Goal: Obtain resource: Download file/media

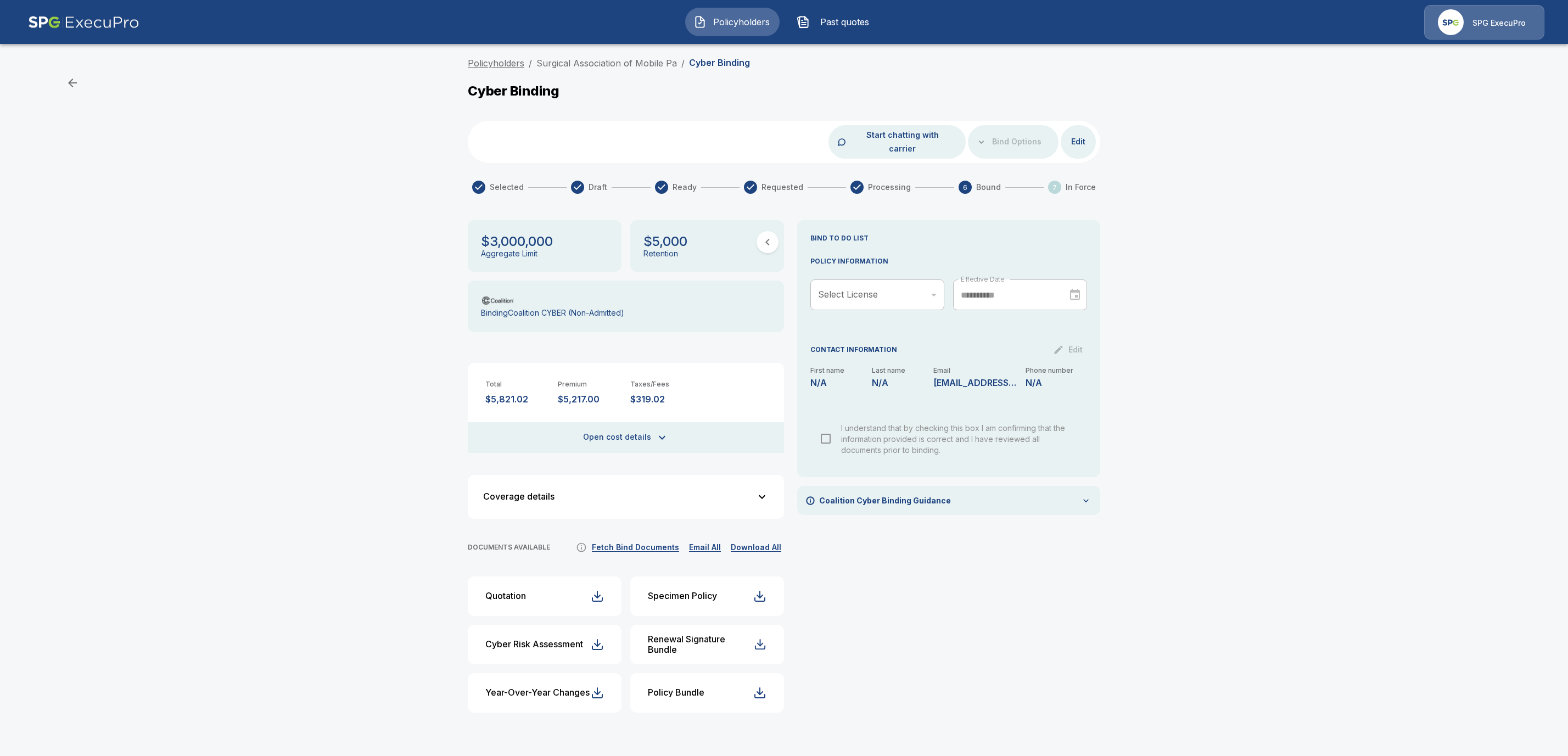
click at [503, 64] on link "Policyholders" at bounding box center [495, 63] width 57 height 11
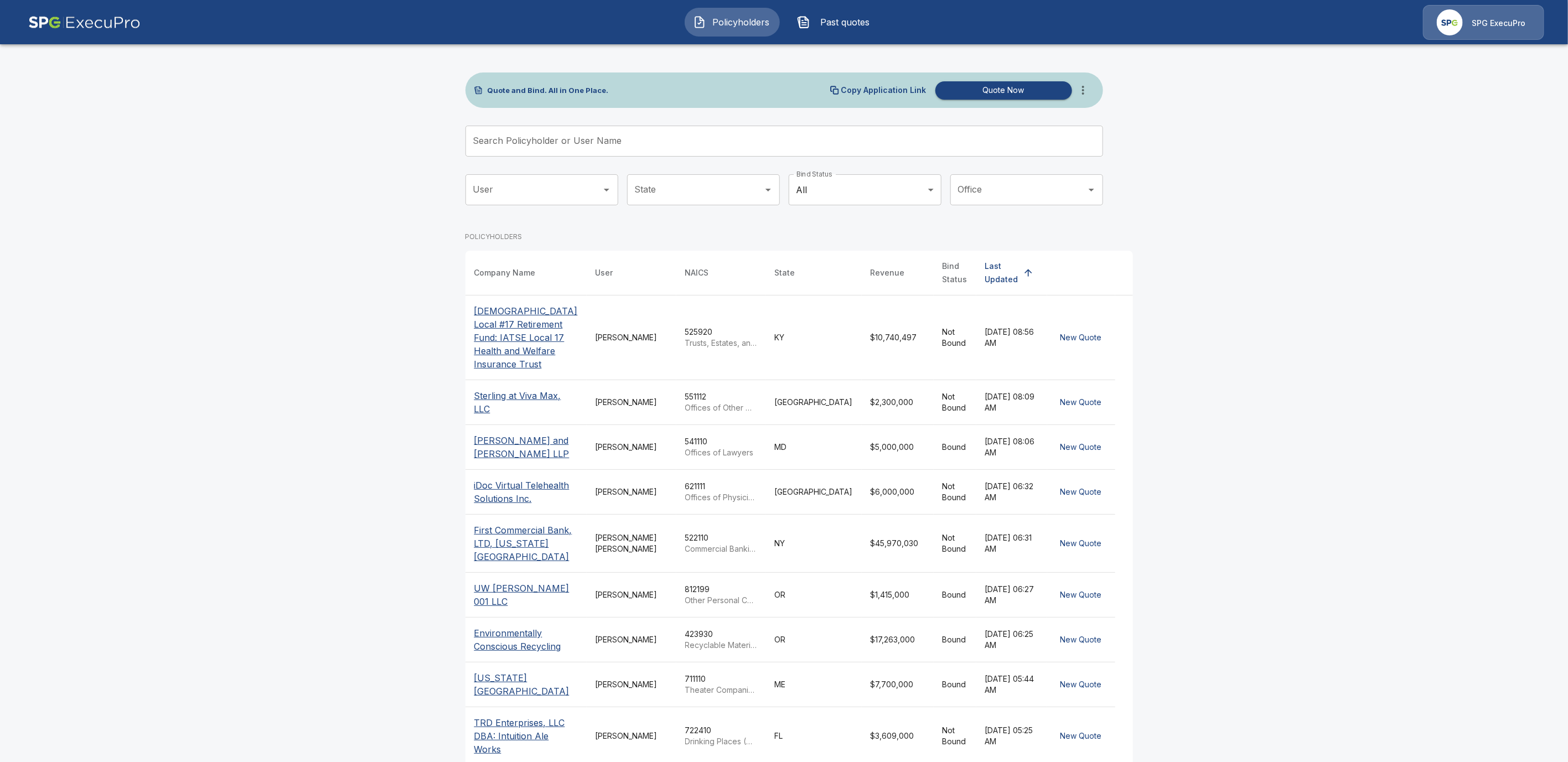
click at [522, 142] on input "Search Policyholder or User Name" at bounding box center [778, 141] width 625 height 31
paste input "***"
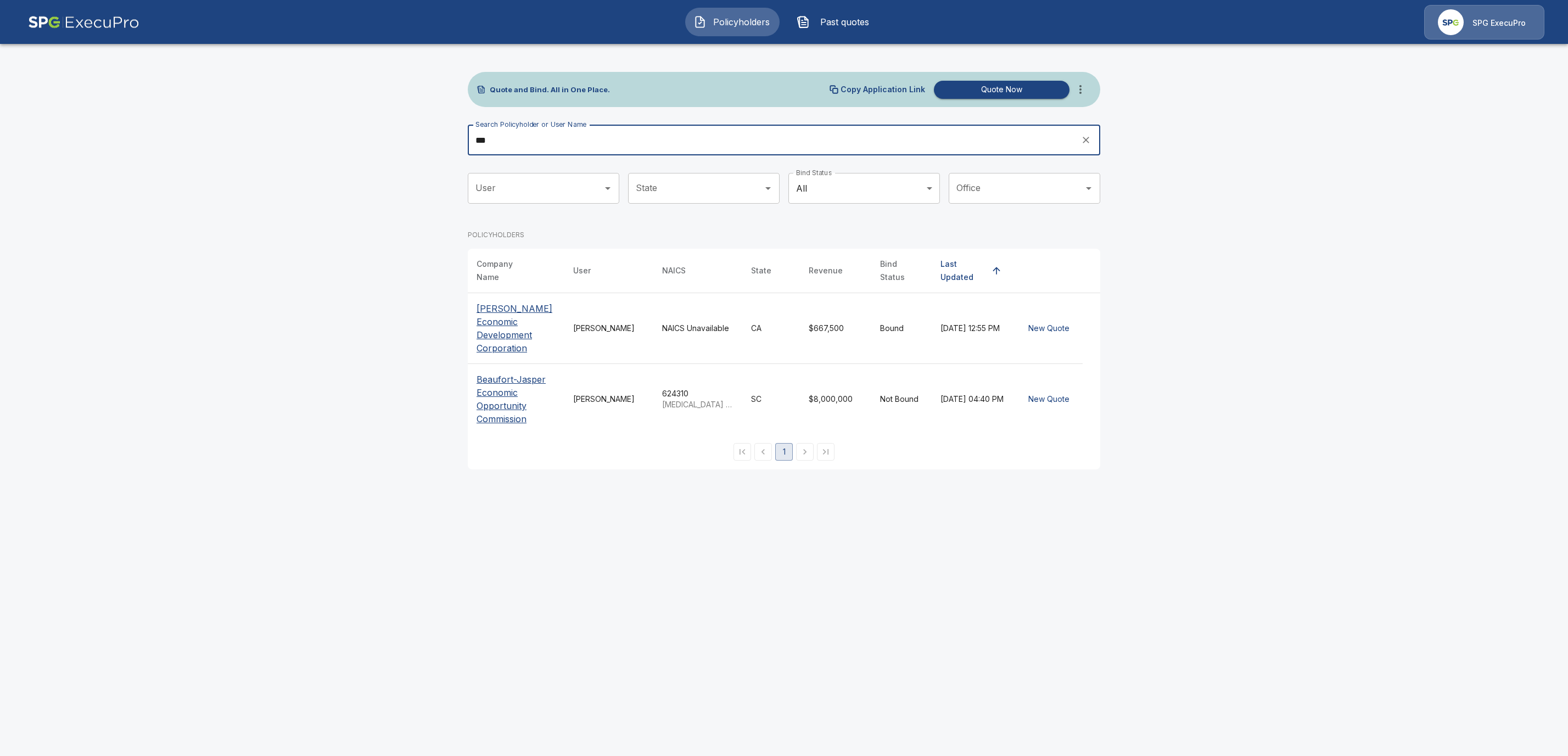
click at [496, 139] on input "**" at bounding box center [770, 140] width 606 height 31
click at [396, 139] on main "Quote and Bind. All in One Place. Copy Application Link Quote Now Search Policy…" at bounding box center [784, 241] width 1568 height 483
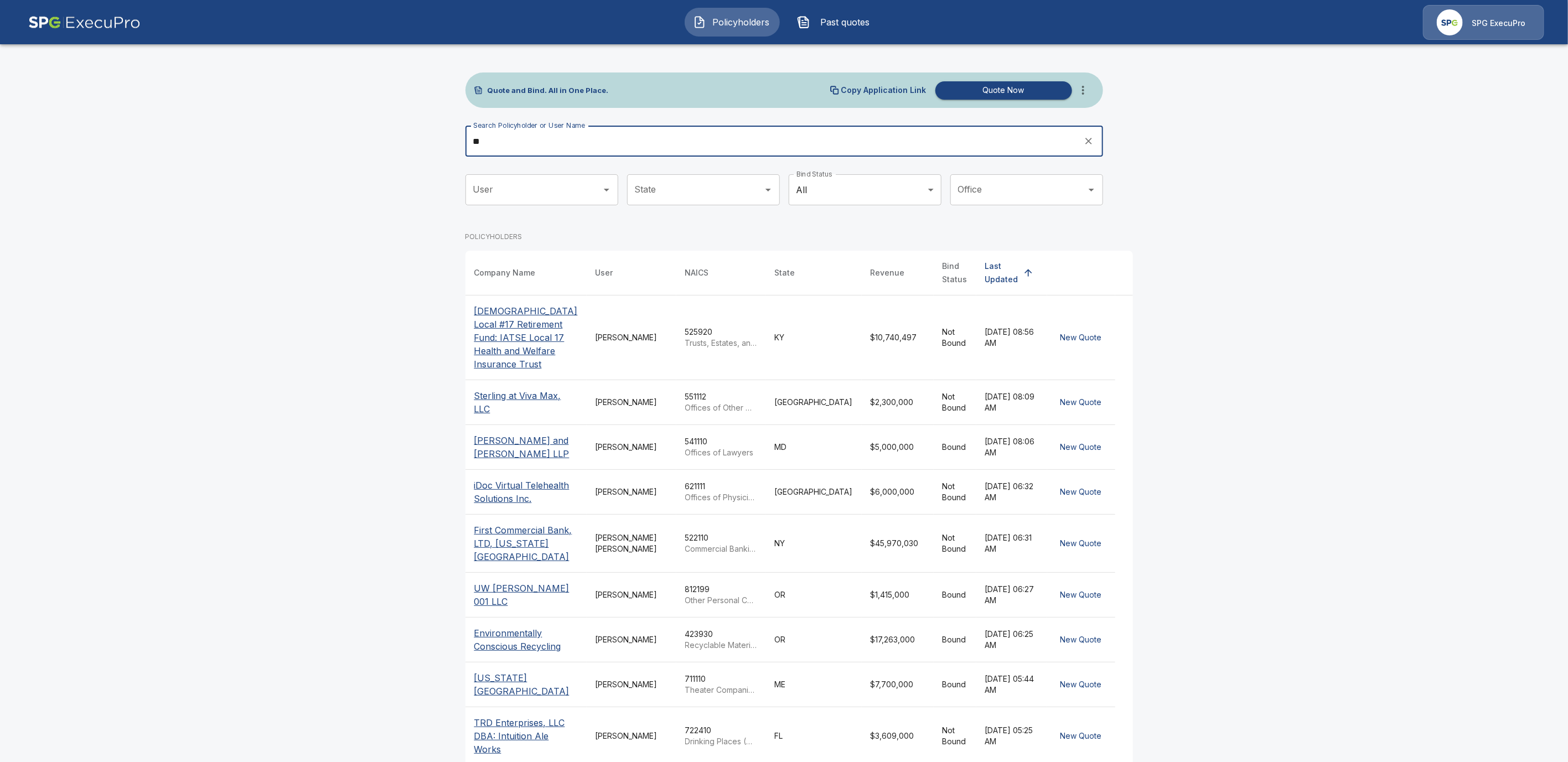
click at [528, 132] on input "**" at bounding box center [771, 141] width 611 height 31
click at [518, 146] on input "**" at bounding box center [771, 141] width 611 height 31
type input "***"
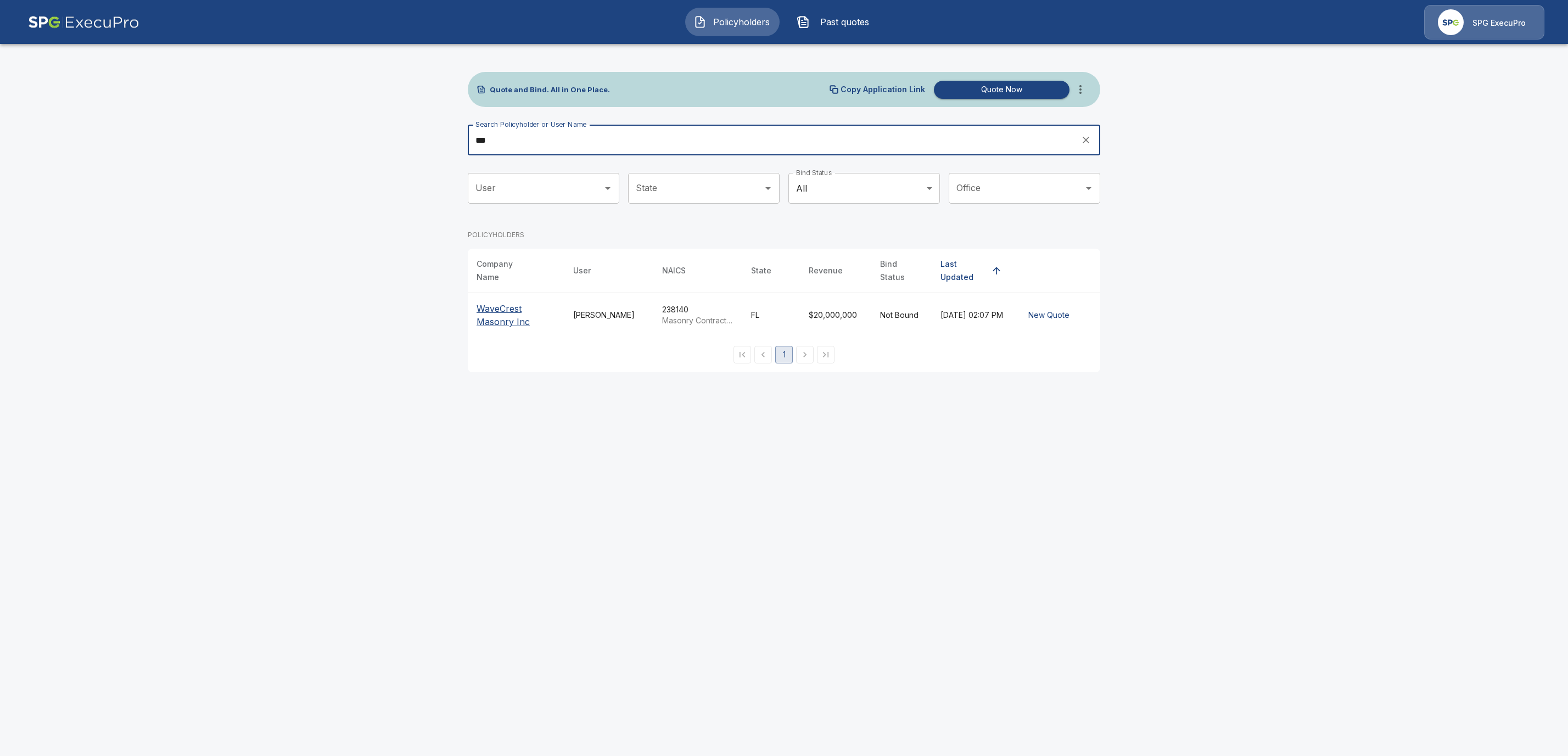
click at [516, 145] on input "***" at bounding box center [770, 140] width 606 height 31
drag, startPoint x: 514, startPoint y: 143, endPoint x: 381, endPoint y: 137, distance: 133.1
click at [381, 137] on main "Quote and Bind. All in One Place. Copy Application Link Quote Now Search Policy…" at bounding box center [784, 192] width 1568 height 385
type input "*"
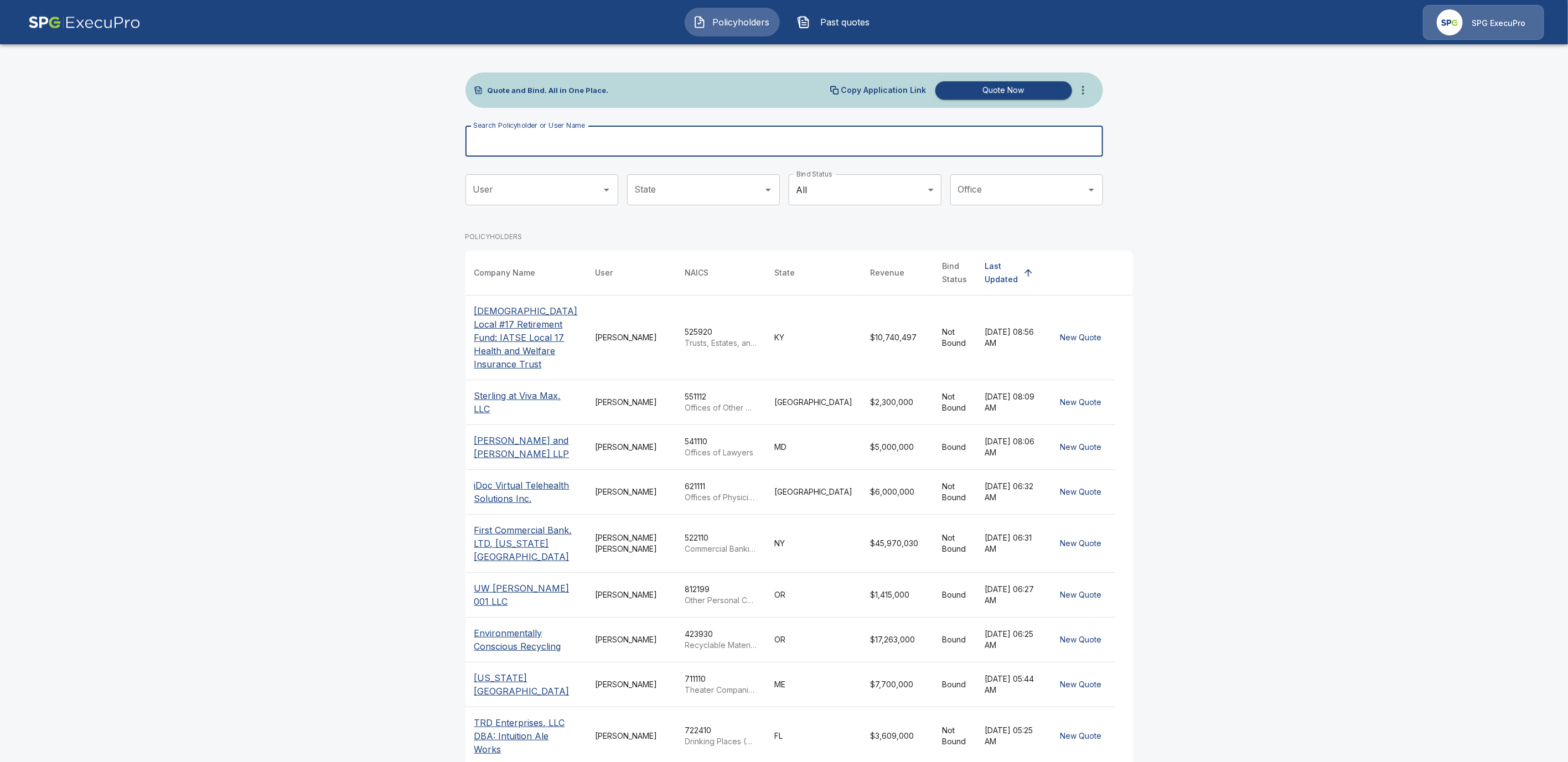
scroll to position [163, 0]
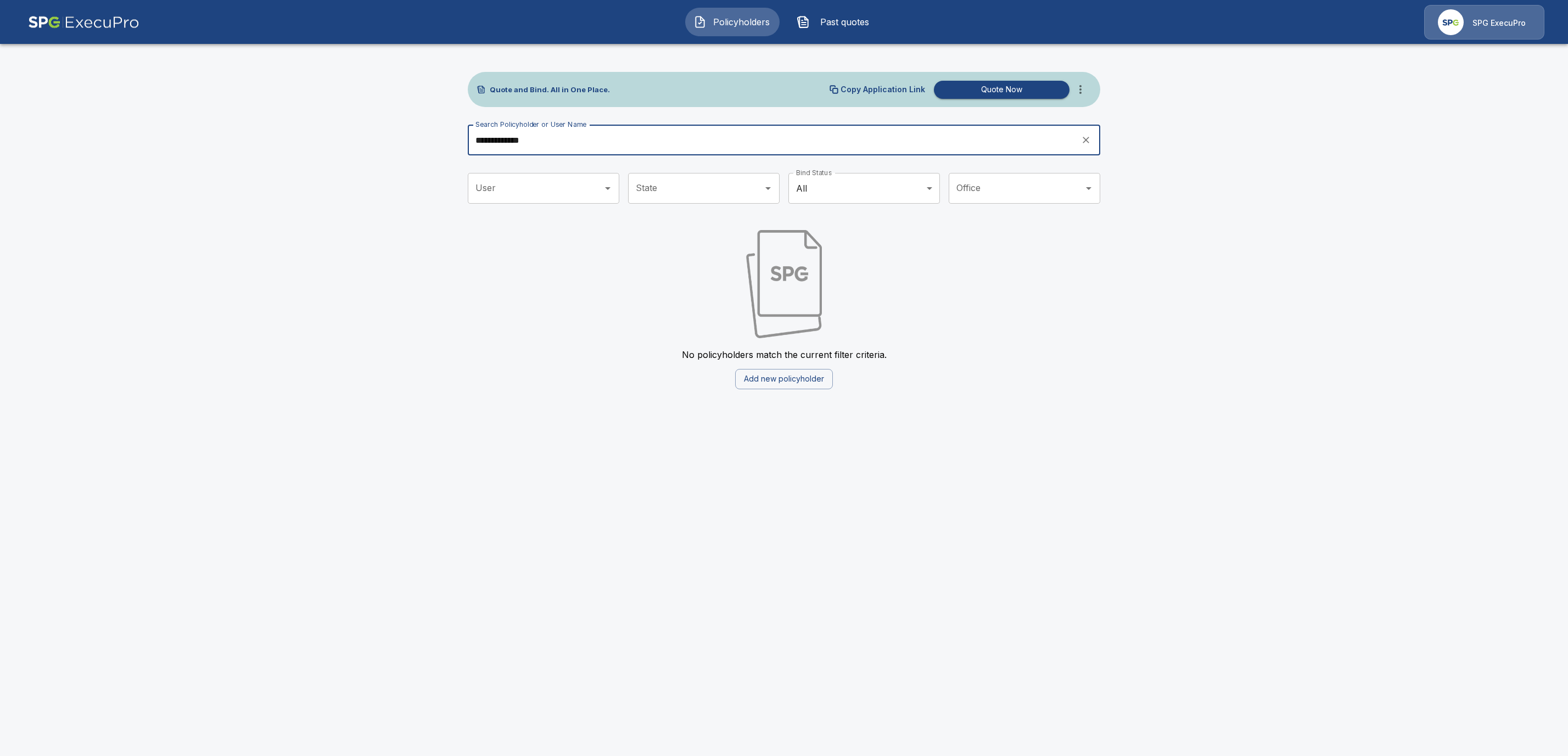
drag, startPoint x: 555, startPoint y: 138, endPoint x: 369, endPoint y: 136, distance: 186.0
click at [369, 136] on main "**********" at bounding box center [784, 201] width 1568 height 402
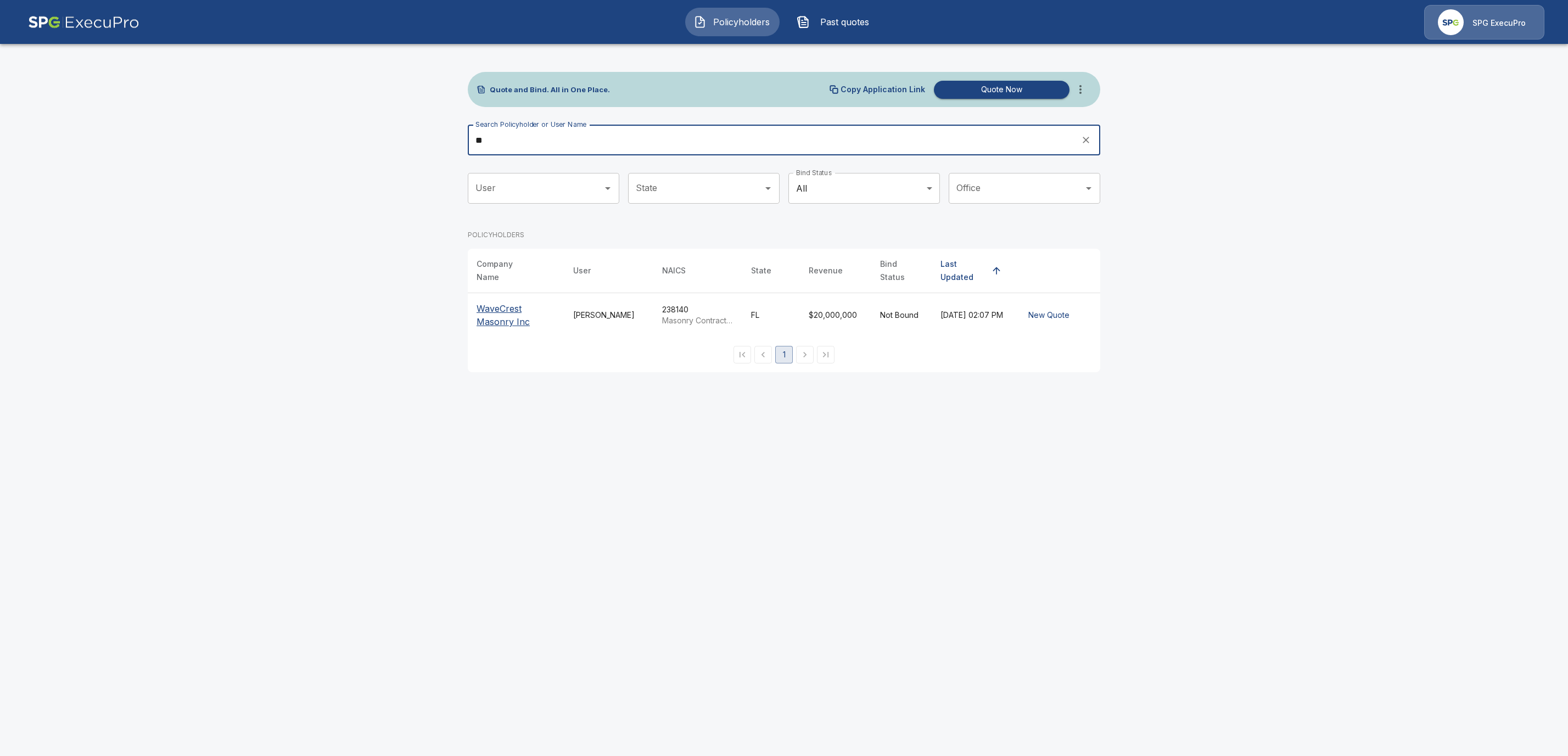
type input "*"
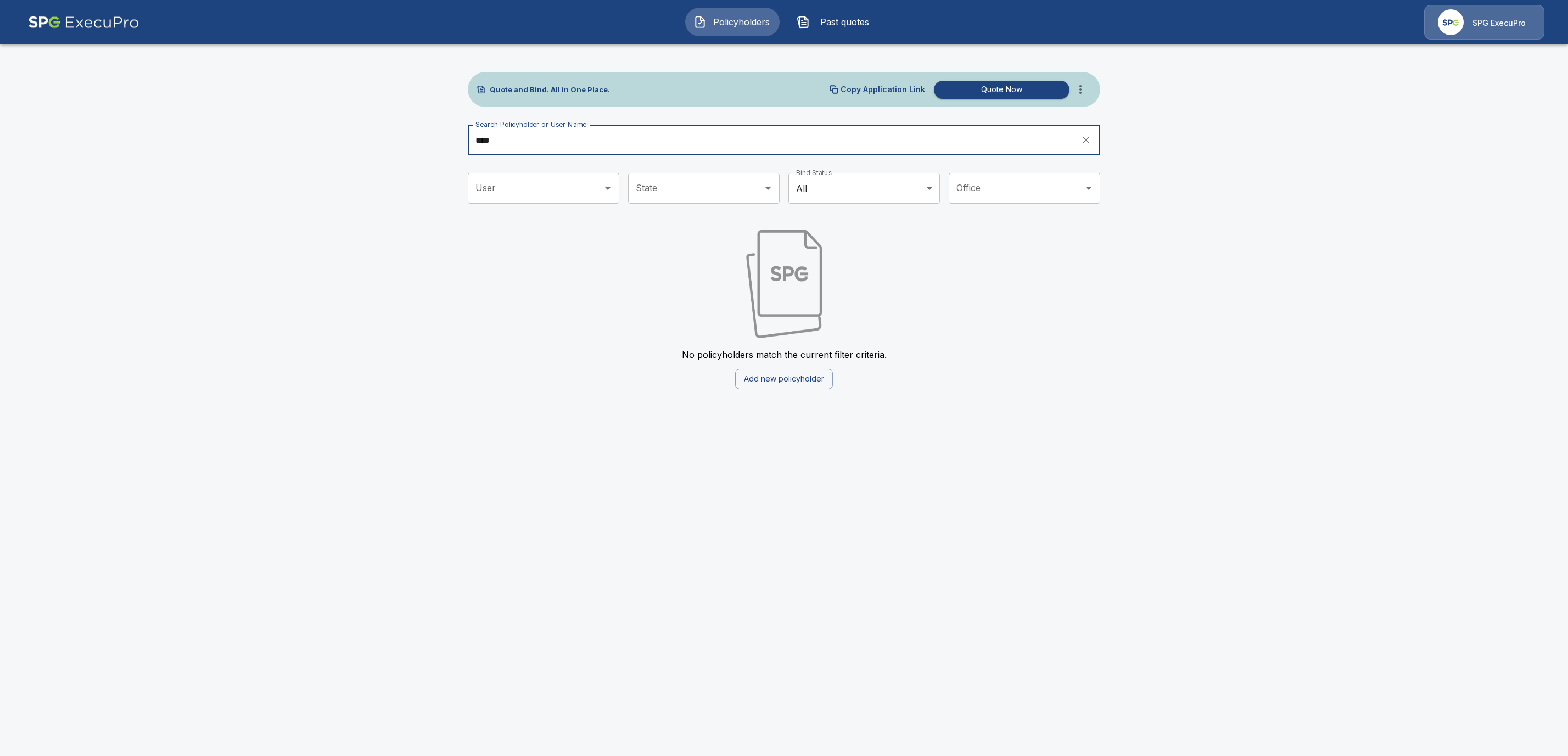
drag, startPoint x: 517, startPoint y: 138, endPoint x: 421, endPoint y: 137, distance: 96.0
click at [421, 137] on main "Quote and Bind. All in One Place. Copy Application Link Quote Now Search Policy…" at bounding box center [784, 201] width 1568 height 402
paste input "**********"
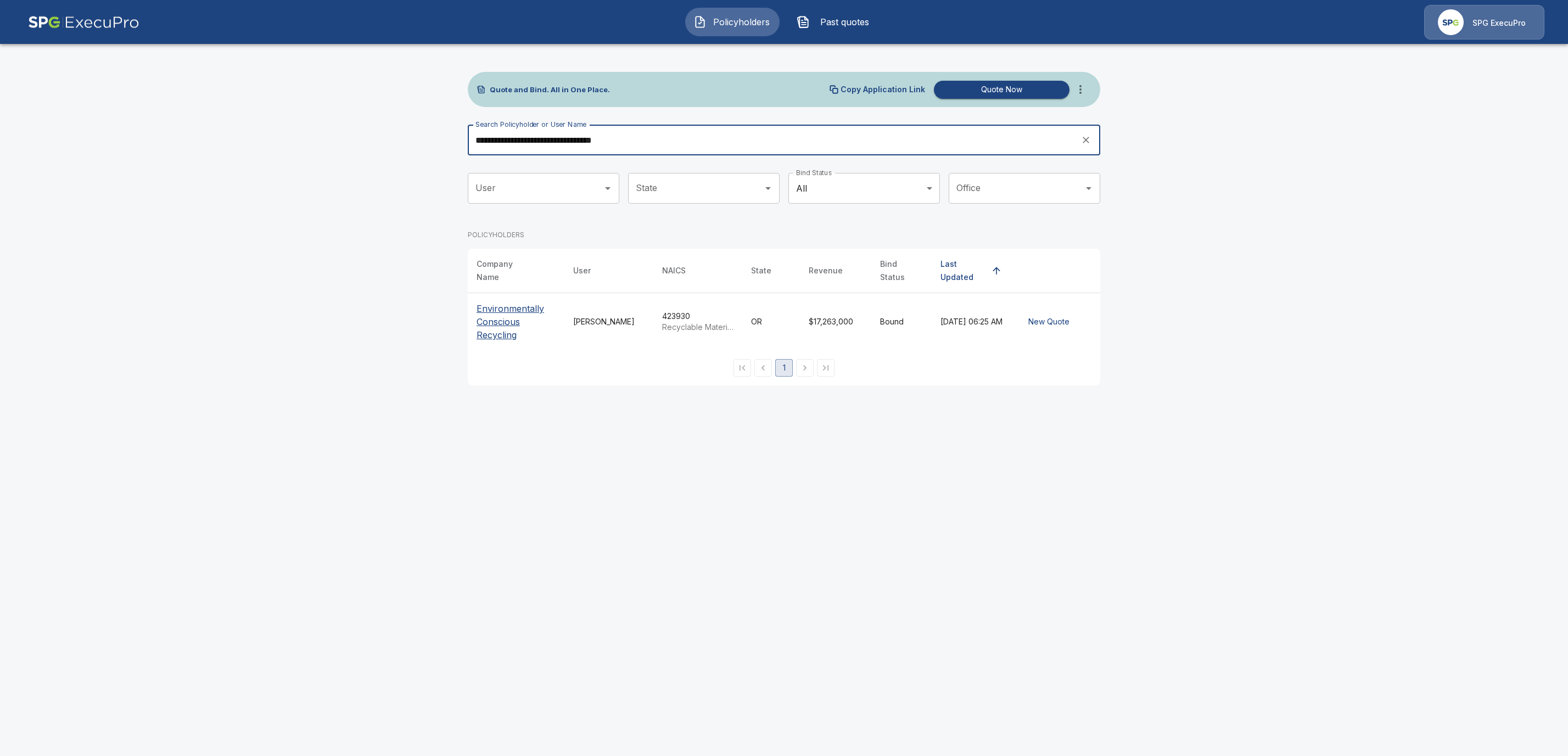
type input "**********"
click at [499, 316] on p "Environmentally Conscious Recycling" at bounding box center [516, 321] width 79 height 40
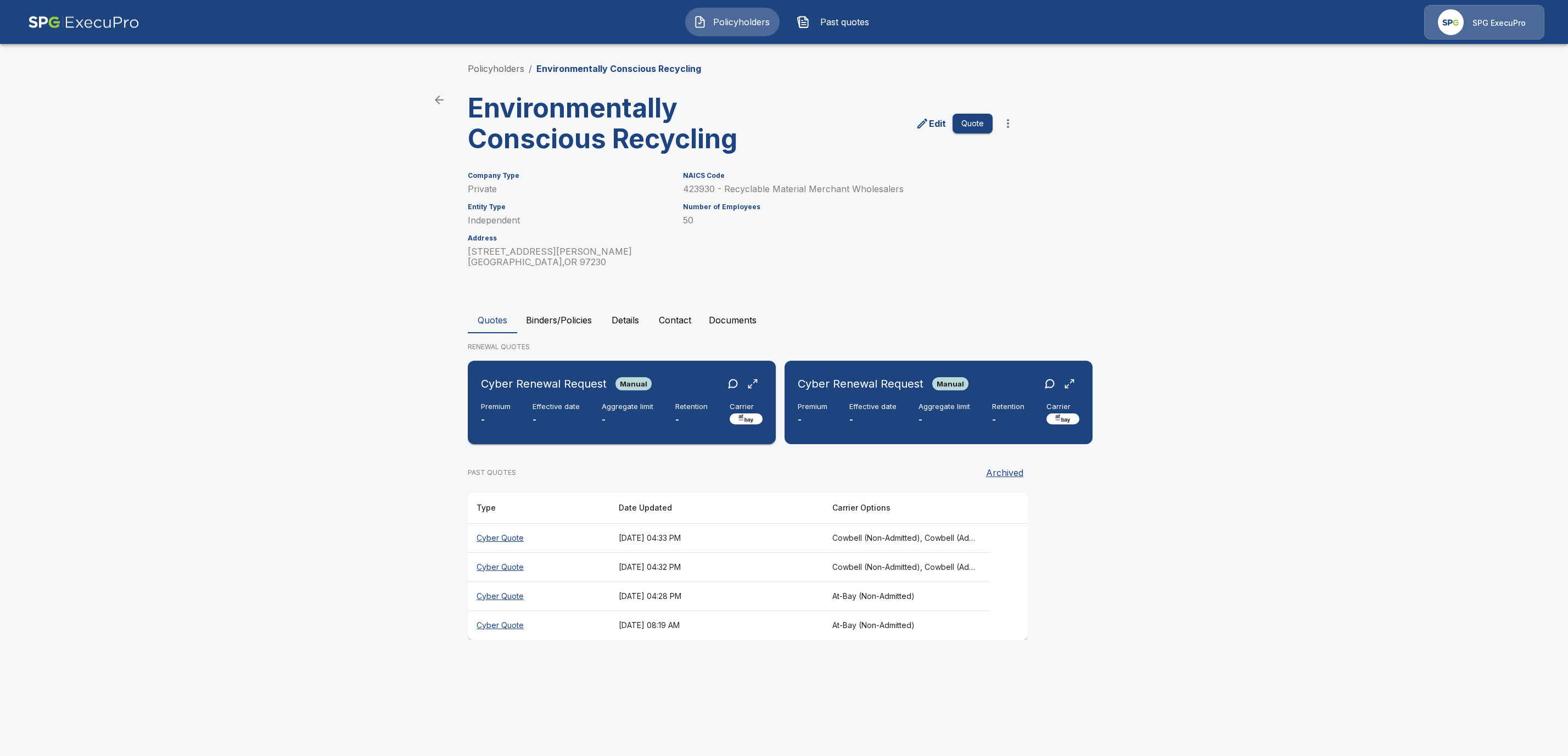
click at [601, 429] on div "Cyber Renewal Request Manual Premium - Effective date - Aggregate limit - Reten…" at bounding box center [622, 402] width 299 height 75
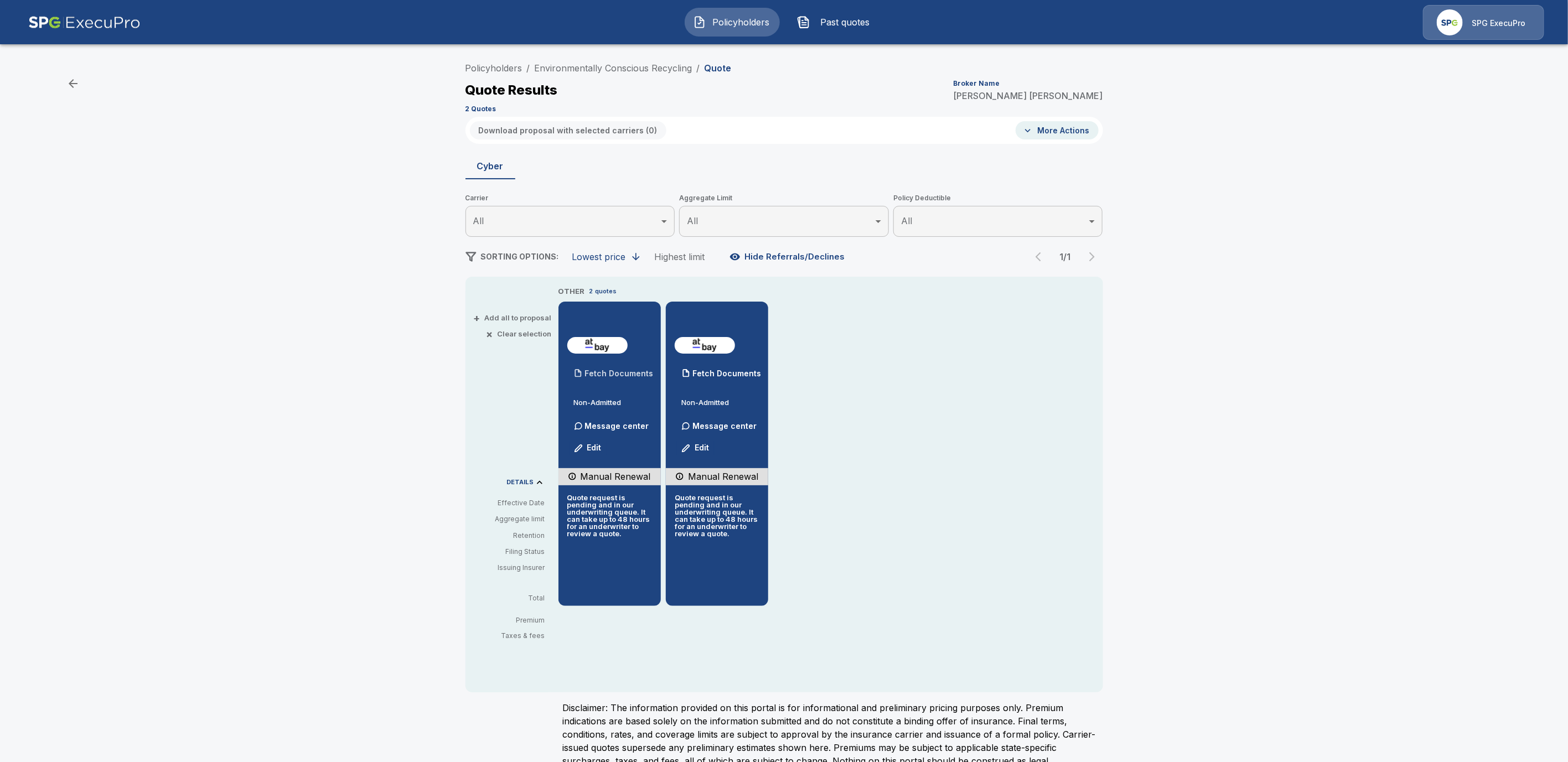
drag, startPoint x: 600, startPoint y: 374, endPoint x: 627, endPoint y: 383, distance: 28.5
click at [601, 374] on p "Fetch Documents" at bounding box center [619, 374] width 69 height 8
drag, startPoint x: 760, startPoint y: 372, endPoint x: 833, endPoint y: 406, distance: 80.5
click at [760, 374] on p "Fetch Documents" at bounding box center [727, 374] width 69 height 8
drag, startPoint x: 698, startPoint y: 64, endPoint x: 538, endPoint y: 63, distance: 160.0
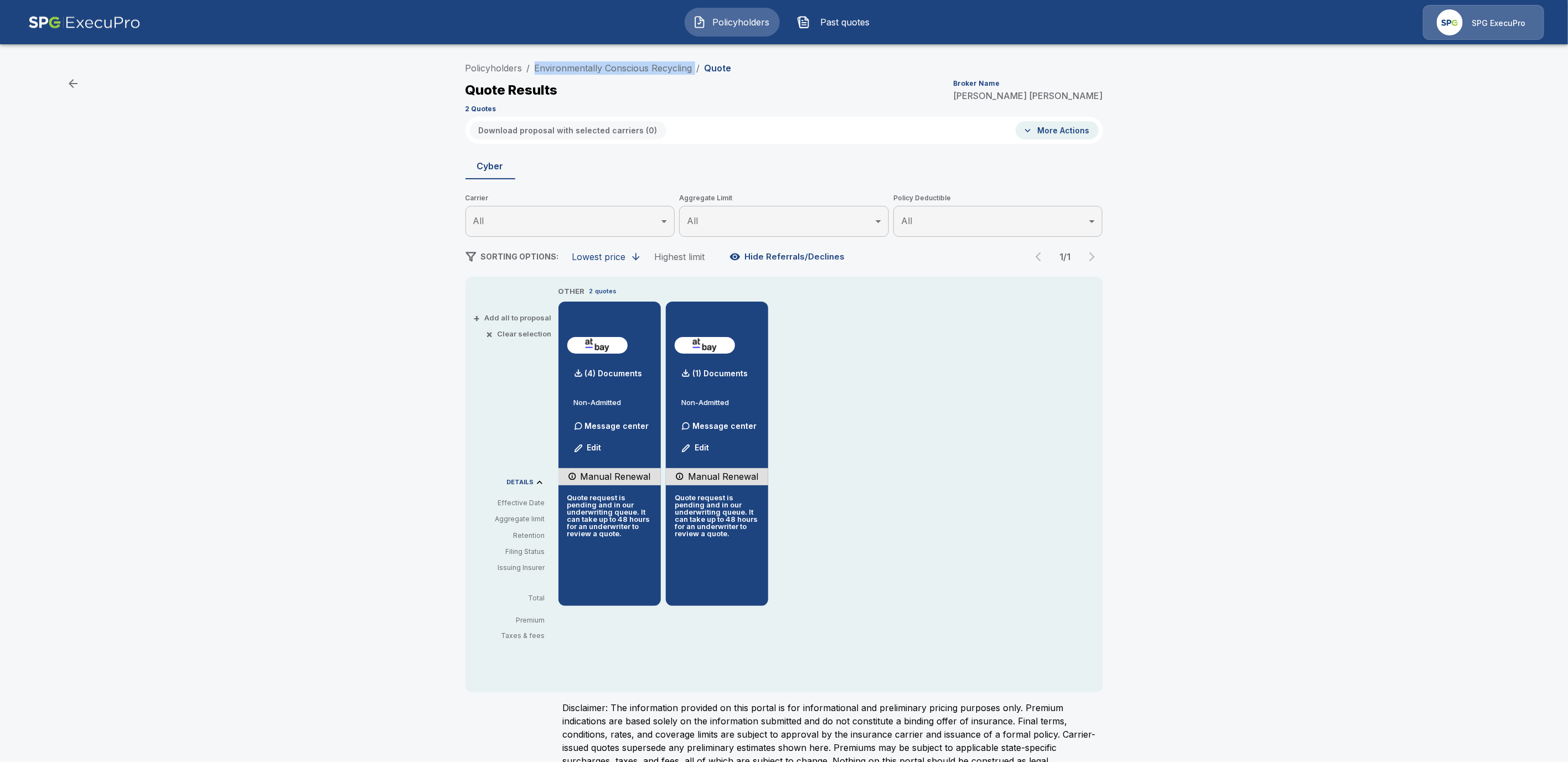
click at [538, 63] on ol "Policyholders / Environmentally Conscious Recycling / Quote" at bounding box center [599, 68] width 266 height 13
copy ol "Environmentally Conscious Recycling /"
drag, startPoint x: 580, startPoint y: 67, endPoint x: 609, endPoint y: 128, distance: 67.5
click at [580, 67] on link "Environmentally Conscious Recycling" at bounding box center [613, 68] width 158 height 11
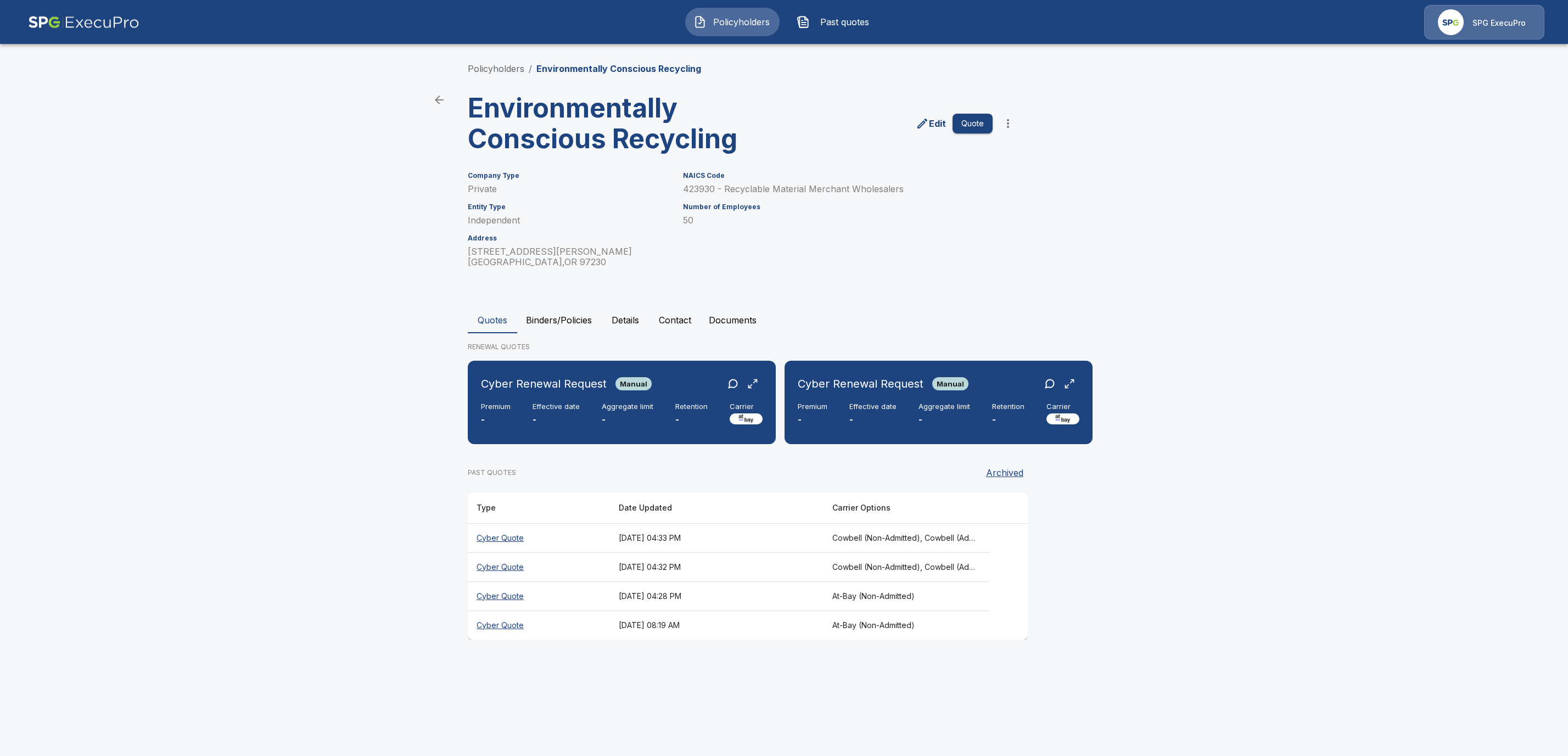
click at [635, 323] on button "Details" at bounding box center [625, 320] width 49 height 26
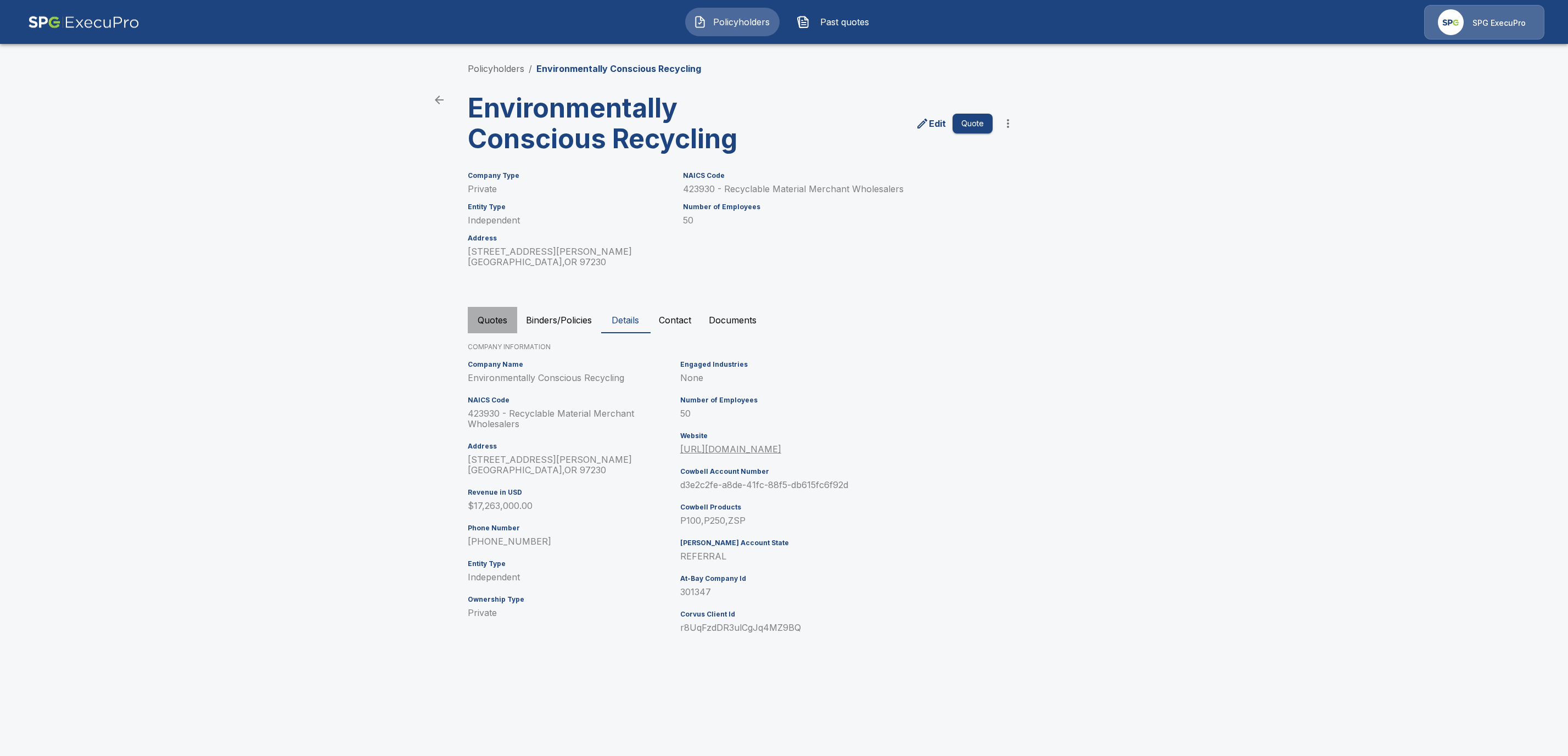
click at [475, 313] on button "Quotes" at bounding box center [492, 320] width 49 height 26
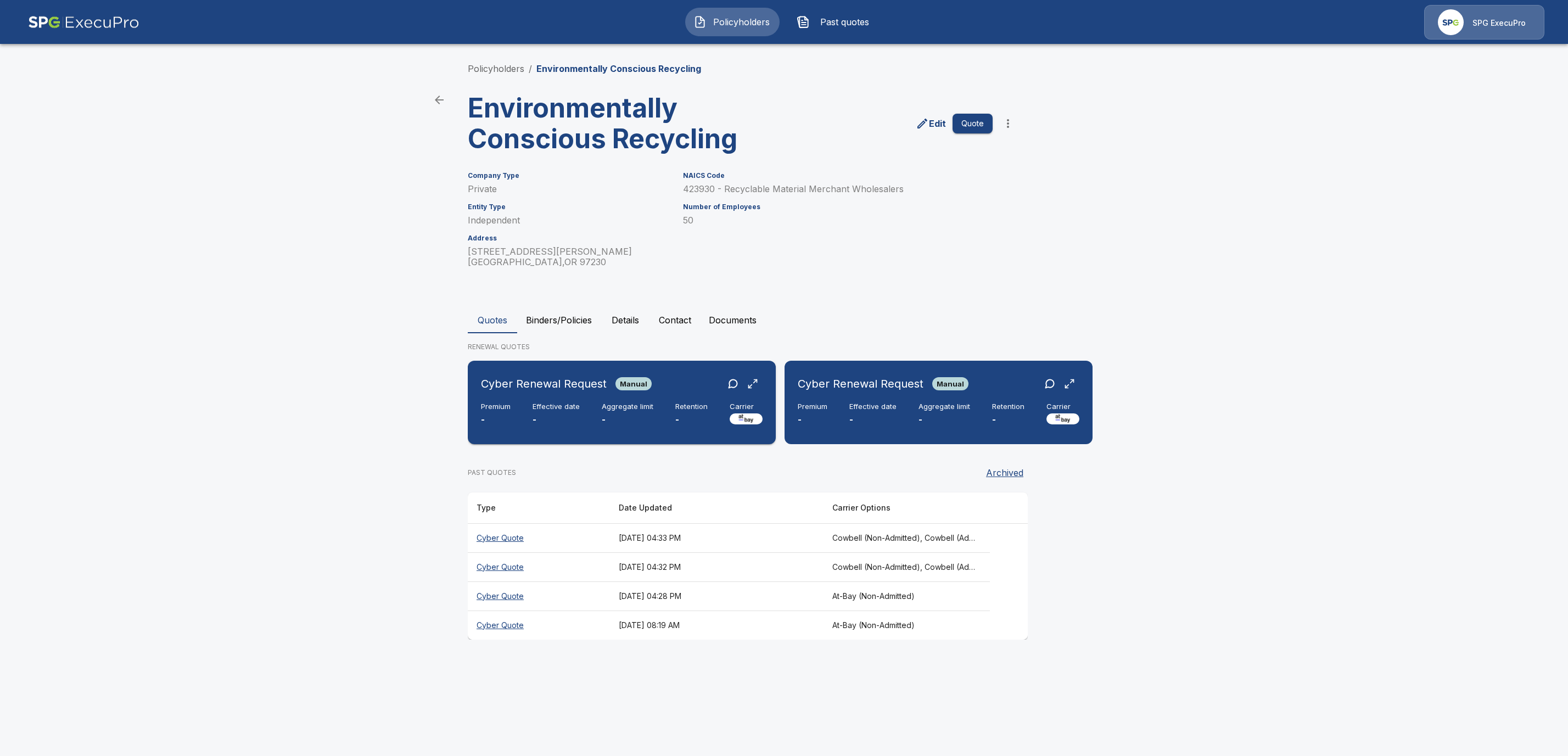
click at [600, 413] on div "Premium - Effective date - Aggregate limit - Retention - Carrier" at bounding box center [621, 415] width 282 height 24
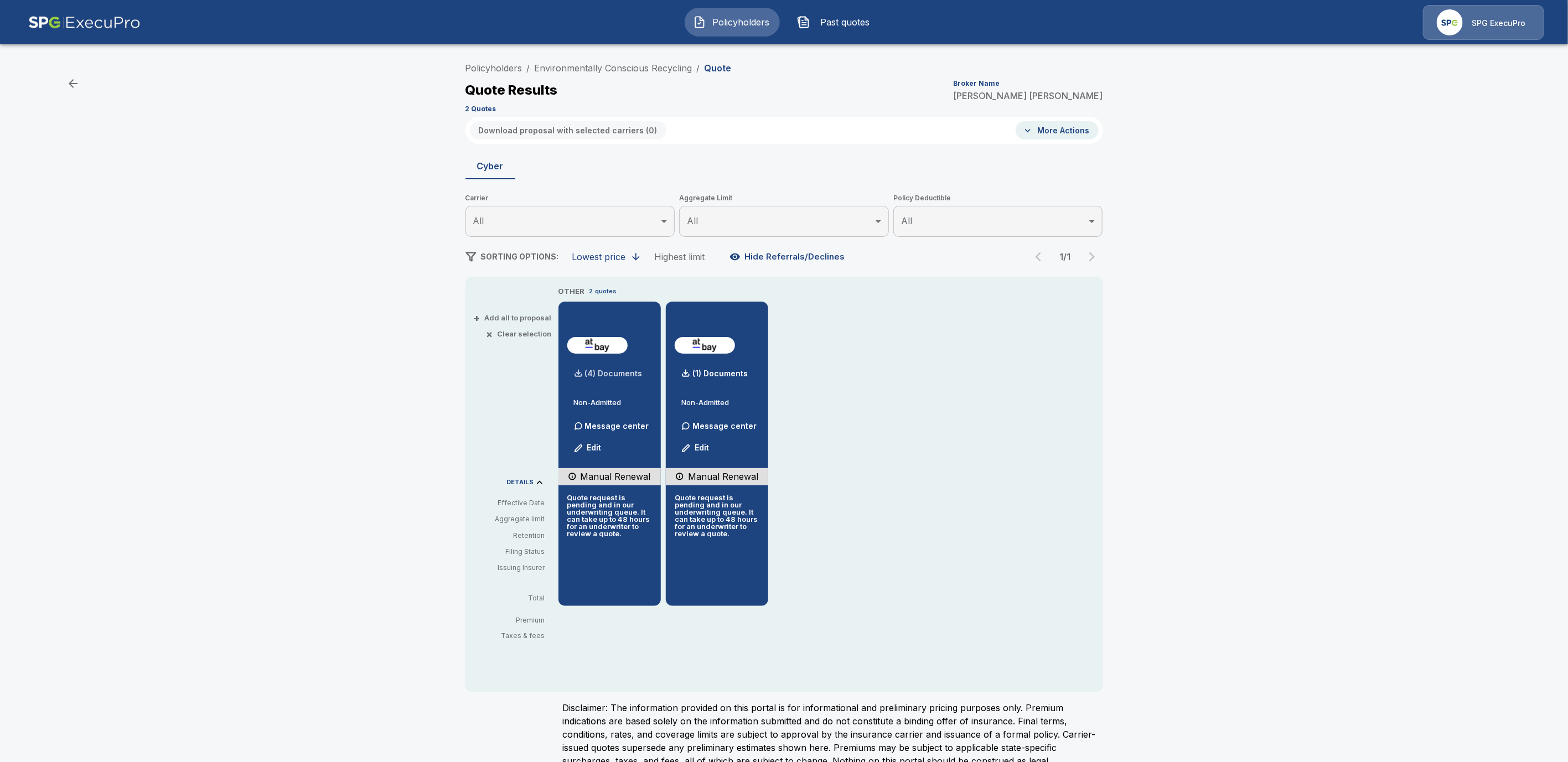
click at [614, 373] on p "(4) Documents" at bounding box center [614, 374] width 58 height 8
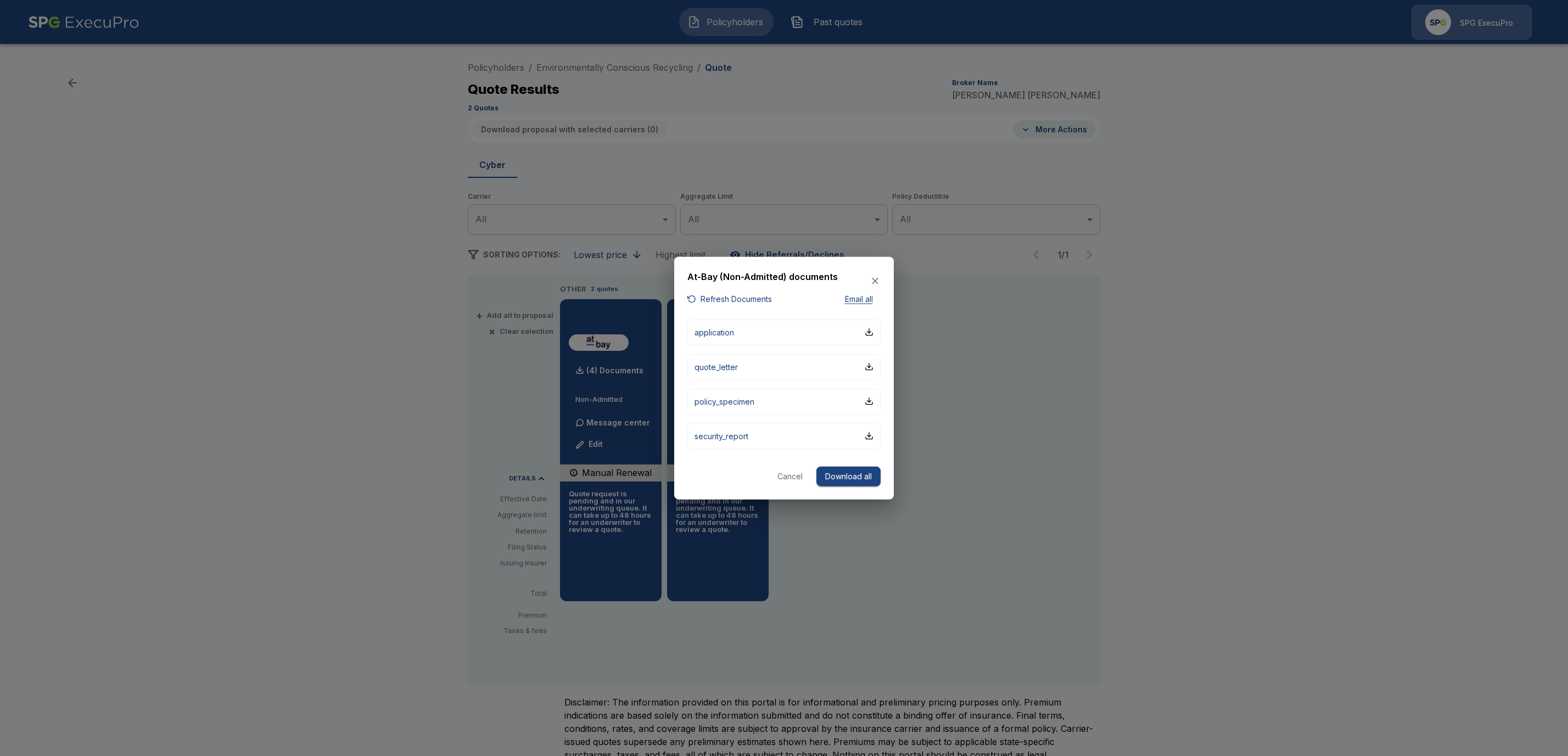
click at [1044, 477] on div at bounding box center [784, 378] width 1568 height 756
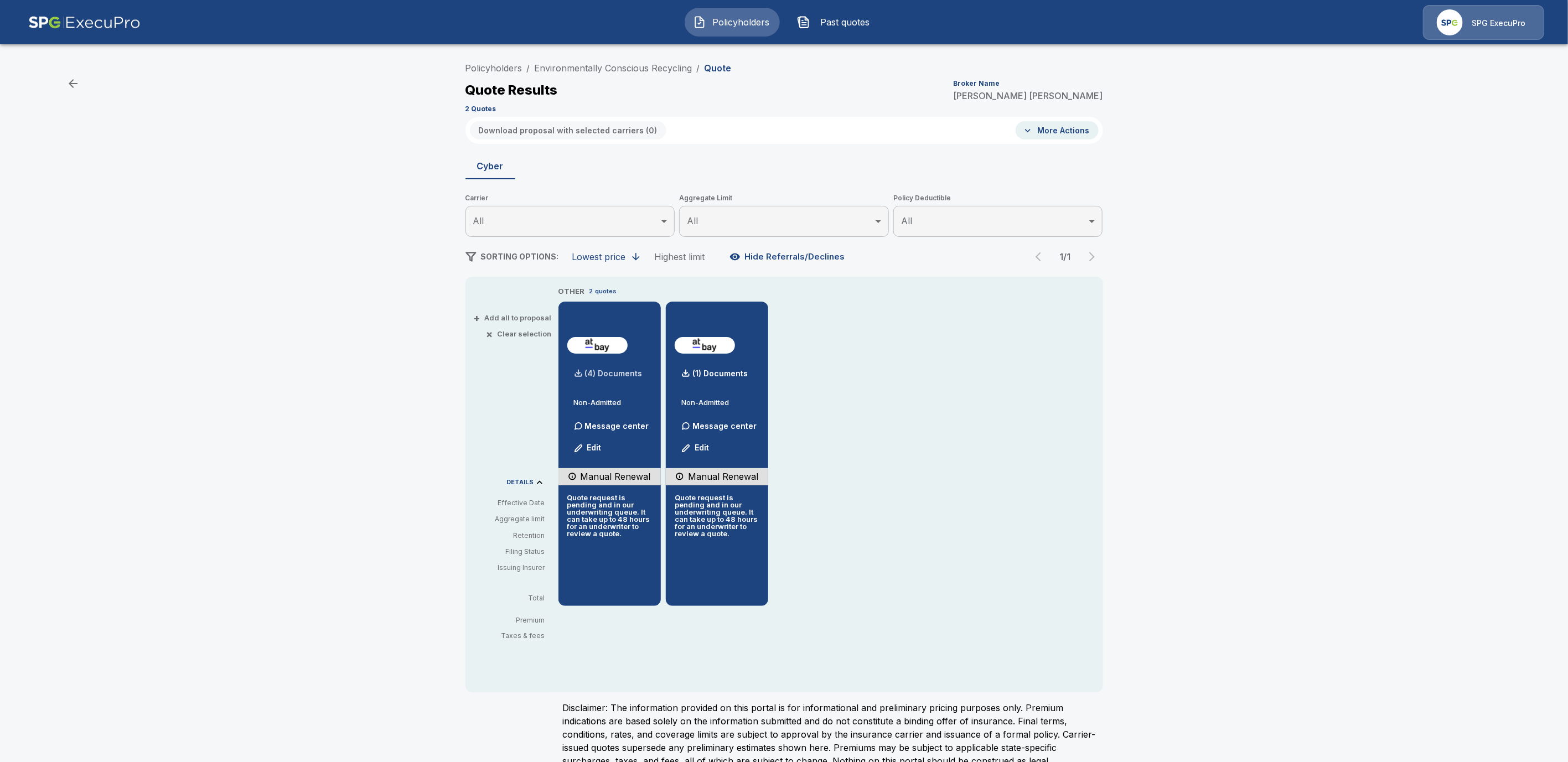
click at [620, 370] on p "(4) Documents" at bounding box center [614, 374] width 58 height 8
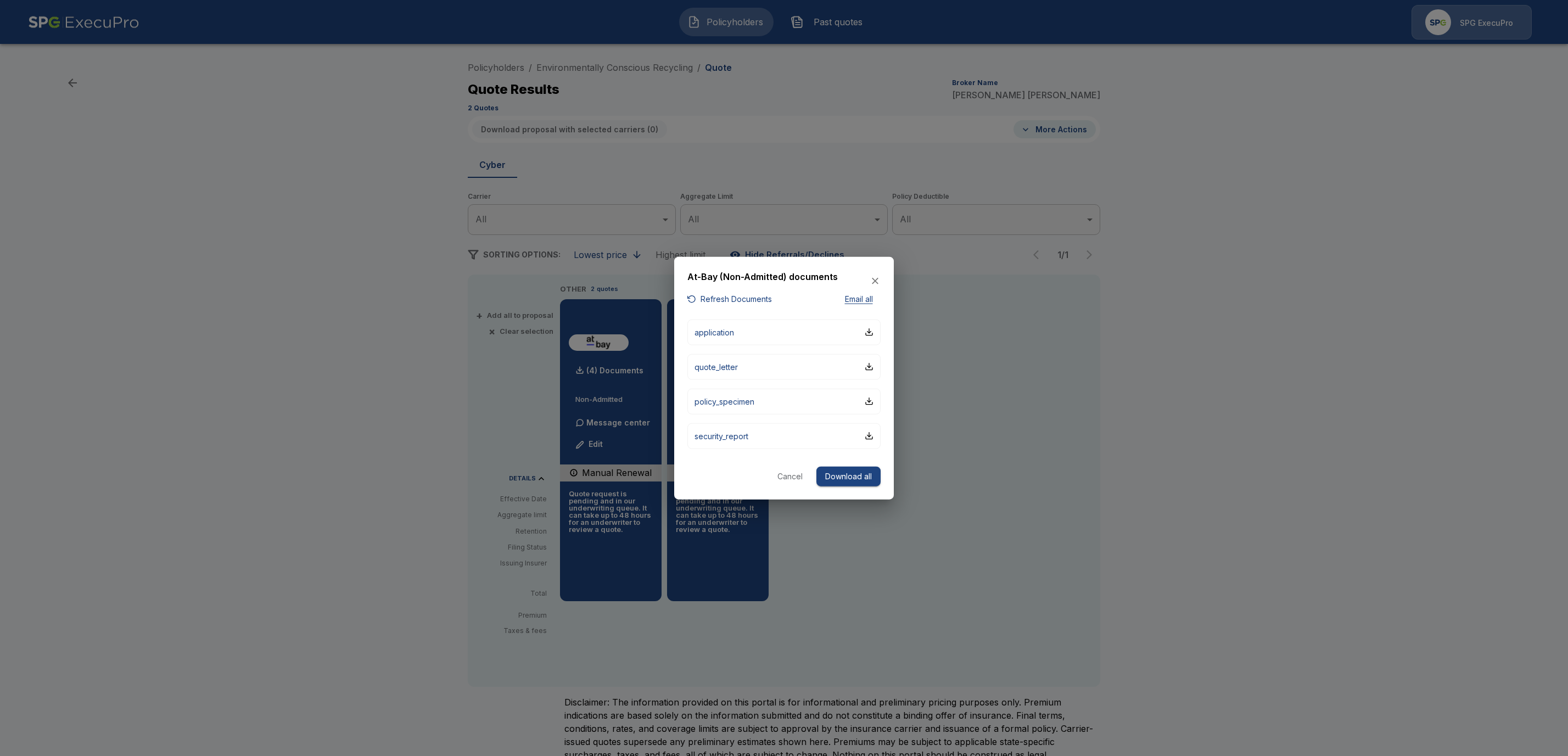
click at [859, 477] on button "Download all" at bounding box center [849, 476] width 65 height 20
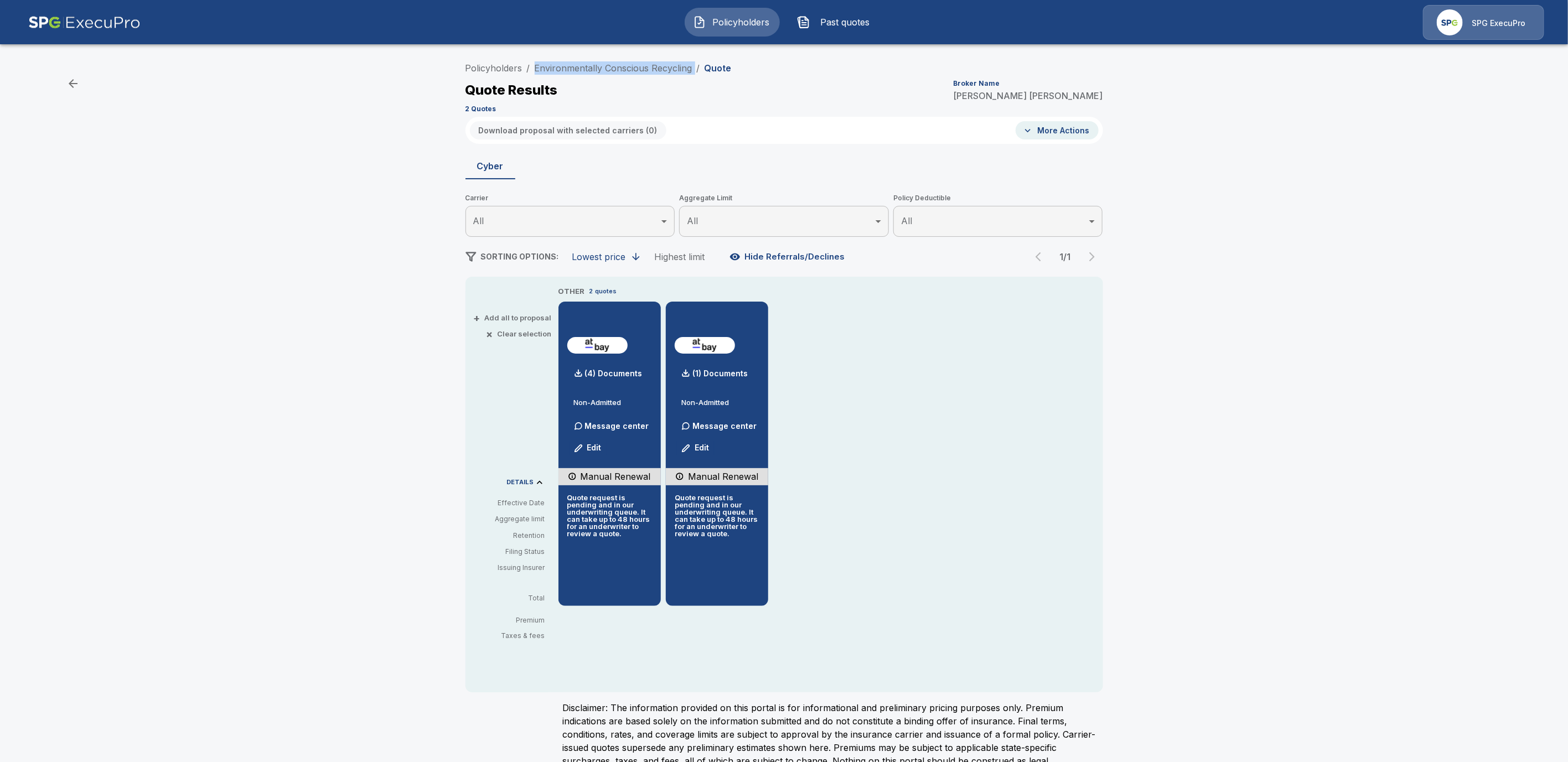
drag, startPoint x: 700, startPoint y: 66, endPoint x: 535, endPoint y: 71, distance: 165.1
click at [535, 71] on ol "Policyholders / Environmentally Conscious Recycling / Quote" at bounding box center [599, 68] width 266 height 13
copy ol "Environmentally Conscious Recycling /"
click at [488, 64] on link "Policyholders" at bounding box center [494, 68] width 57 height 11
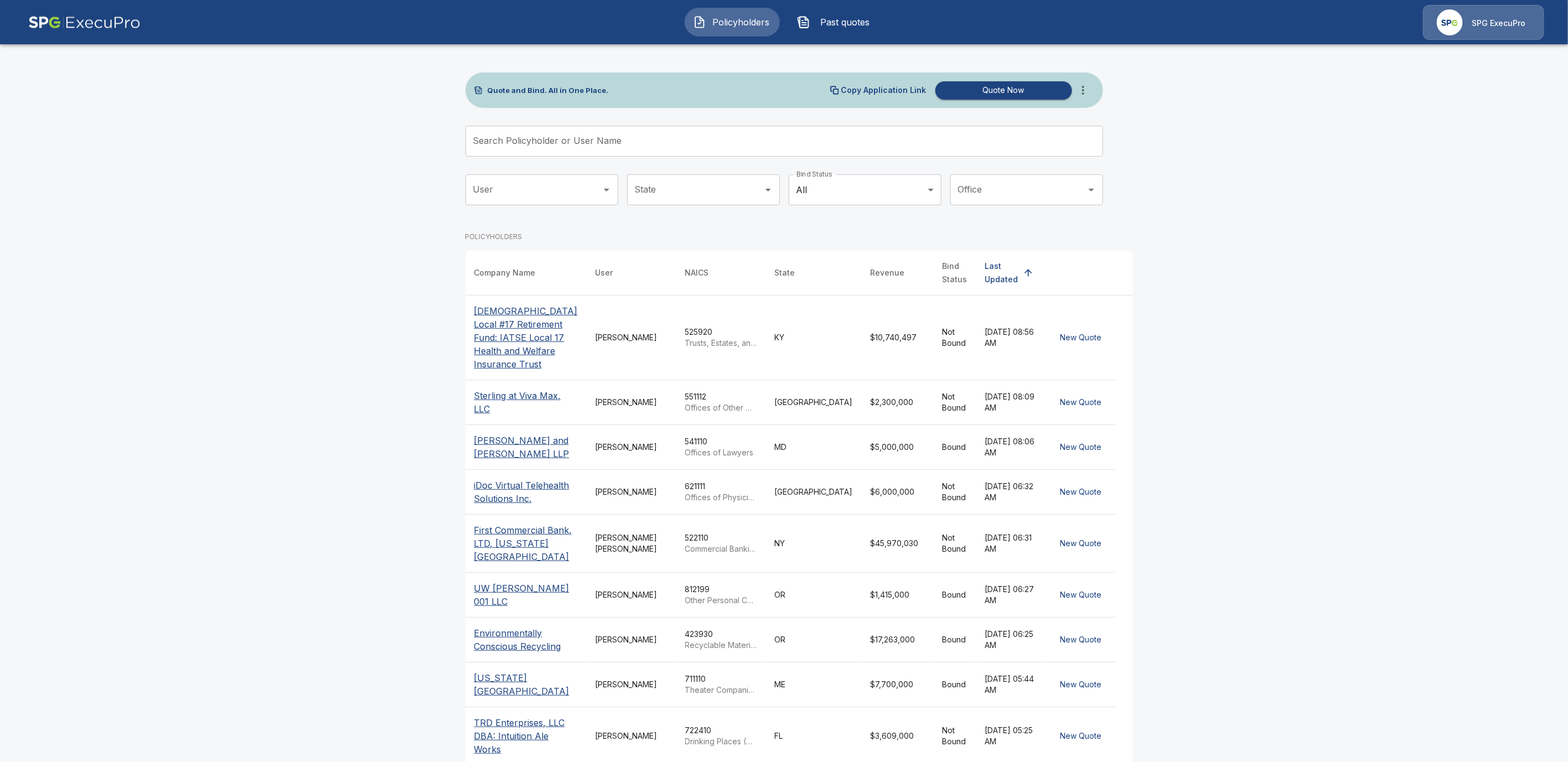
click at [516, 149] on input "Search Policyholder or User Name" at bounding box center [778, 141] width 625 height 31
paste input "**********"
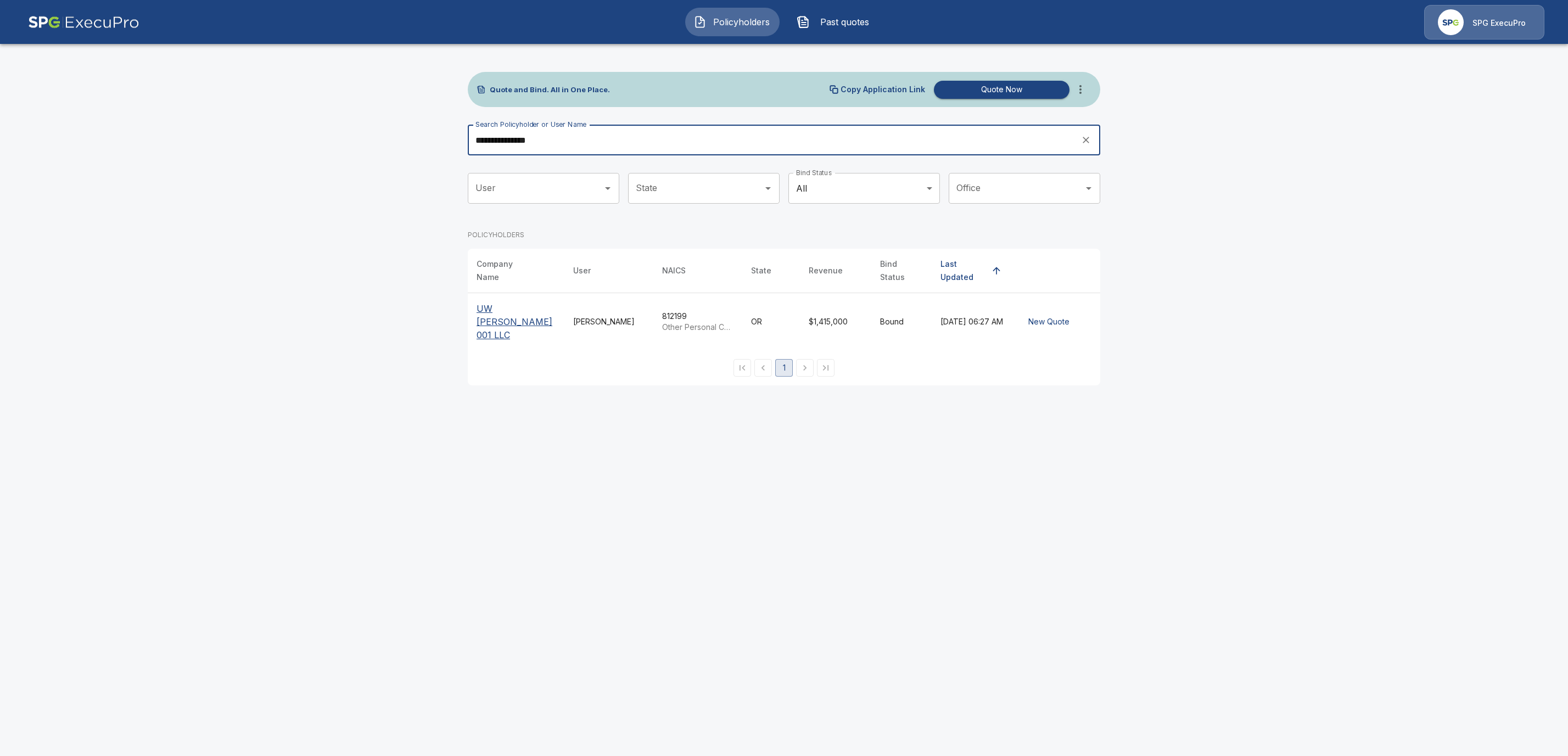
type input "**********"
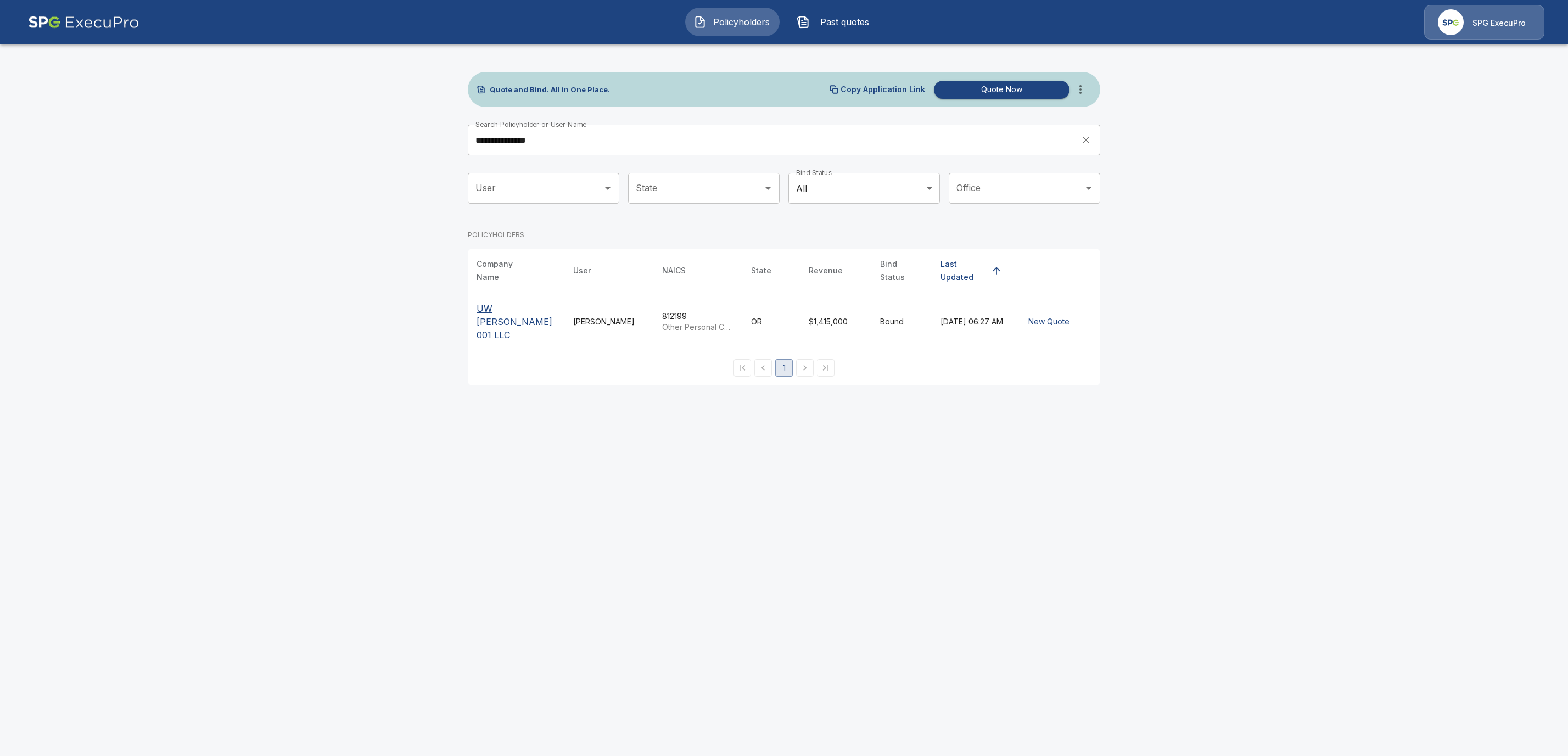
click at [537, 298] on th "UW [PERSON_NAME] 001 LLC" at bounding box center [516, 322] width 97 height 58
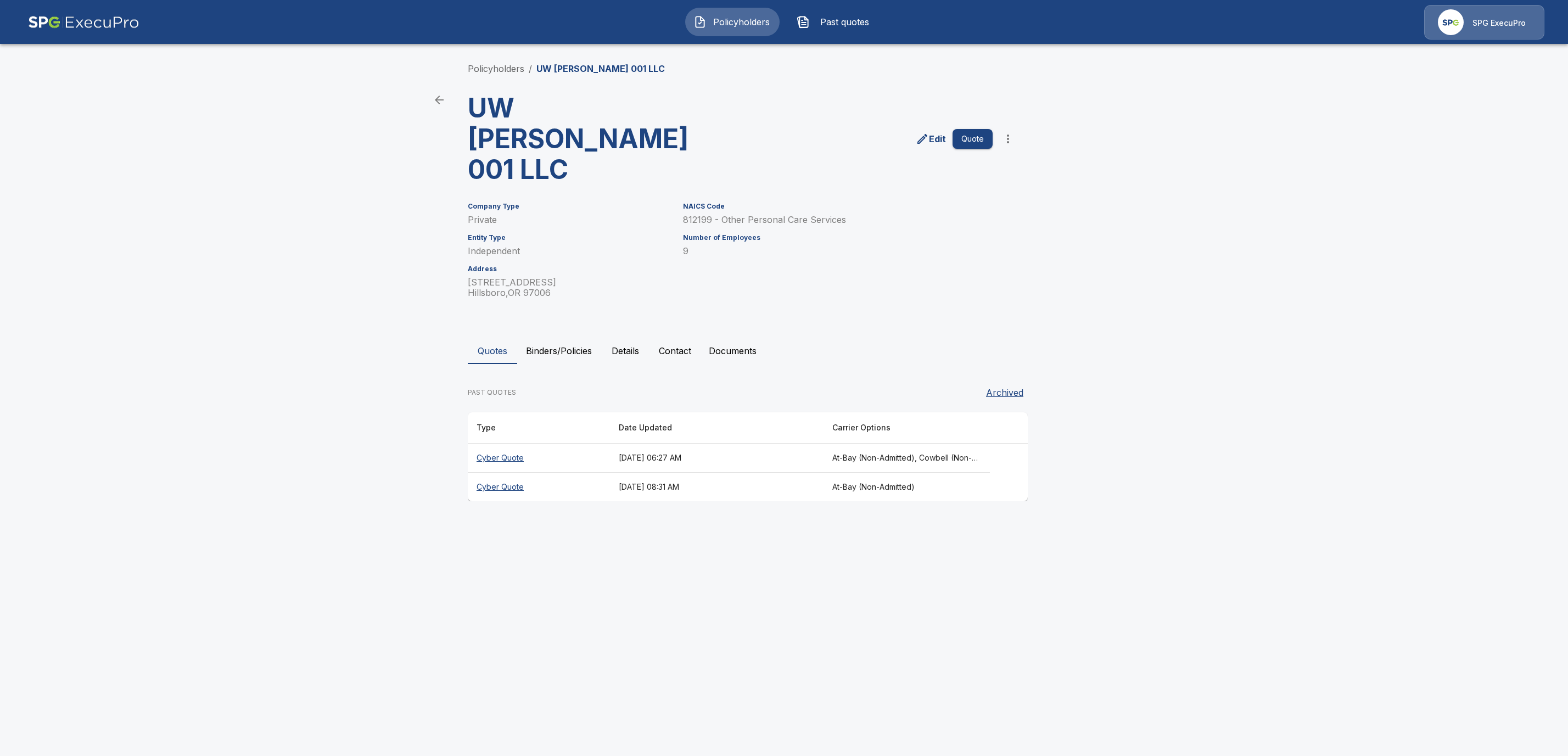
drag, startPoint x: 495, startPoint y: 421, endPoint x: 505, endPoint y: 443, distance: 24.2
click at [495, 473] on th "Cyber Quote" at bounding box center [539, 488] width 142 height 29
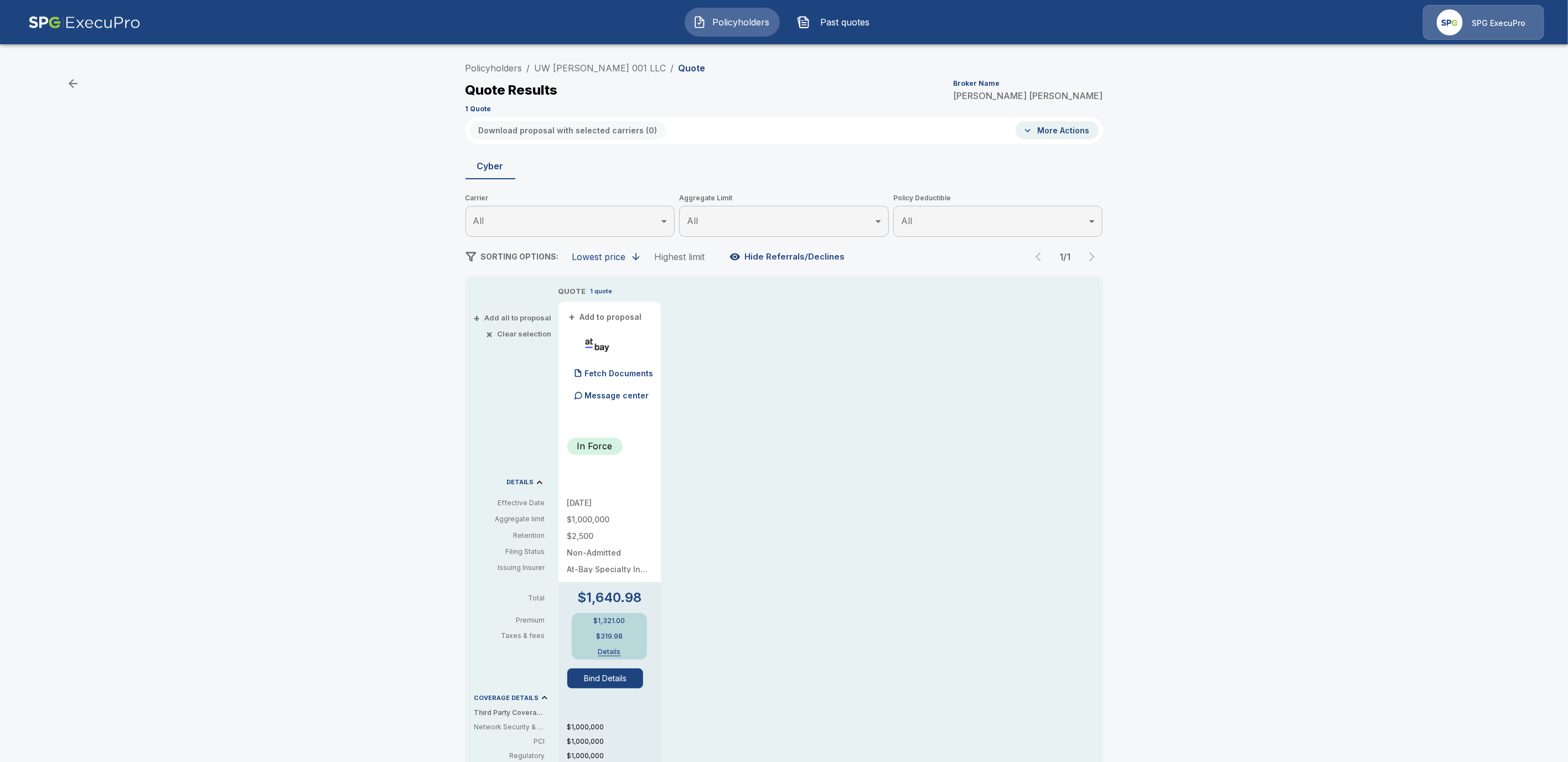
click at [505, 79] on div "Policyholders / UW [PERSON_NAME] 001 LLC / Quote Quote Results Broker Name [PER…" at bounding box center [784, 87] width 638 height 60
click at [505, 67] on link "Policyholders" at bounding box center [494, 68] width 57 height 11
click at [573, 66] on link "UW [PERSON_NAME] 001 LLC" at bounding box center [600, 68] width 132 height 11
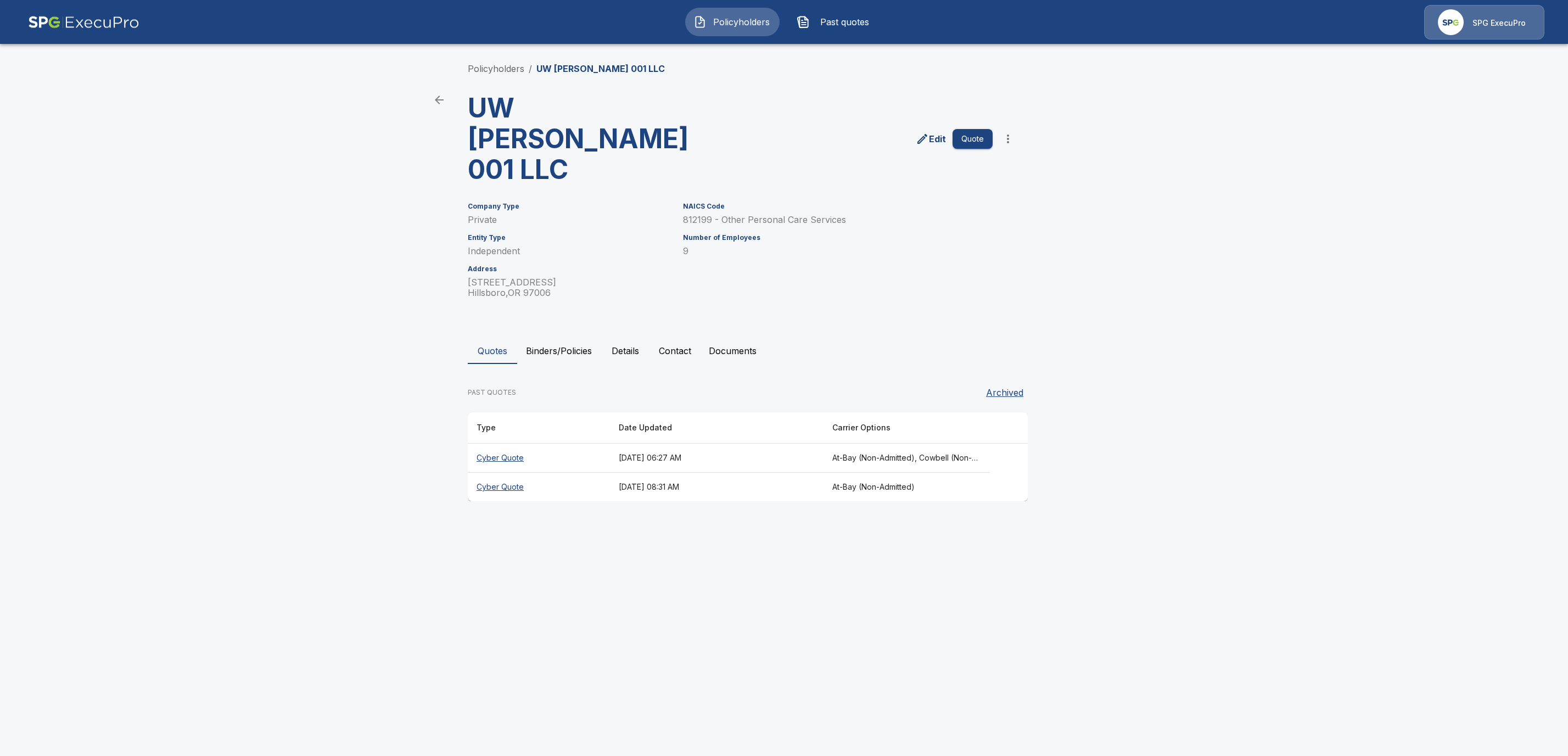
click at [511, 444] on th "Cyber Quote" at bounding box center [539, 458] width 142 height 29
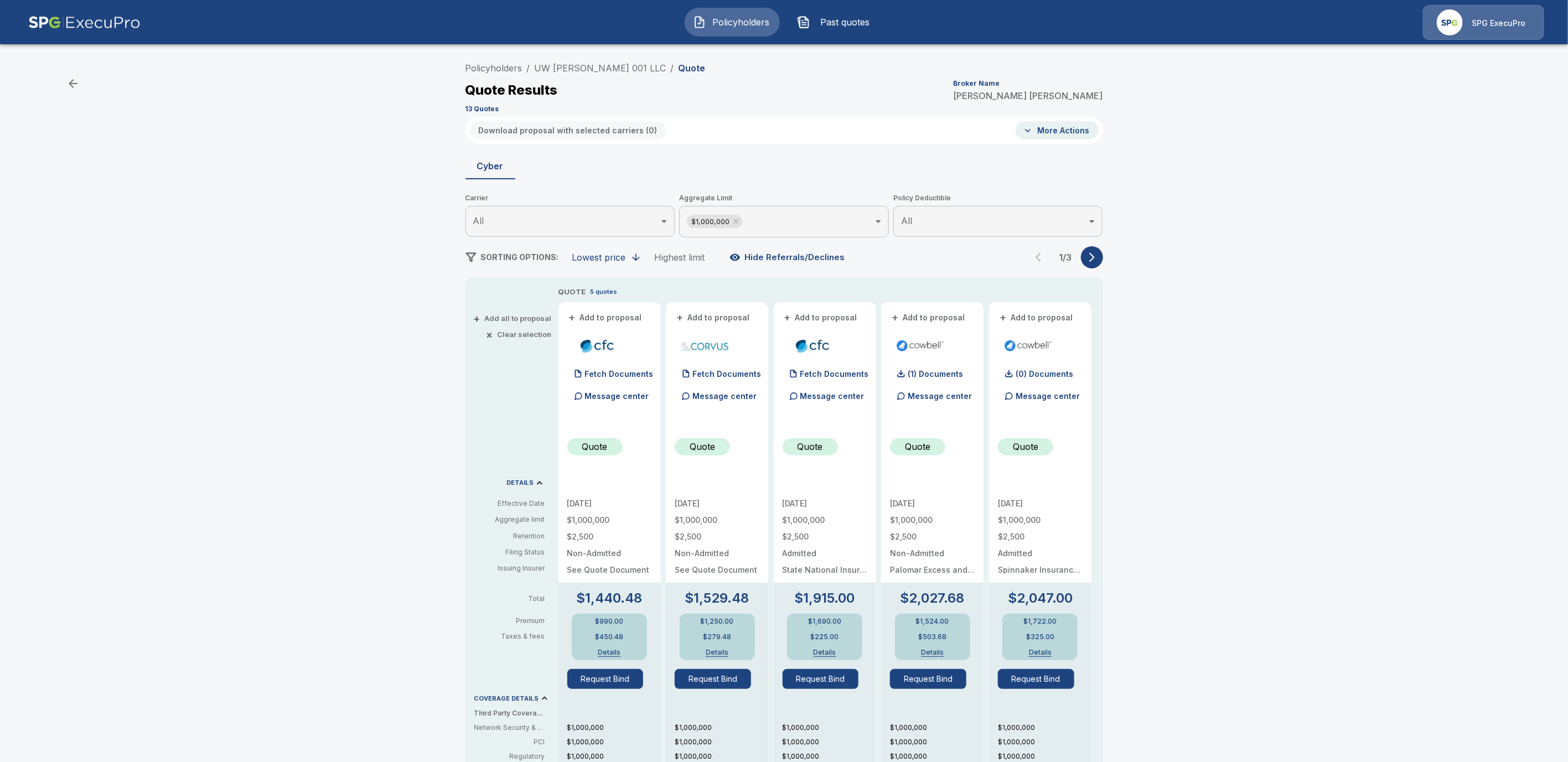
click at [1097, 258] on icon "button" at bounding box center [1092, 257] width 11 height 11
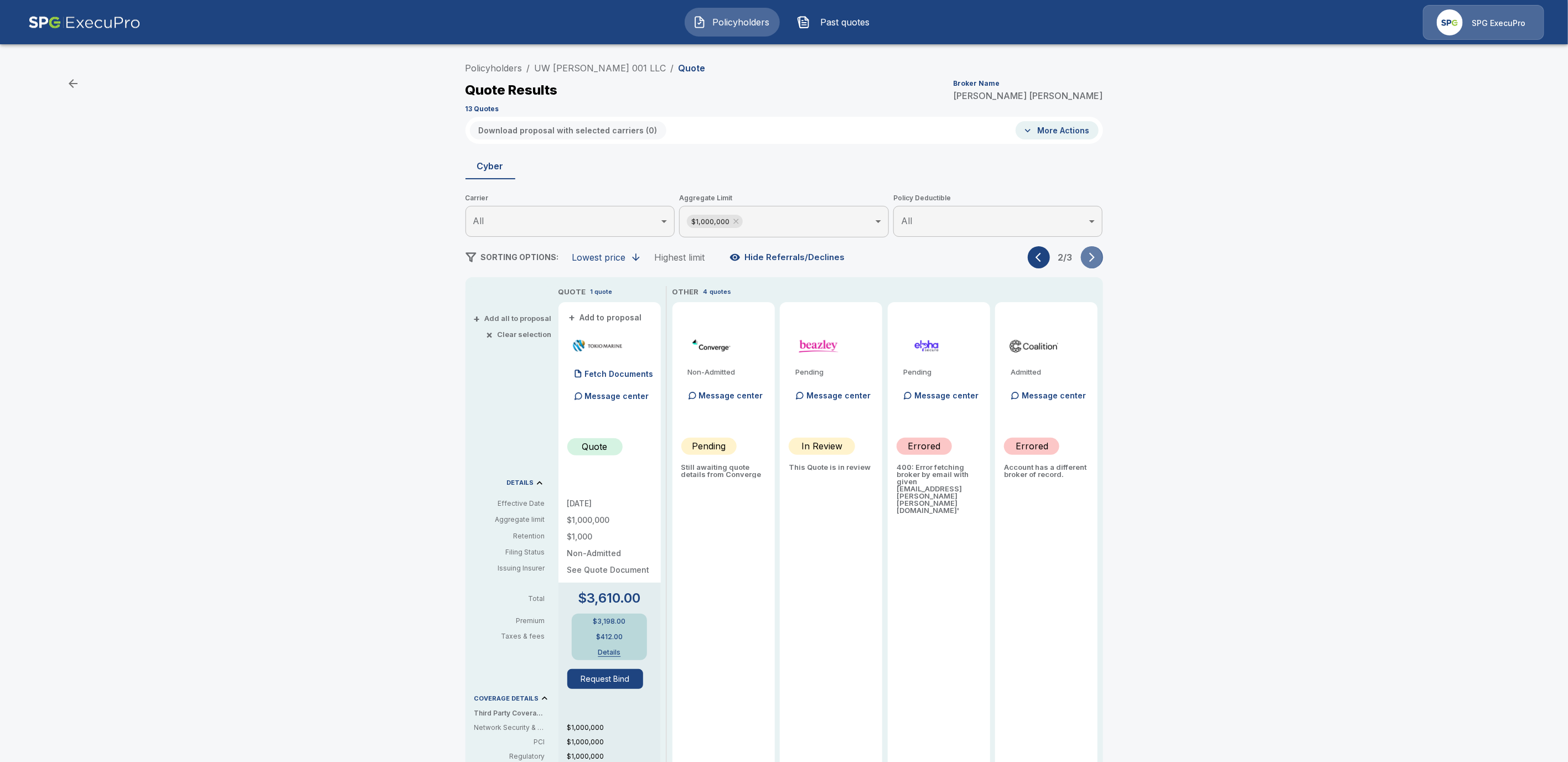
drag, startPoint x: 1102, startPoint y: 262, endPoint x: 1120, endPoint y: 285, distance: 29.2
click at [1098, 262] on icon "button" at bounding box center [1092, 257] width 11 height 11
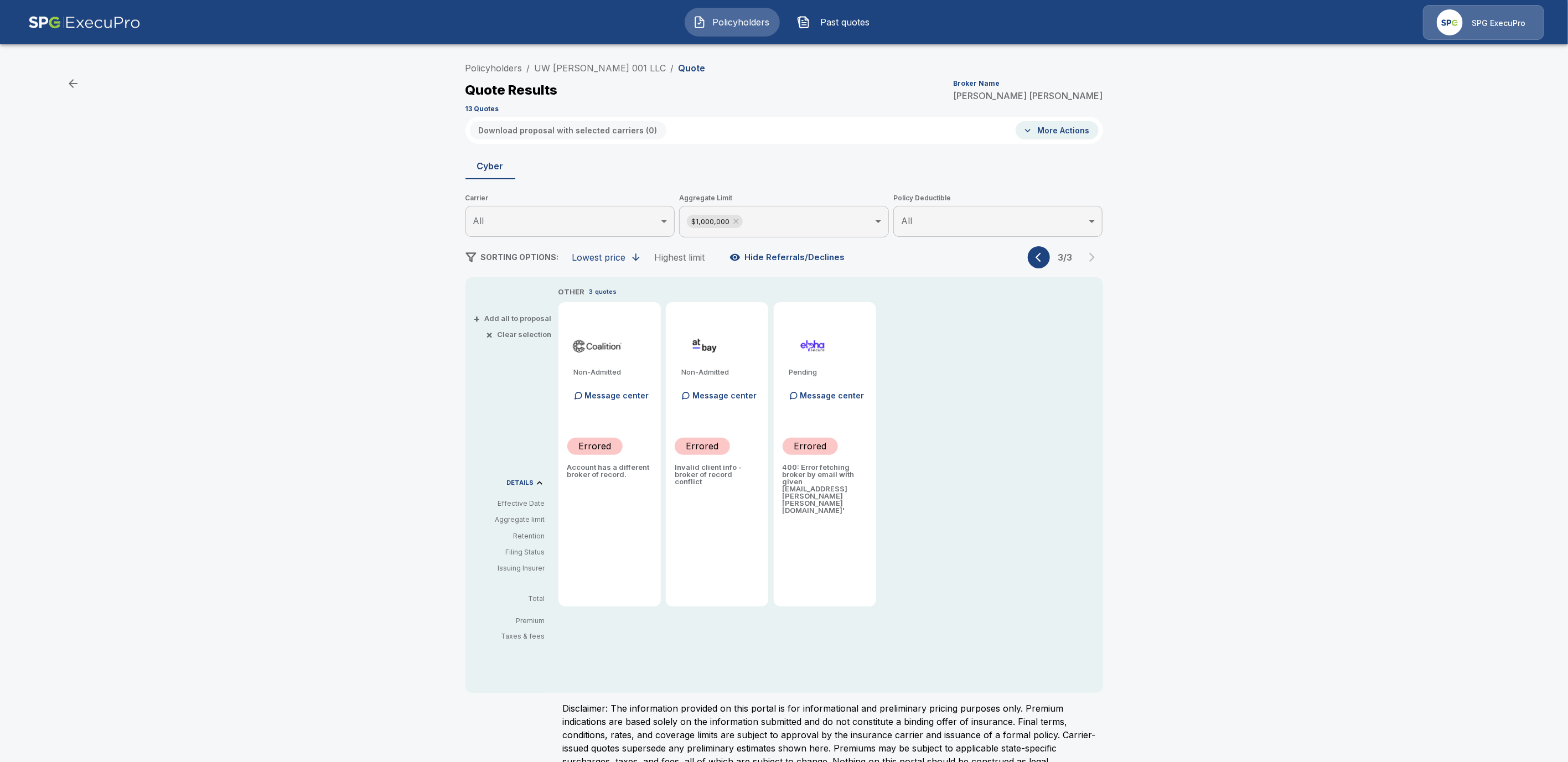
drag, startPoint x: 1045, startPoint y: 260, endPoint x: 1049, endPoint y: 275, distance: 15.5
click at [1043, 263] on button "button" at bounding box center [1039, 257] width 22 height 22
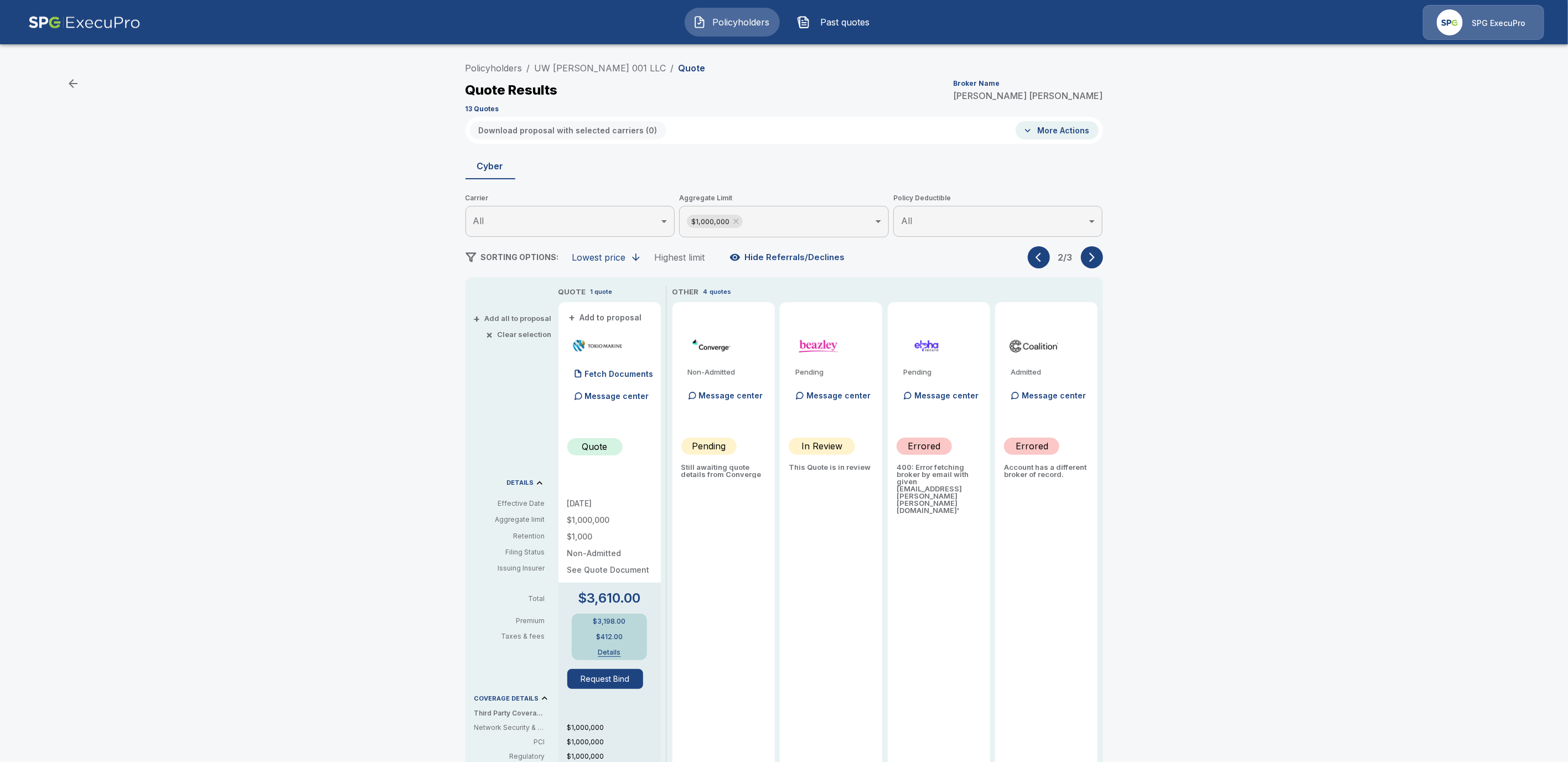
click at [1041, 260] on icon "button" at bounding box center [1038, 257] width 6 height 9
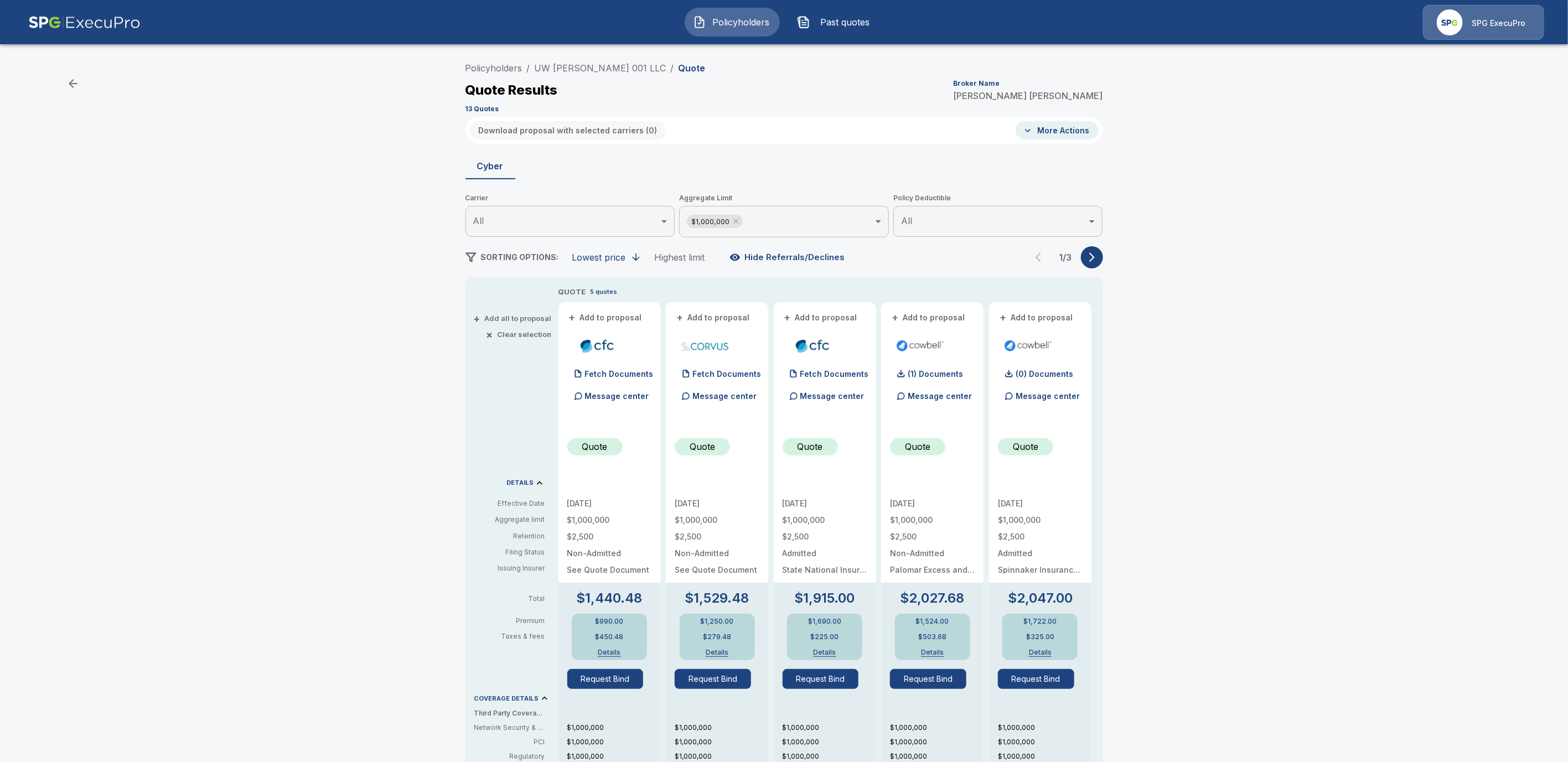
click at [1075, 134] on button "More Actions" at bounding box center [1057, 131] width 83 height 18
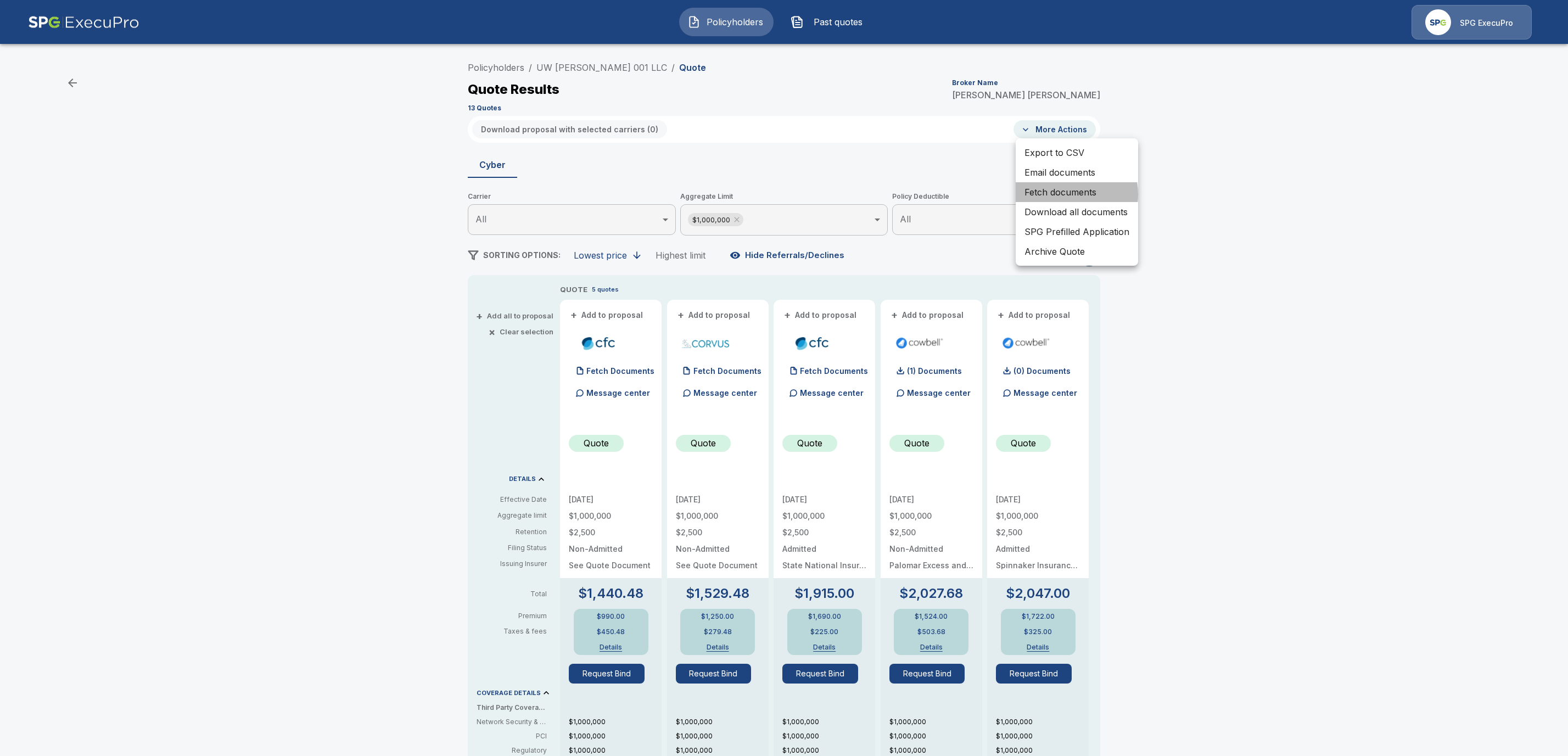
click at [1057, 193] on li "Fetch documents" at bounding box center [1077, 192] width 122 height 19
click at [719, 79] on div at bounding box center [784, 378] width 1568 height 756
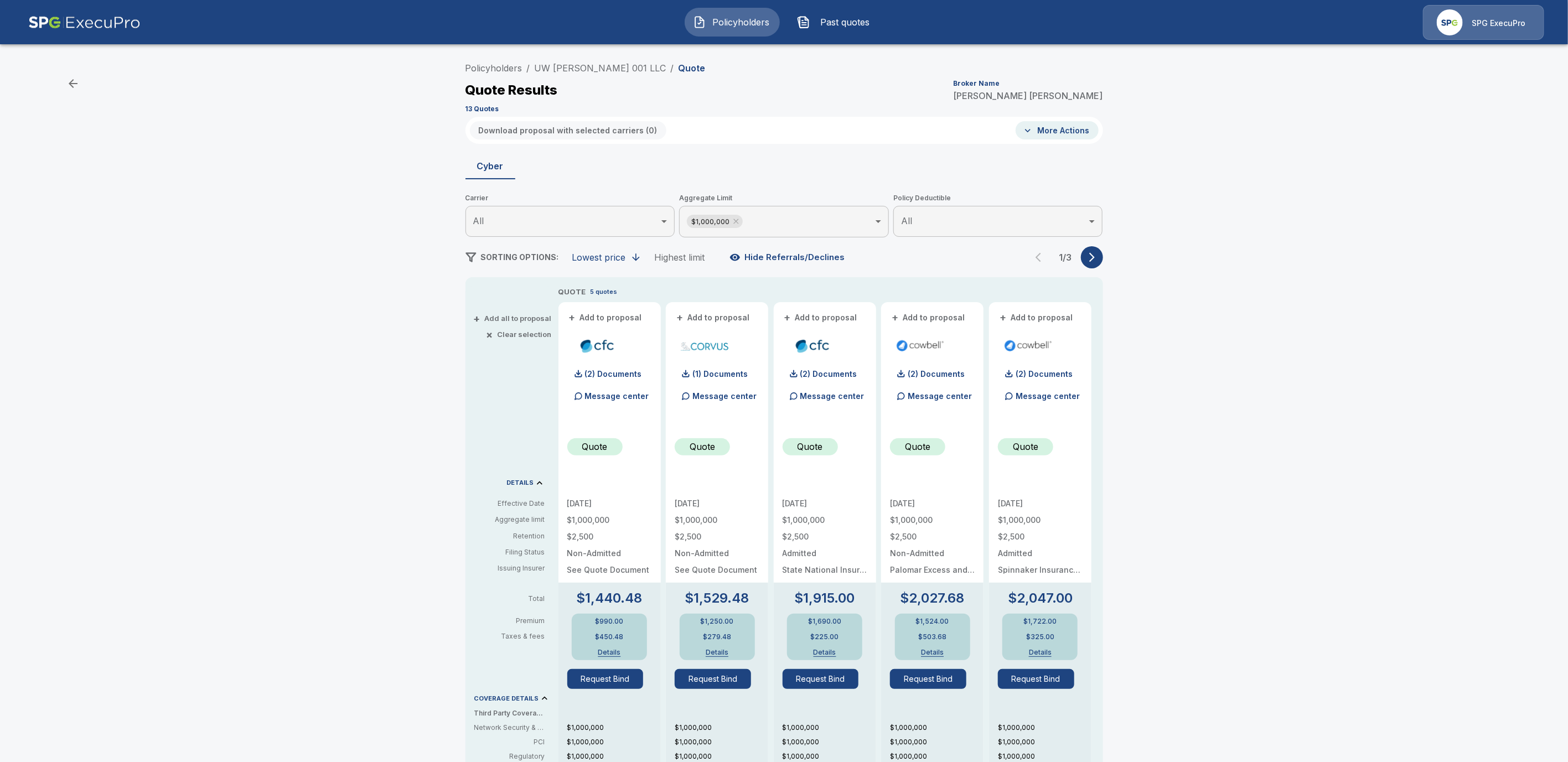
drag, startPoint x: 622, startPoint y: 64, endPoint x: 531, endPoint y: 61, distance: 91.0
click at [531, 61] on ol "Policyholders / UW FRAN 001 LLC / Quote" at bounding box center [585, 68] width 240 height 13
drag, startPoint x: 622, startPoint y: 64, endPoint x: 501, endPoint y: 63, distance: 121.0
click at [501, 63] on ol "Policyholders / UW FRAN 001 LLC / Quote" at bounding box center [585, 68] width 240 height 13
drag, startPoint x: 687, startPoint y: 69, endPoint x: 540, endPoint y: 65, distance: 147.1
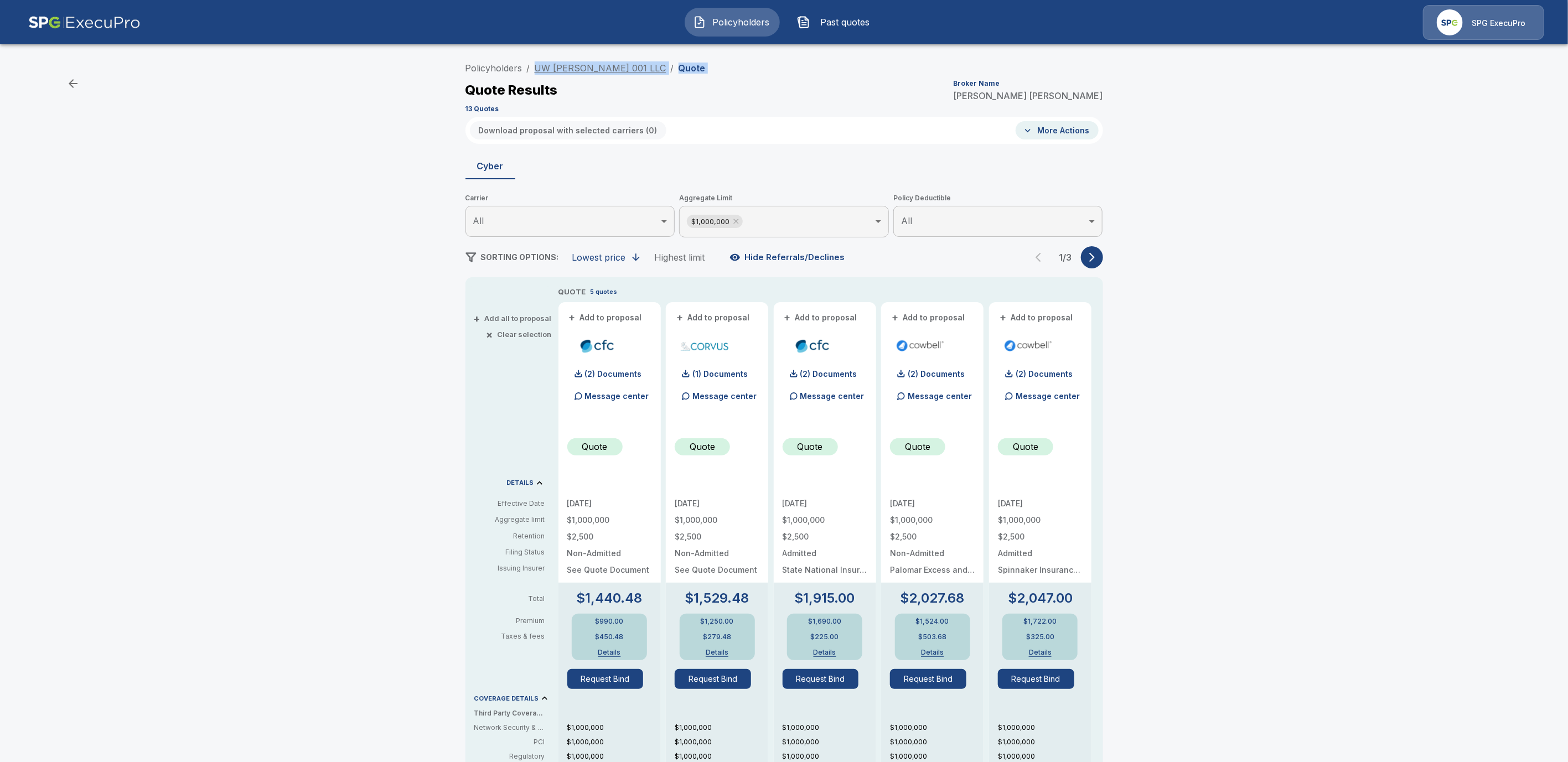
click at [540, 65] on div "Policyholders / UW FRAN 001 LLC / Quote Quote Results Broker Name Tricia Dietz …" at bounding box center [784, 87] width 638 height 60
copy ol "UW FRAN 001 LLC / Quote"
click at [500, 67] on link "Policyholders" at bounding box center [494, 68] width 57 height 11
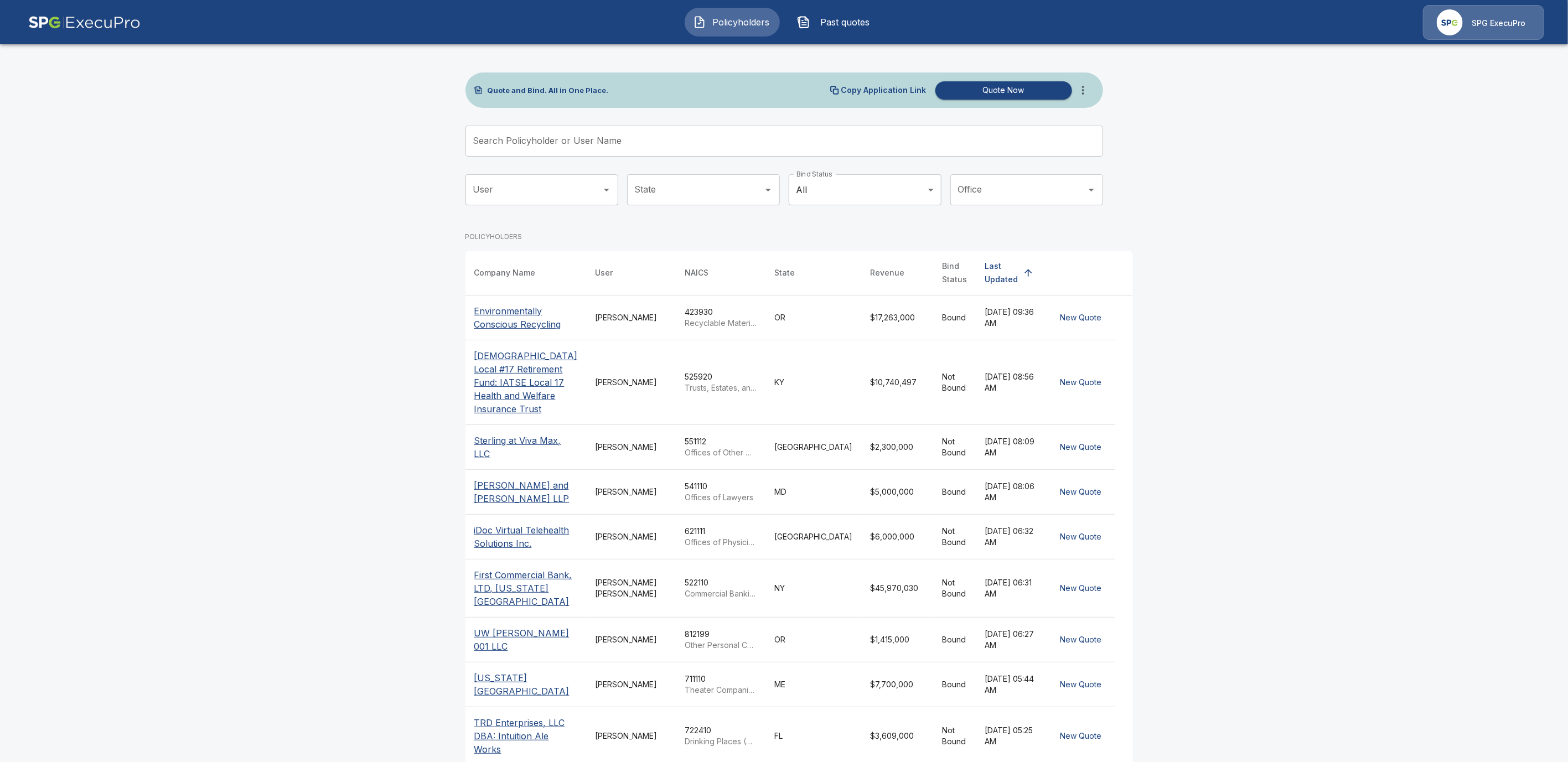
click at [532, 142] on input "Search Policyholder or User Name" at bounding box center [778, 141] width 625 height 31
paste input "**********"
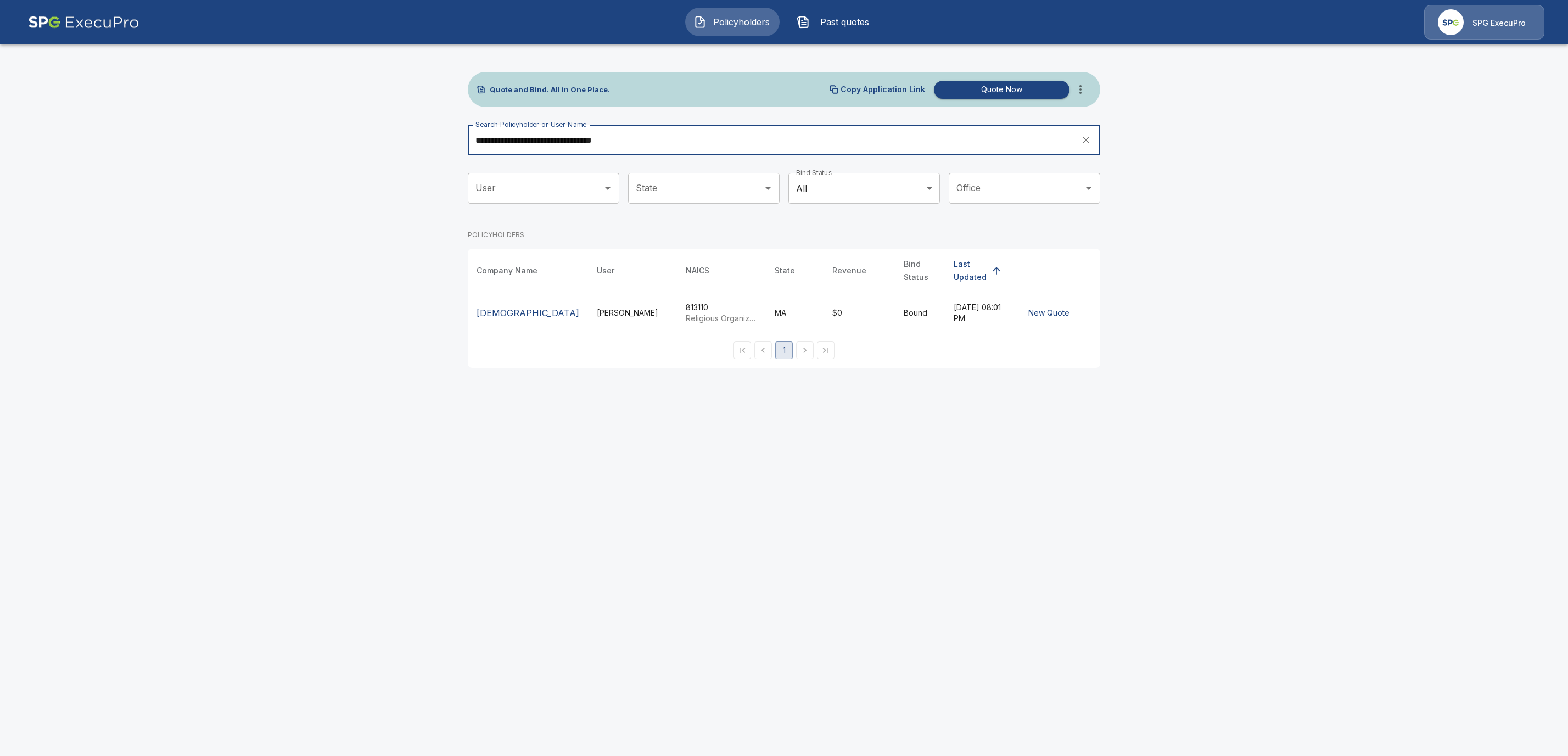
type input "**********"
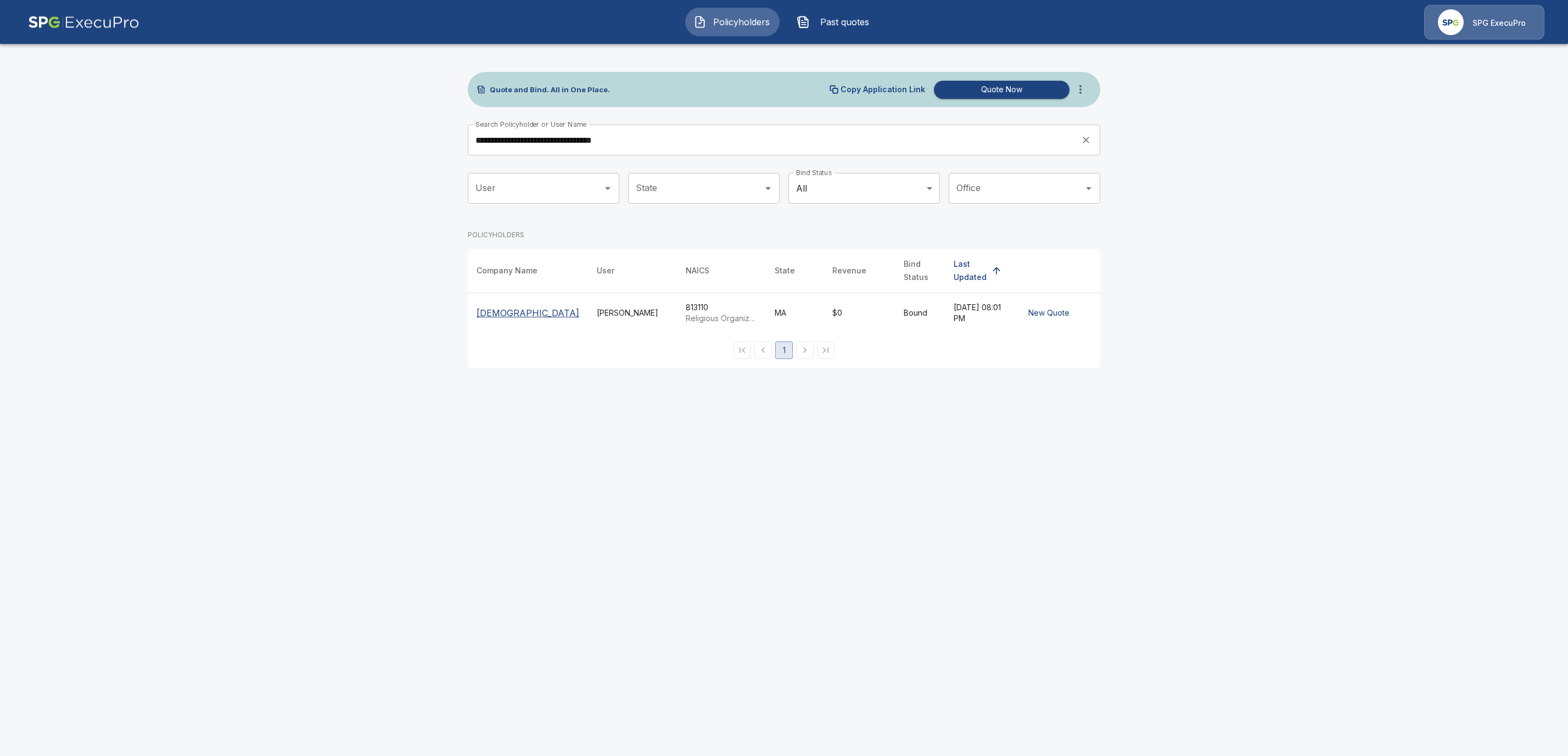
click at [494, 333] on th "[DEMOGRAPHIC_DATA]" at bounding box center [528, 313] width 121 height 40
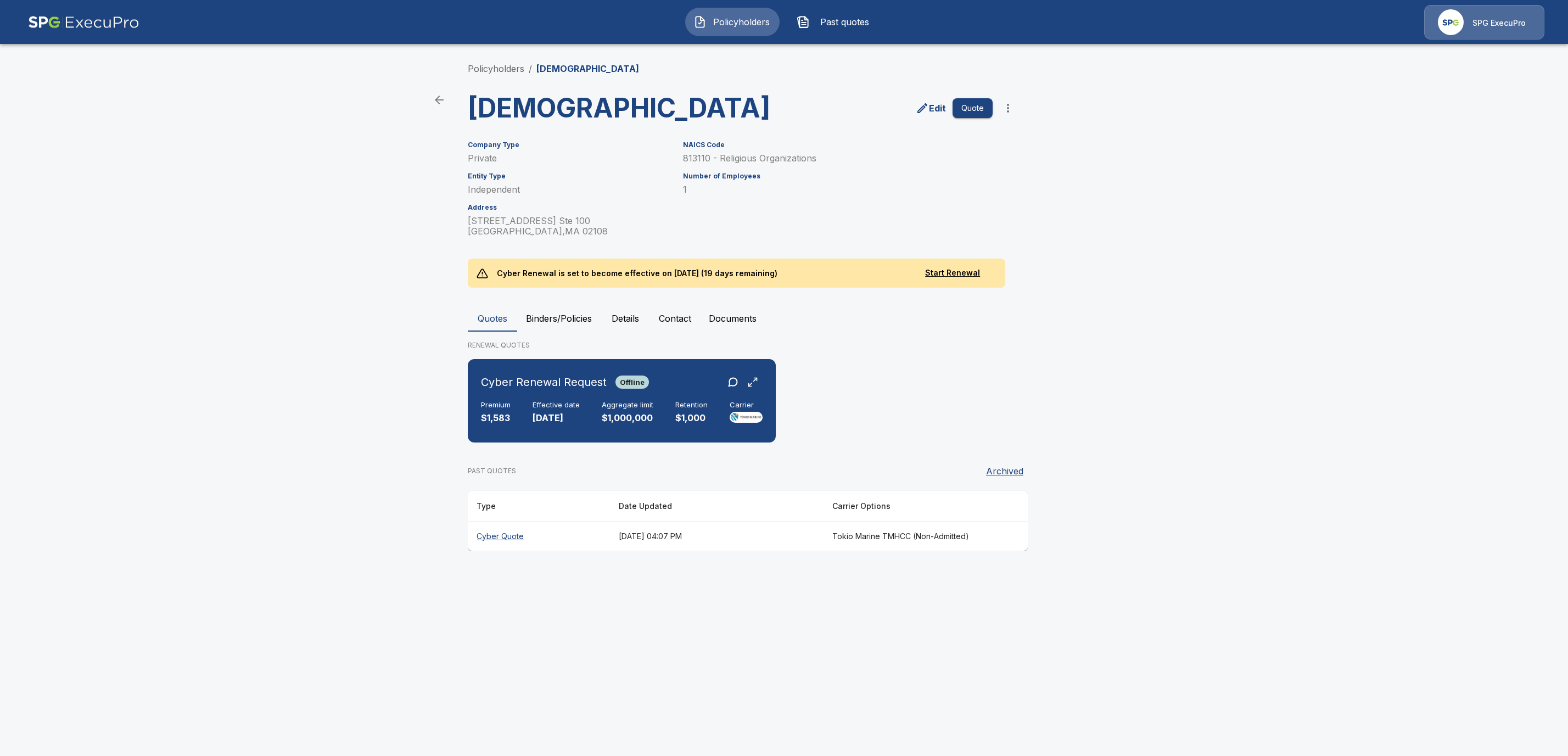
click at [568, 332] on button "Binders/Policies" at bounding box center [559, 318] width 83 height 26
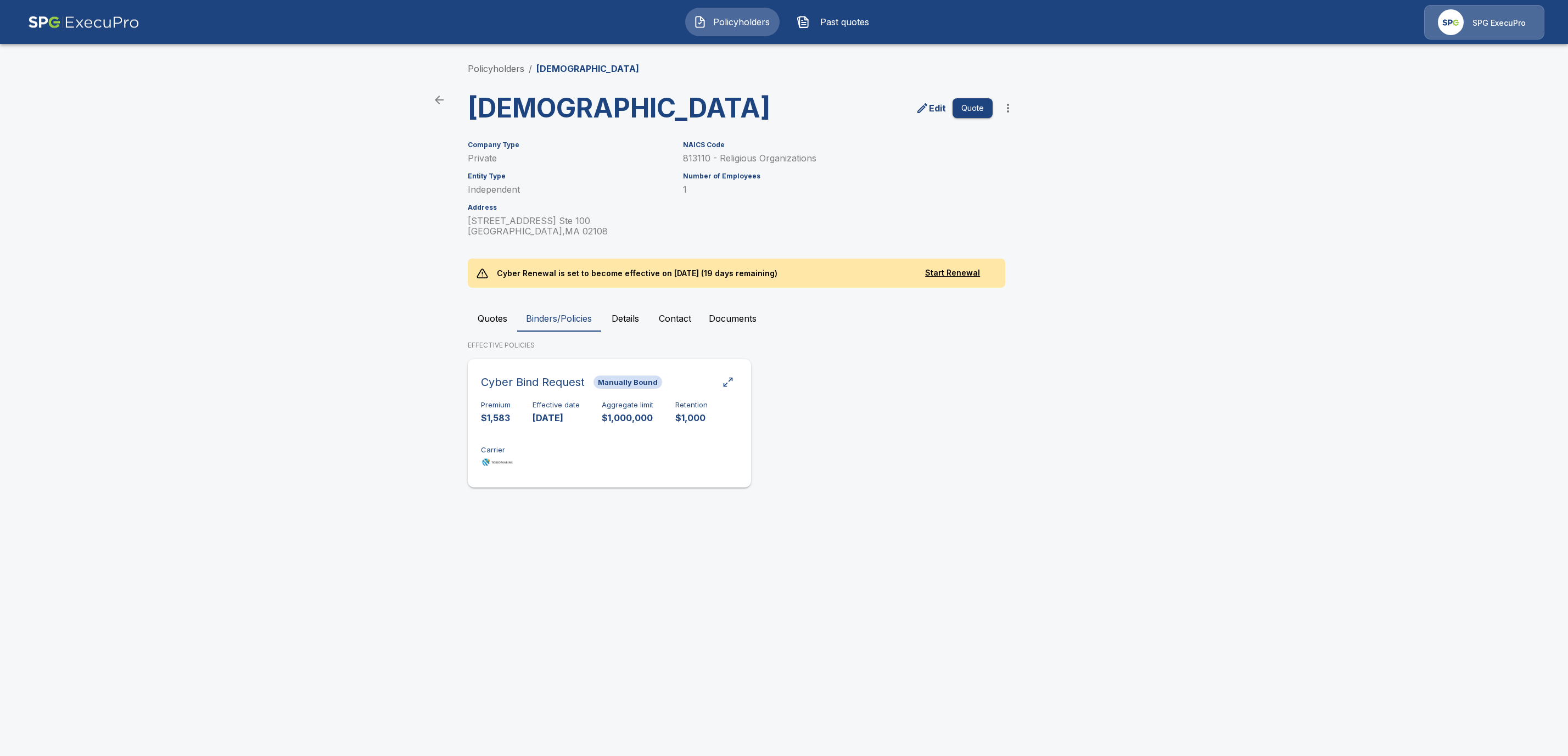
click at [551, 424] on p "10/26/2025" at bounding box center [556, 418] width 47 height 13
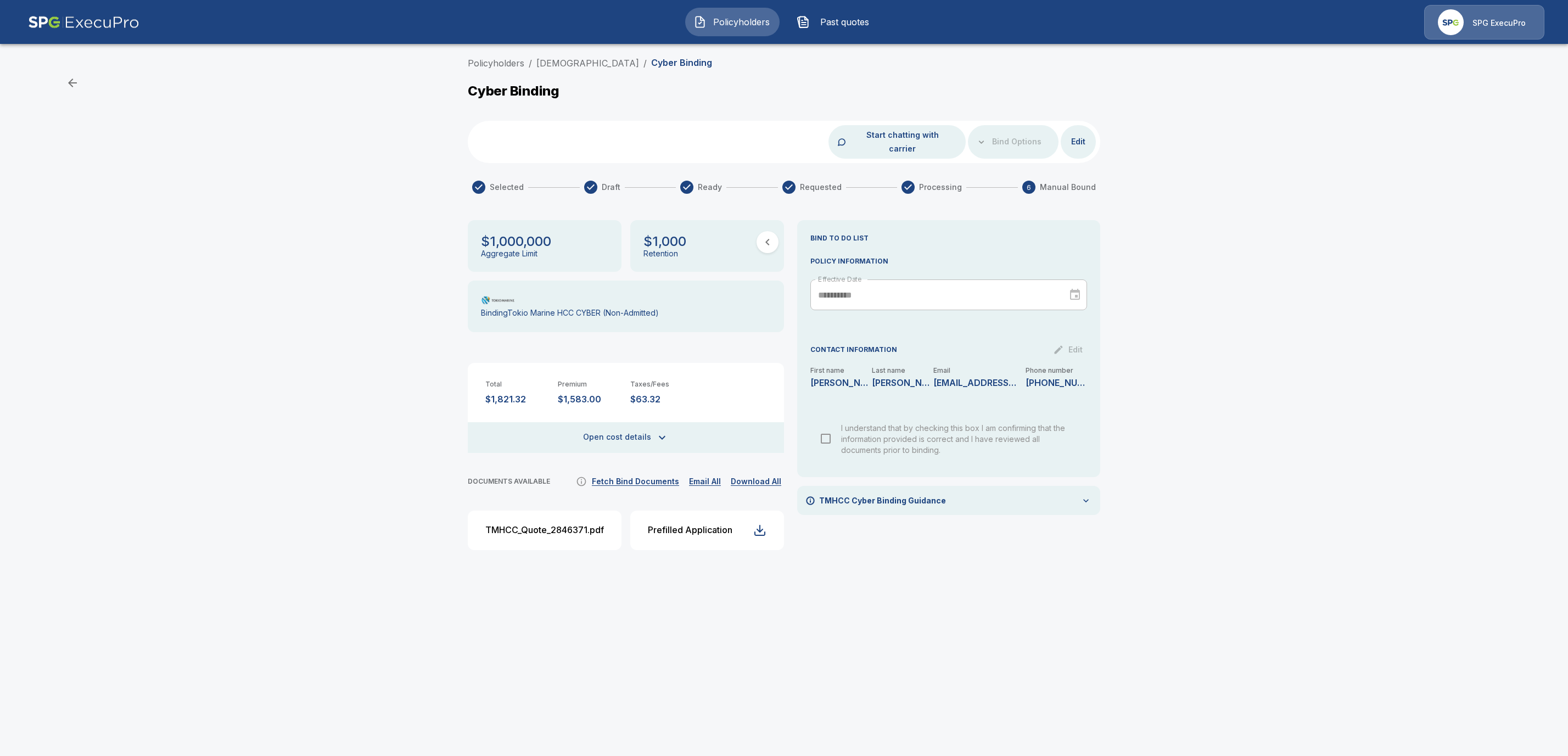
click at [509, 57] on li "Policyholders" at bounding box center [495, 63] width 57 height 13
click at [490, 63] on link "Policyholders" at bounding box center [495, 63] width 57 height 11
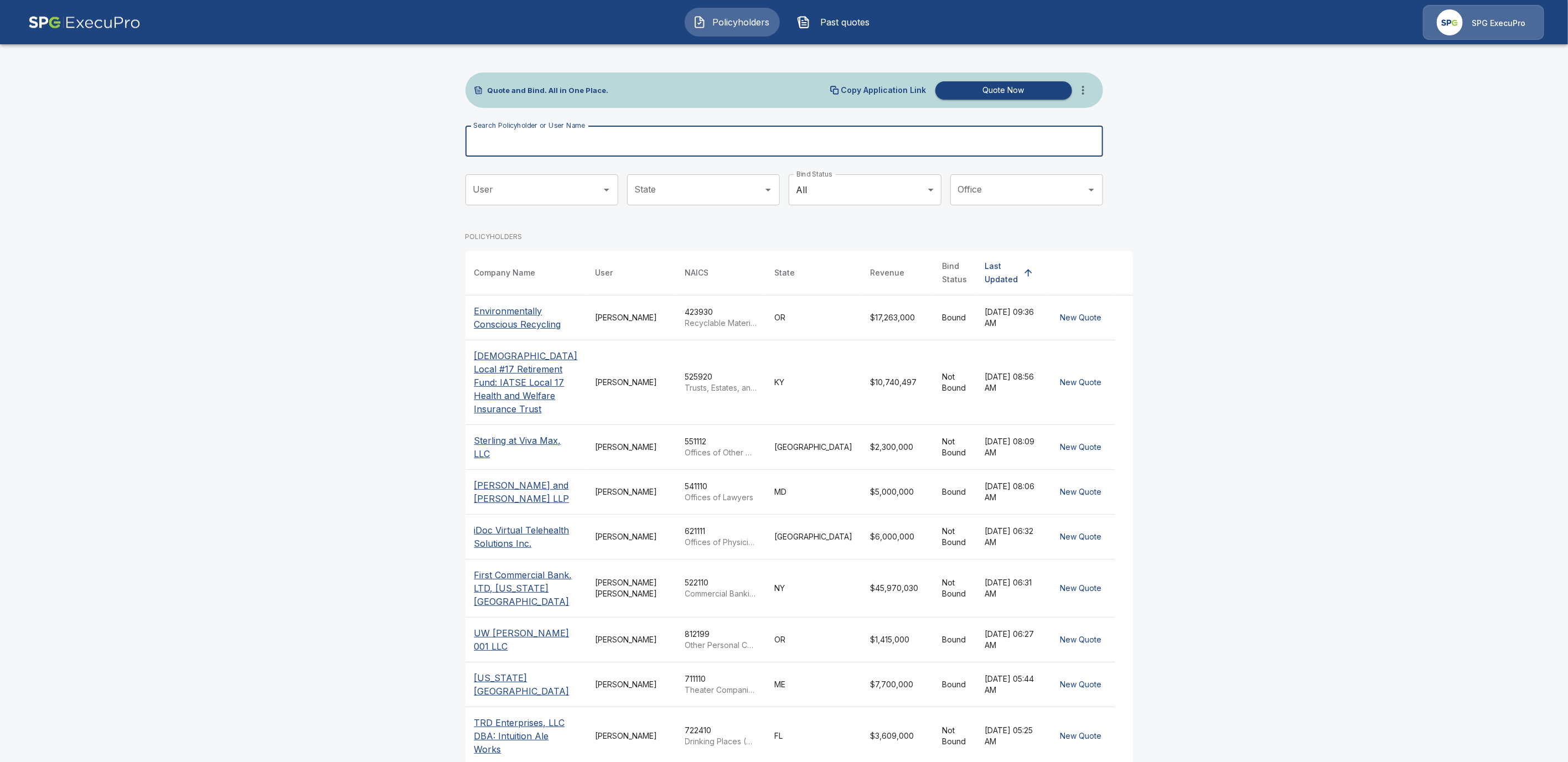
click at [596, 149] on input "Search Policyholder or User Name" at bounding box center [778, 141] width 625 height 31
paste input "**********"
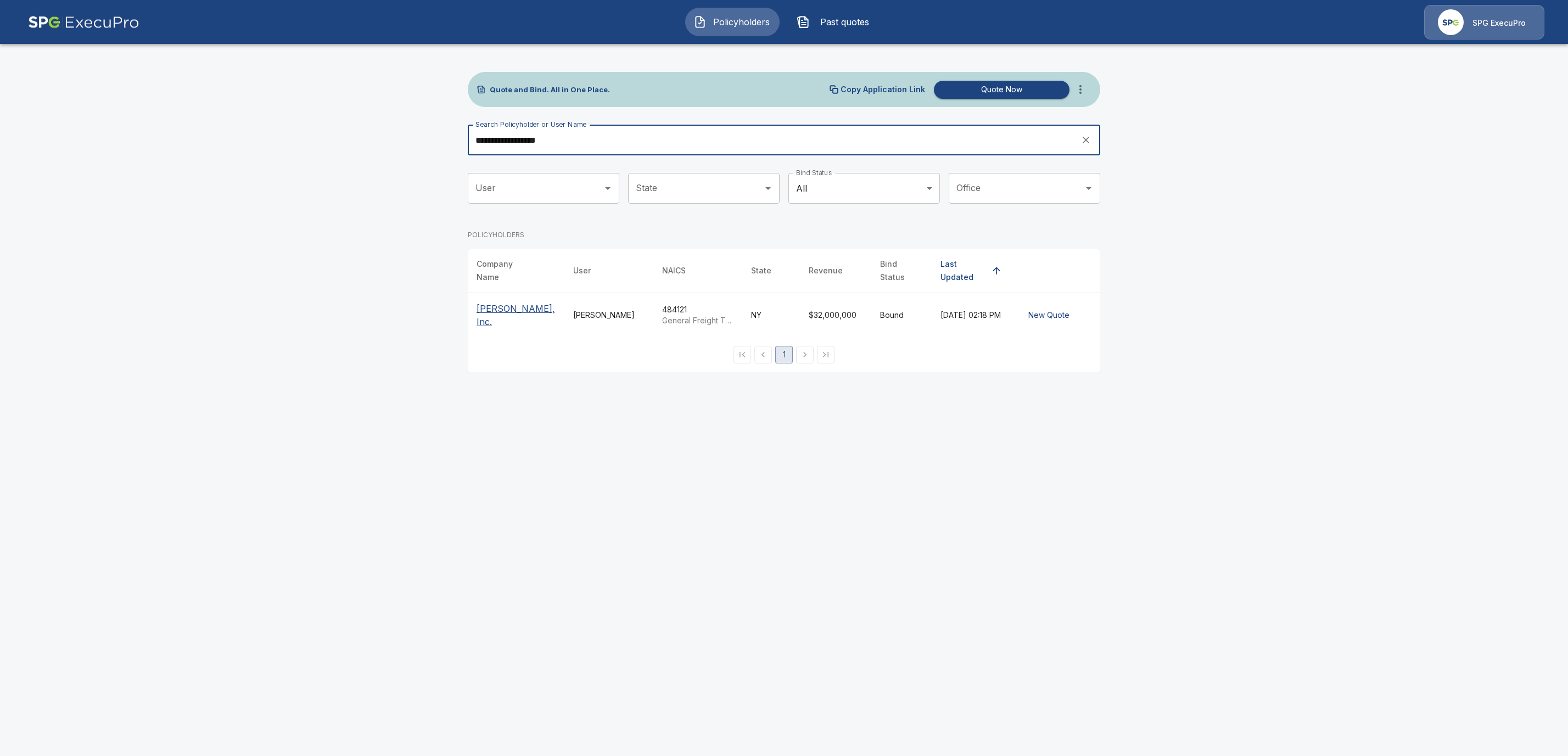
type input "**********"
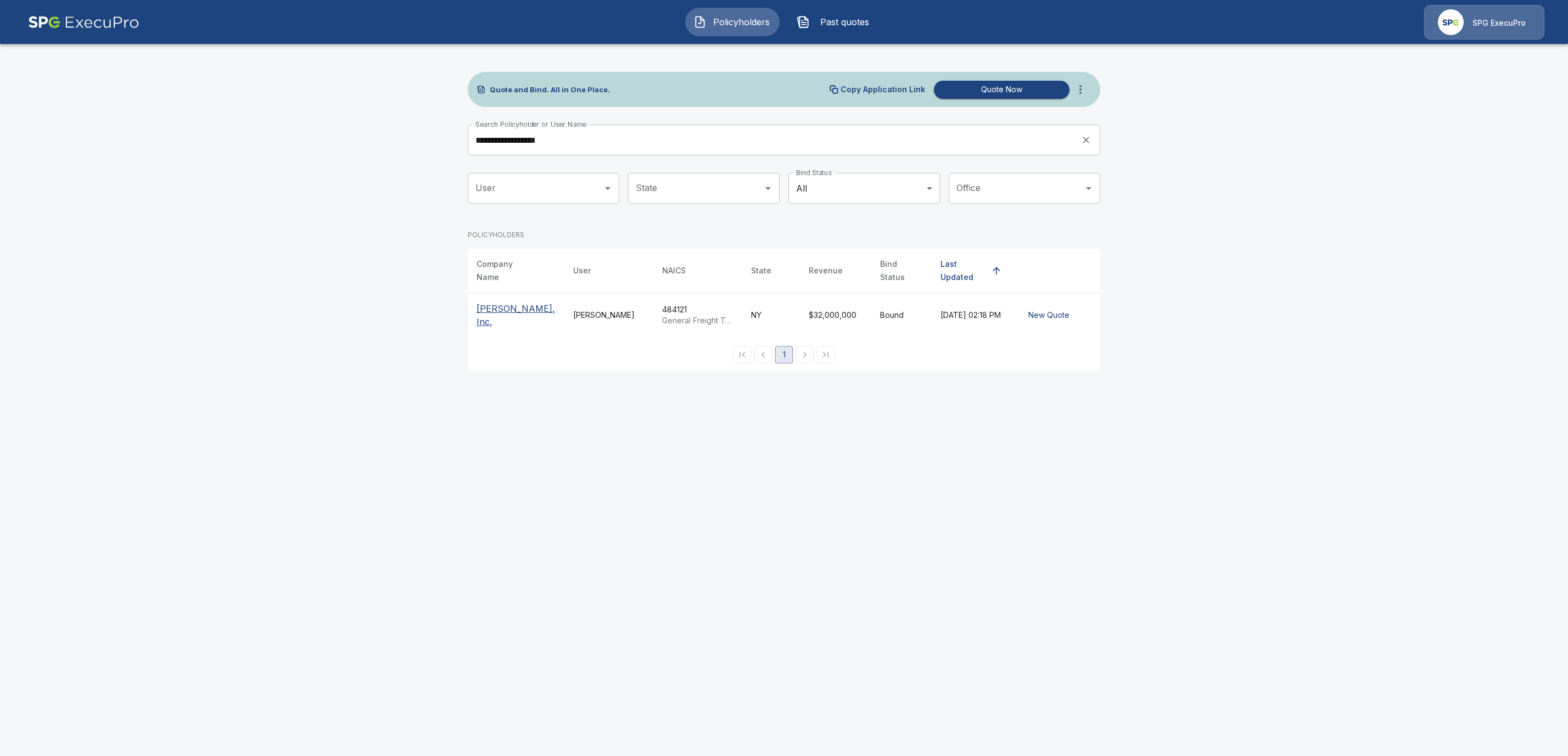
click at [497, 315] on p "[PERSON_NAME], Inc." at bounding box center [516, 315] width 79 height 26
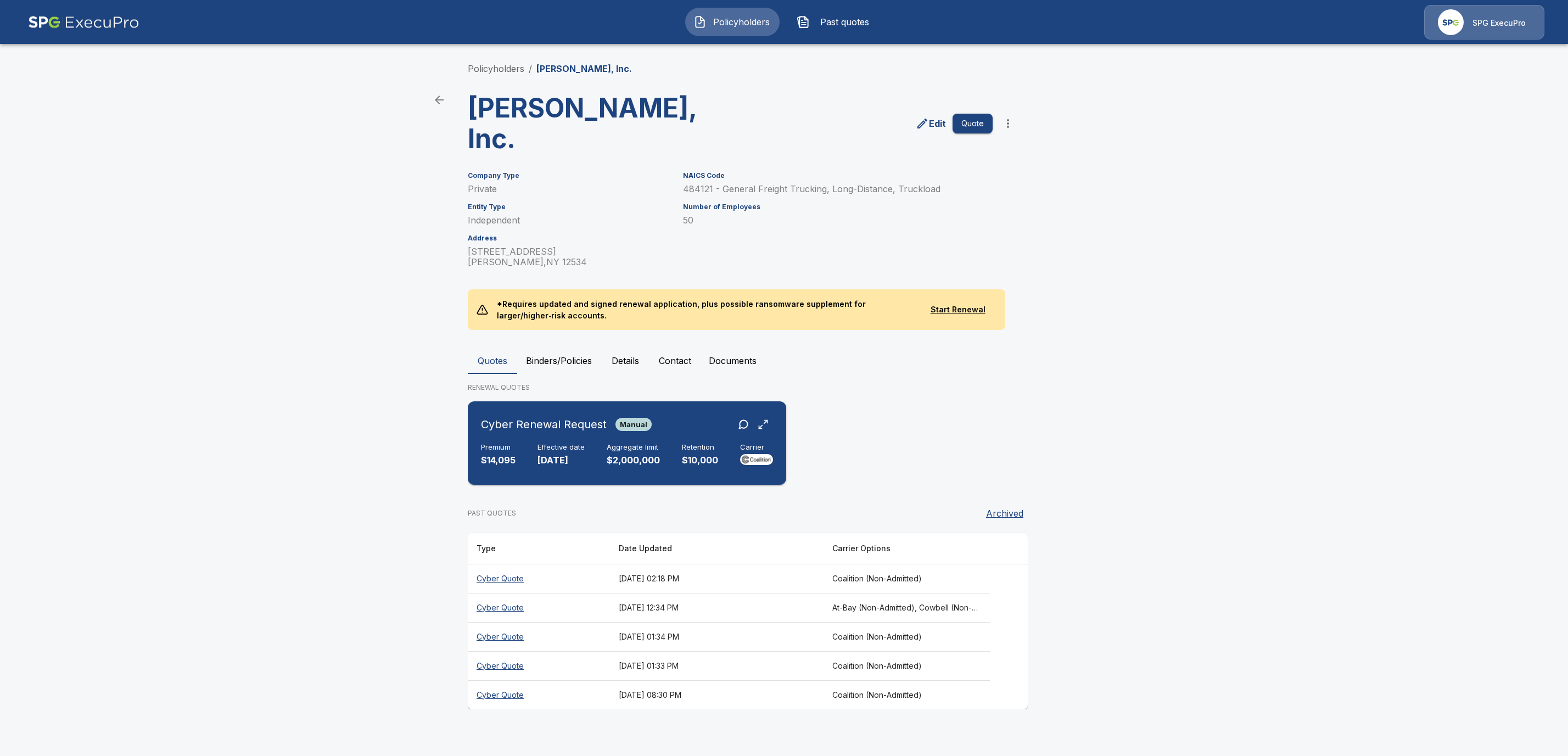
click at [510, 446] on h6 "Premium" at bounding box center [498, 447] width 35 height 9
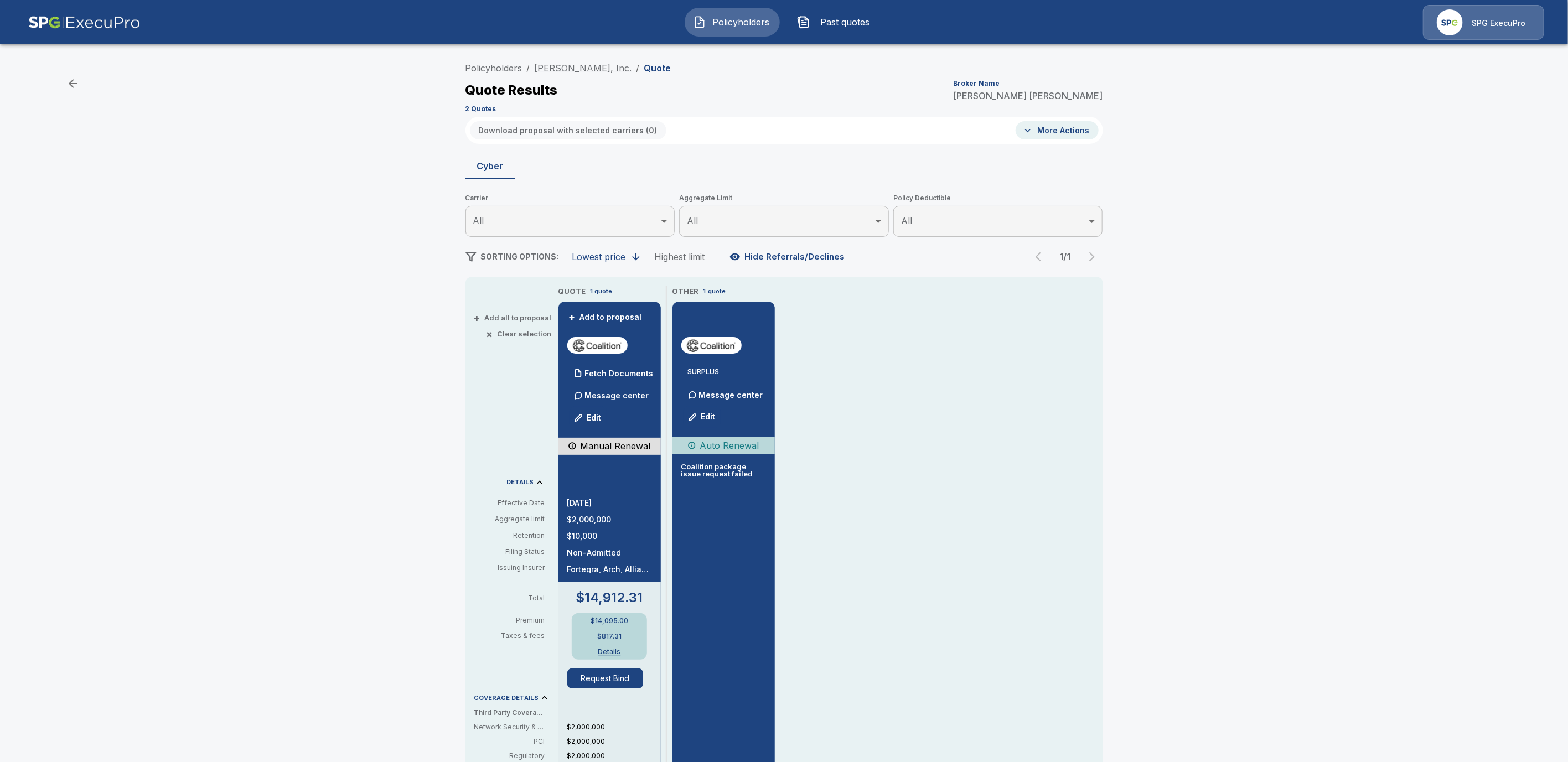
click at [563, 70] on link "[PERSON_NAME], Inc." at bounding box center [583, 68] width 98 height 11
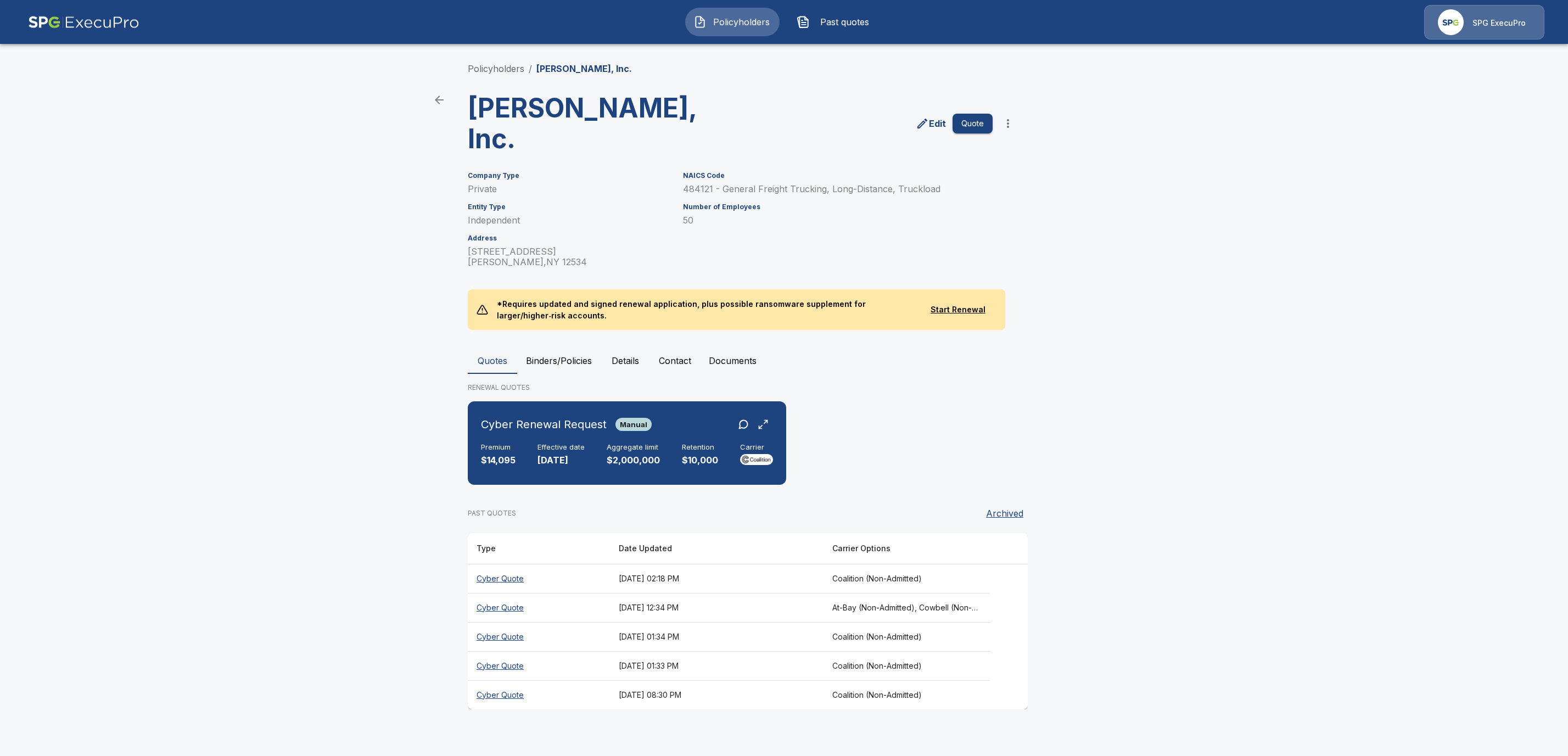
click at [520, 635] on th "Cyber Quote" at bounding box center [539, 637] width 142 height 29
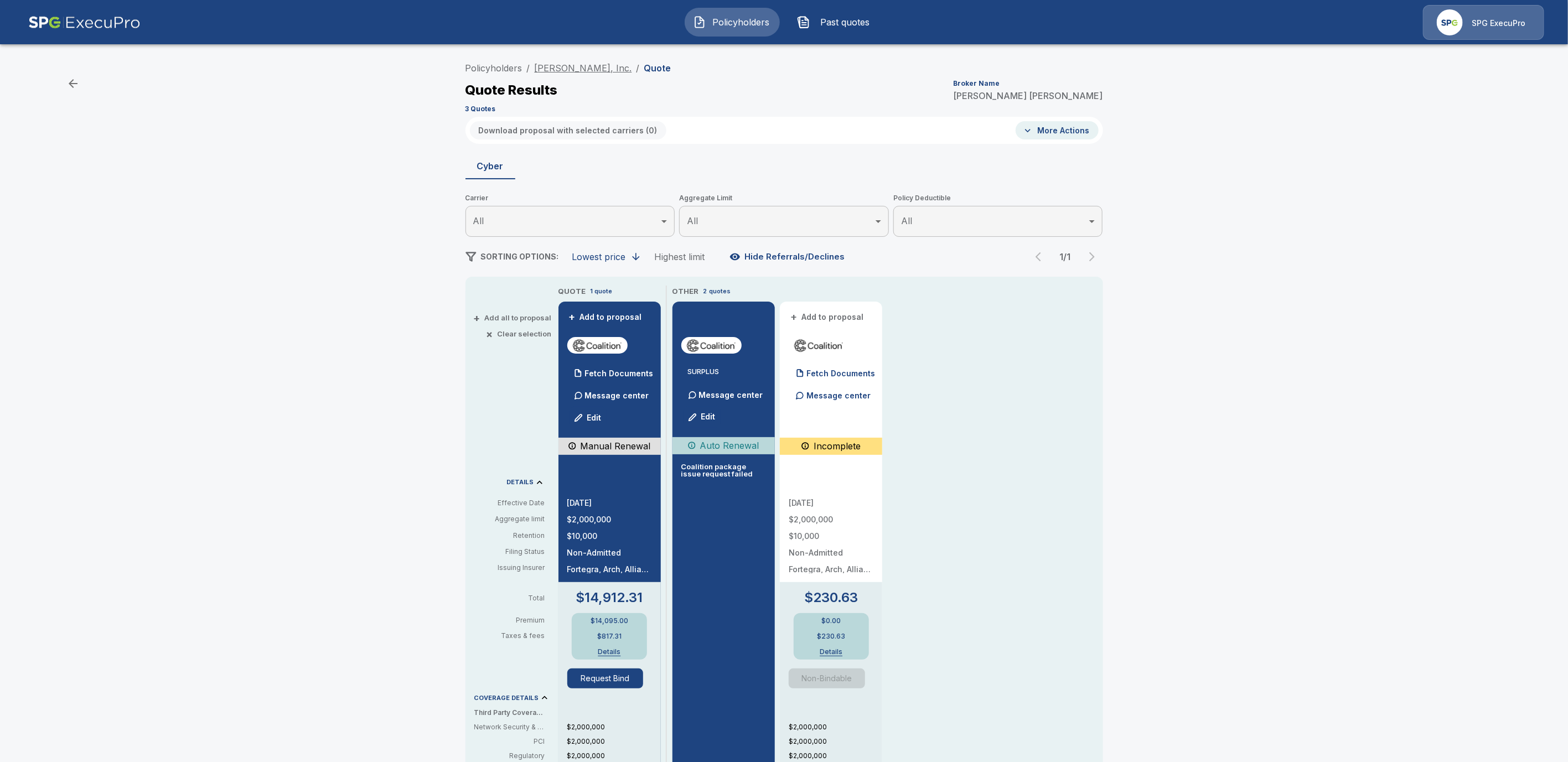
click at [544, 66] on link "[PERSON_NAME], Inc." at bounding box center [583, 68] width 98 height 11
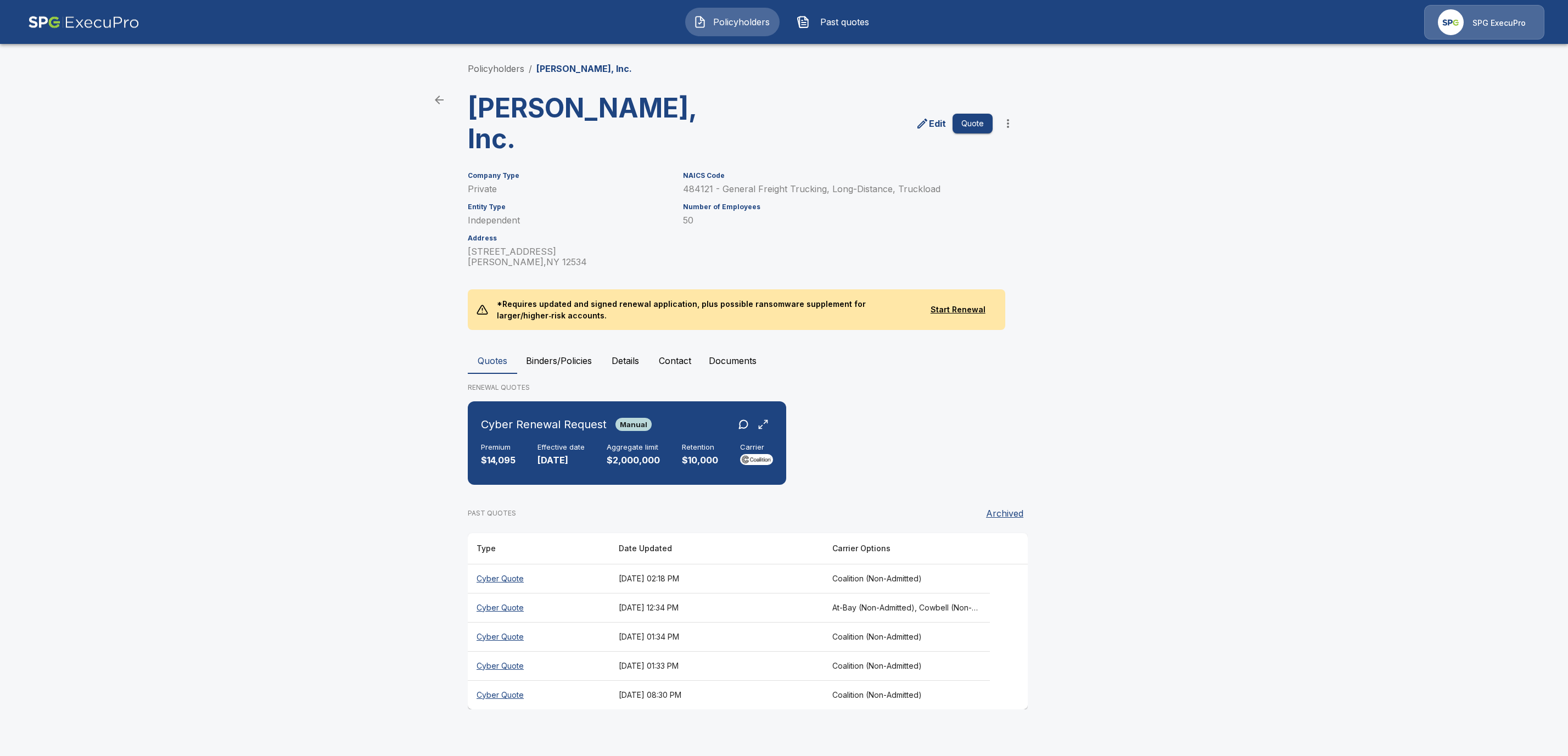
click at [494, 603] on th "Cyber Quote" at bounding box center [539, 607] width 142 height 29
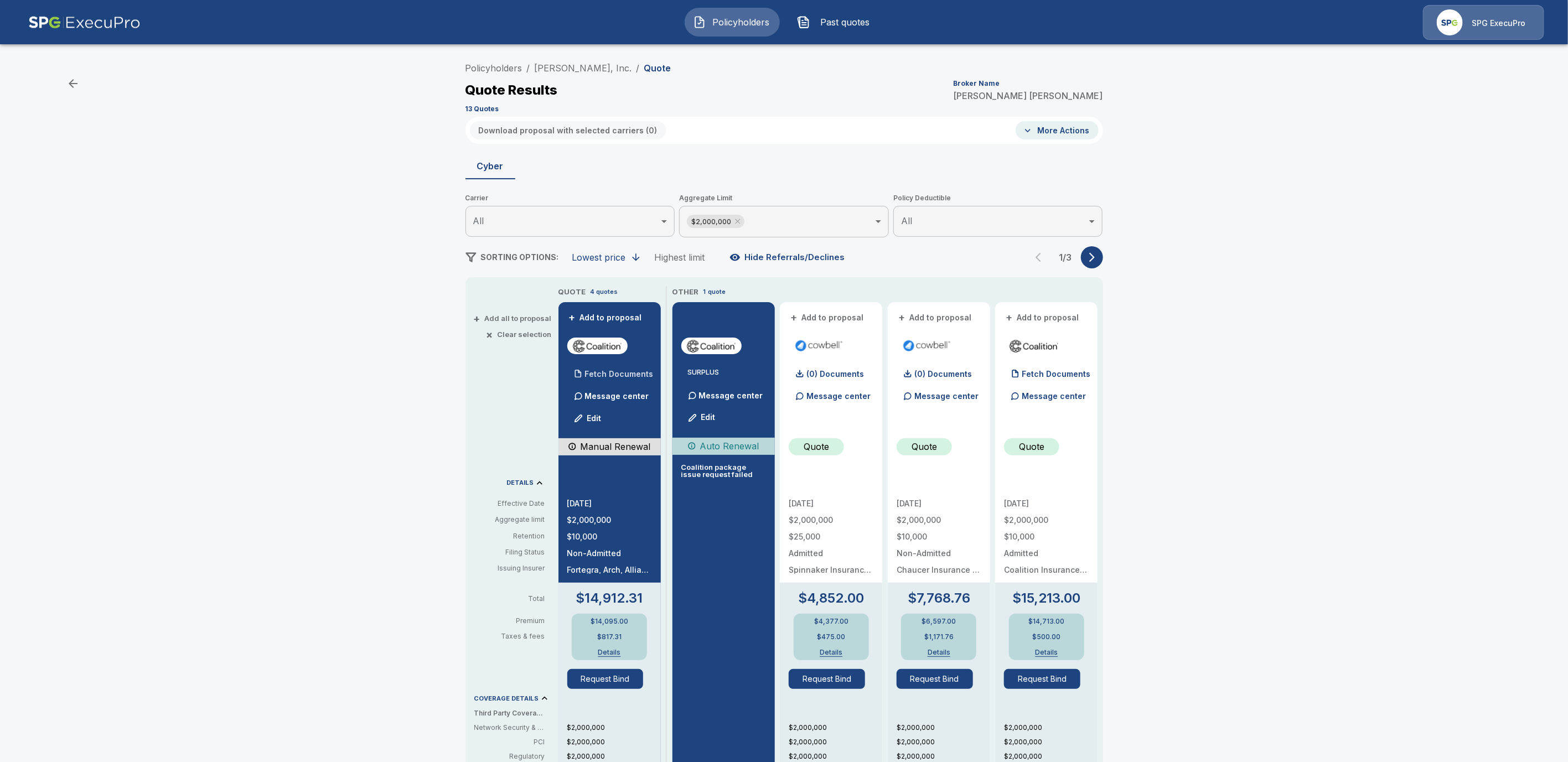
click at [624, 366] on div "Fetch Documents" at bounding box center [611, 374] width 87 height 22
click at [561, 78] on div "Policyholders / George Hildebrandt, Inc. / Quote Quote Results Broker Name Tric…" at bounding box center [784, 87] width 638 height 60
click at [566, 71] on link "George Hildebrandt, Inc." at bounding box center [583, 68] width 98 height 11
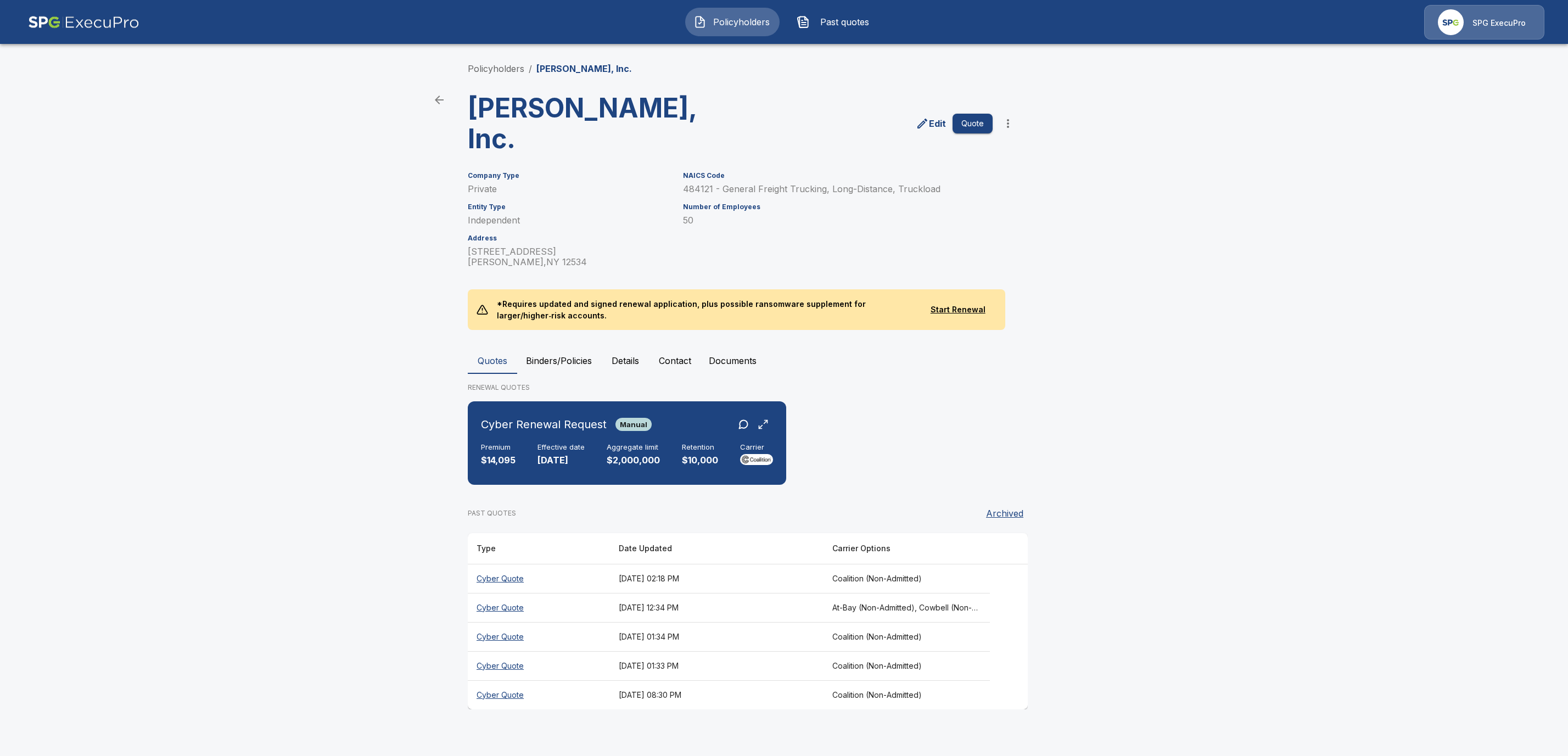
click at [514, 635] on th "Cyber Quote" at bounding box center [539, 637] width 142 height 29
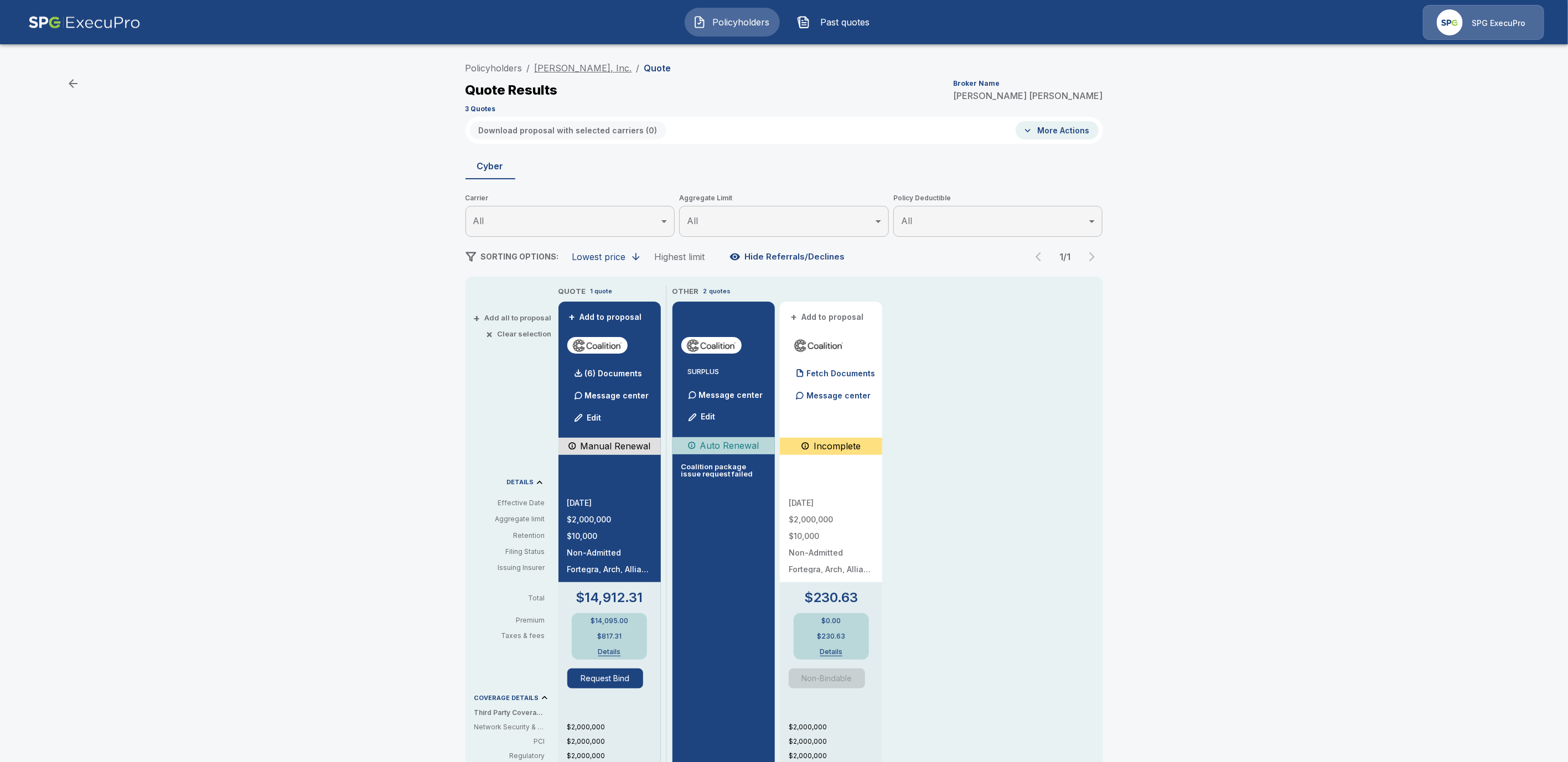
click at [558, 69] on link "[PERSON_NAME], Inc." at bounding box center [583, 68] width 98 height 11
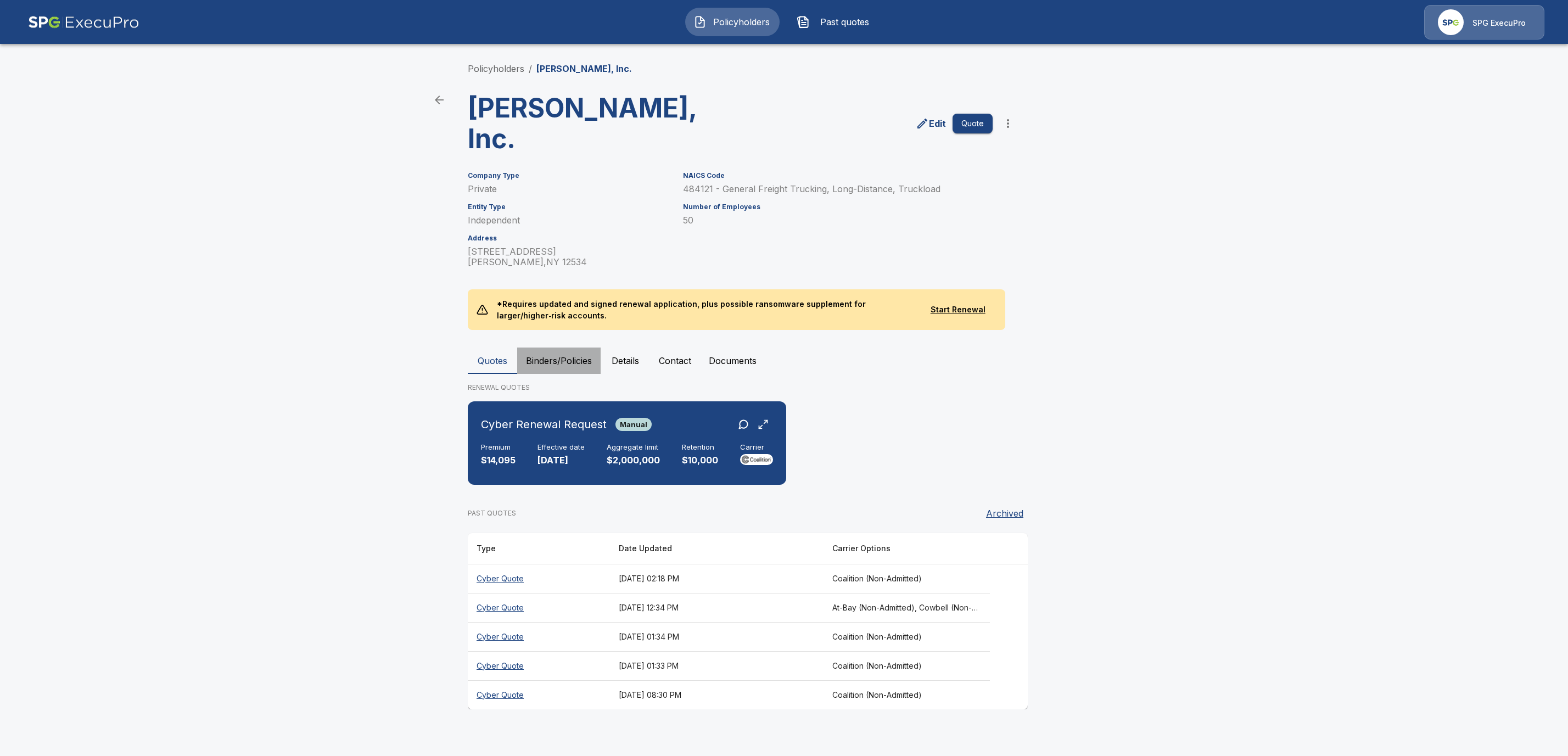
click at [542, 359] on button "Binders/Policies" at bounding box center [559, 360] width 83 height 26
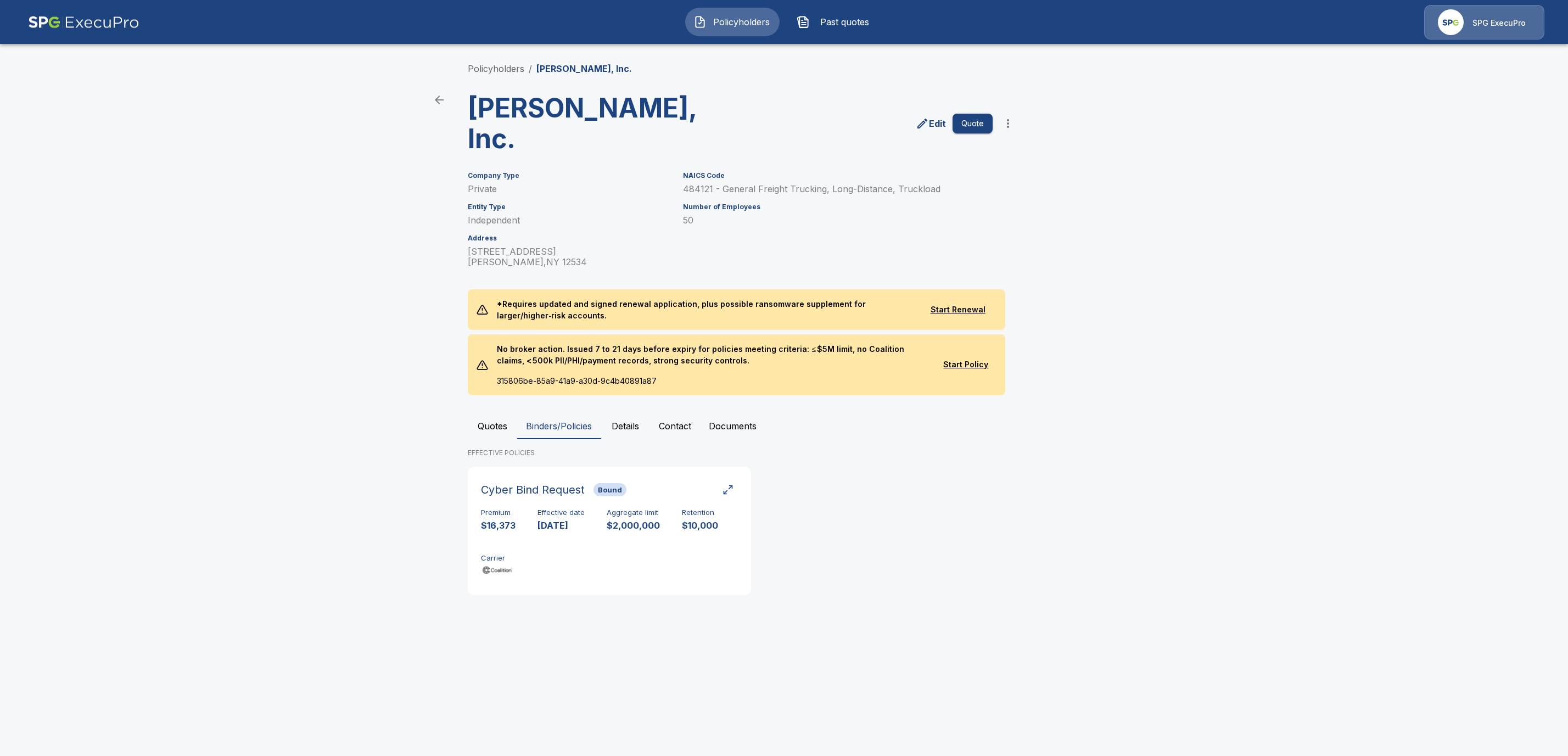
click at [479, 429] on button "Quotes" at bounding box center [492, 425] width 49 height 26
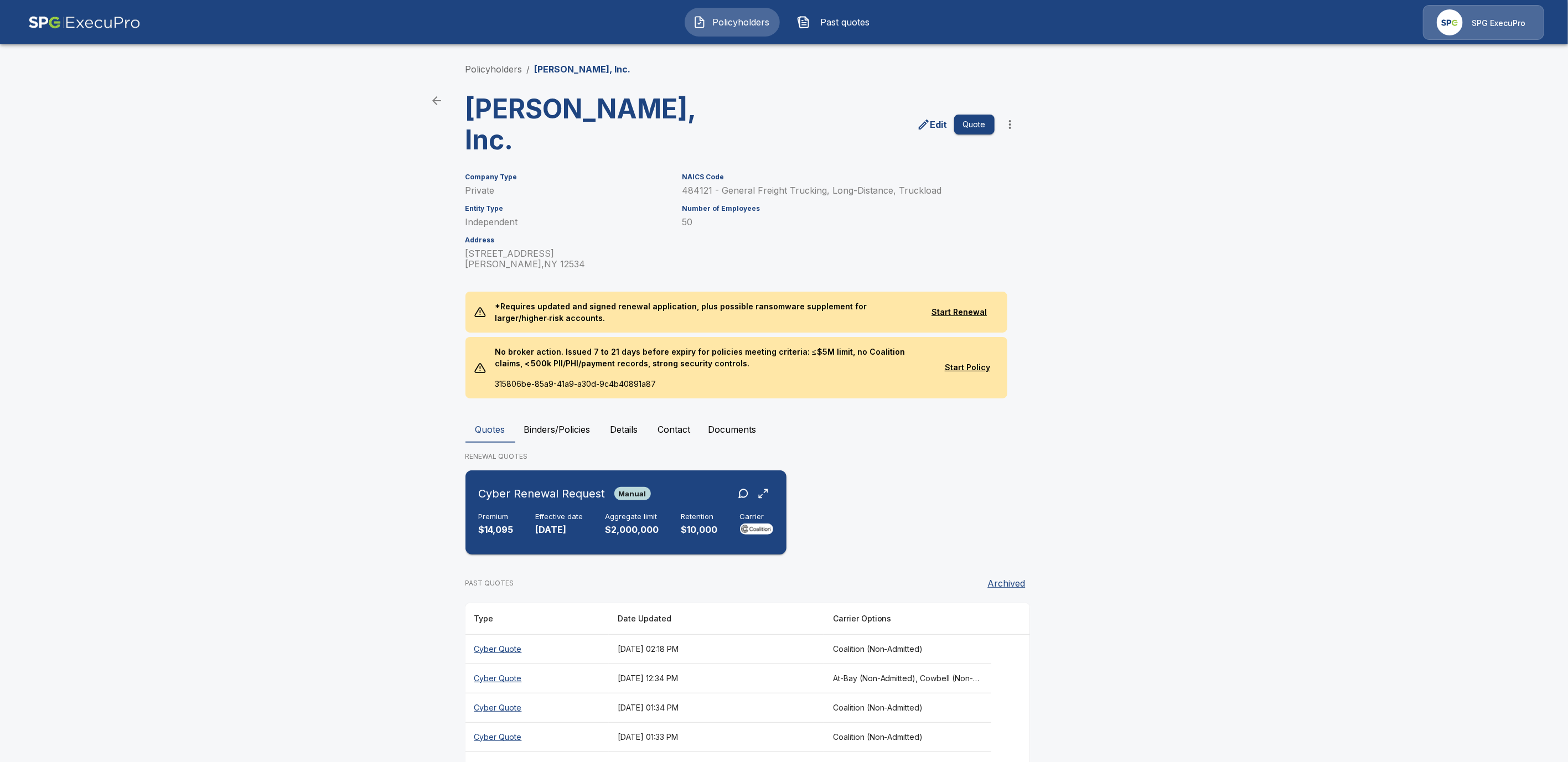
click at [500, 528] on p "$14,095" at bounding box center [496, 529] width 35 height 13
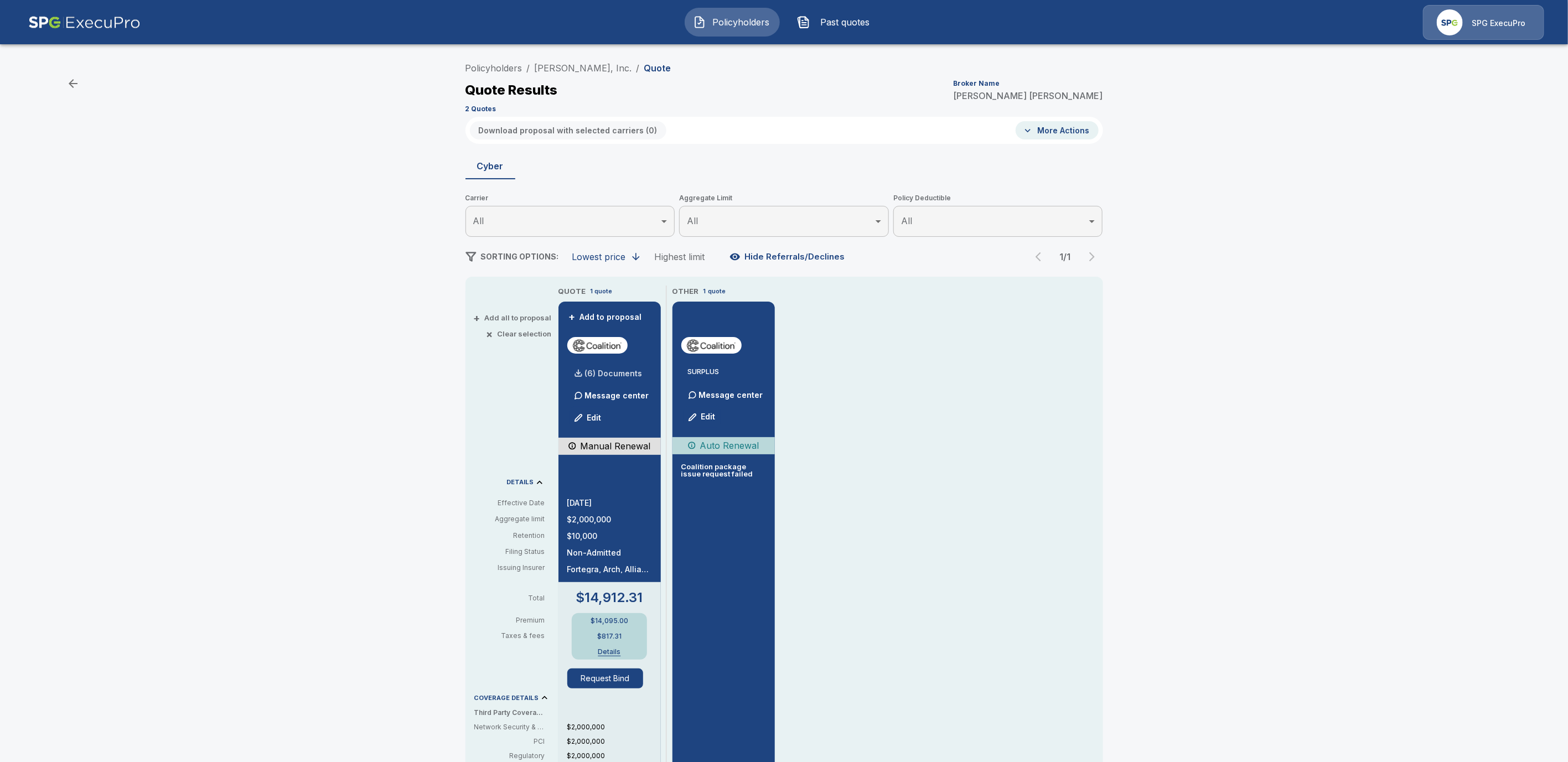
click at [639, 371] on p "(6) Documents" at bounding box center [614, 374] width 58 height 8
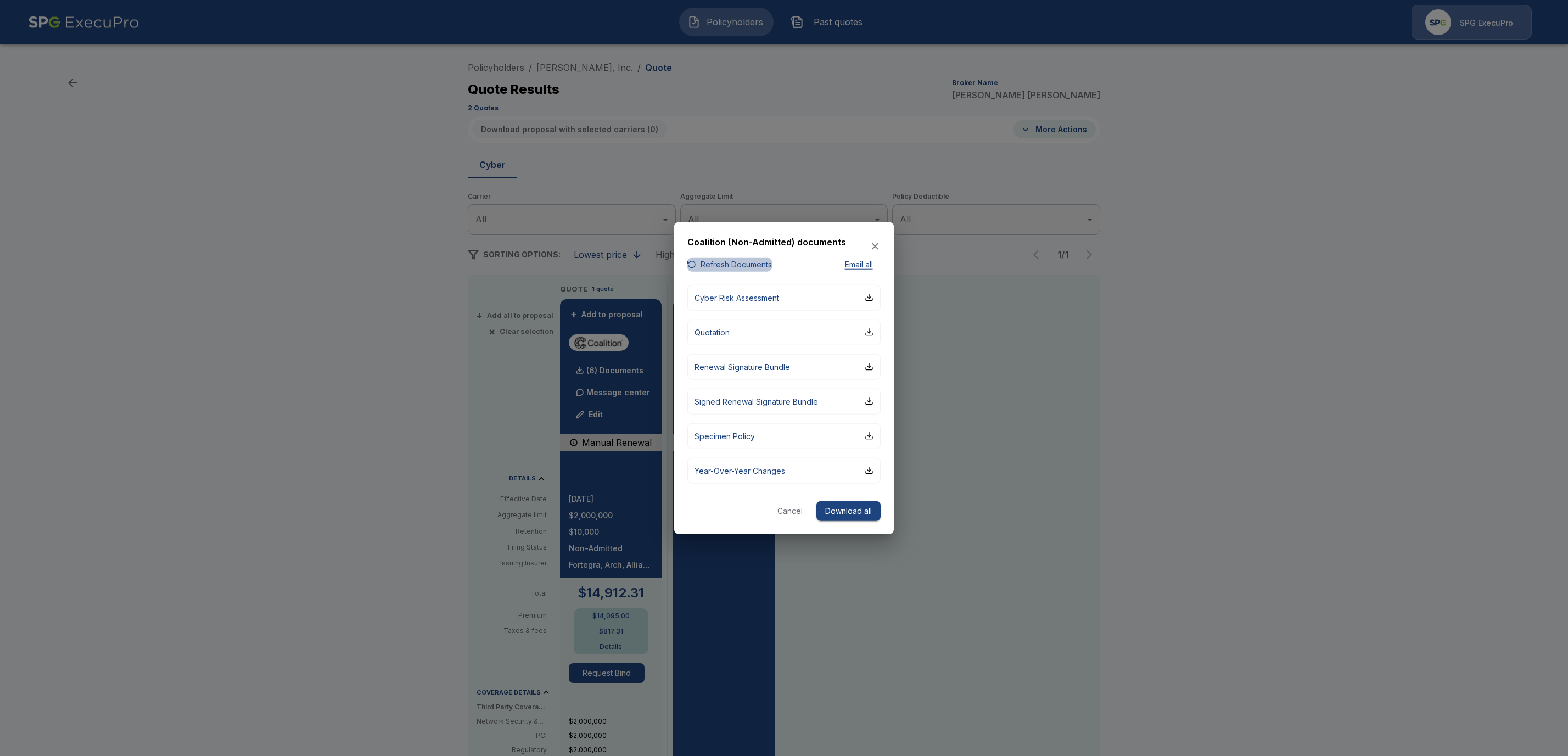
click at [751, 267] on button "Refresh Documents" at bounding box center [729, 265] width 85 height 14
click at [870, 333] on div "button" at bounding box center [869, 332] width 9 height 9
click at [872, 333] on div "button" at bounding box center [869, 332] width 9 height 9
click at [782, 511] on button "Cancel" at bounding box center [790, 511] width 35 height 20
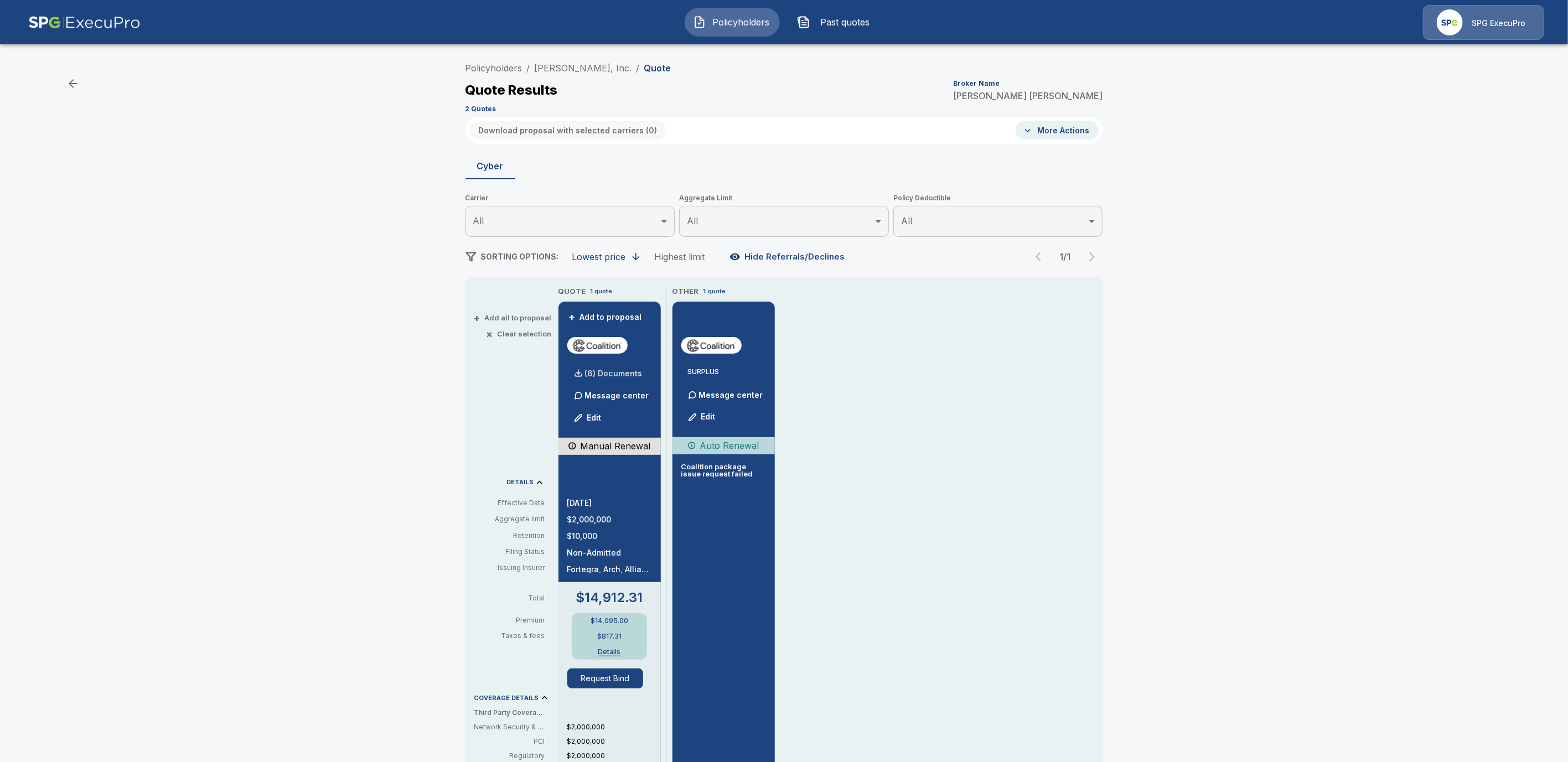
click at [601, 365] on div "(6) Documents" at bounding box center [605, 374] width 75 height 22
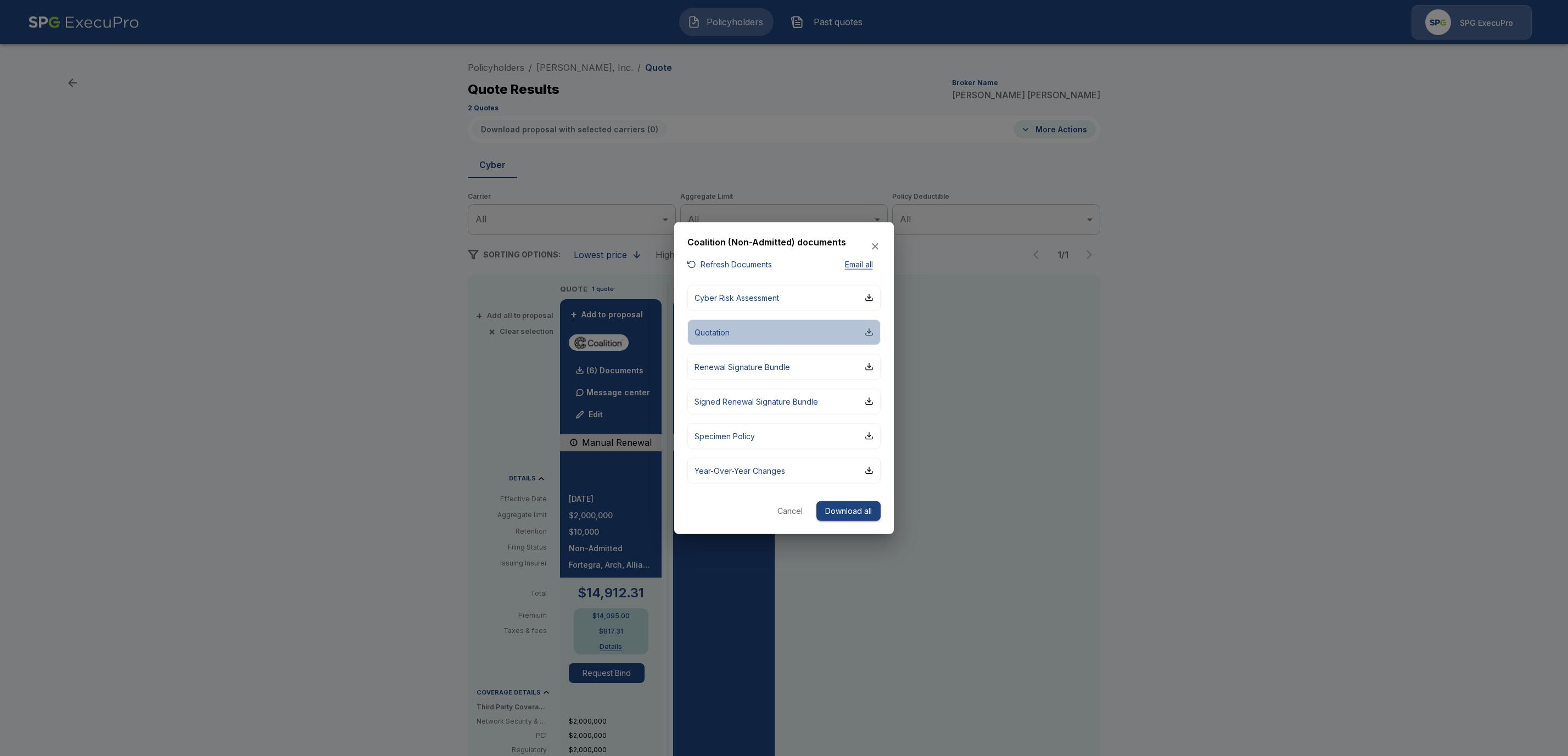
click at [873, 332] on div "button" at bounding box center [869, 332] width 9 height 9
drag, startPoint x: 845, startPoint y: 511, endPoint x: 907, endPoint y: 535, distance: 66.5
click at [845, 513] on button "Download all" at bounding box center [849, 511] width 65 height 20
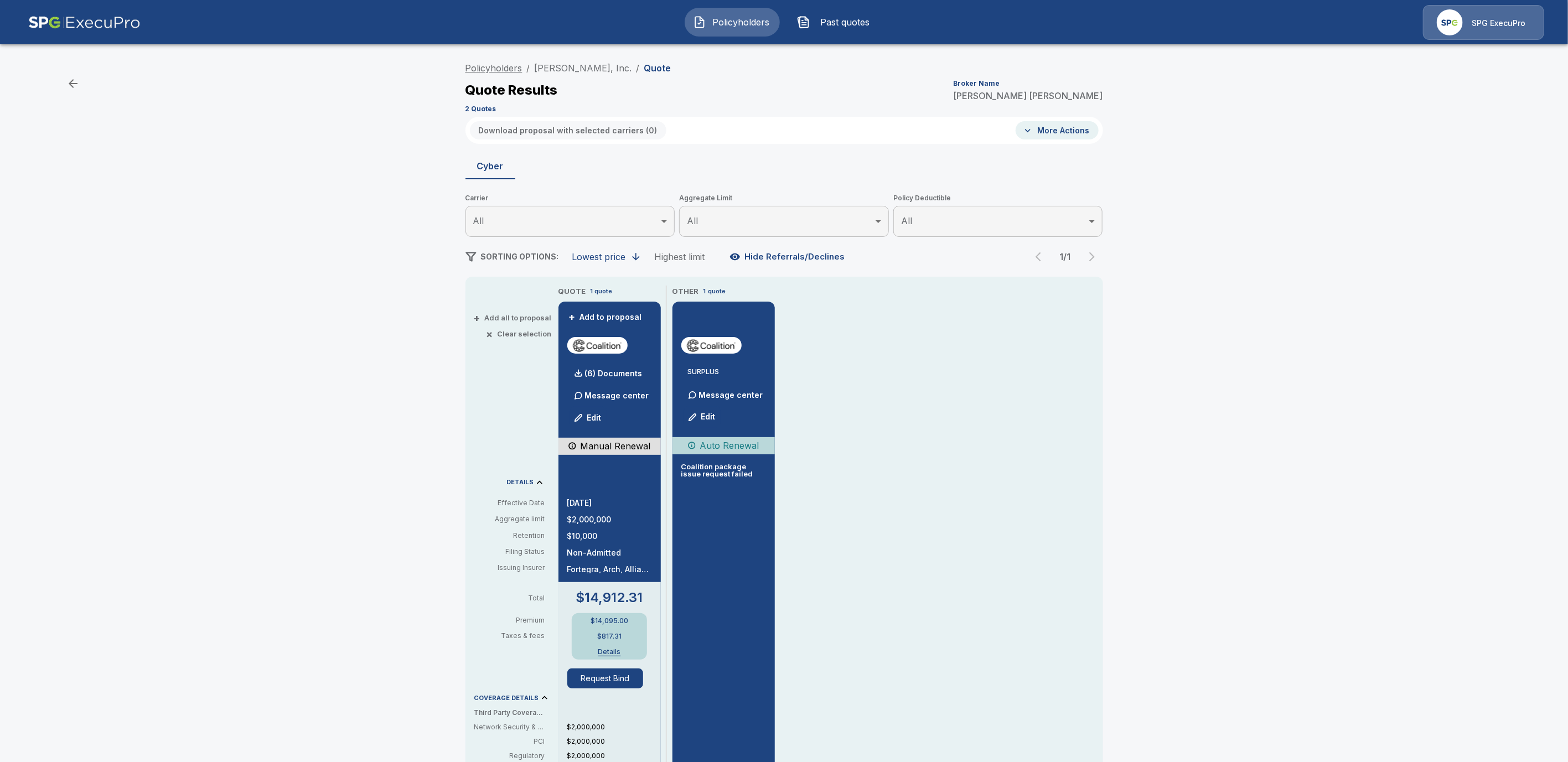
click at [501, 67] on link "Policyholders" at bounding box center [494, 68] width 57 height 11
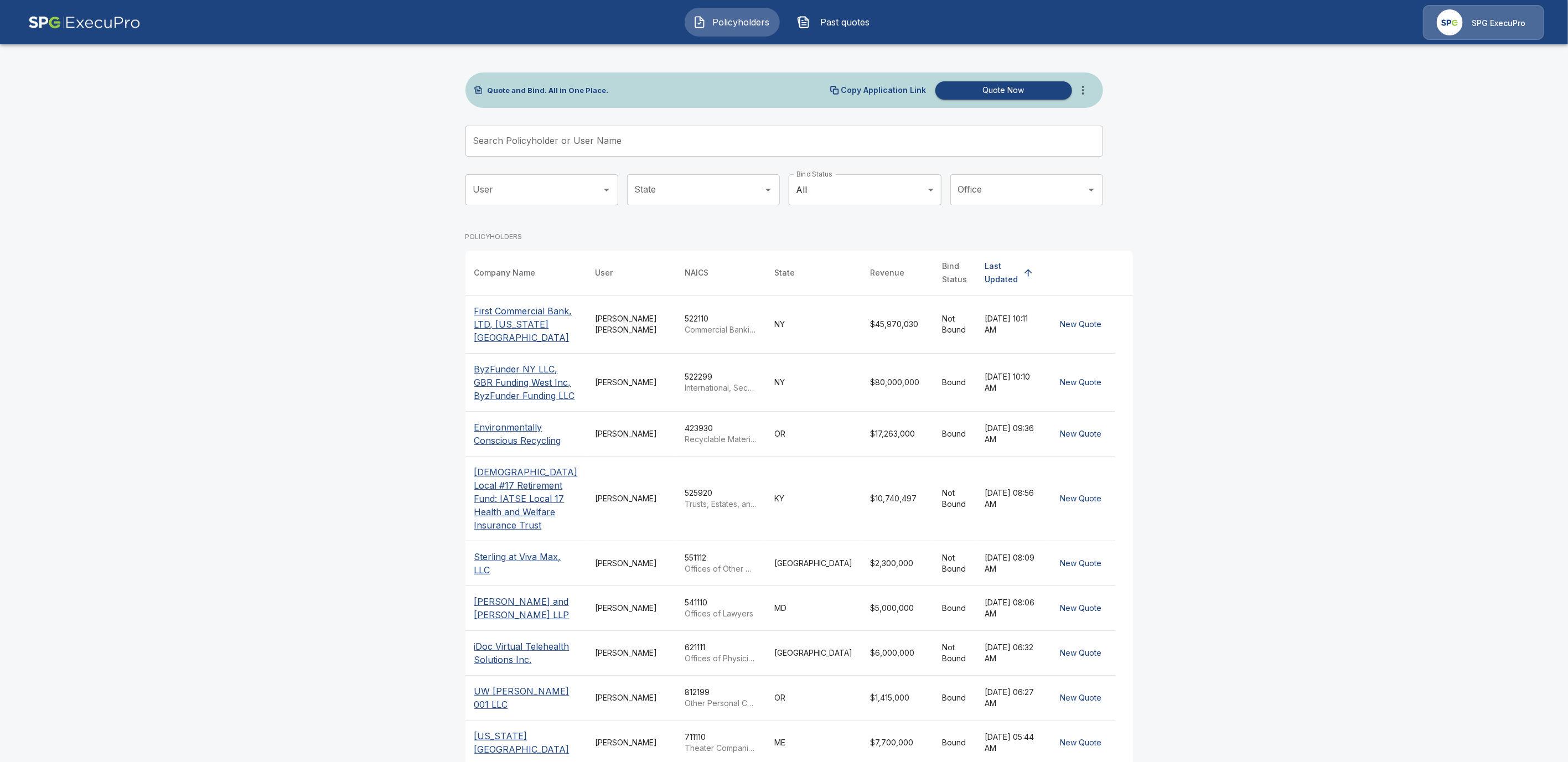
drag, startPoint x: 501, startPoint y: 311, endPoint x: 609, endPoint y: 374, distance: 125.0
click at [502, 311] on p "First Commercial Bank, LTD, [US_STATE][GEOGRAPHIC_DATA]" at bounding box center [526, 324] width 104 height 40
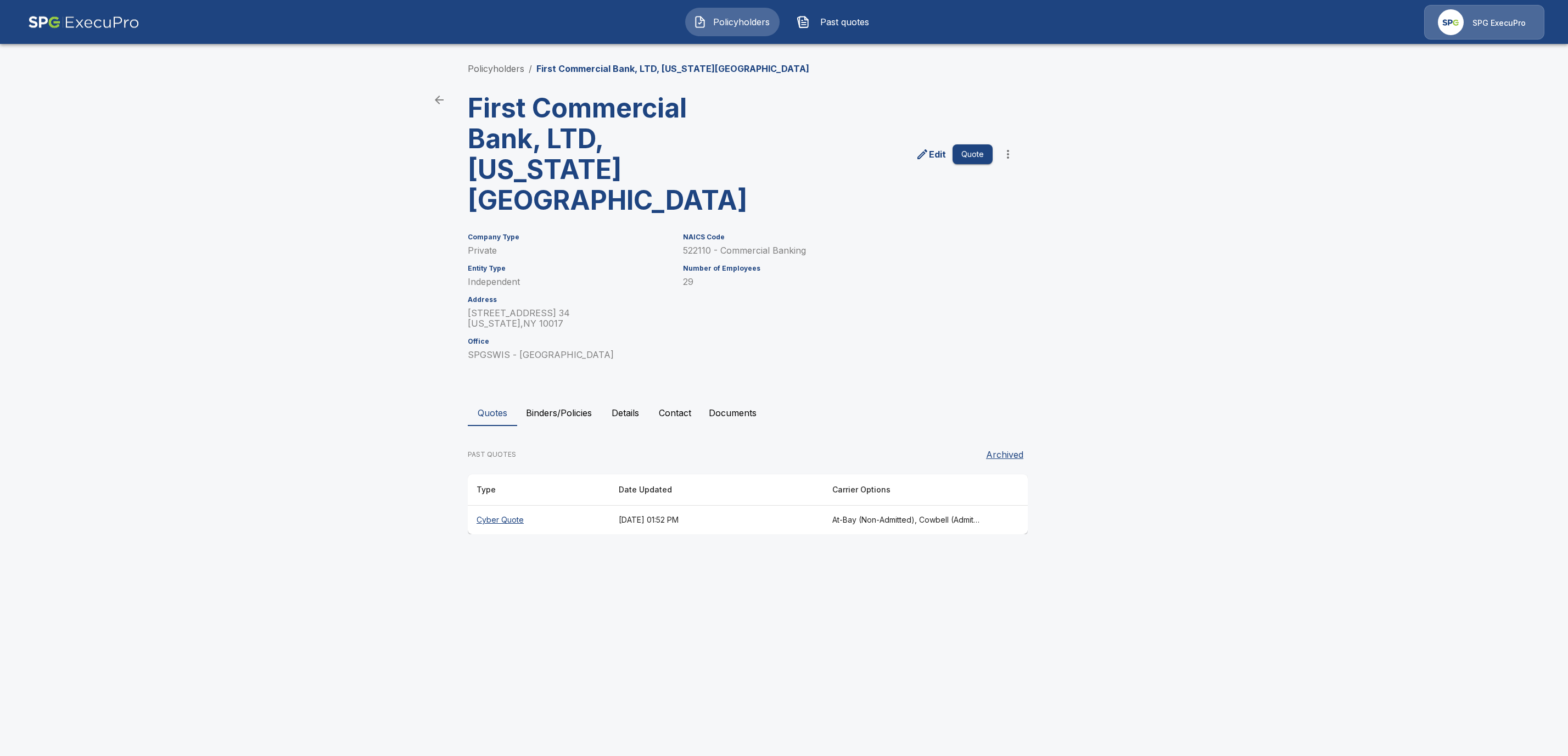
drag, startPoint x: 507, startPoint y: 491, endPoint x: 653, endPoint y: 477, distance: 146.7
click at [508, 506] on th "Cyber Quote" at bounding box center [539, 520] width 142 height 29
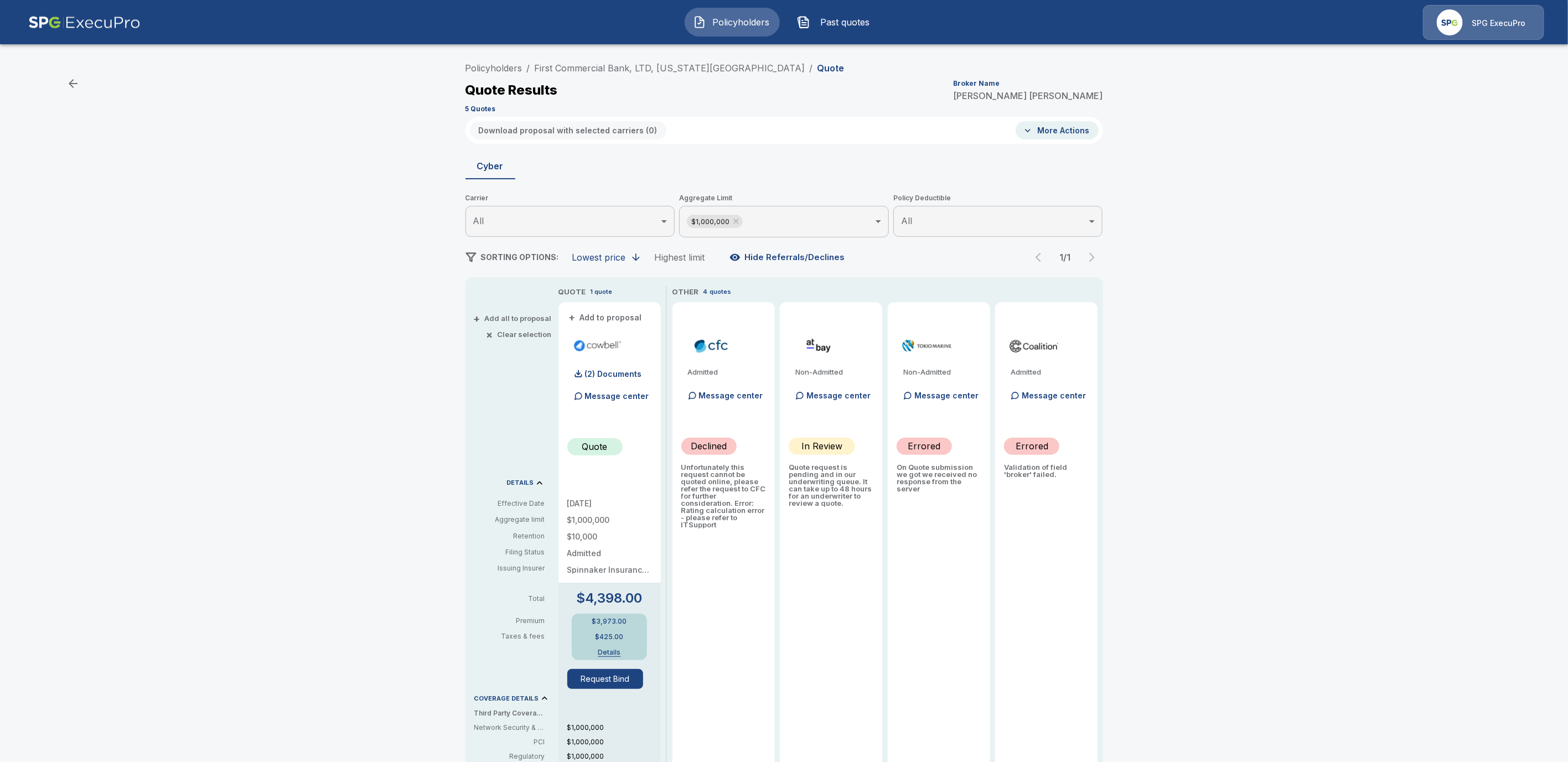
click at [1097, 257] on div "1 / 1" at bounding box center [1065, 257] width 75 height 22
click at [483, 66] on link "Policyholders" at bounding box center [494, 68] width 57 height 11
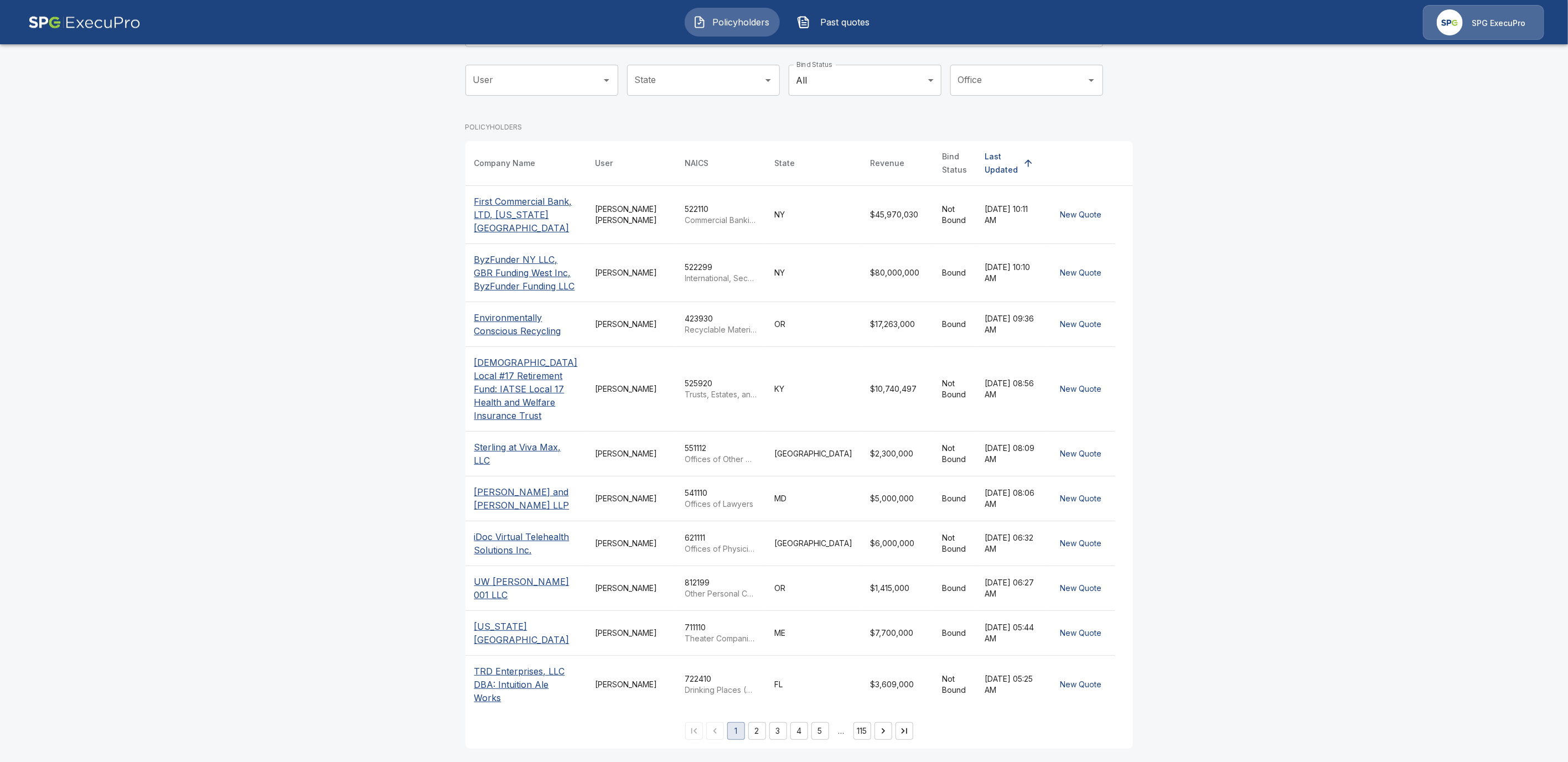
scroll to position [202, 0]
click at [794, 736] on button "4" at bounding box center [799, 731] width 18 height 18
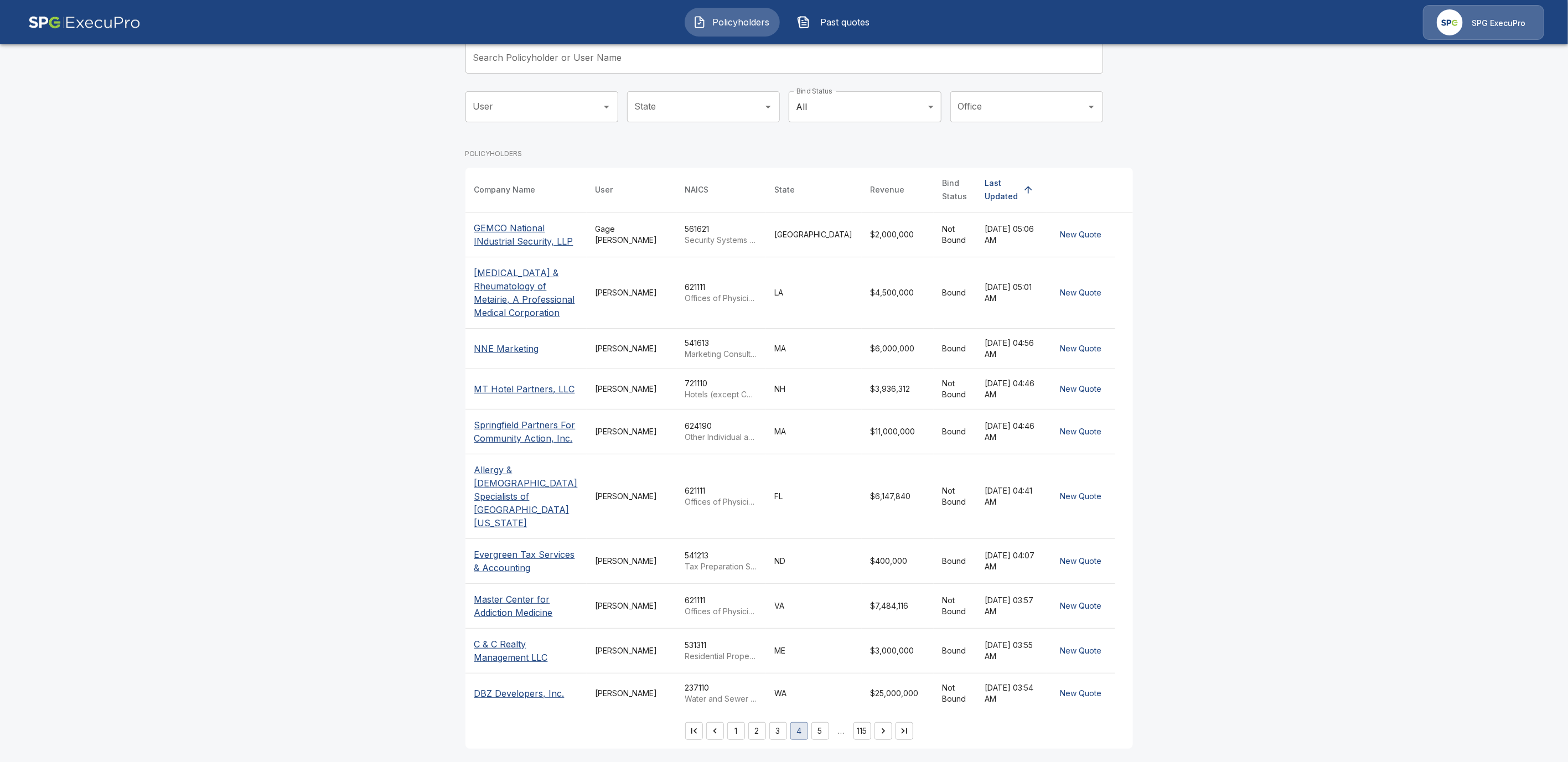
click at [502, 421] on p "Springfield Partners For Community Action, Inc." at bounding box center [526, 431] width 104 height 26
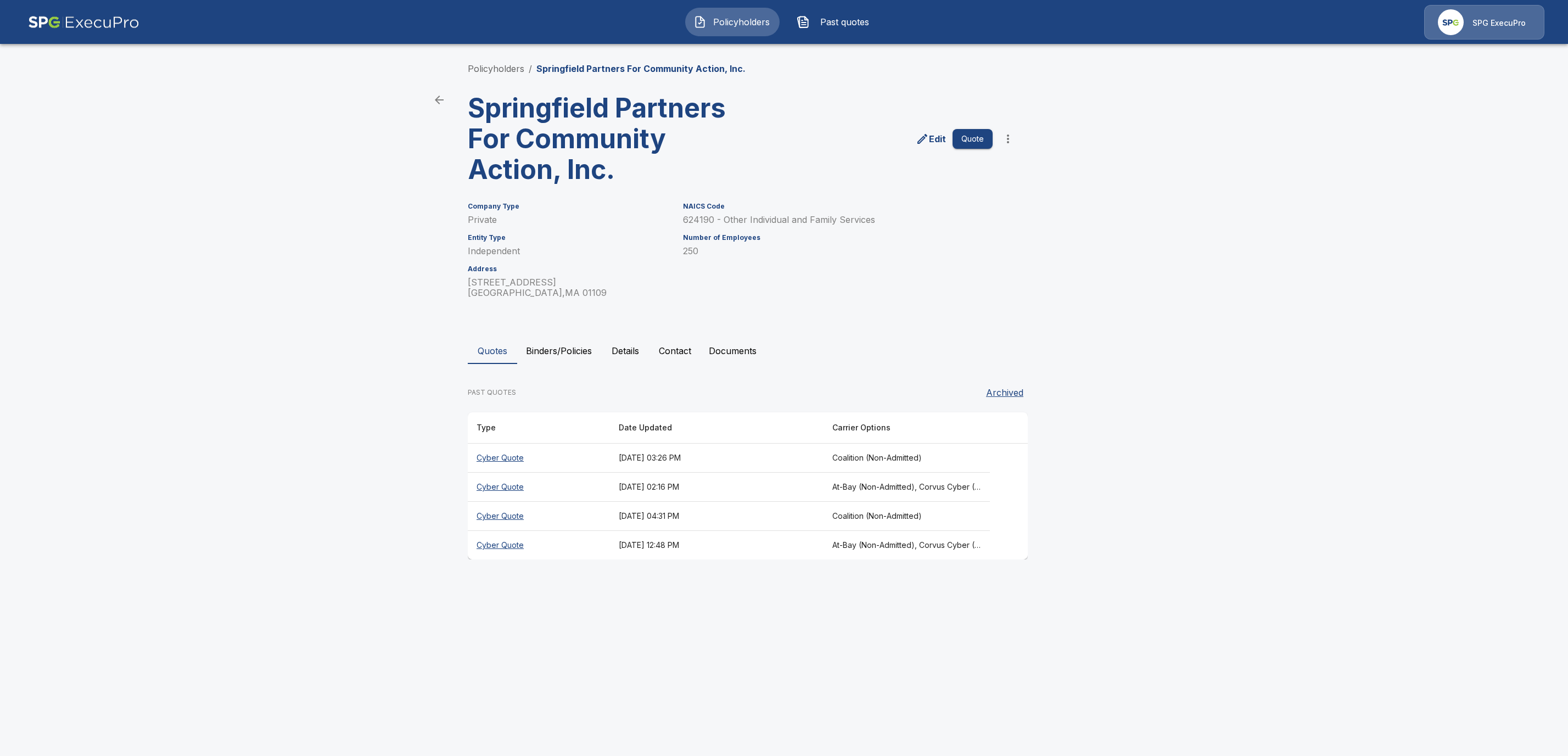
drag, startPoint x: 497, startPoint y: 546, endPoint x: 518, endPoint y: 546, distance: 21.0
click at [497, 546] on th "Cyber Quote" at bounding box center [539, 545] width 142 height 29
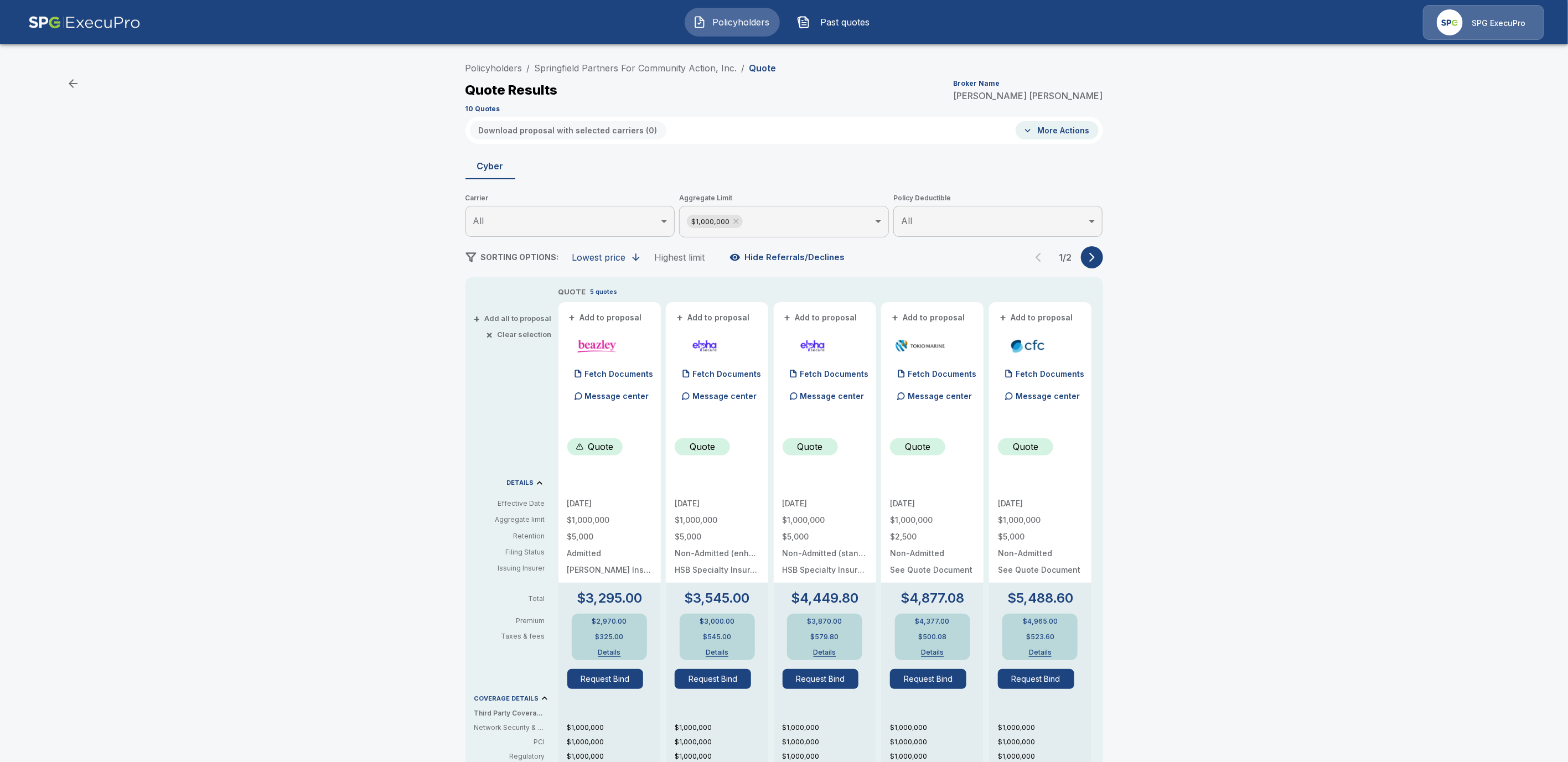
click at [1095, 255] on icon "button" at bounding box center [1092, 257] width 6 height 9
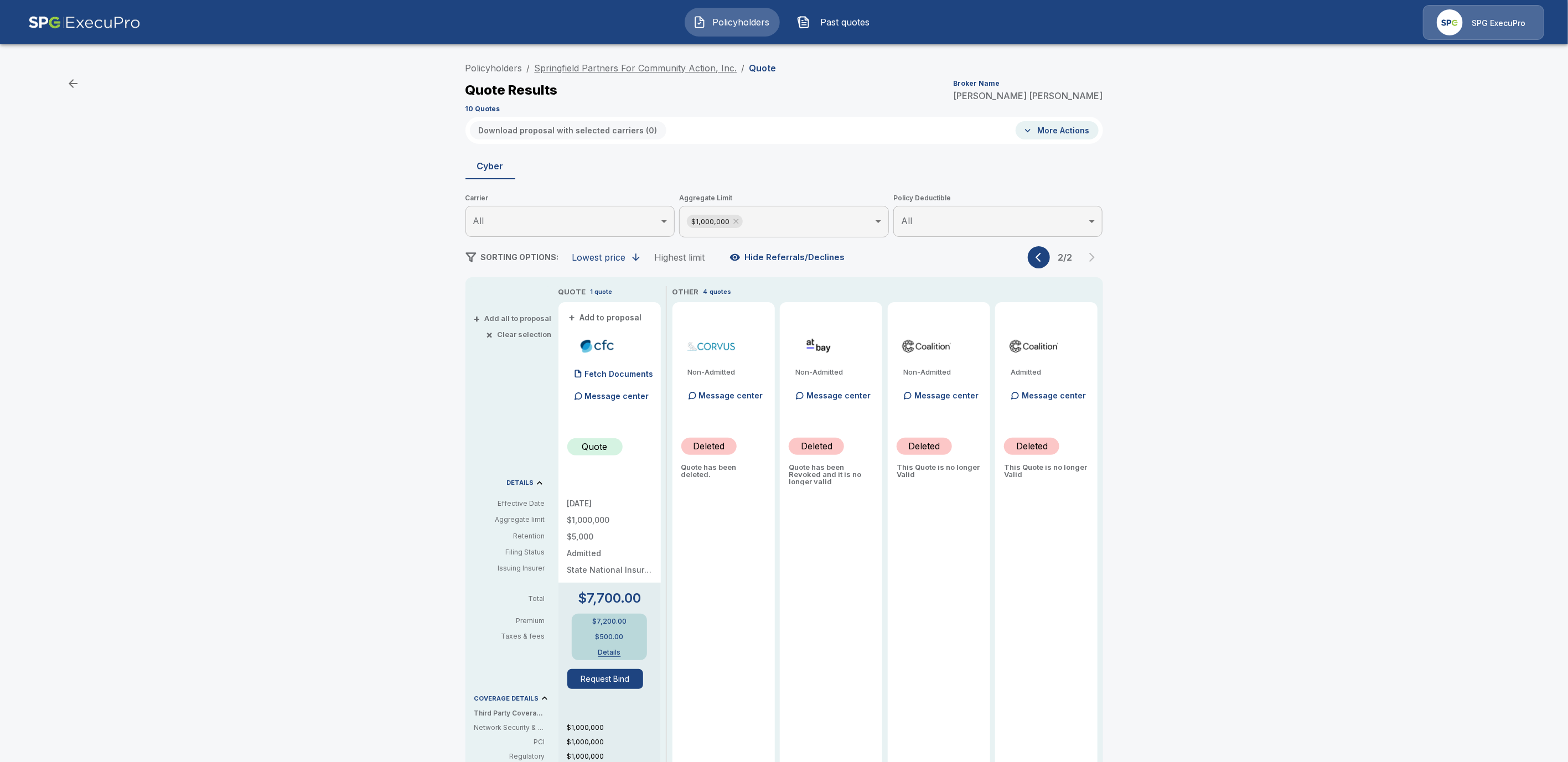
click at [682, 71] on link "Springfield Partners For Community Action, Inc." at bounding box center [636, 68] width 203 height 11
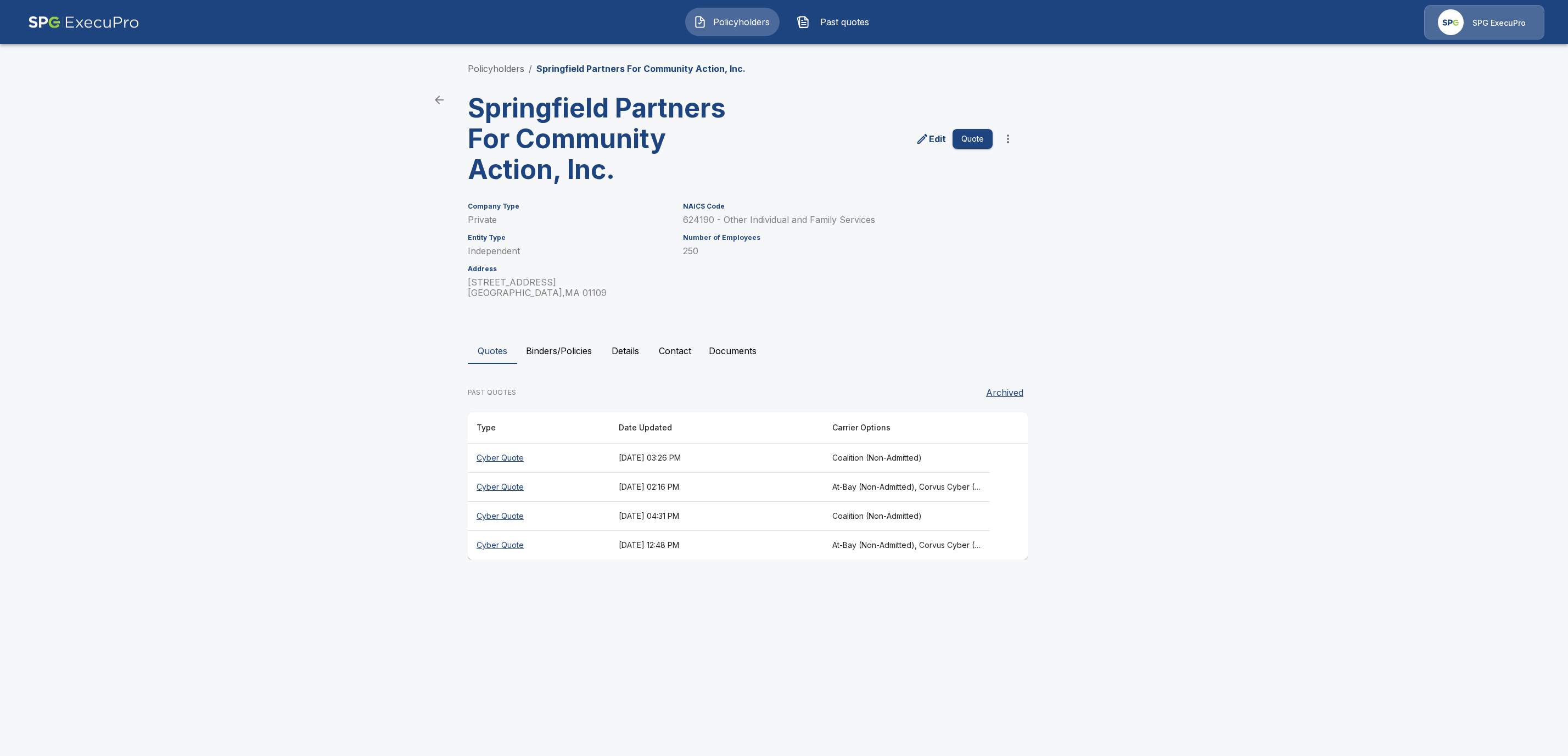
click at [973, 142] on button "Quote" at bounding box center [973, 139] width 40 height 20
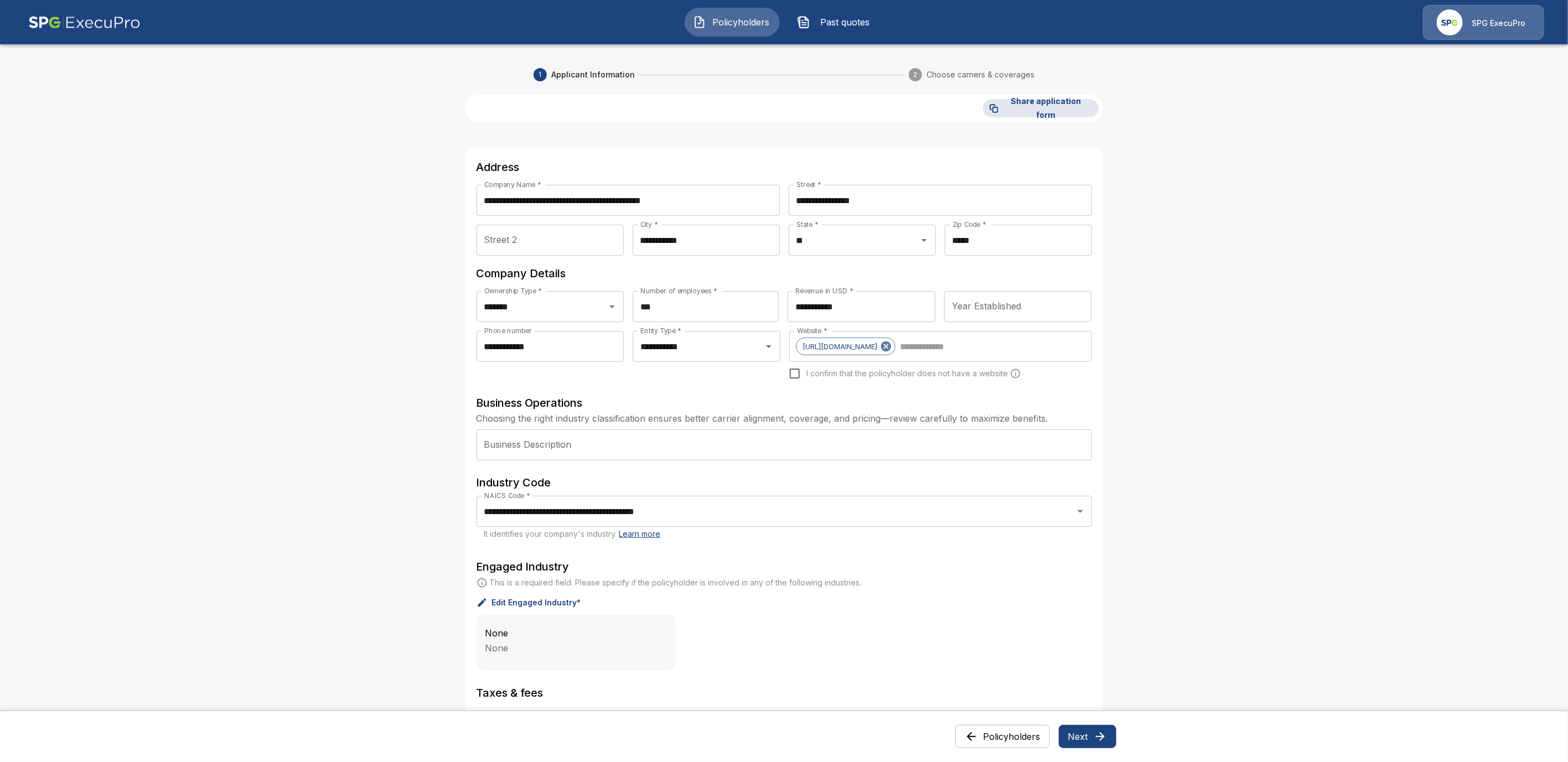
click at [1002, 739] on button "Policyholders" at bounding box center [1003, 737] width 95 height 23
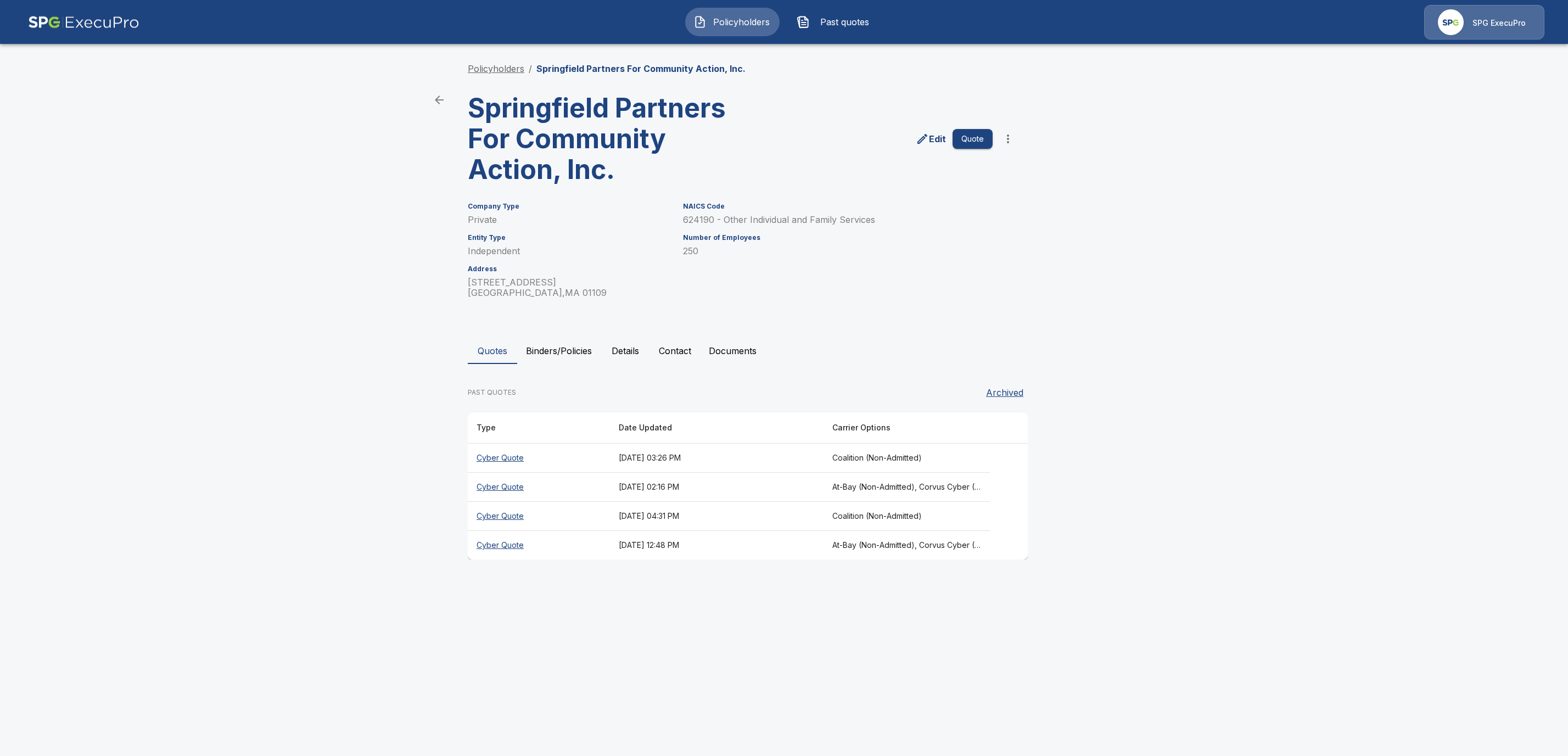
click at [480, 67] on link "Policyholders" at bounding box center [495, 69] width 57 height 11
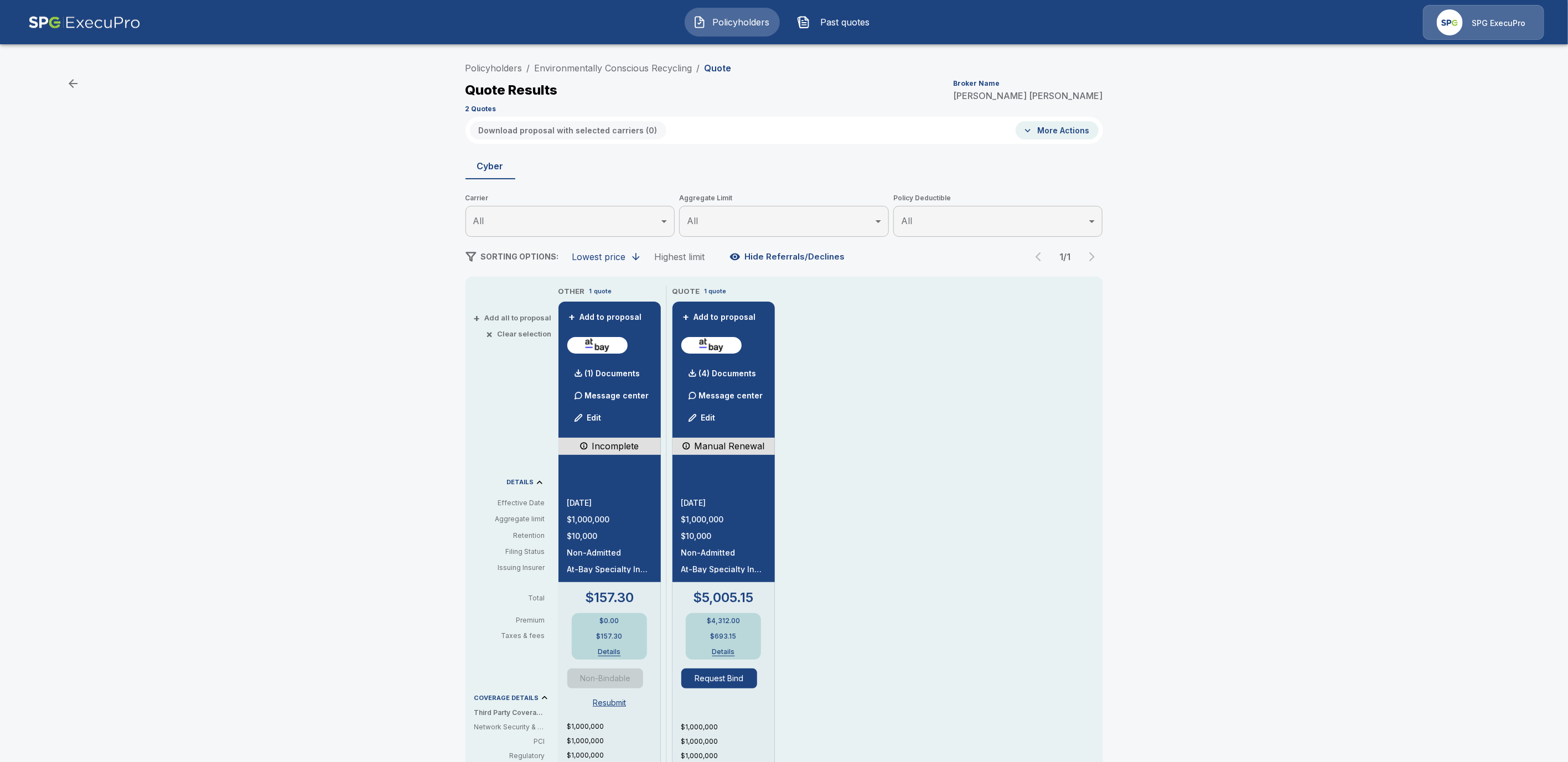
drag, startPoint x: 700, startPoint y: 64, endPoint x: 545, endPoint y: 55, distance: 155.3
click at [521, 57] on div "Policyholders / Environmentally Conscious Recycling / Quote Quote Results Broke…" at bounding box center [784, 87] width 638 height 60
drag, startPoint x: 700, startPoint y: 65, endPoint x: 560, endPoint y: 64, distance: 140.0
click at [500, 60] on div "Policyholders / Environmentally Conscious Recycling / Quote Quote Results Broke…" at bounding box center [784, 87] width 638 height 60
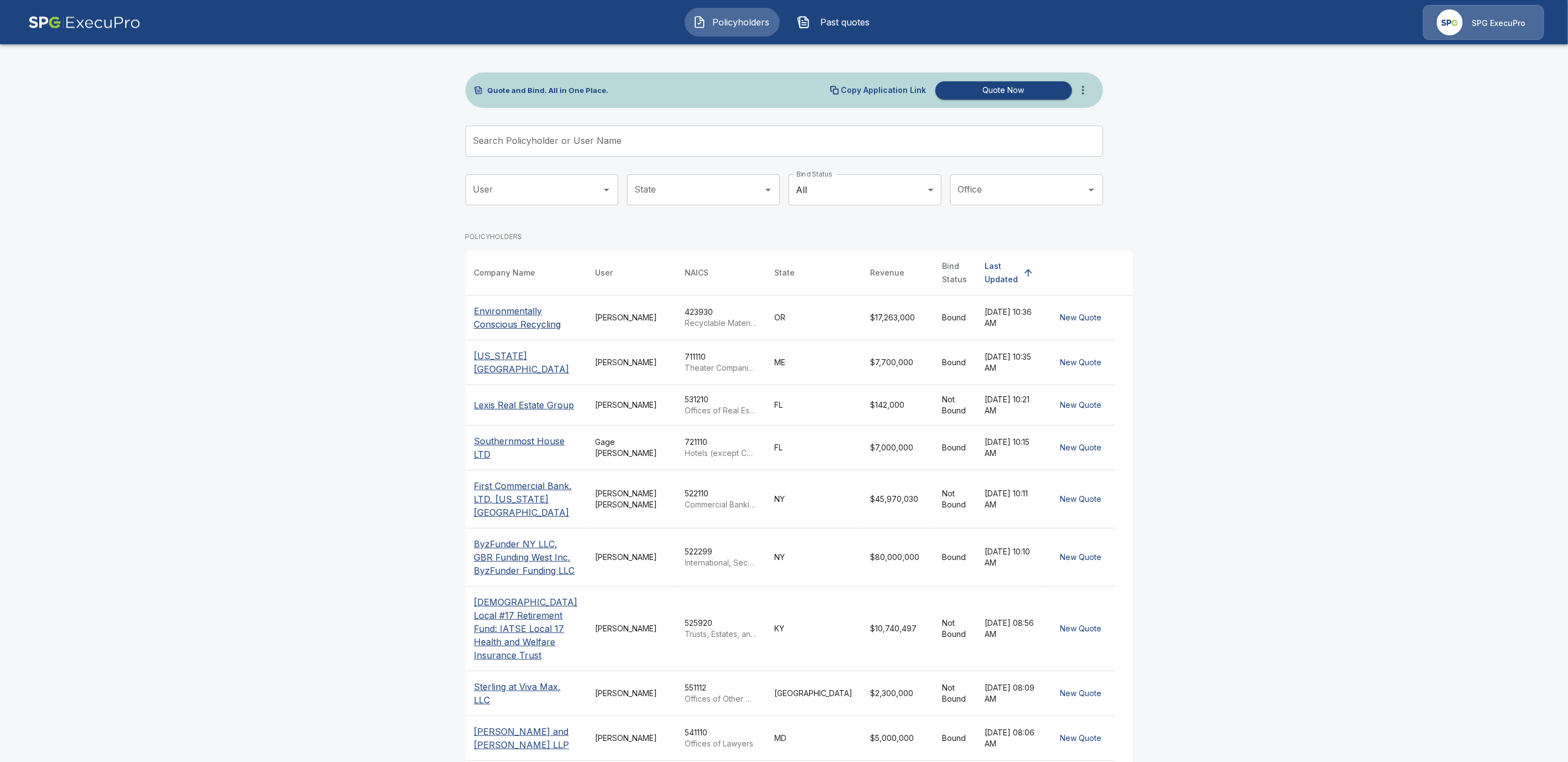
click at [566, 183] on input "User" at bounding box center [534, 190] width 126 height 21
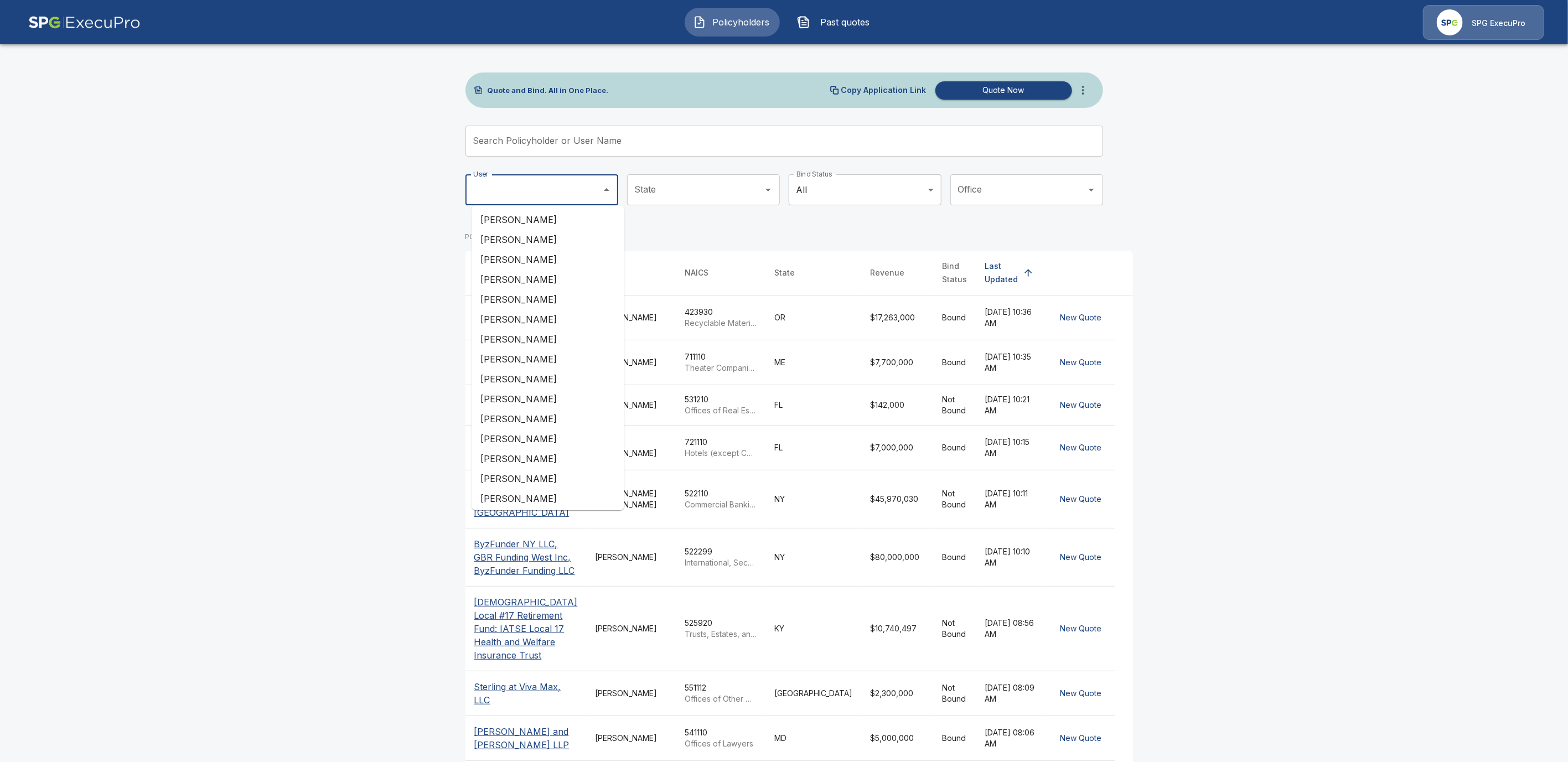
click at [568, 142] on input "Search Policyholder or User Name" at bounding box center [778, 141] width 625 height 31
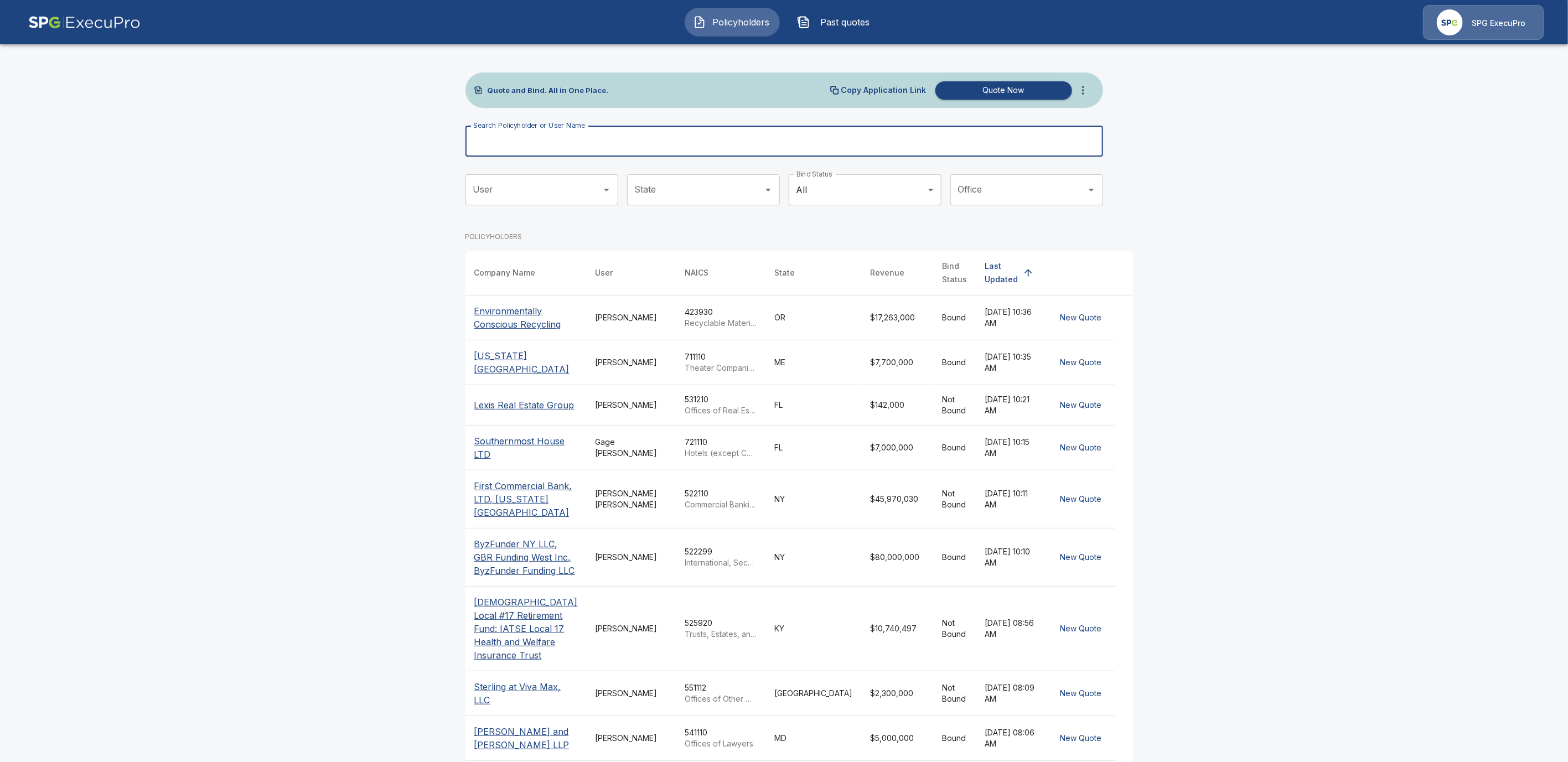
paste input "**********"
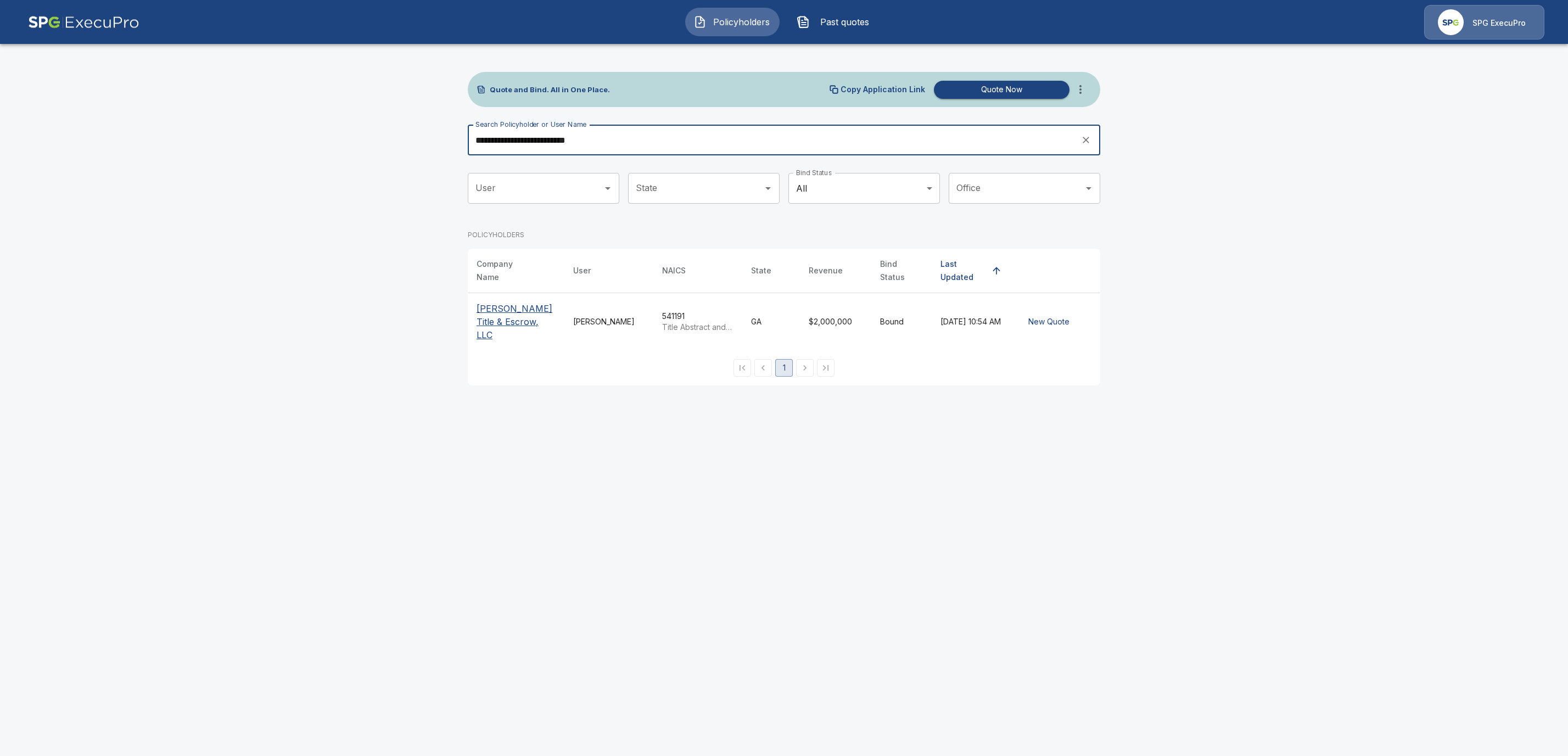
type input "**********"
click at [509, 311] on p "[PERSON_NAME] Title & Escrow, LLC" at bounding box center [516, 321] width 79 height 40
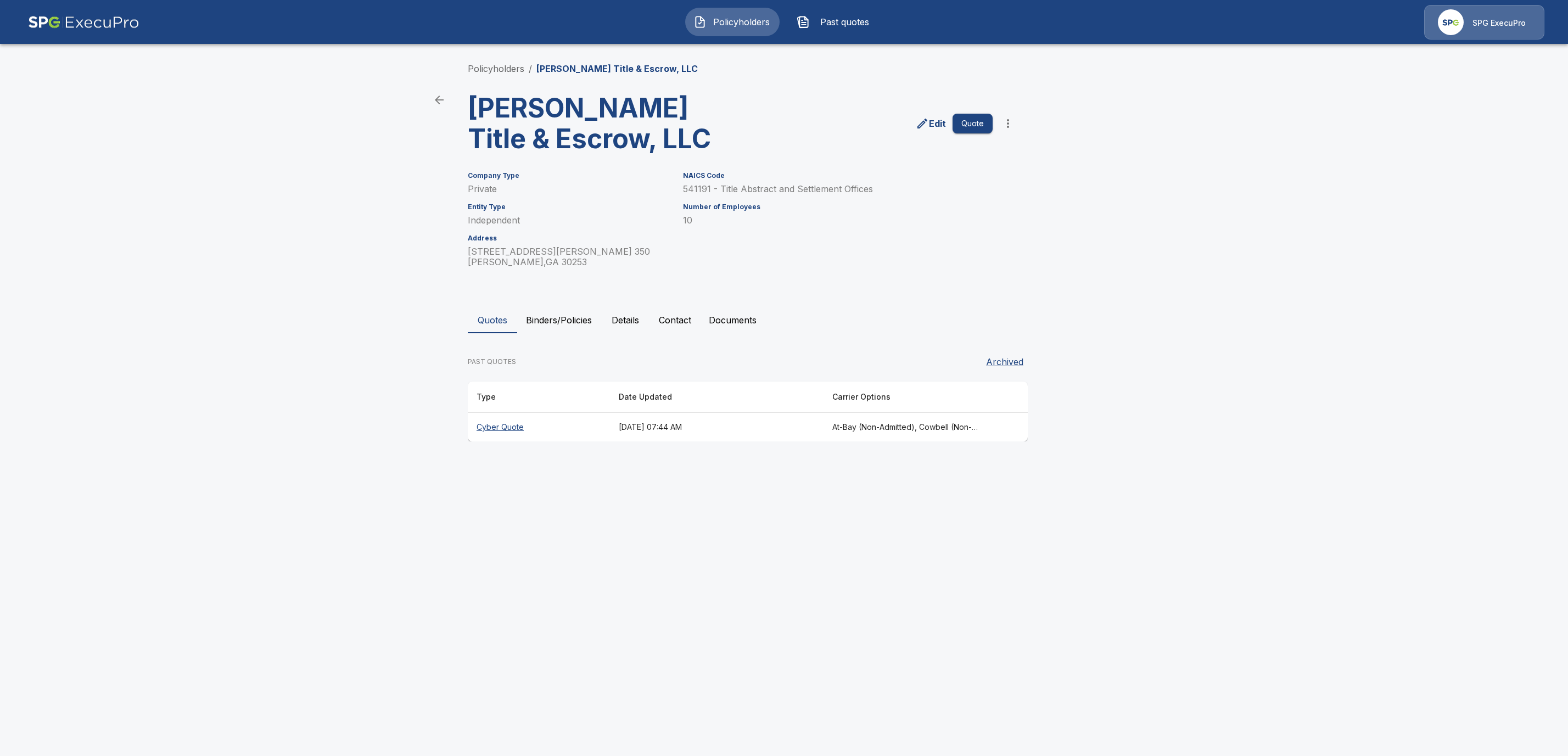
click at [572, 317] on button "Binders/Policies" at bounding box center [559, 320] width 83 height 26
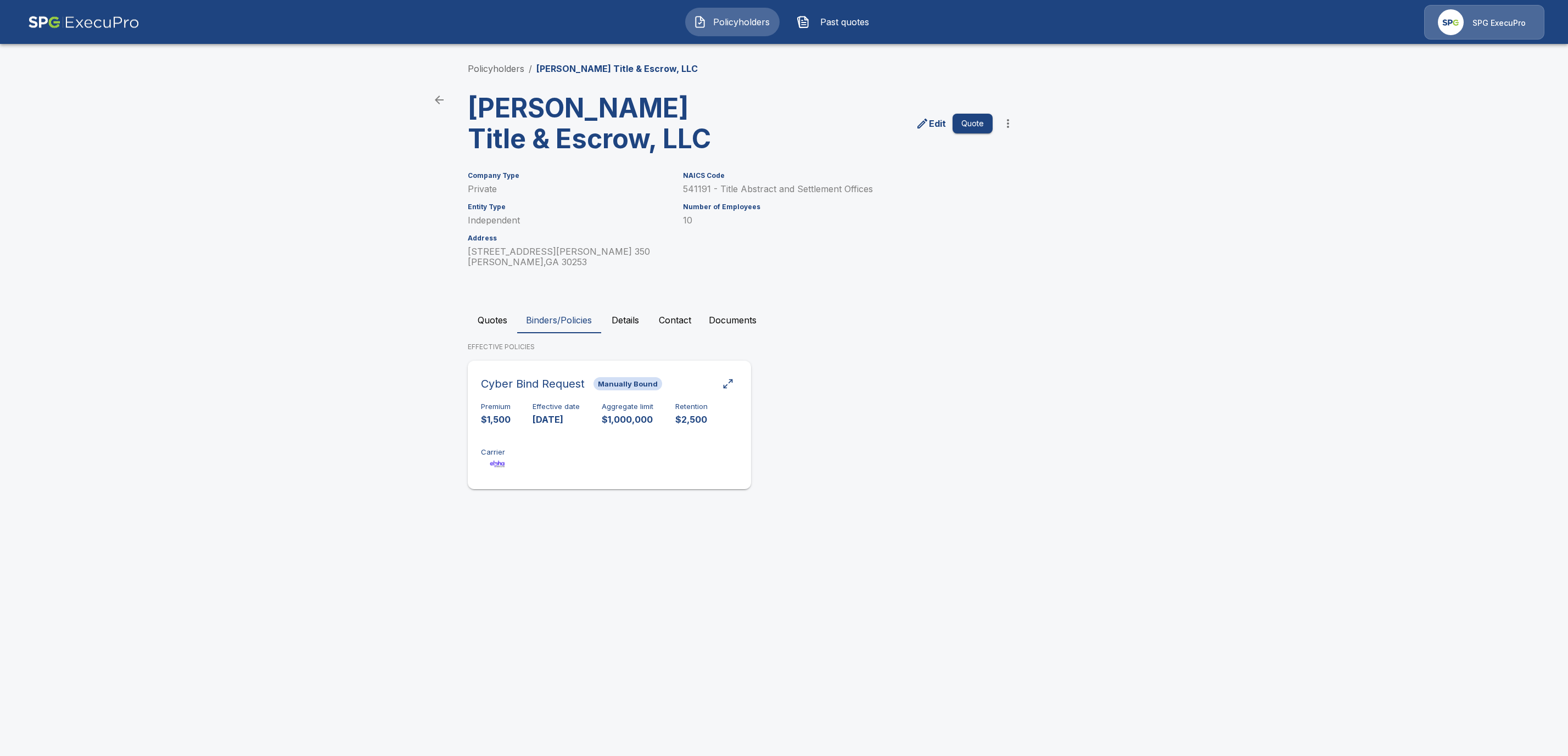
click at [618, 444] on div "Premium $1,500 Effective date [DATE] Aggregate limit $1,000,000 Retention $2,50…" at bounding box center [609, 437] width 257 height 69
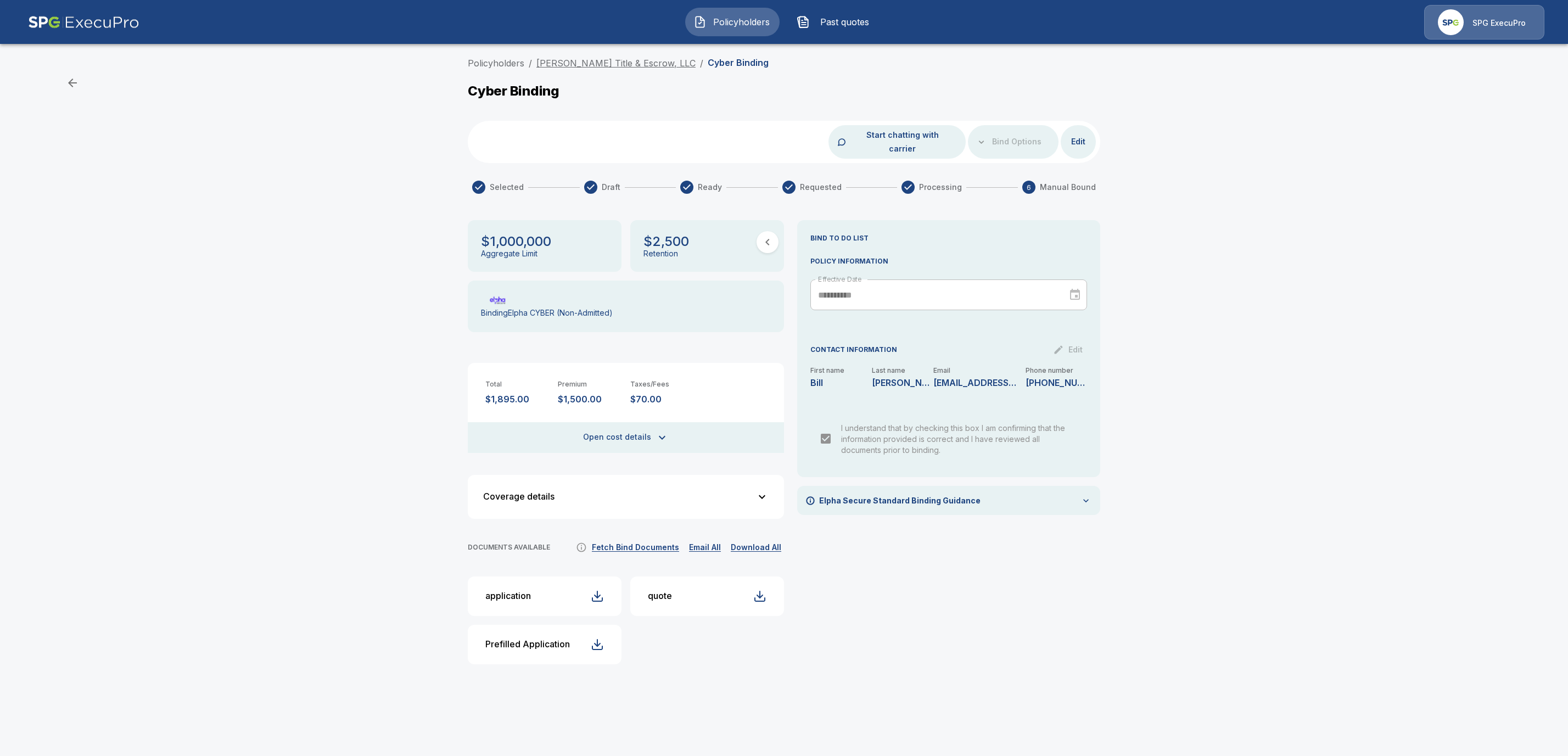
click at [599, 63] on link "[PERSON_NAME] Title & Escrow, LLC" at bounding box center [616, 63] width 159 height 11
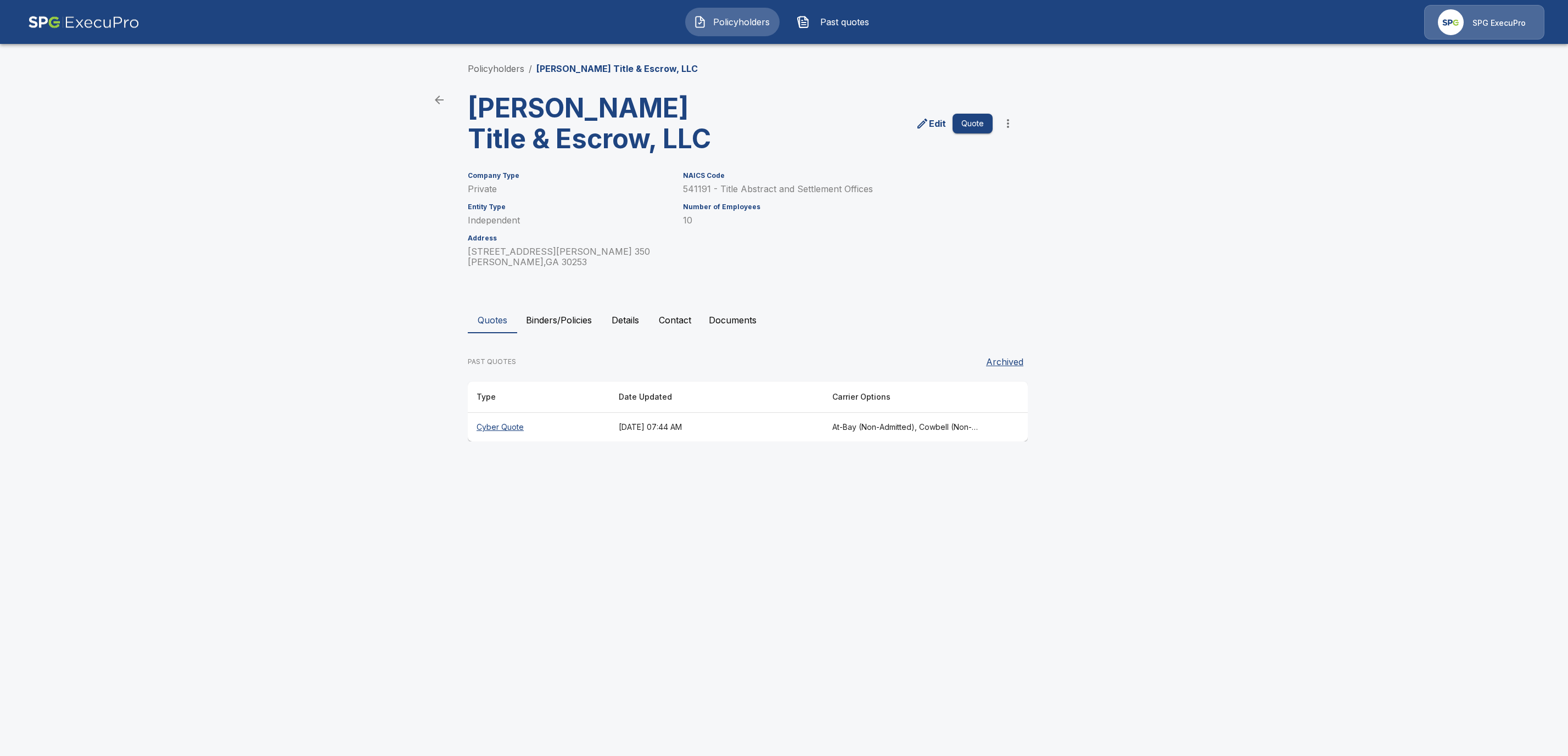
click at [559, 317] on button "Binders/Policies" at bounding box center [559, 320] width 83 height 26
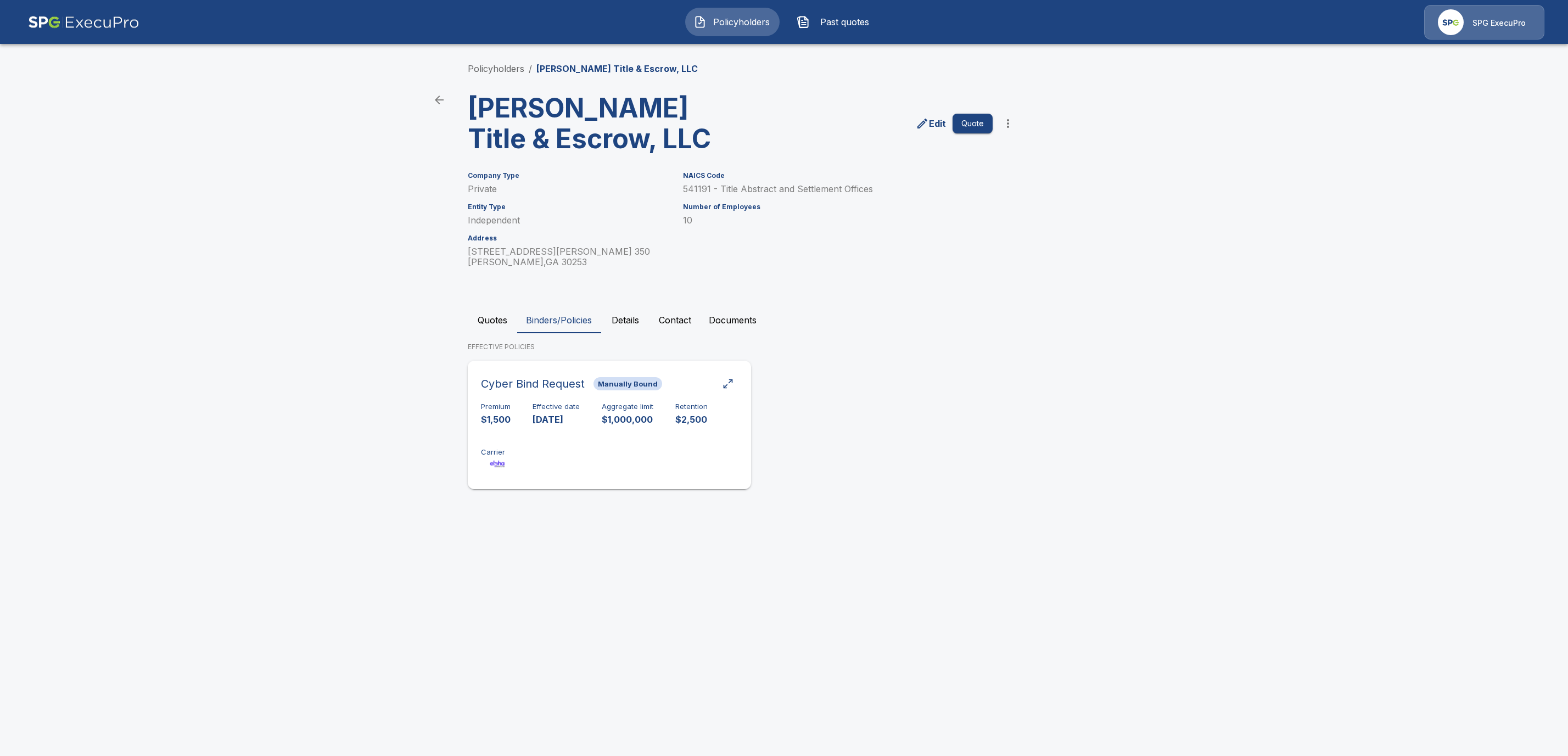
click at [564, 432] on div "Premium $1,500 Effective date 9/9/2025 Aggregate limit $1,000,000 Retention $2,…" at bounding box center [609, 437] width 257 height 69
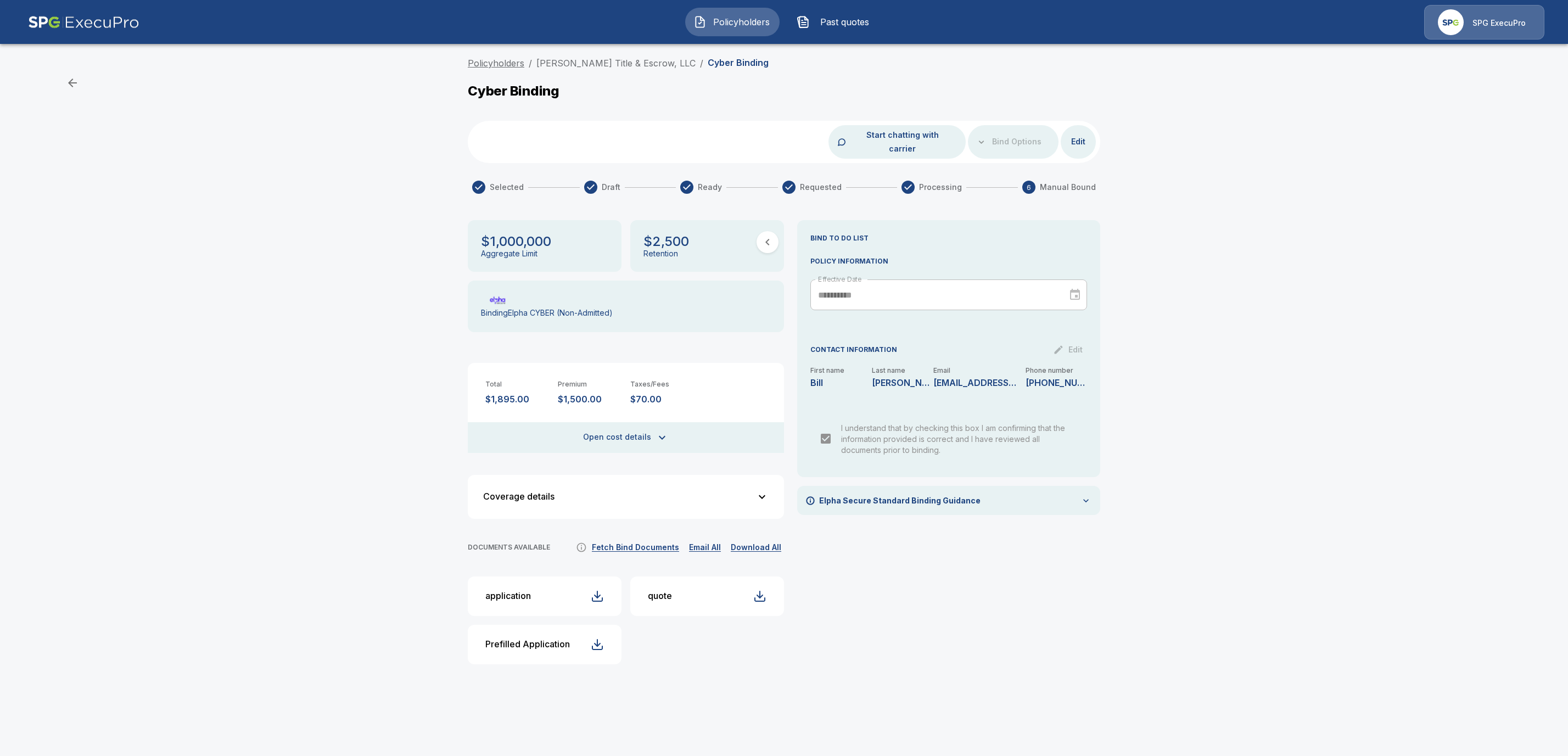
click at [503, 62] on link "Policyholders" at bounding box center [495, 63] width 57 height 11
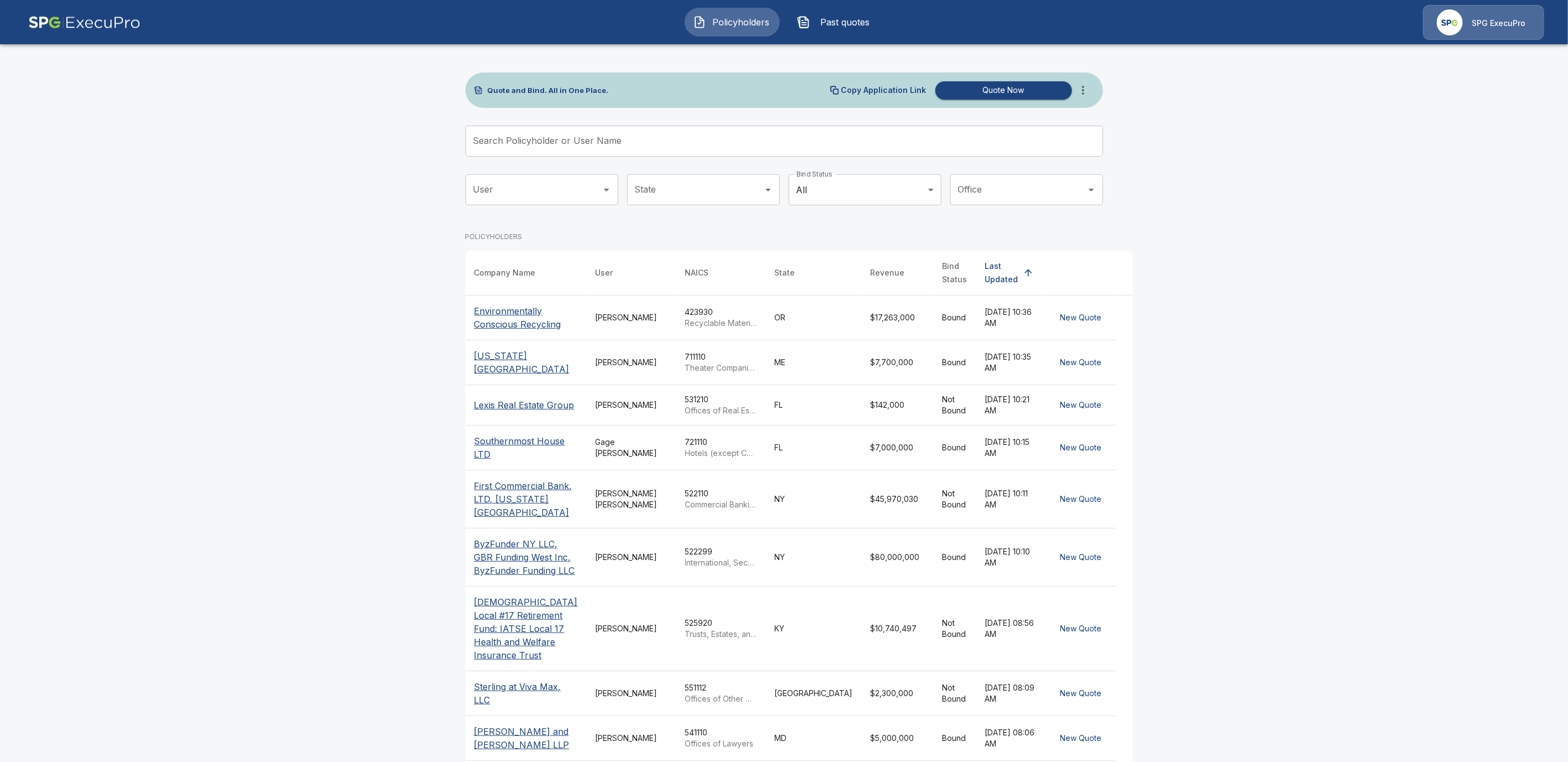
click at [589, 136] on input "Search Policyholder or User Name" at bounding box center [778, 141] width 625 height 31
paste input "**********"
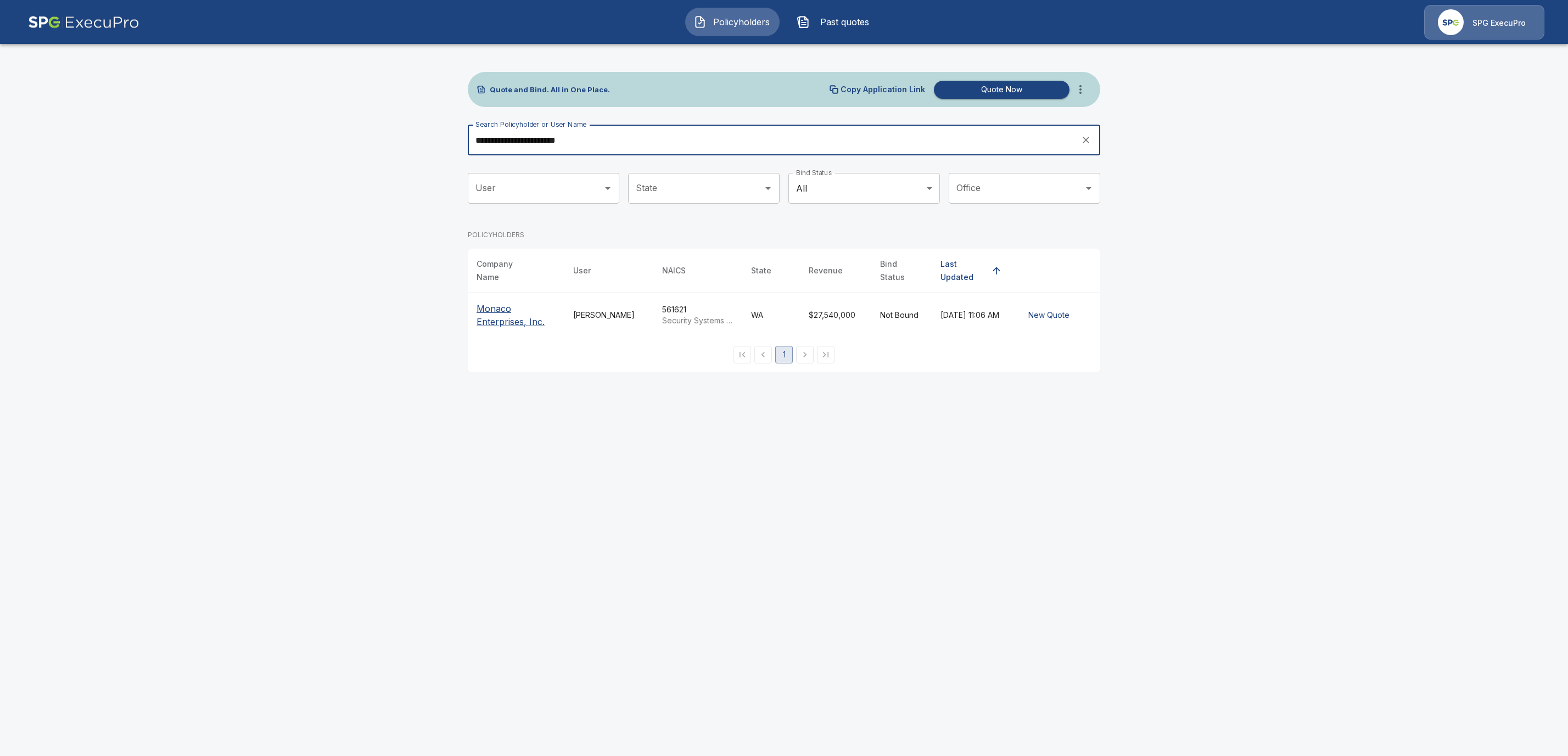
type input "**********"
drag, startPoint x: 508, startPoint y: 329, endPoint x: 506, endPoint y: 318, distance: 11.2
click at [508, 329] on th "Monaco Enterprises, Inc." at bounding box center [516, 315] width 97 height 44
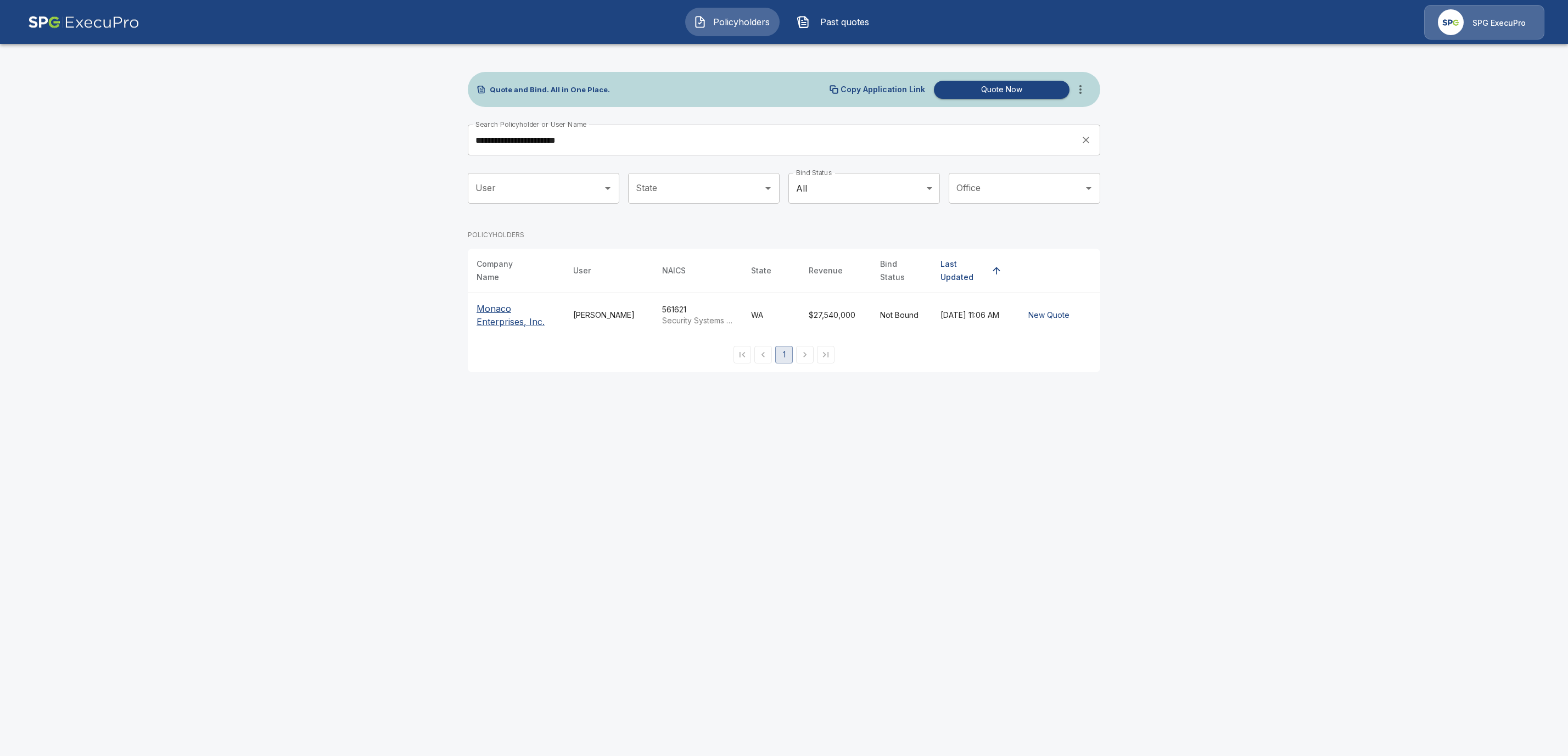
click at [505, 316] on p "Monaco Enterprises, Inc." at bounding box center [516, 315] width 79 height 26
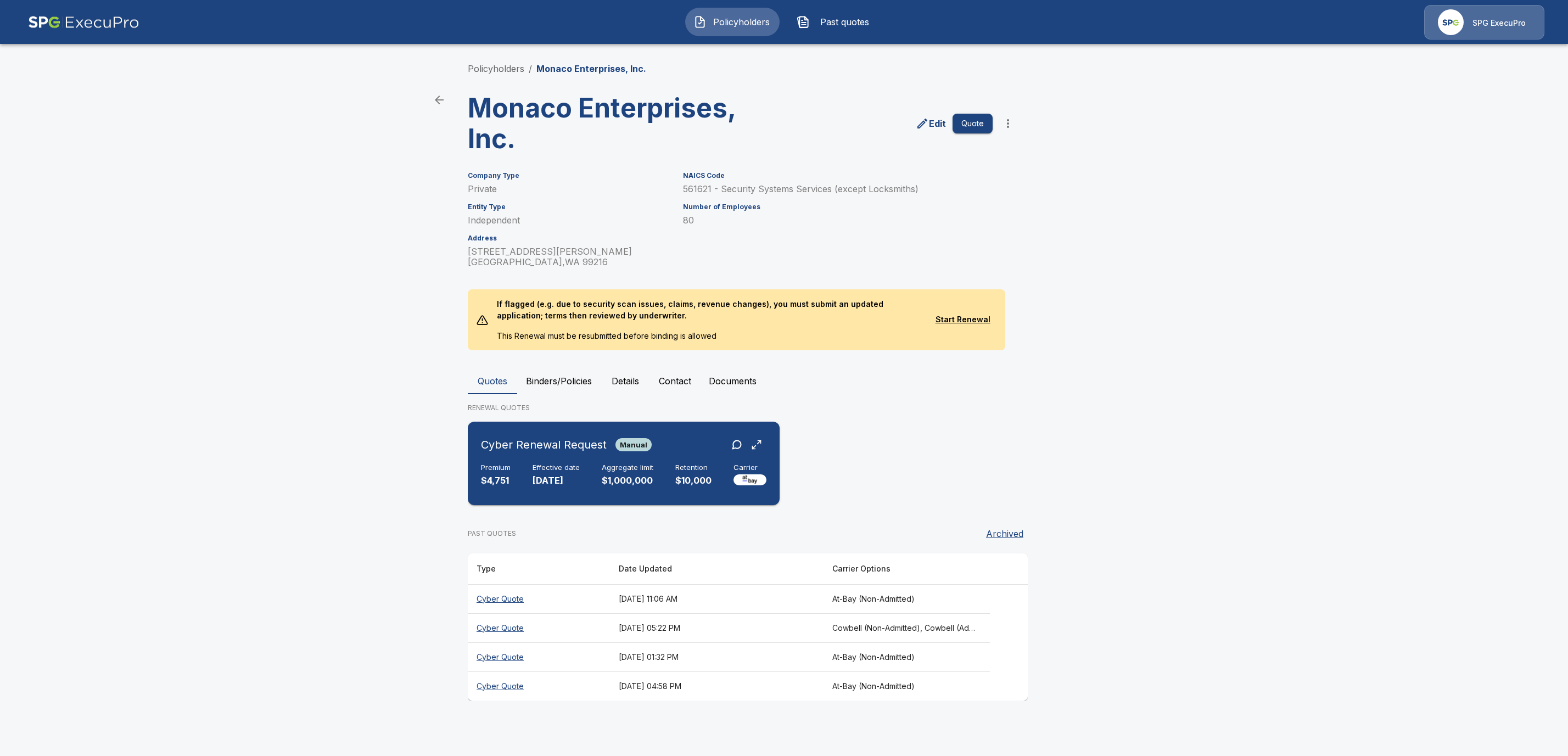
click at [568, 480] on p "11/1/2025" at bounding box center [556, 480] width 47 height 13
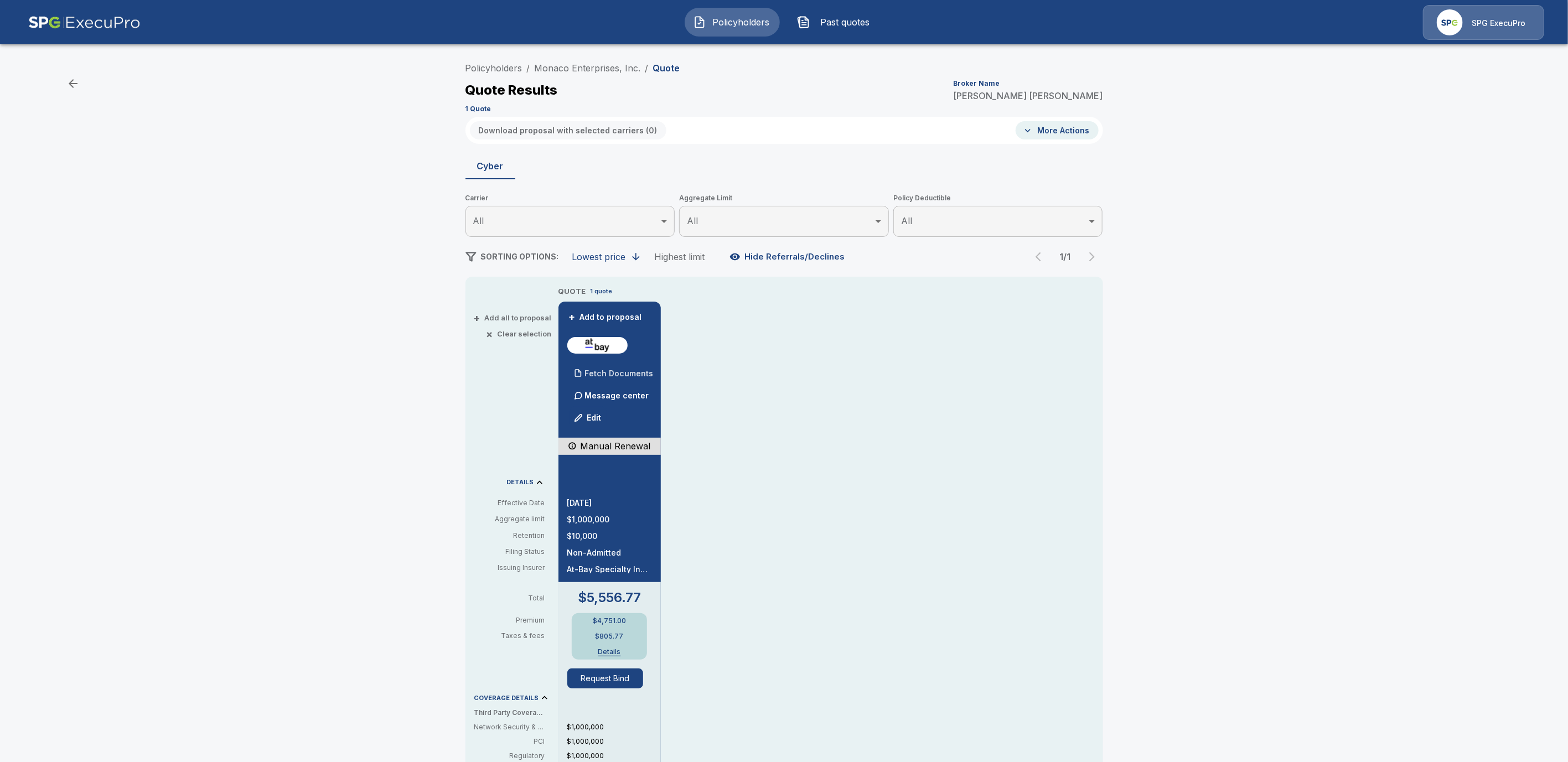
click at [638, 373] on p "Fetch Documents" at bounding box center [619, 374] width 69 height 8
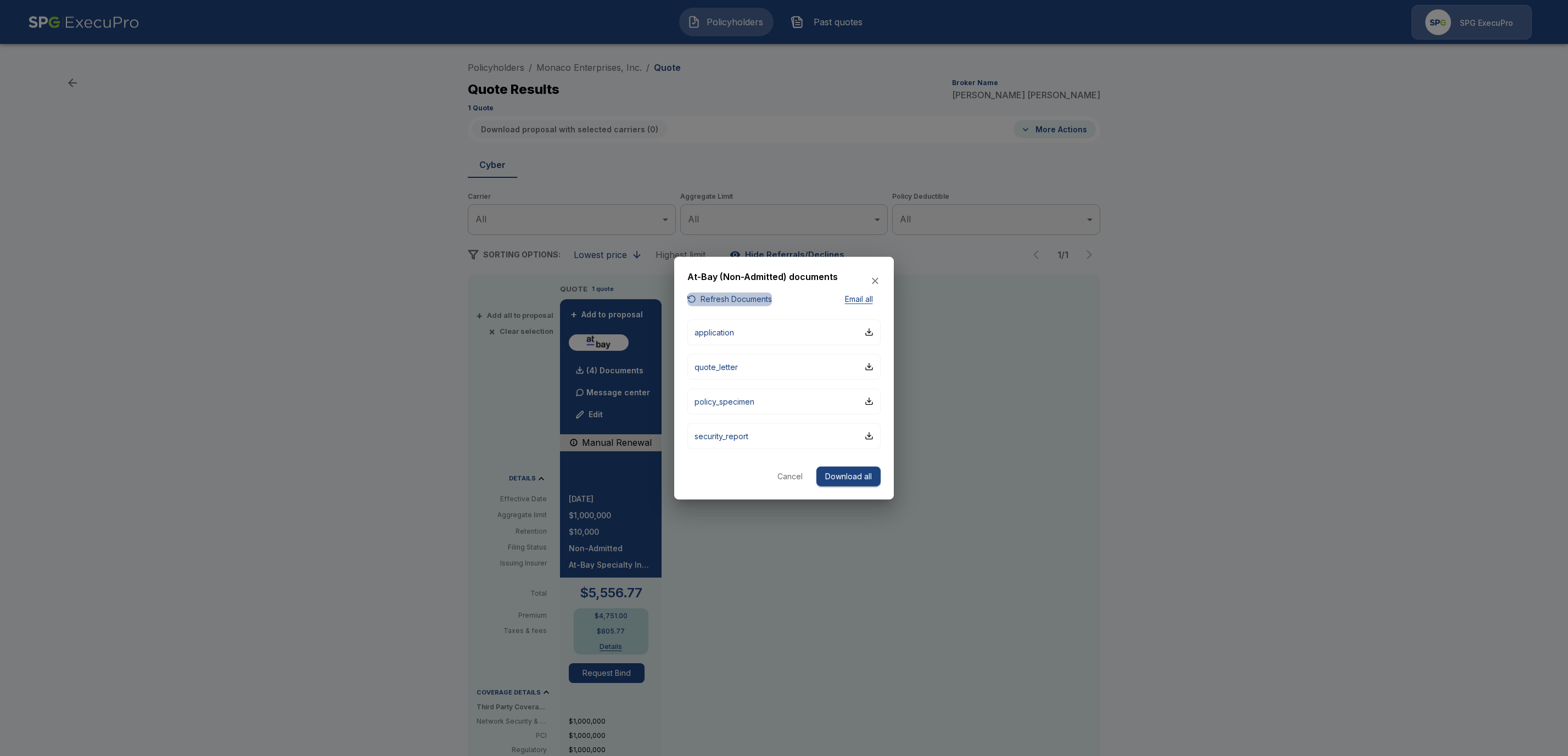
click at [738, 299] on button "Refresh Documents" at bounding box center [729, 299] width 85 height 14
click at [830, 471] on button "Download all" at bounding box center [849, 476] width 65 height 20
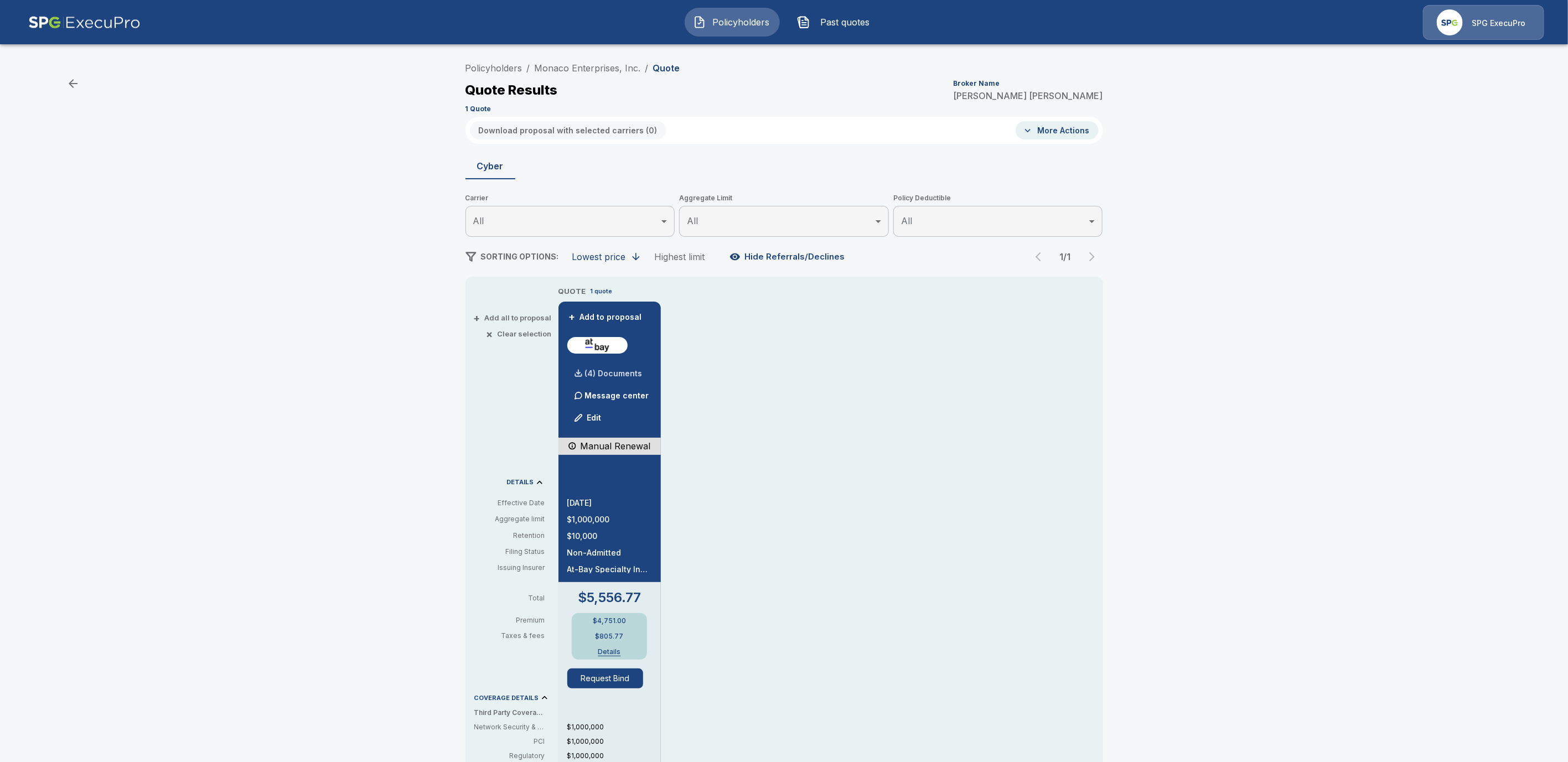
click at [612, 373] on p "(4) Documents" at bounding box center [614, 374] width 58 height 8
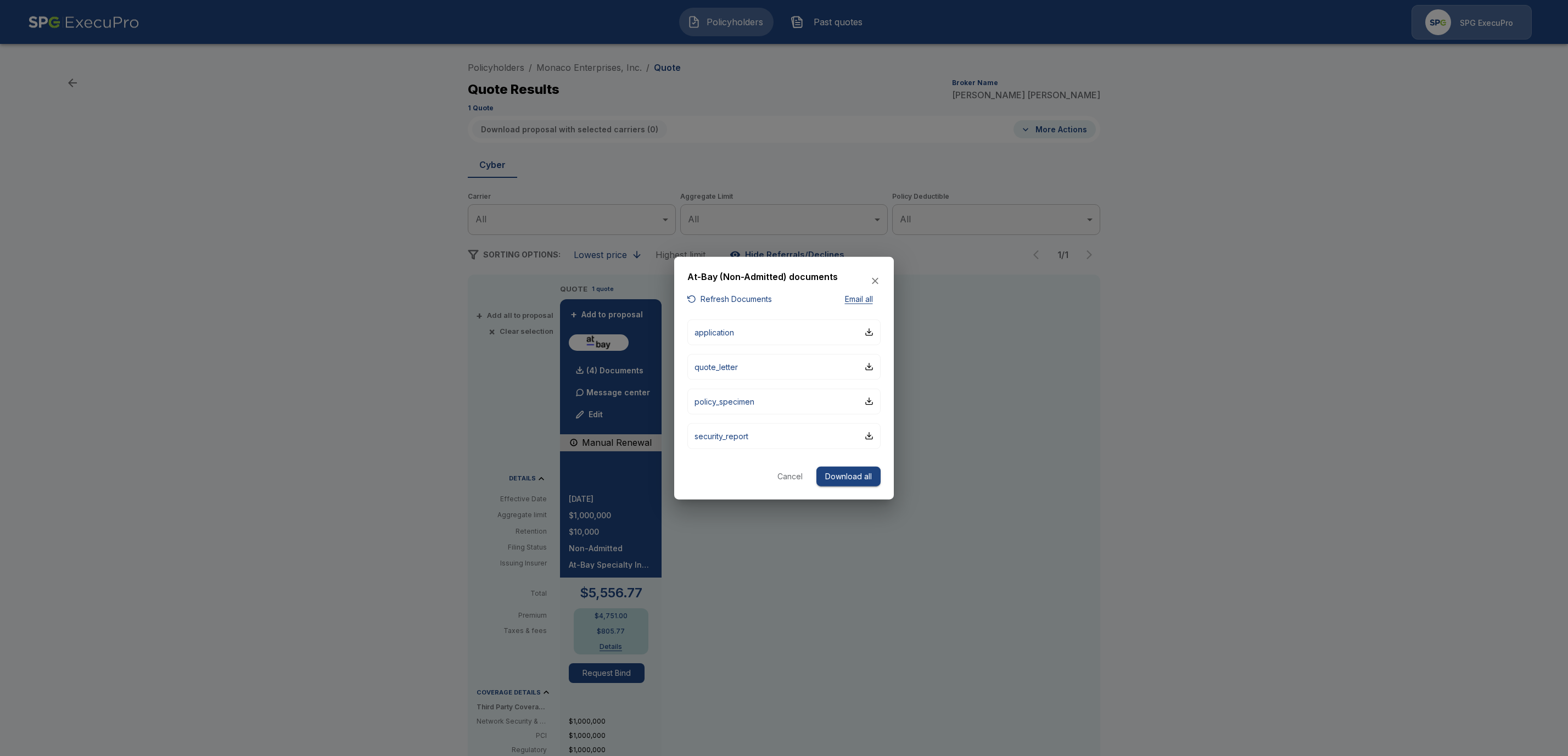
drag, startPoint x: 865, startPoint y: 478, endPoint x: 882, endPoint y: 479, distance: 17.0
click at [865, 478] on button "Download all" at bounding box center [849, 476] width 65 height 20
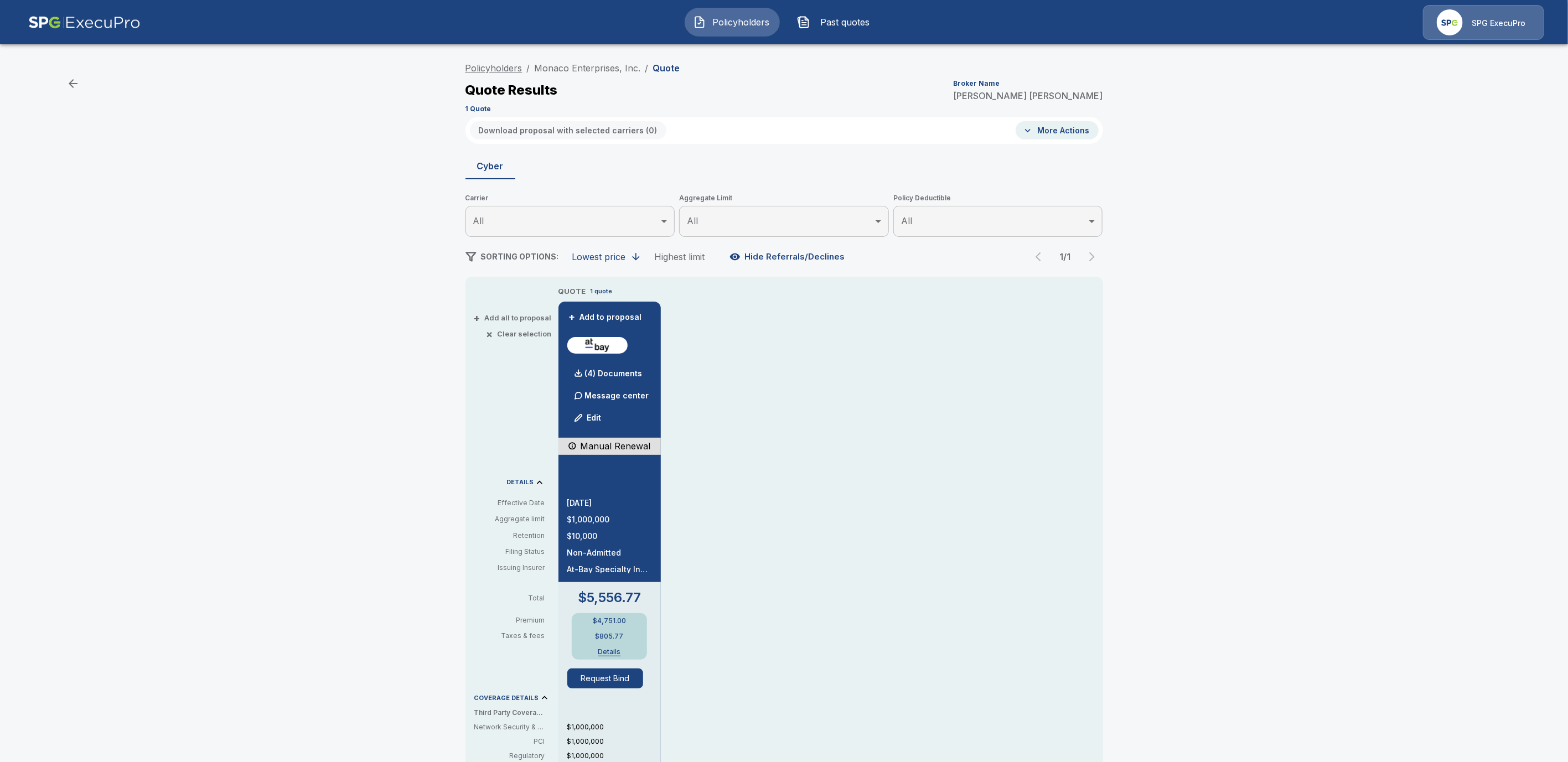
click at [489, 69] on link "Policyholders" at bounding box center [494, 68] width 57 height 11
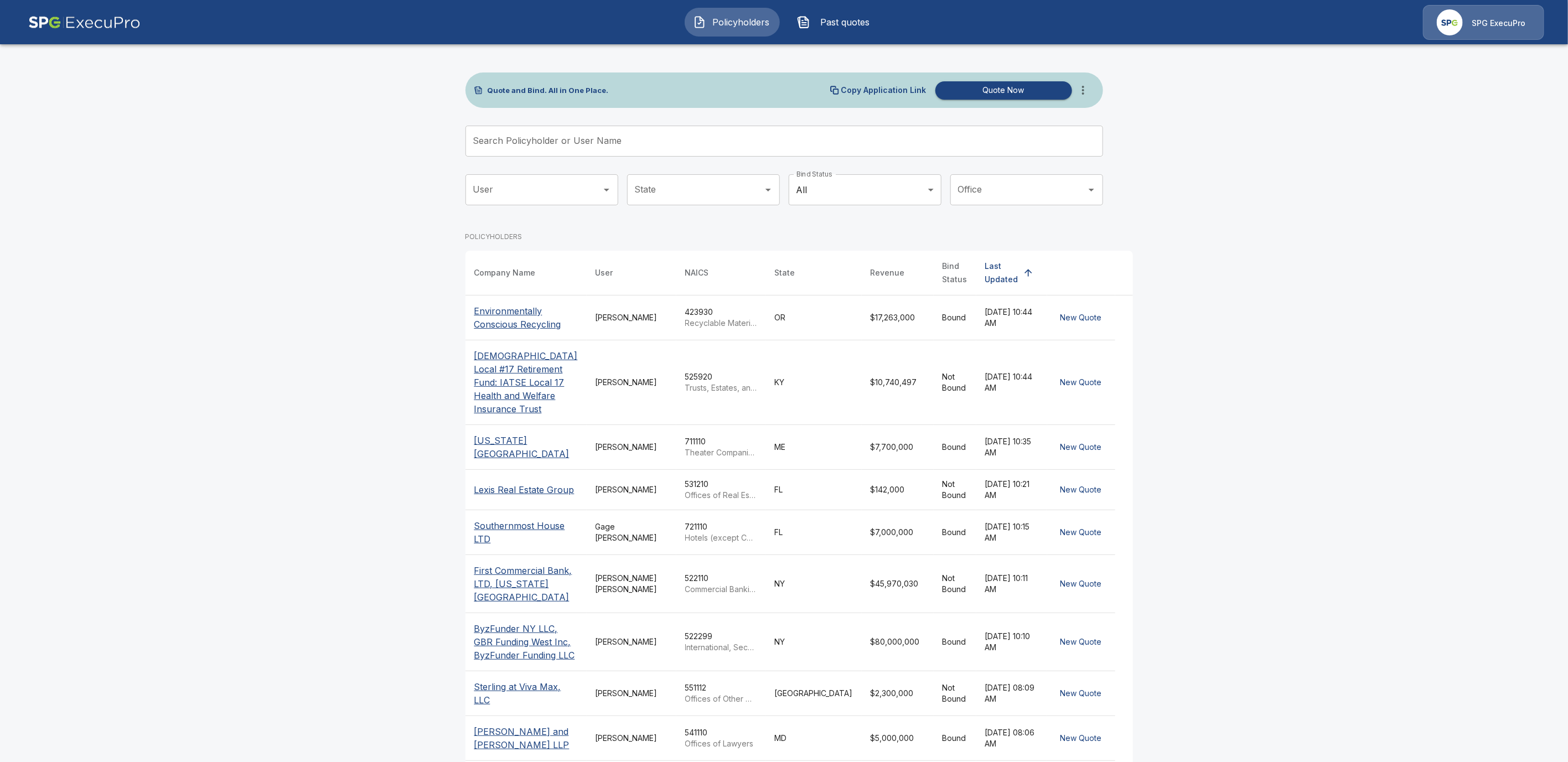
click at [490, 145] on input "Search Policyholder or User Name" at bounding box center [778, 141] width 625 height 31
paste input "**********"
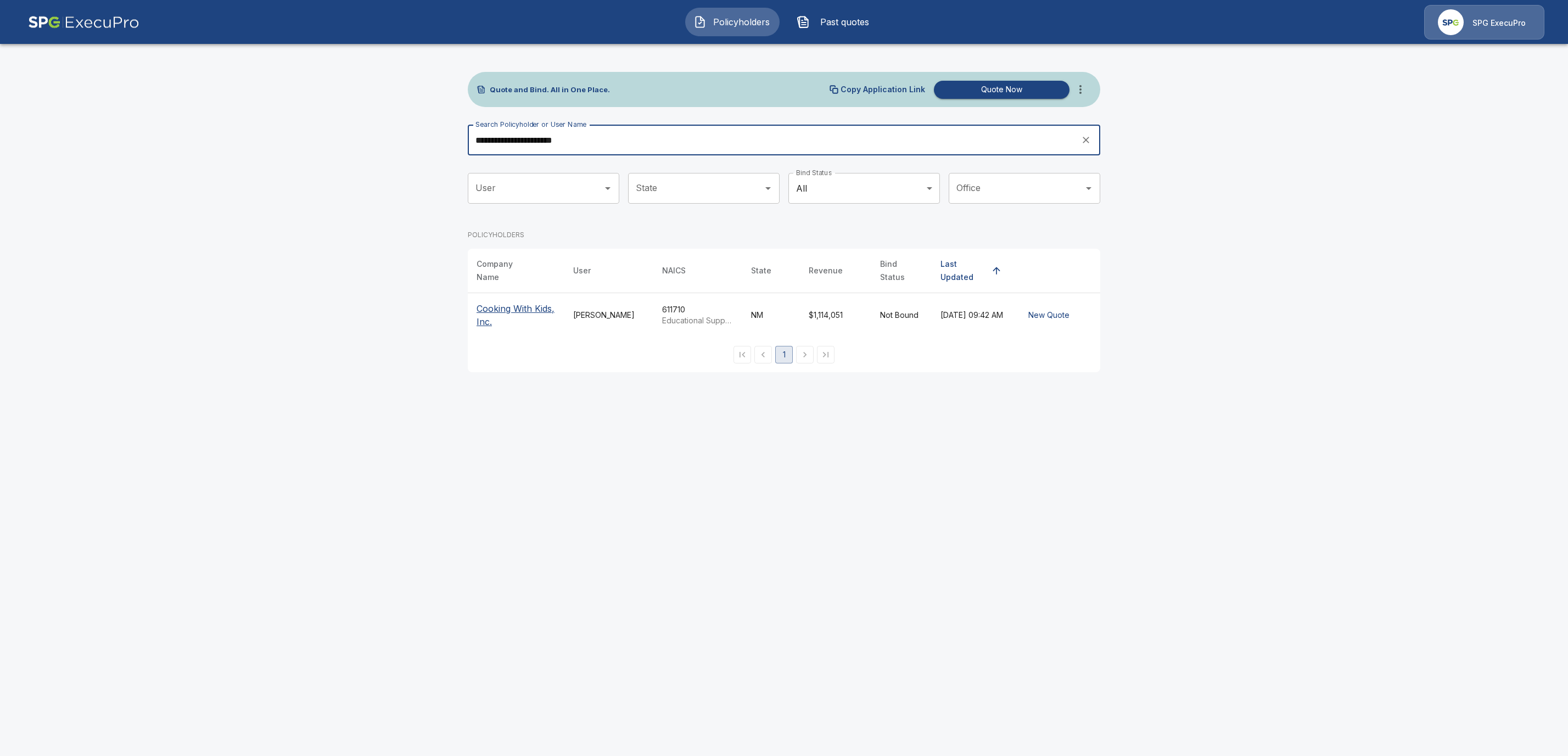
type input "**********"
click at [492, 305] on p "Cooking With Kids, Inc." at bounding box center [516, 315] width 79 height 26
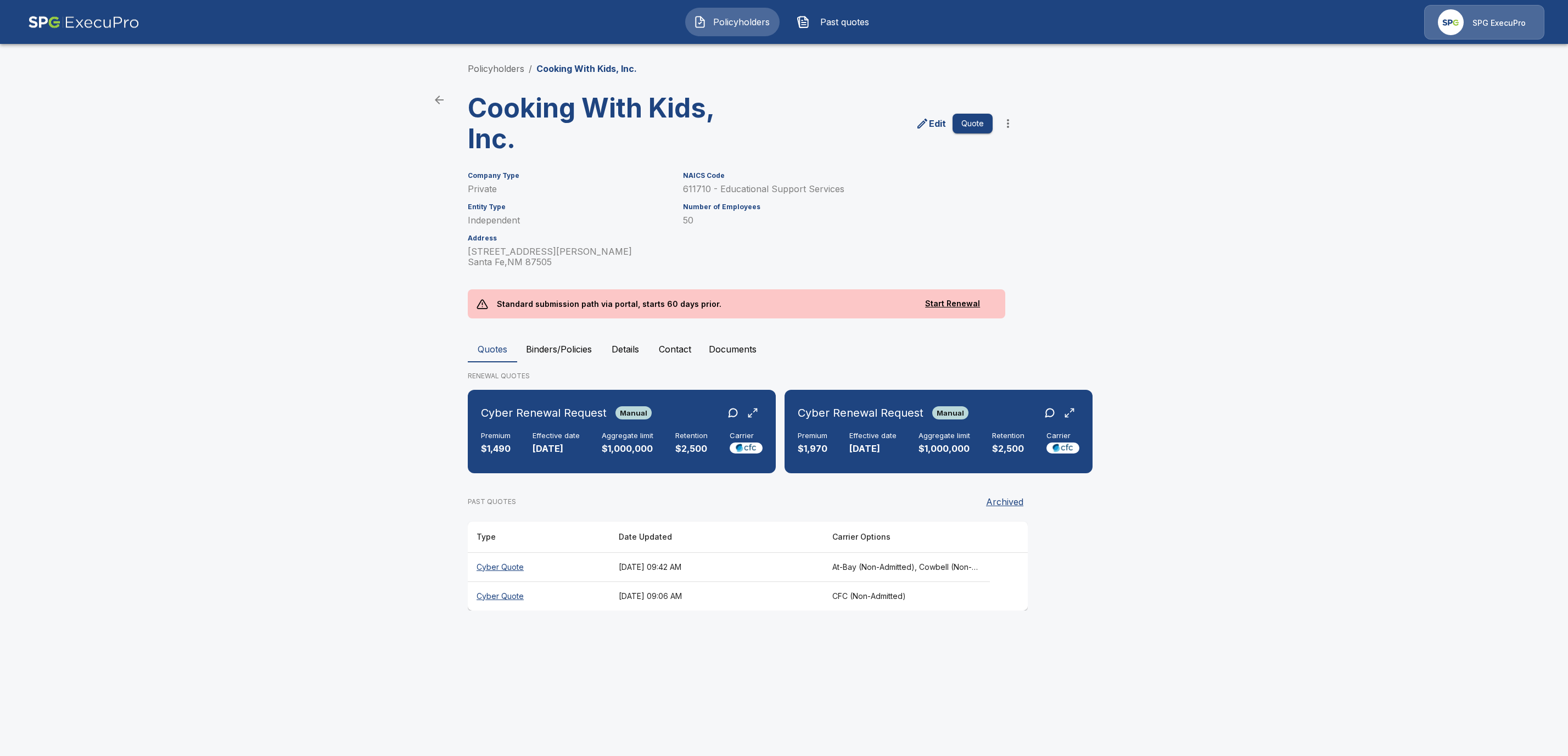
click at [550, 348] on button "Binders/Policies" at bounding box center [559, 349] width 83 height 26
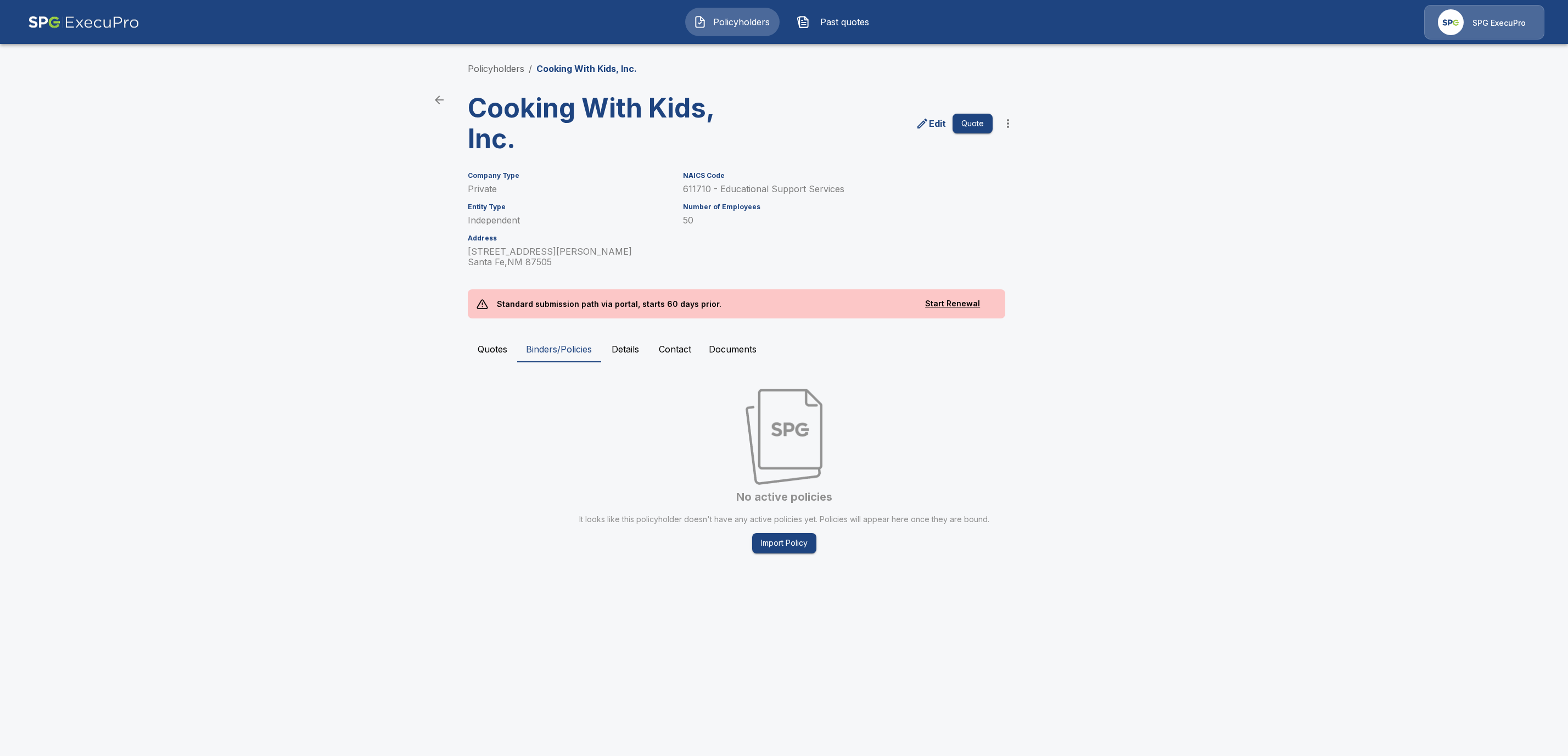
click at [487, 349] on button "Quotes" at bounding box center [492, 349] width 49 height 26
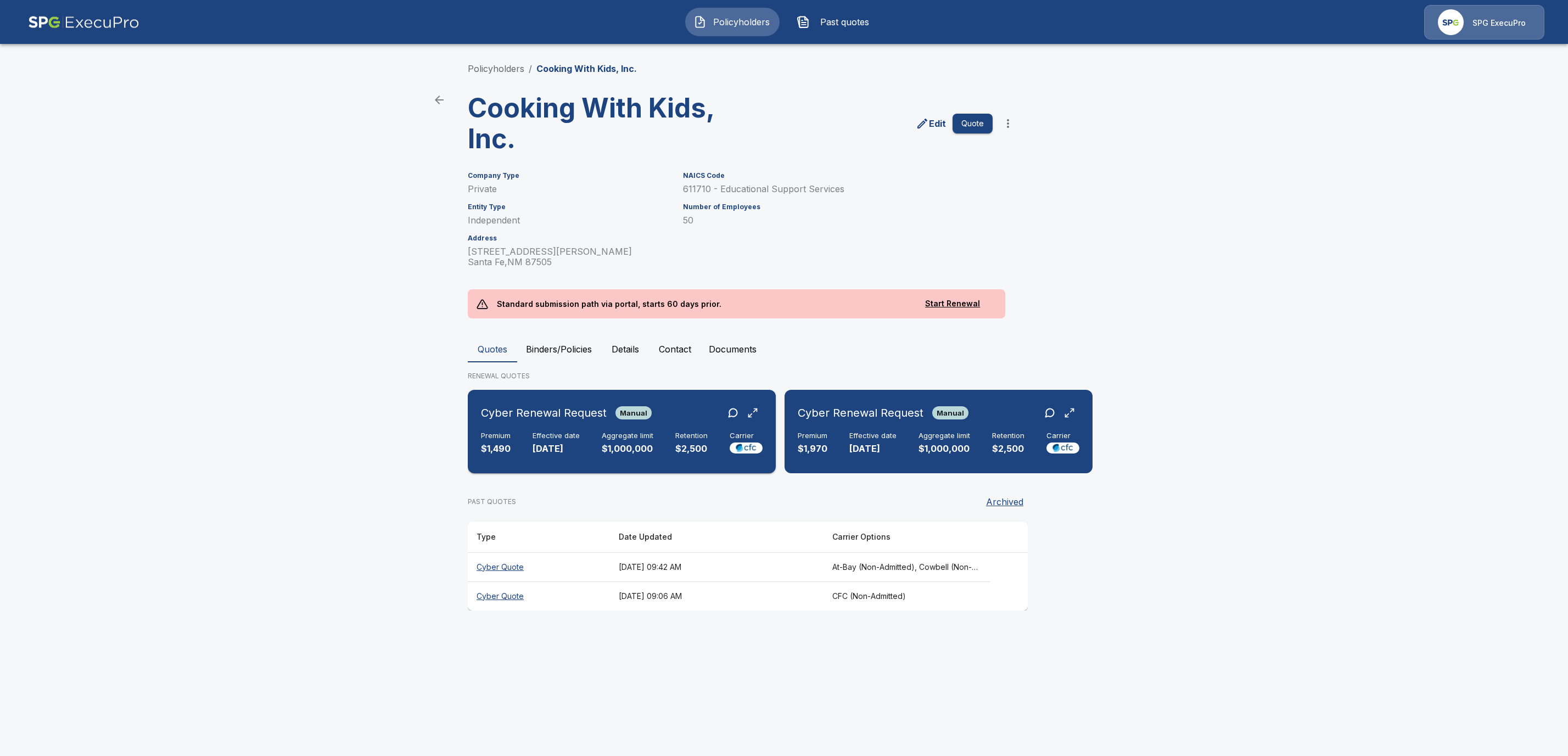
click at [668, 421] on div "Cyber Renewal Request Manual" at bounding box center [621, 413] width 282 height 19
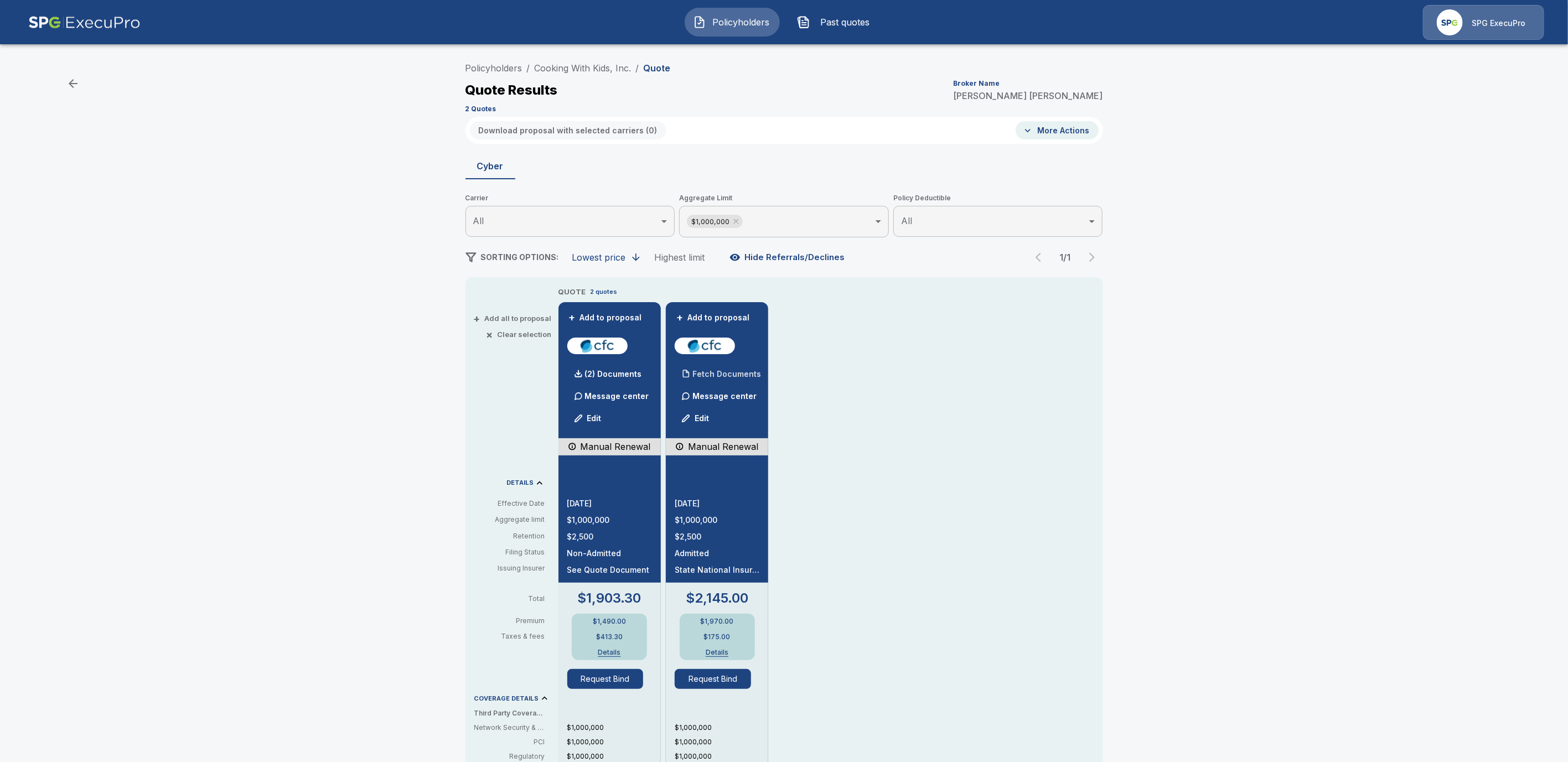
drag, startPoint x: 736, startPoint y: 377, endPoint x: 1010, endPoint y: 411, distance: 276.1
click at [738, 377] on p "Fetch Documents" at bounding box center [727, 374] width 69 height 8
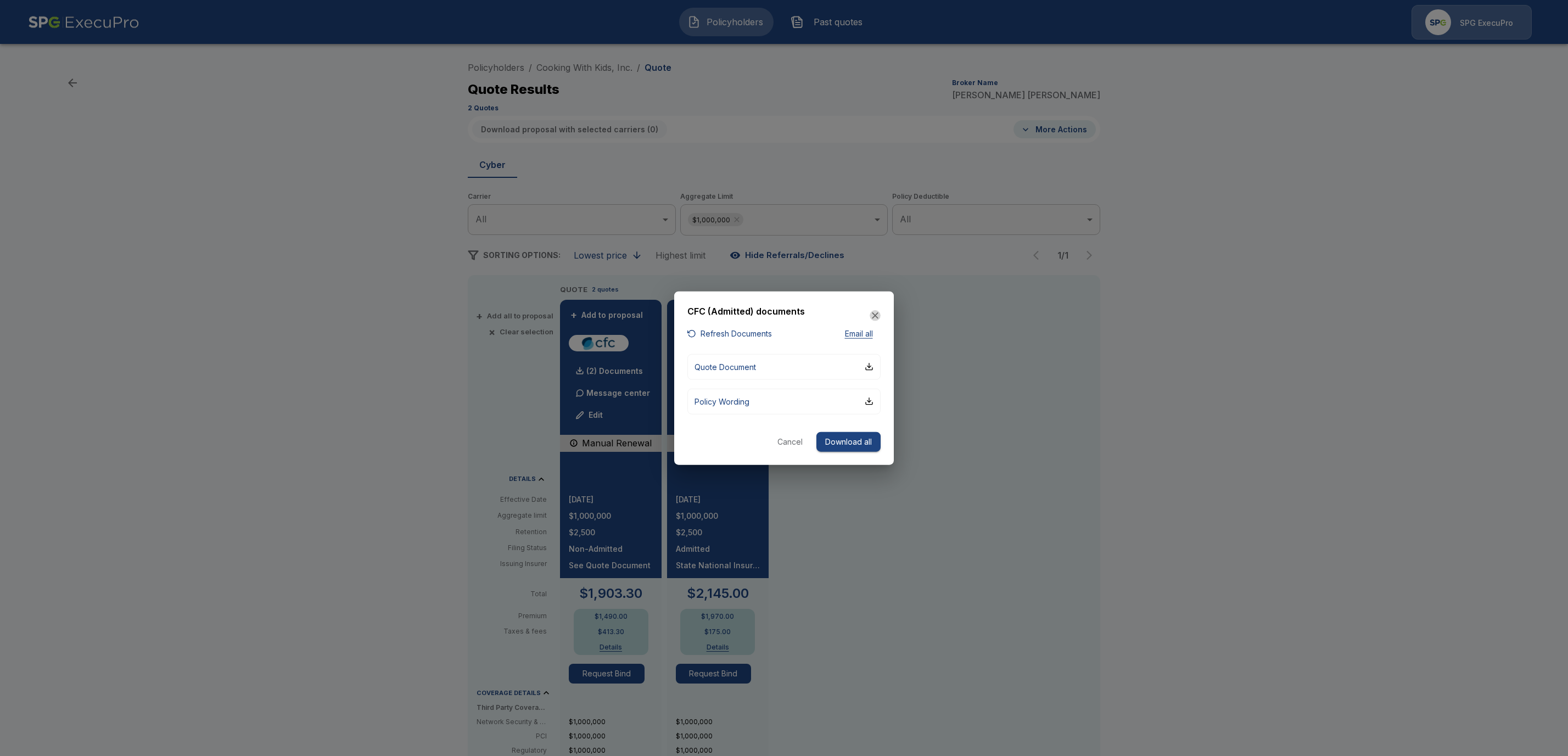
click at [877, 317] on icon "button" at bounding box center [875, 316] width 11 height 11
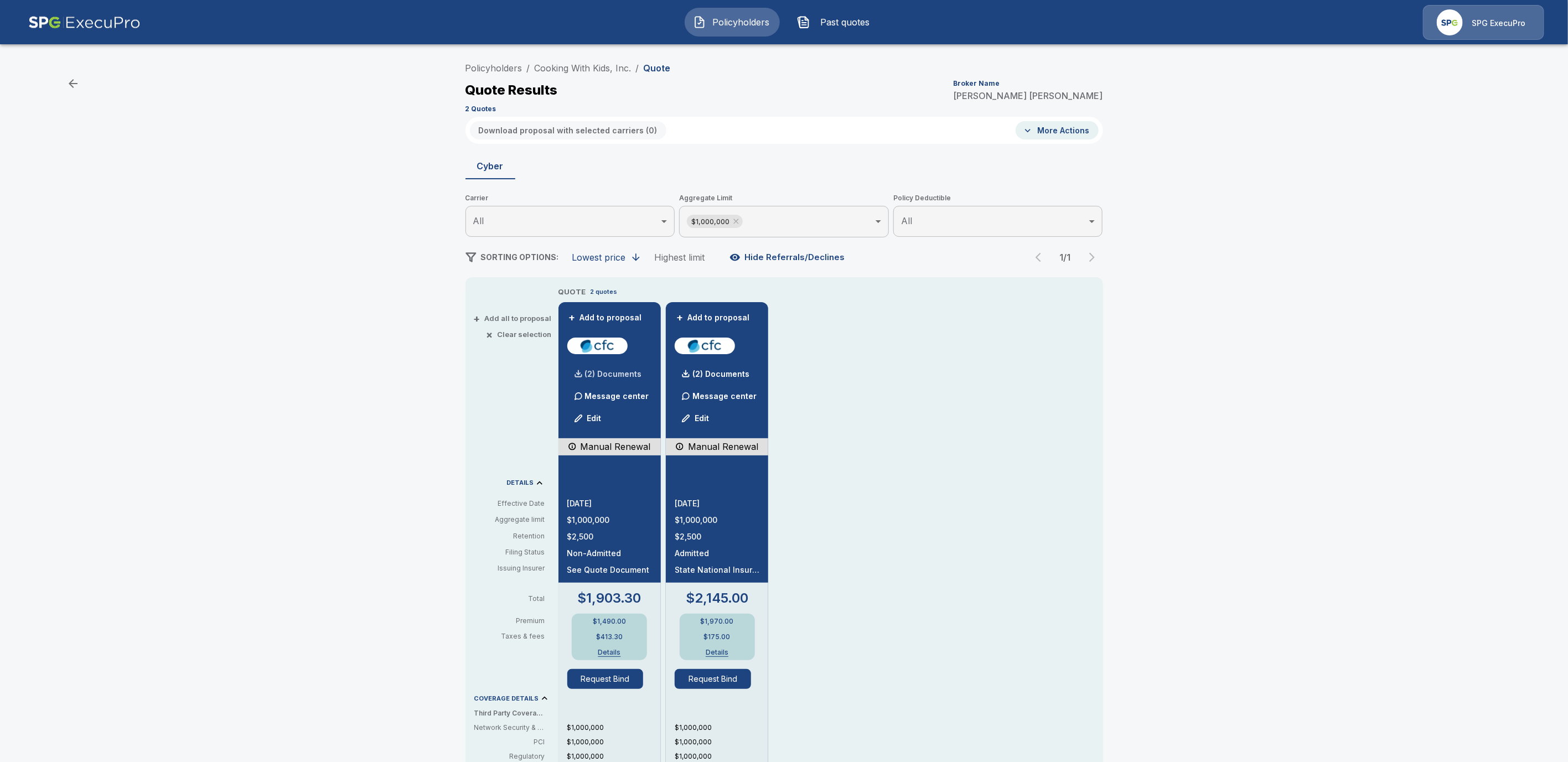
click at [634, 372] on p "(2) Documents" at bounding box center [613, 374] width 57 height 8
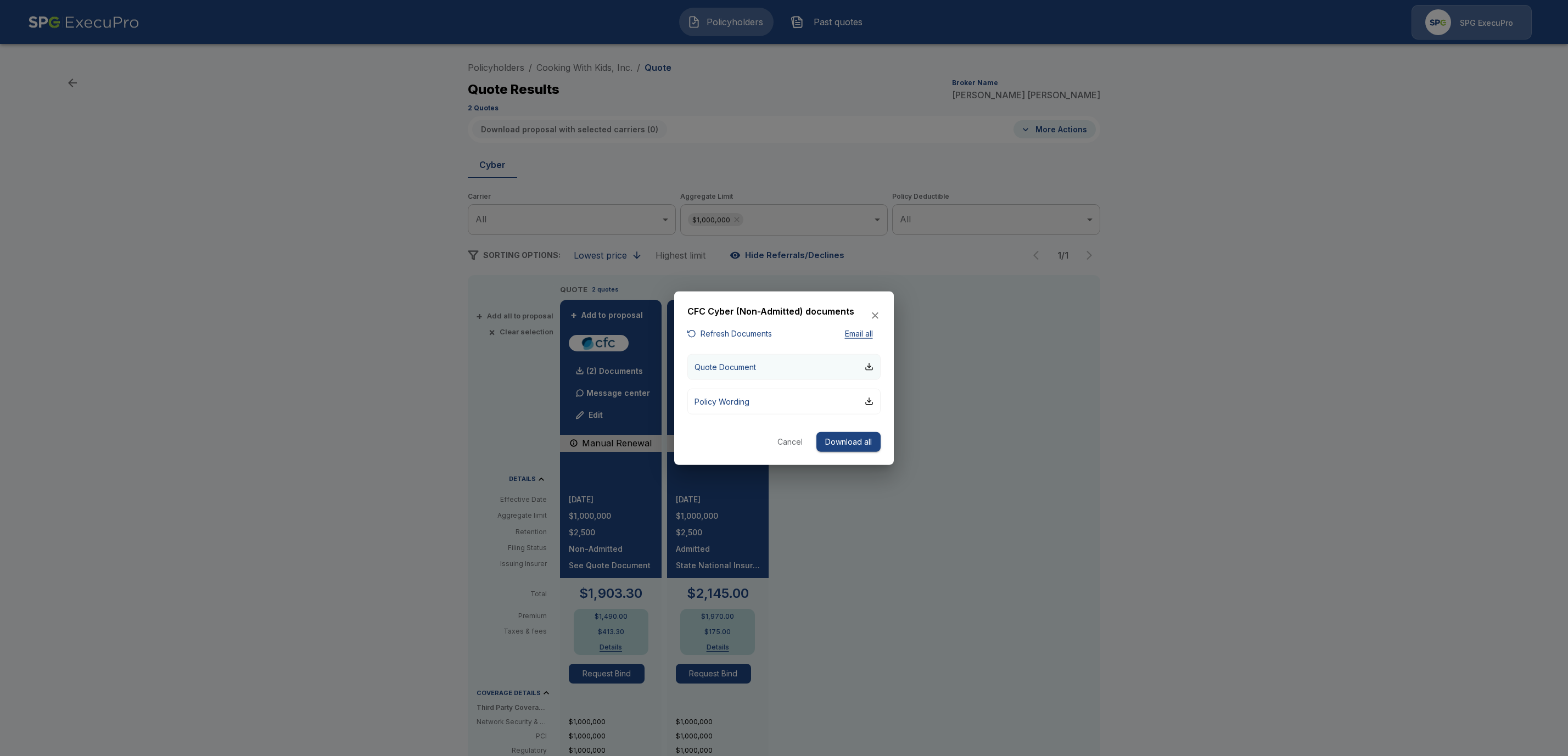
click at [765, 365] on button "Quote Document" at bounding box center [783, 366] width 193 height 26
click at [873, 313] on icon "button" at bounding box center [875, 316] width 11 height 11
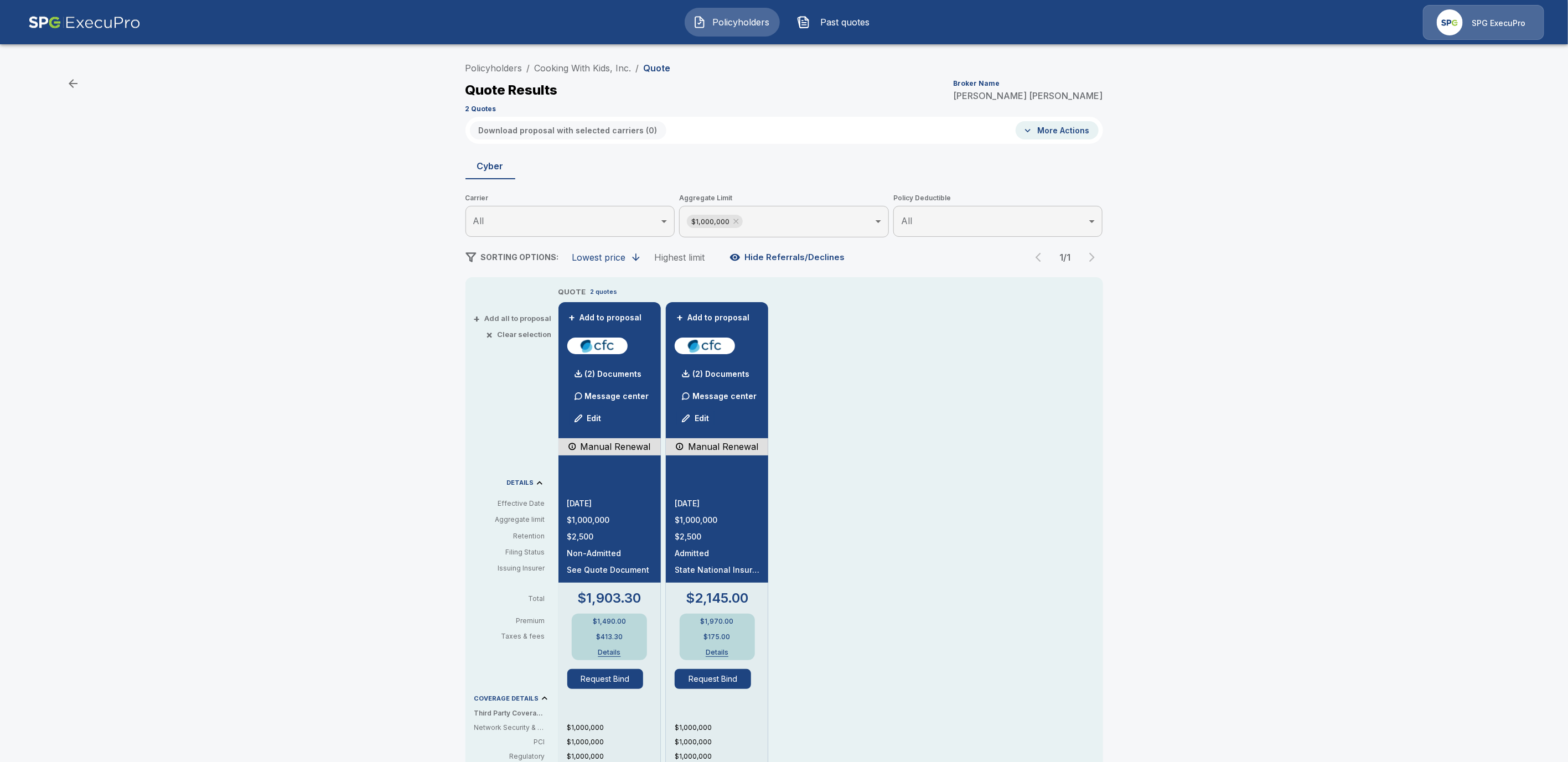
click at [598, 677] on button "Request Bind" at bounding box center [606, 679] width 76 height 20
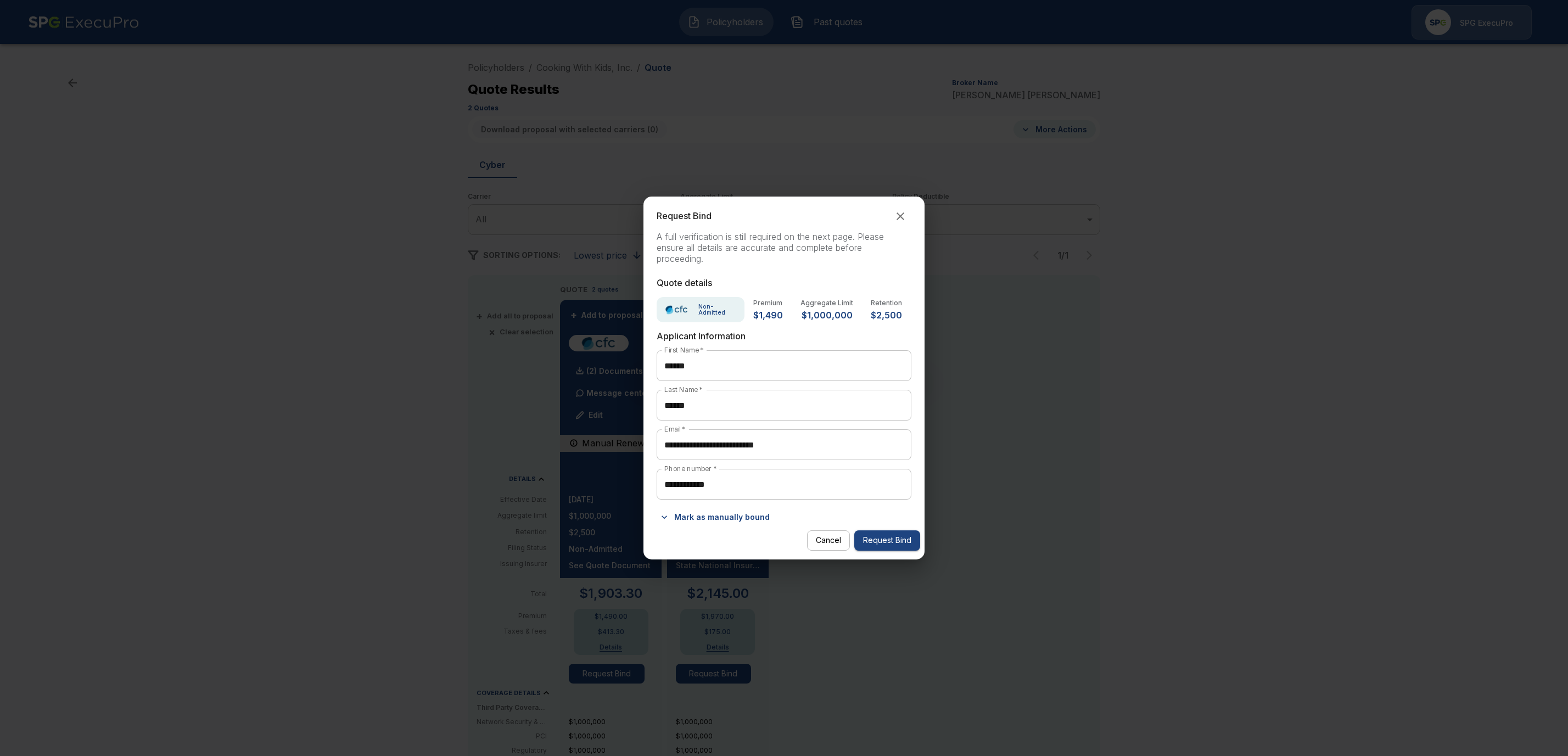
click at [668, 520] on icon "button" at bounding box center [664, 517] width 11 height 11
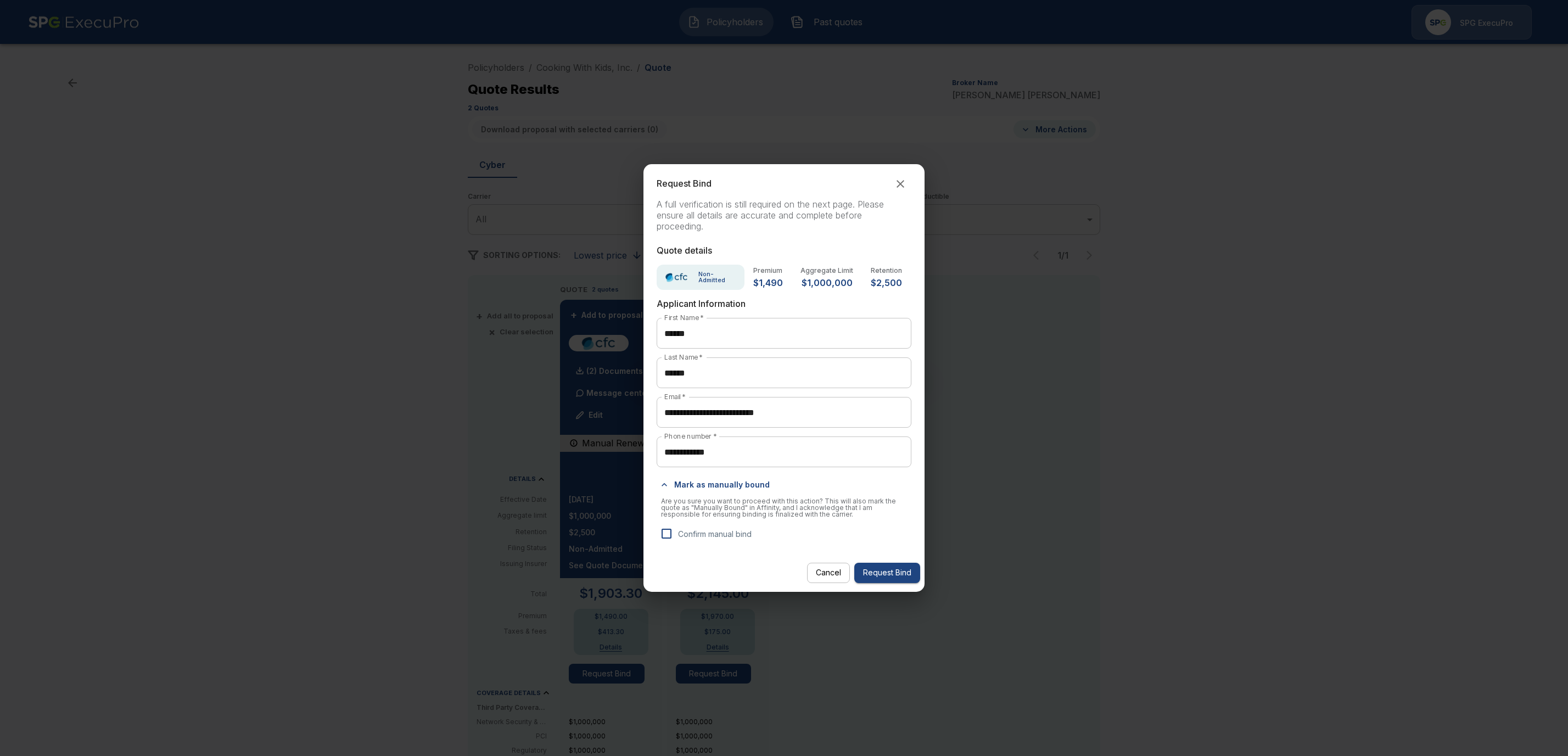
click at [666, 487] on icon "button" at bounding box center [664, 485] width 11 height 11
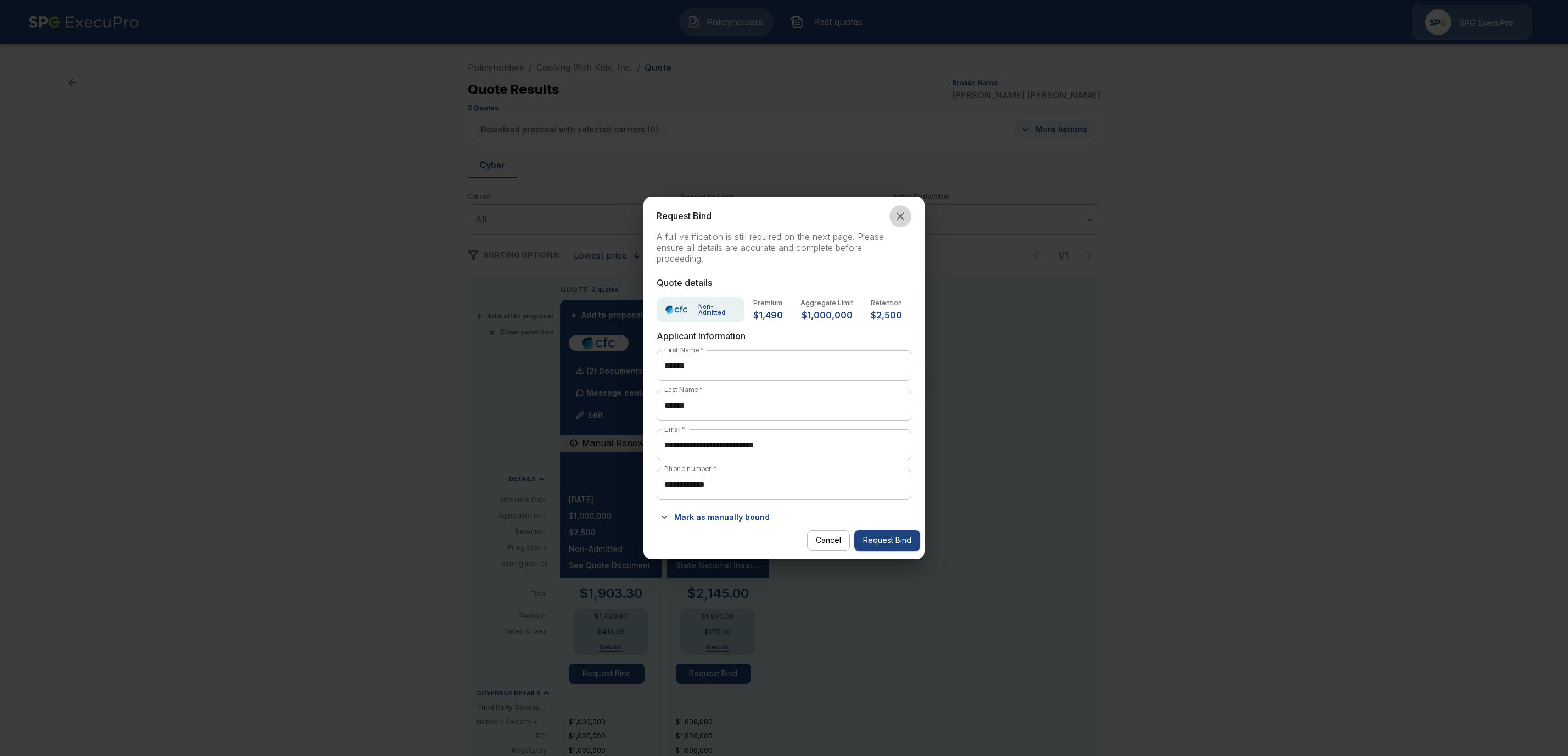
click at [902, 215] on icon "button" at bounding box center [900, 217] width 13 height 13
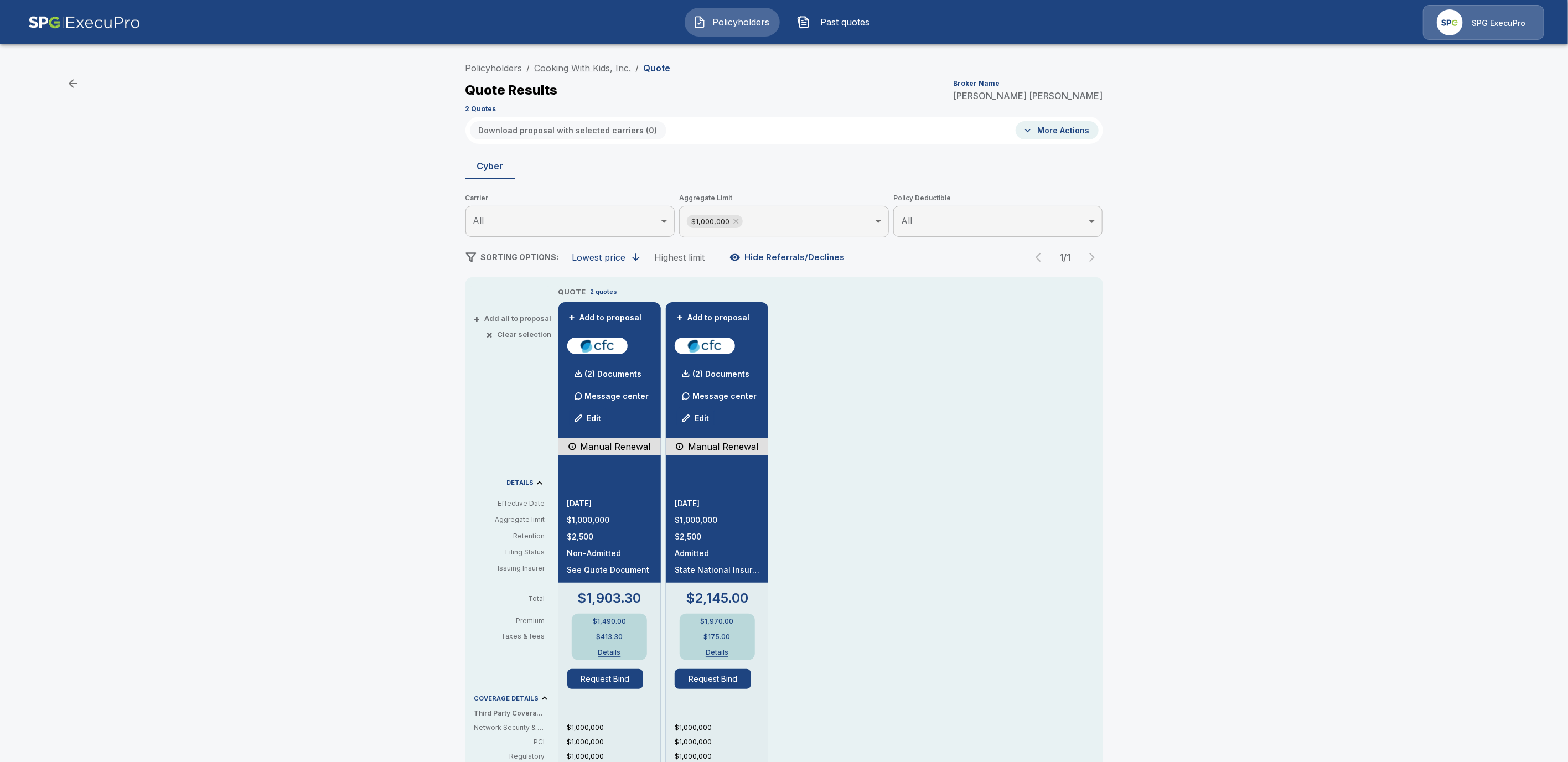
click at [596, 66] on link "Cooking With Kids, Inc." at bounding box center [583, 68] width 97 height 11
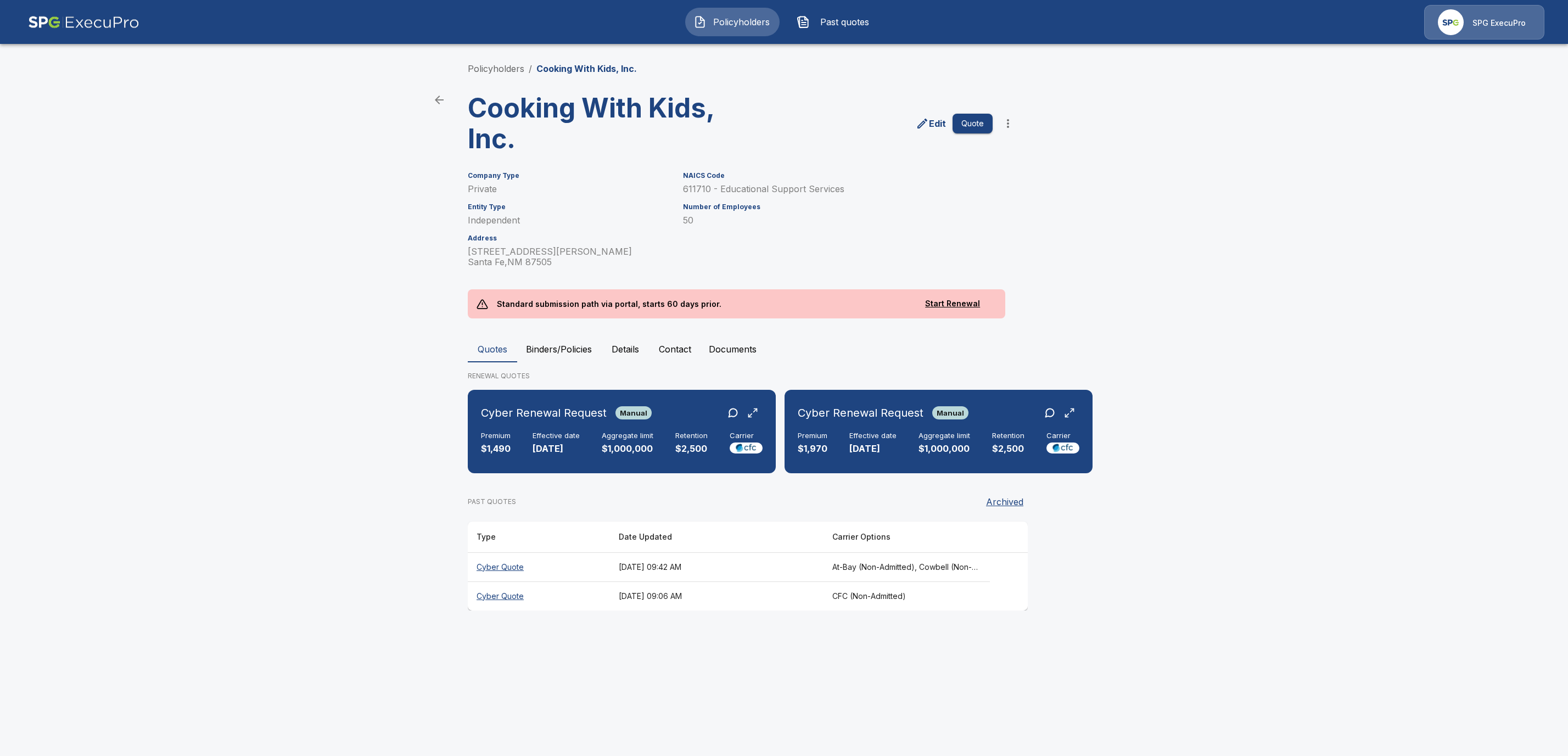
click at [567, 337] on button "Binders/Policies" at bounding box center [559, 349] width 83 height 26
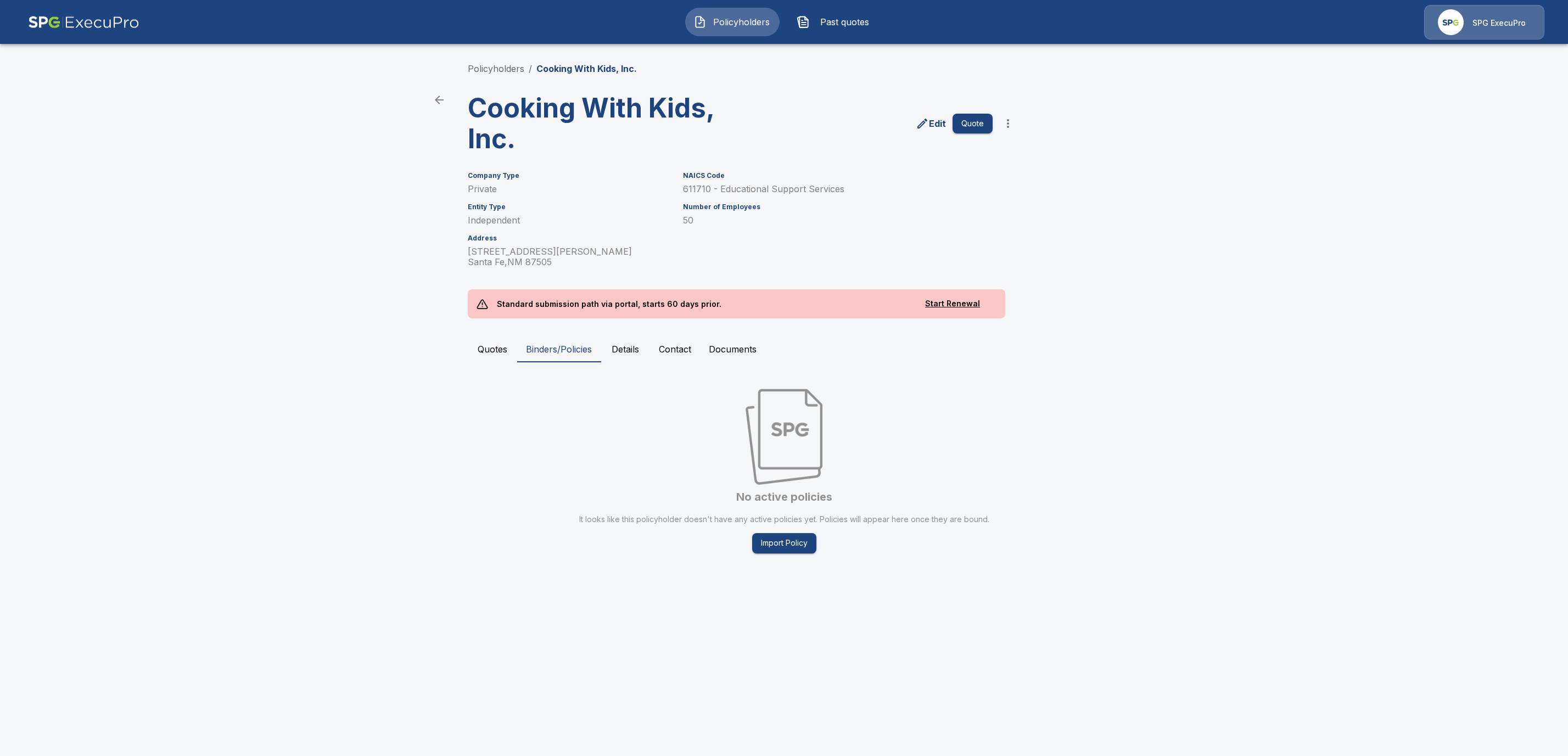
click at [485, 75] on div "Policyholders / Cooking With Kids, Inc. Cooking With Kids, Inc. Edit Quote Comp…" at bounding box center [784, 317] width 659 height 551
click at [492, 65] on link "Policyholders" at bounding box center [495, 69] width 57 height 11
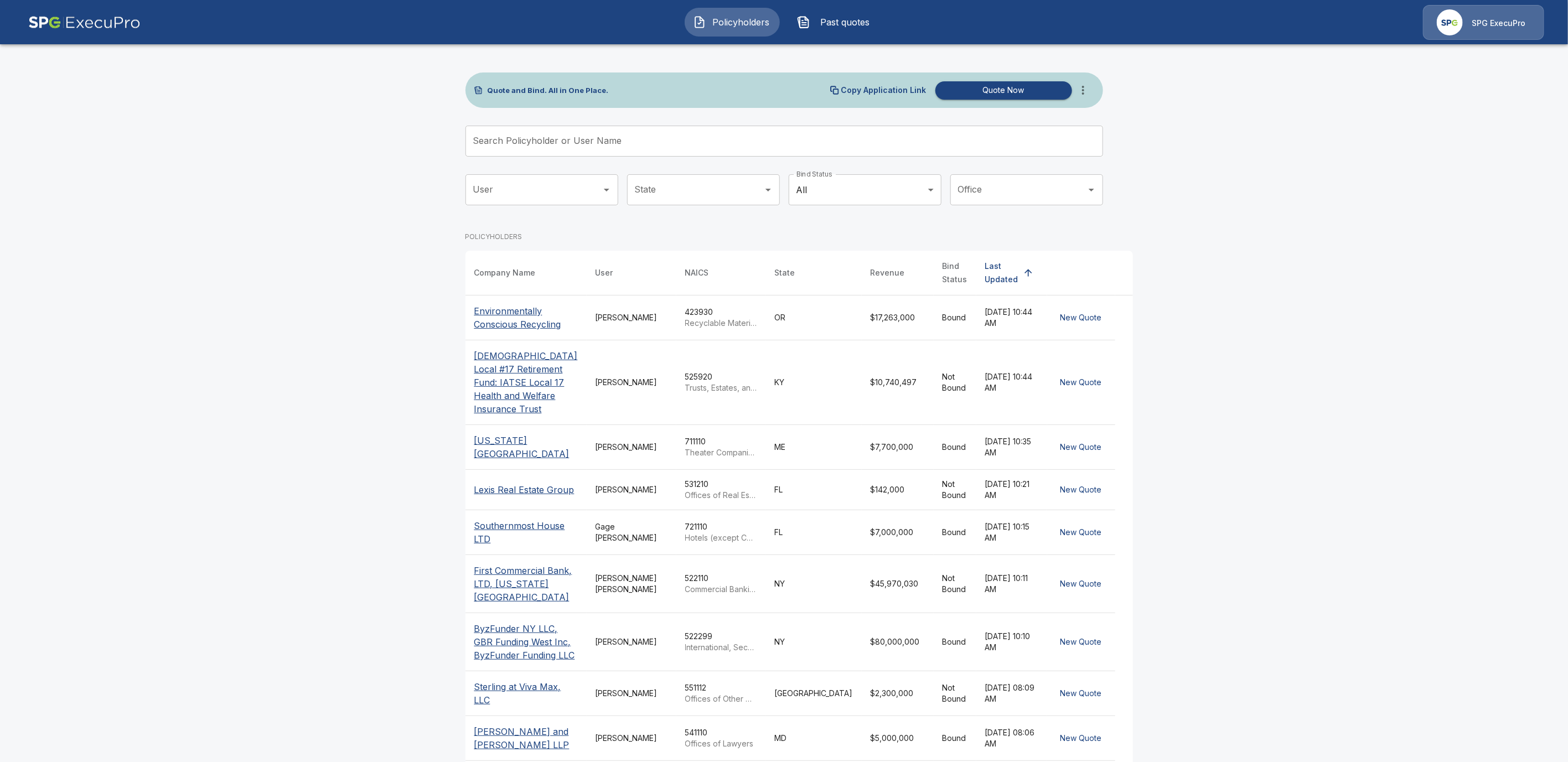
click at [530, 146] on input "Search Policyholder or User Name" at bounding box center [778, 141] width 625 height 31
paste input "**********"
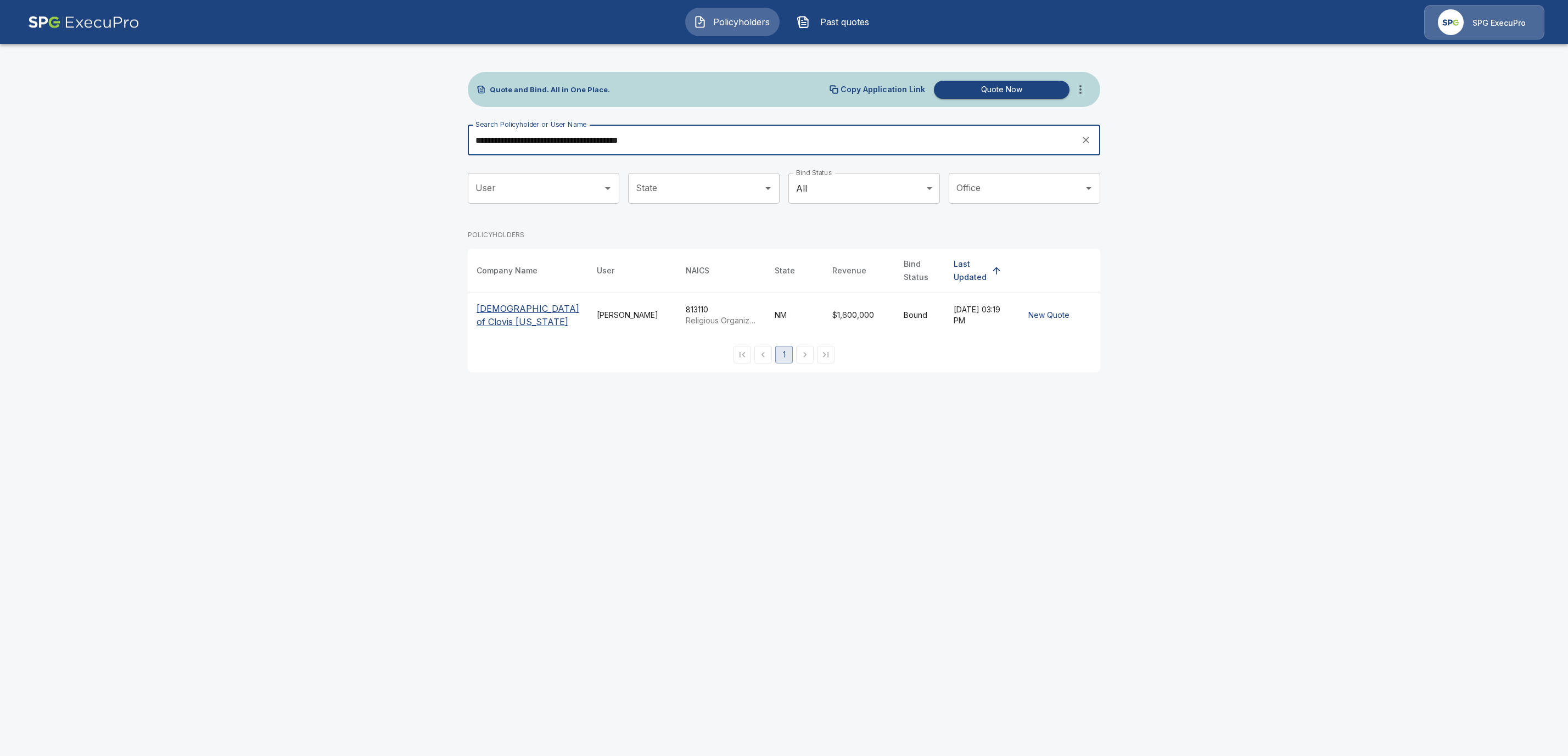
type input "**********"
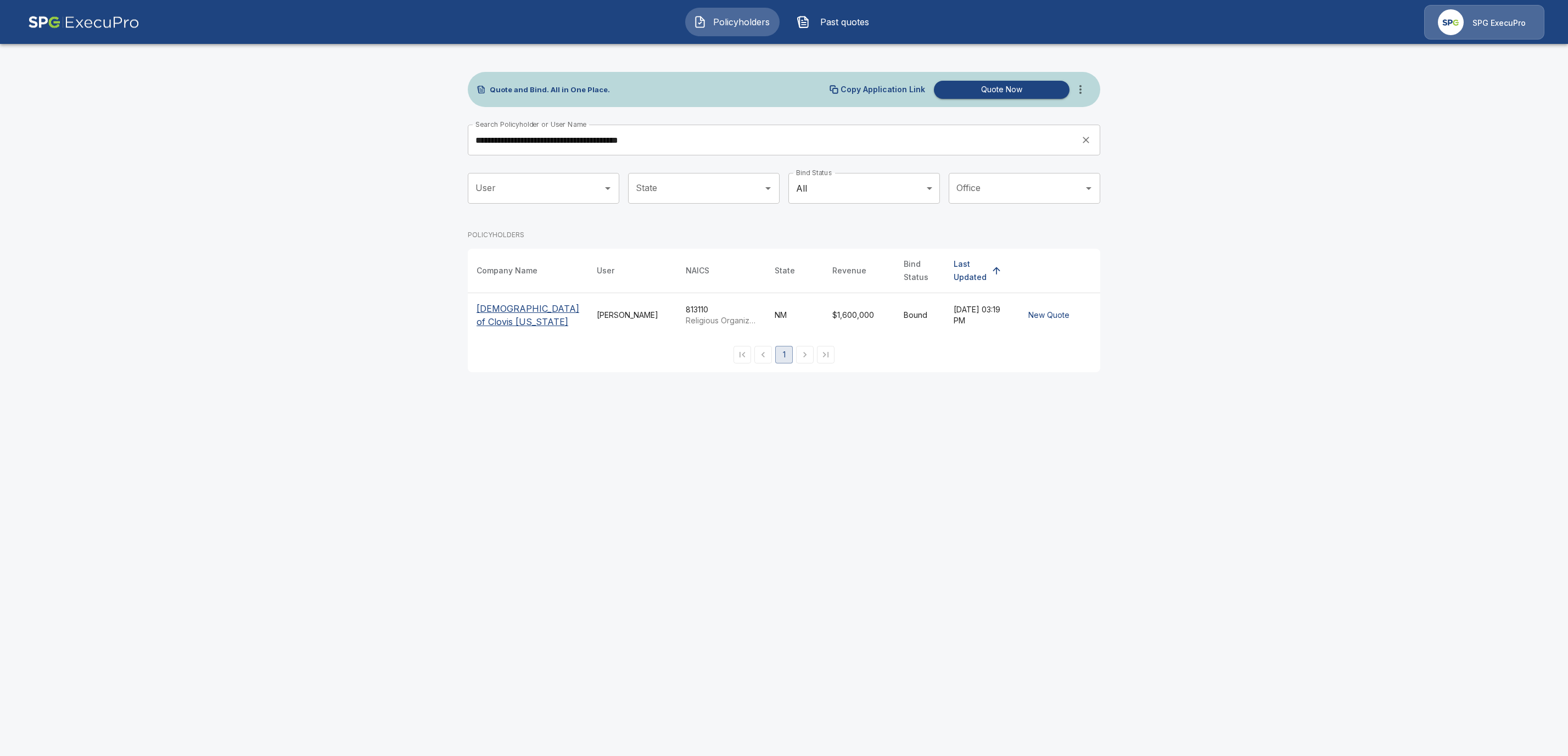
click at [503, 317] on p "[DEMOGRAPHIC_DATA] of Clovis [US_STATE]" at bounding box center [528, 315] width 103 height 26
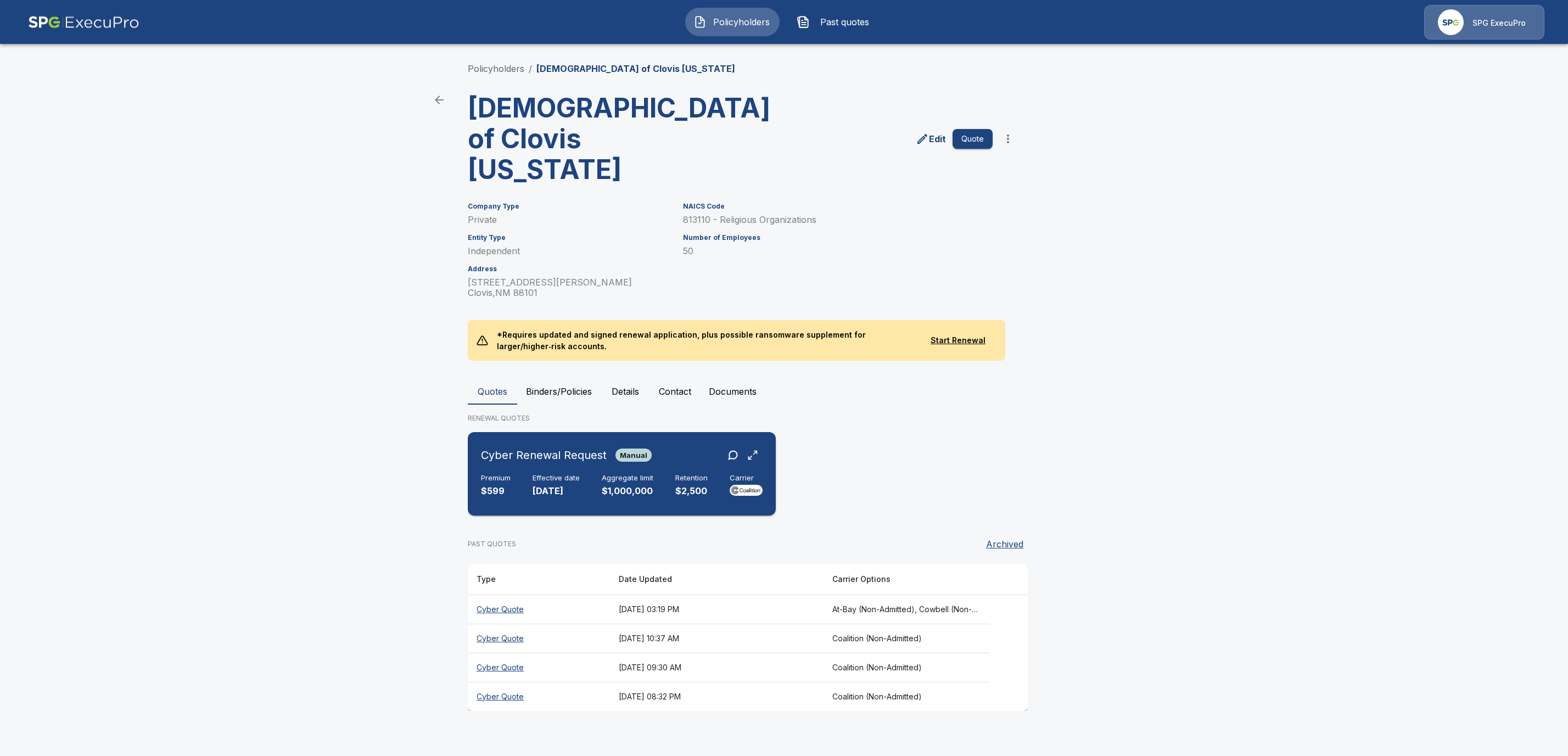
click at [533, 485] on p "[DATE]" at bounding box center [556, 491] width 47 height 13
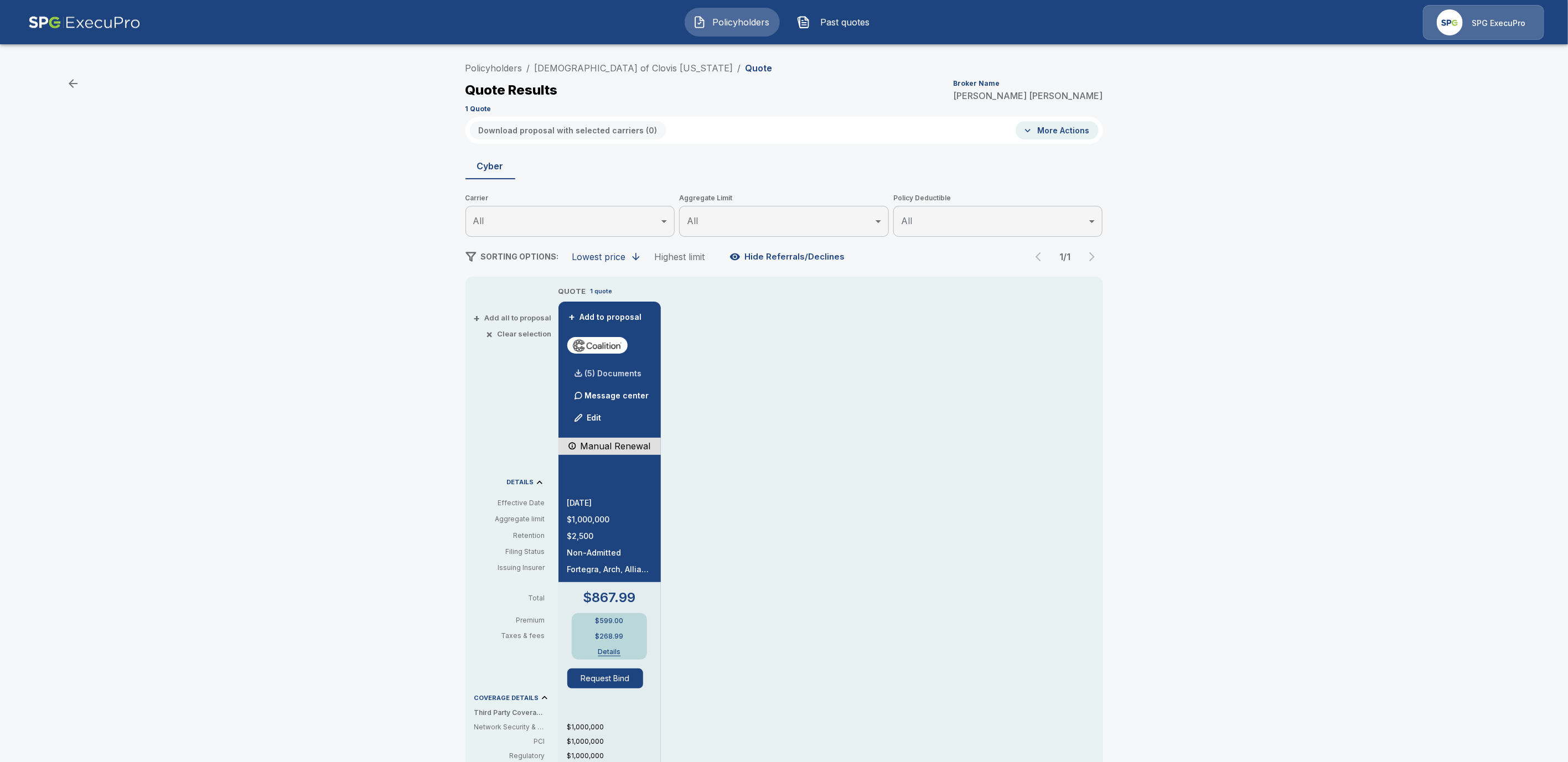
click at [635, 373] on p "(5) Documents" at bounding box center [613, 374] width 57 height 8
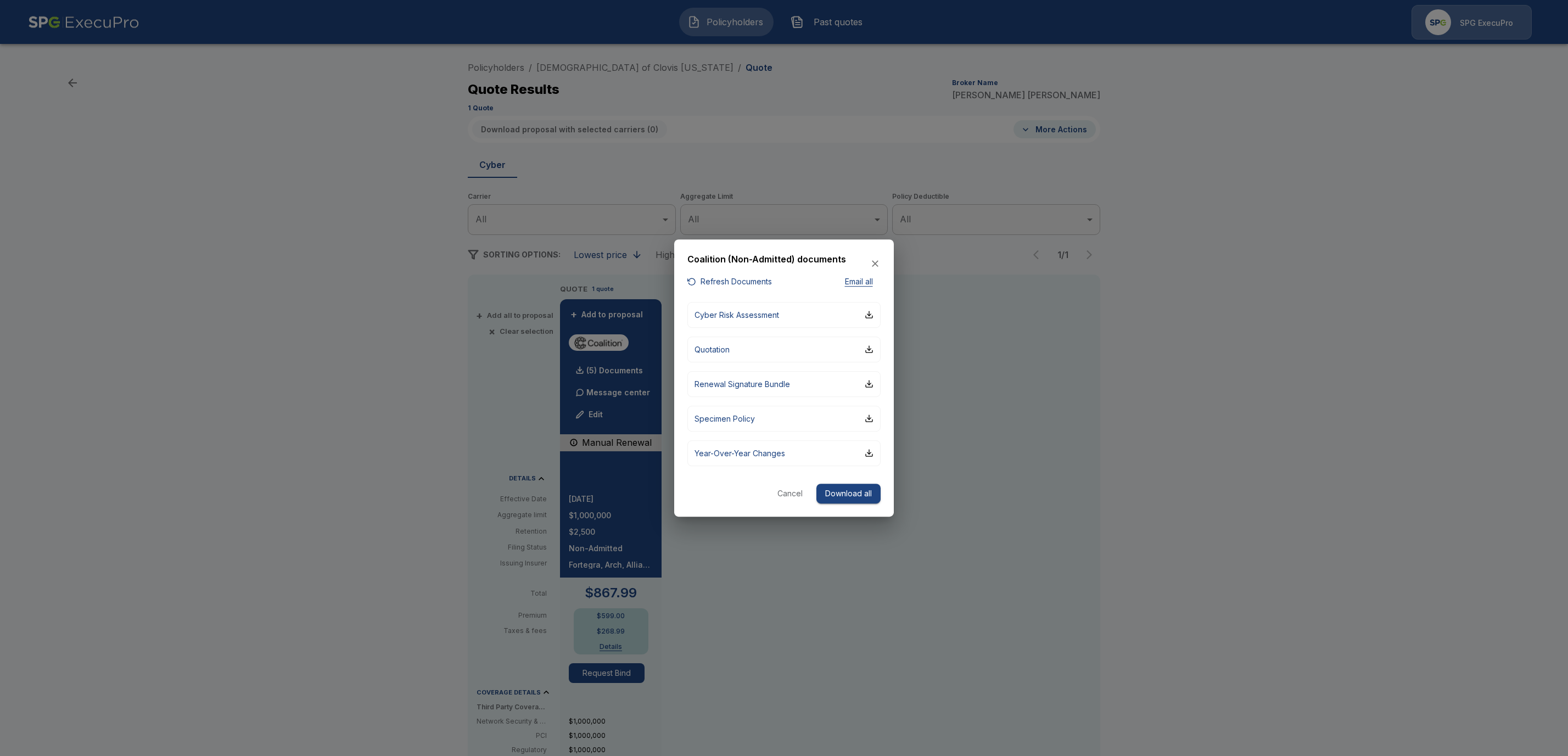
click at [749, 282] on button "Refresh Documents" at bounding box center [729, 282] width 85 height 14
click at [831, 497] on button "Download all" at bounding box center [849, 494] width 65 height 20
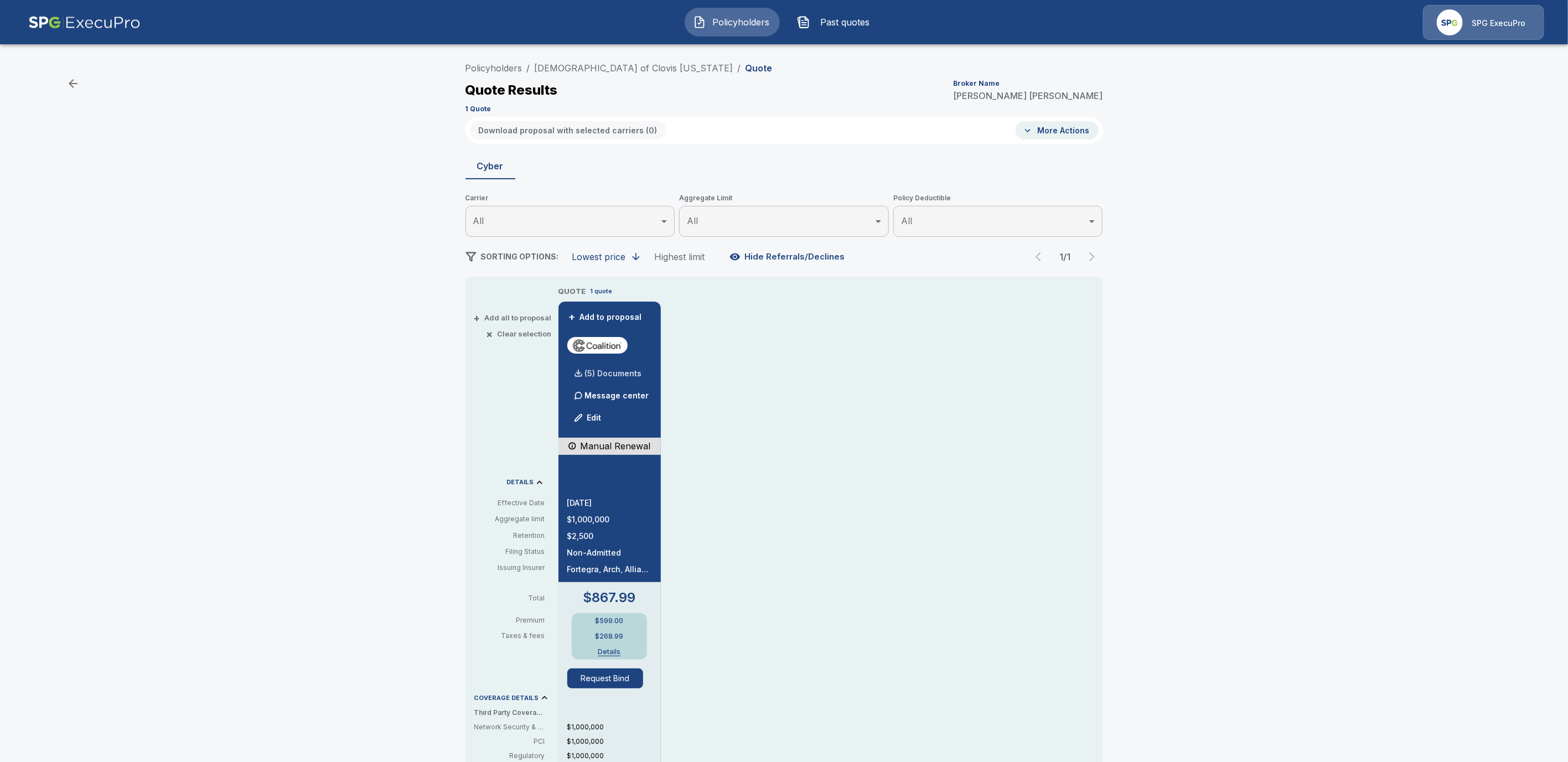
click at [619, 372] on p "(5) Documents" at bounding box center [613, 374] width 57 height 8
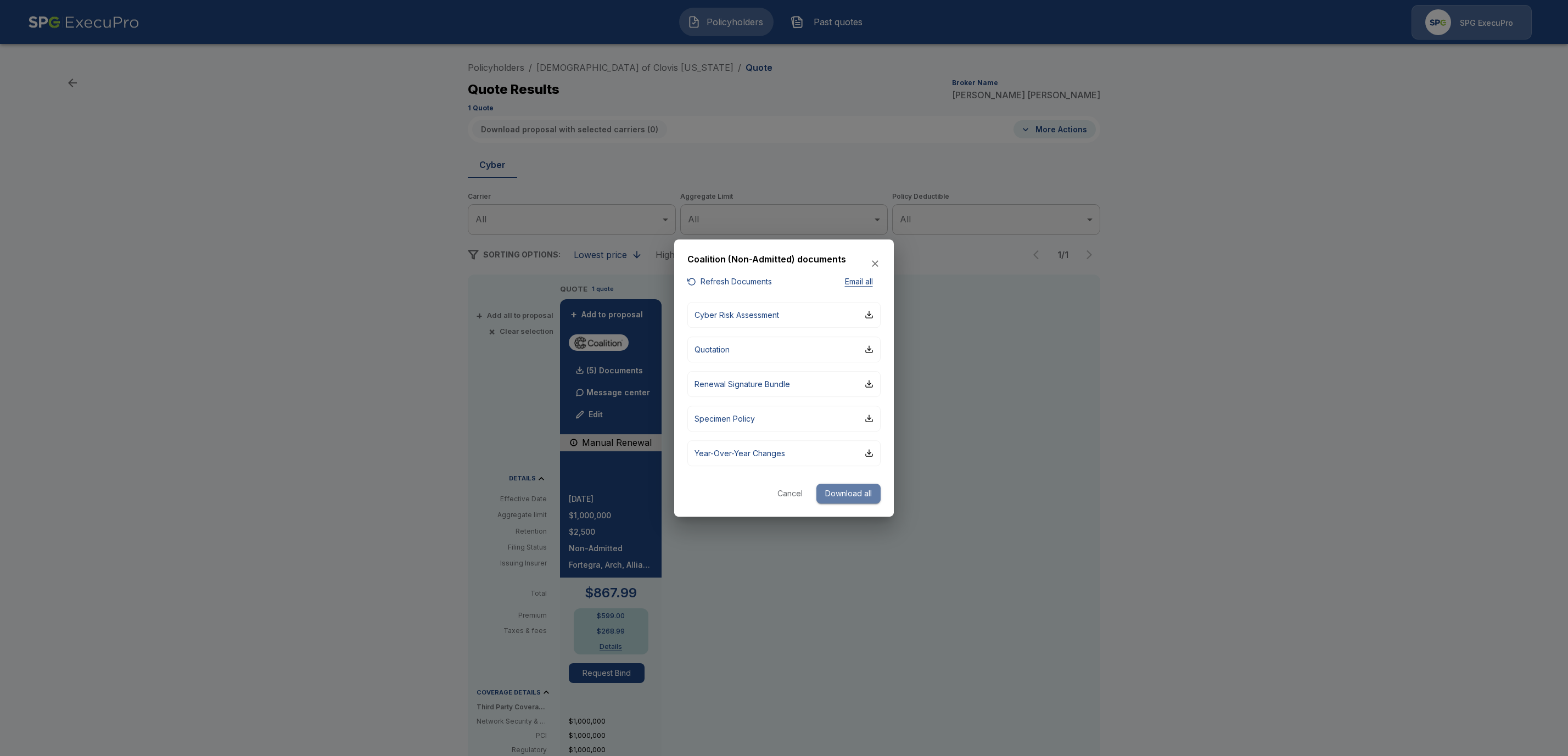
click at [847, 494] on button "Download all" at bounding box center [849, 494] width 65 height 20
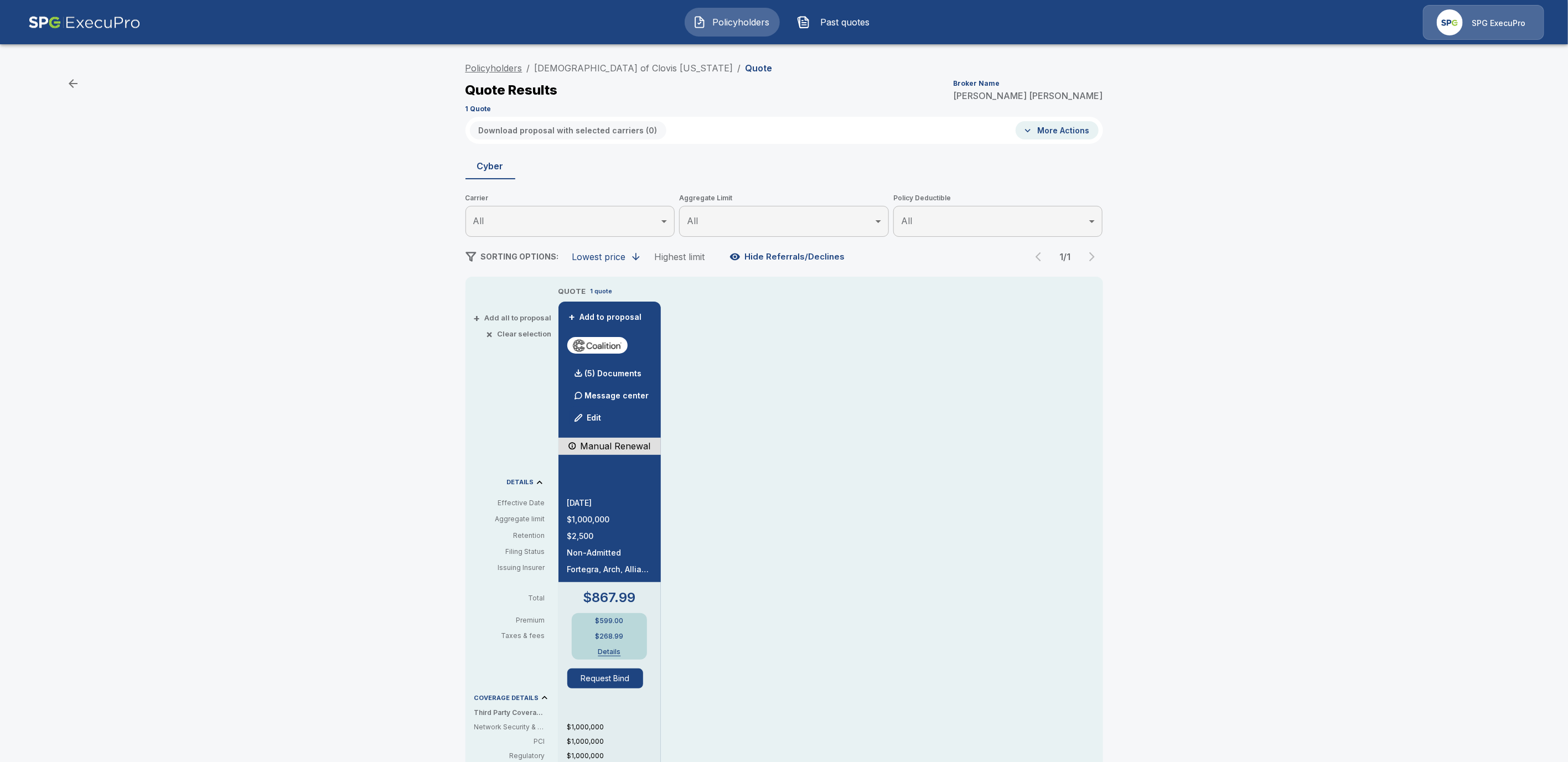
click at [510, 67] on link "Policyholders" at bounding box center [494, 68] width 57 height 11
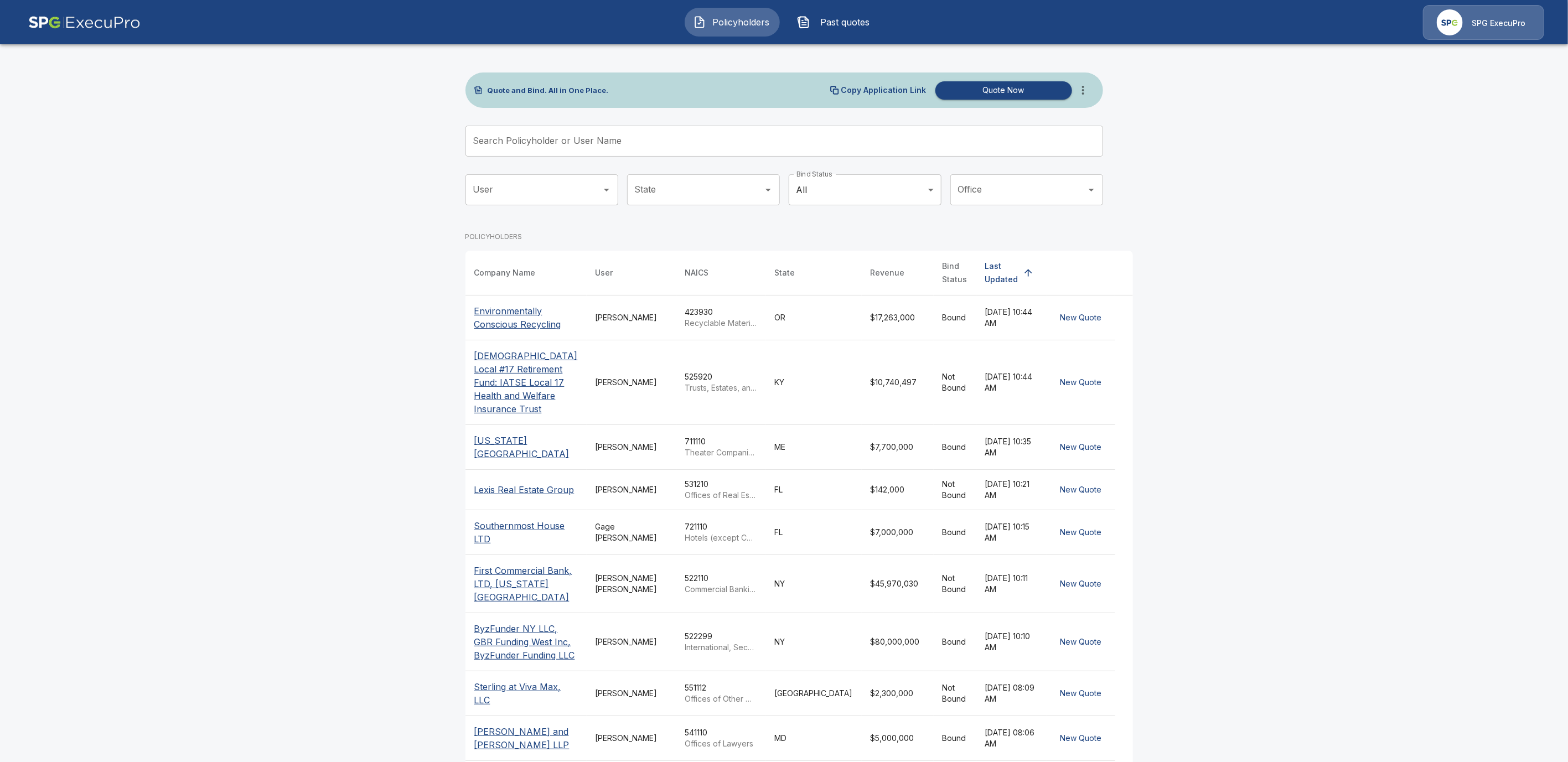
click at [541, 146] on input "Search Policyholder or User Name" at bounding box center [778, 141] width 625 height 31
paste input "**********"
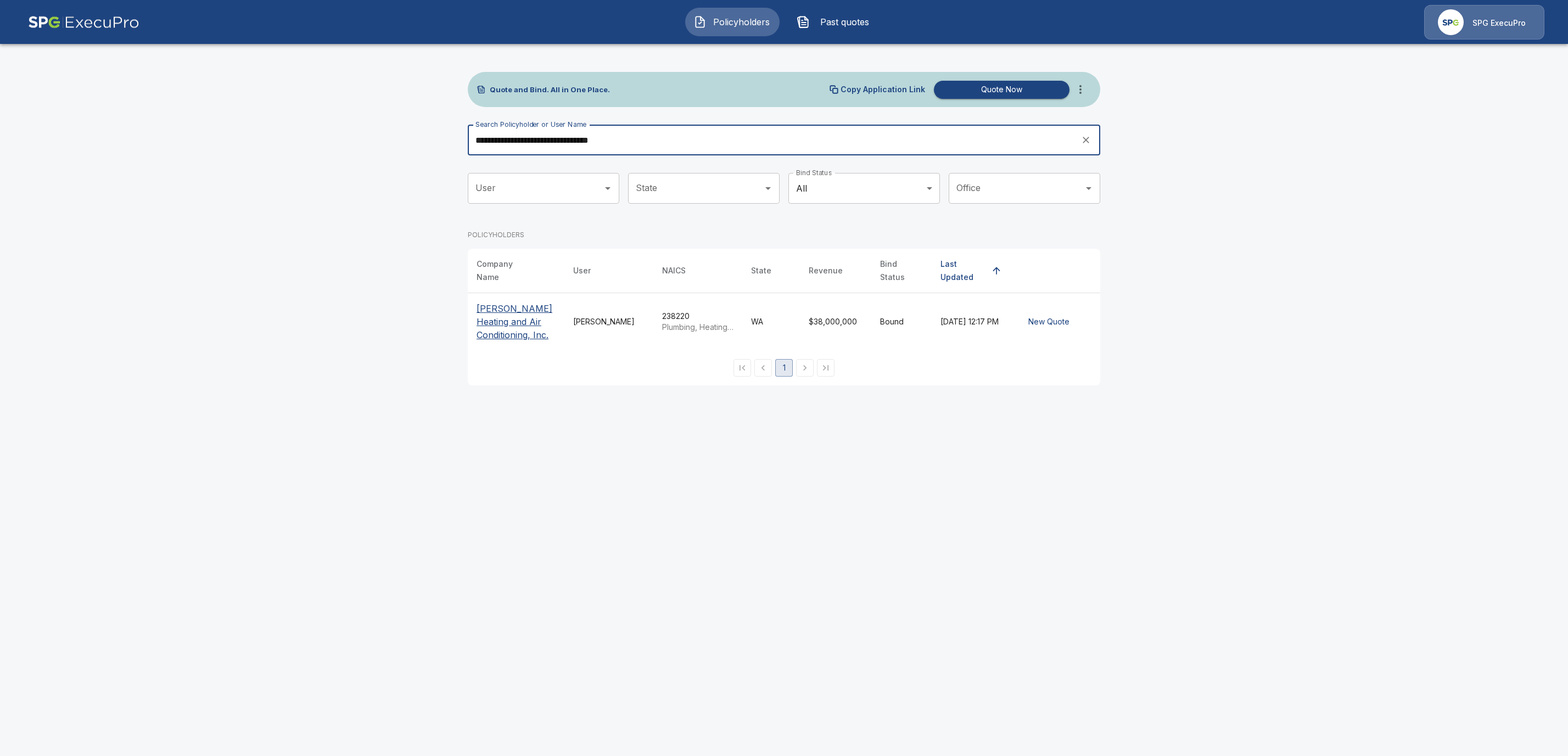
type input "**********"
click at [505, 314] on p "[PERSON_NAME] Heating and Air Conditioning, Inc." at bounding box center [516, 321] width 79 height 40
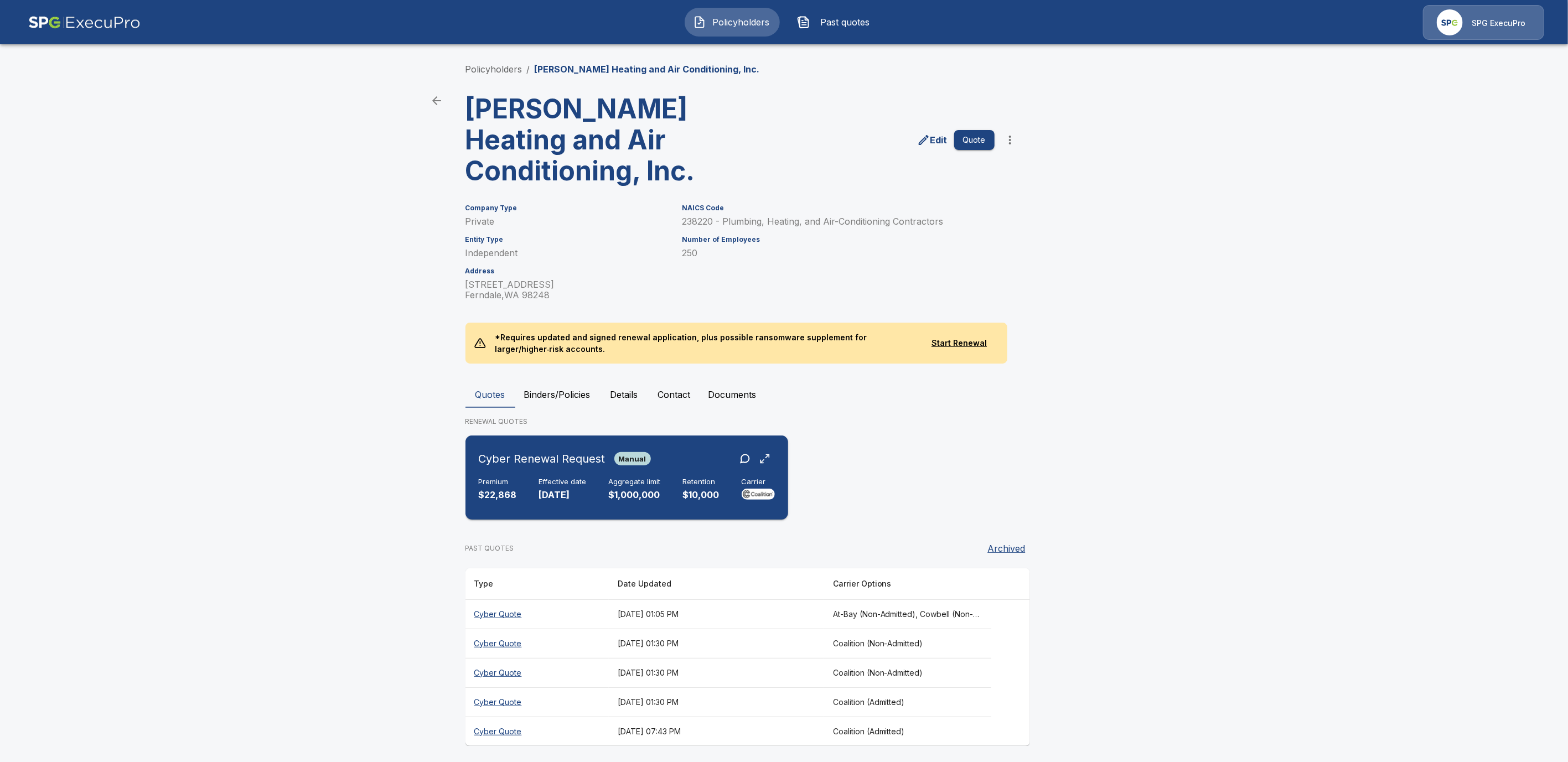
click at [529, 499] on div "Premium $22,868 Effective date [DATE] Aggregate limit $1,000,000 Retention $10,…" at bounding box center [627, 490] width 296 height 25
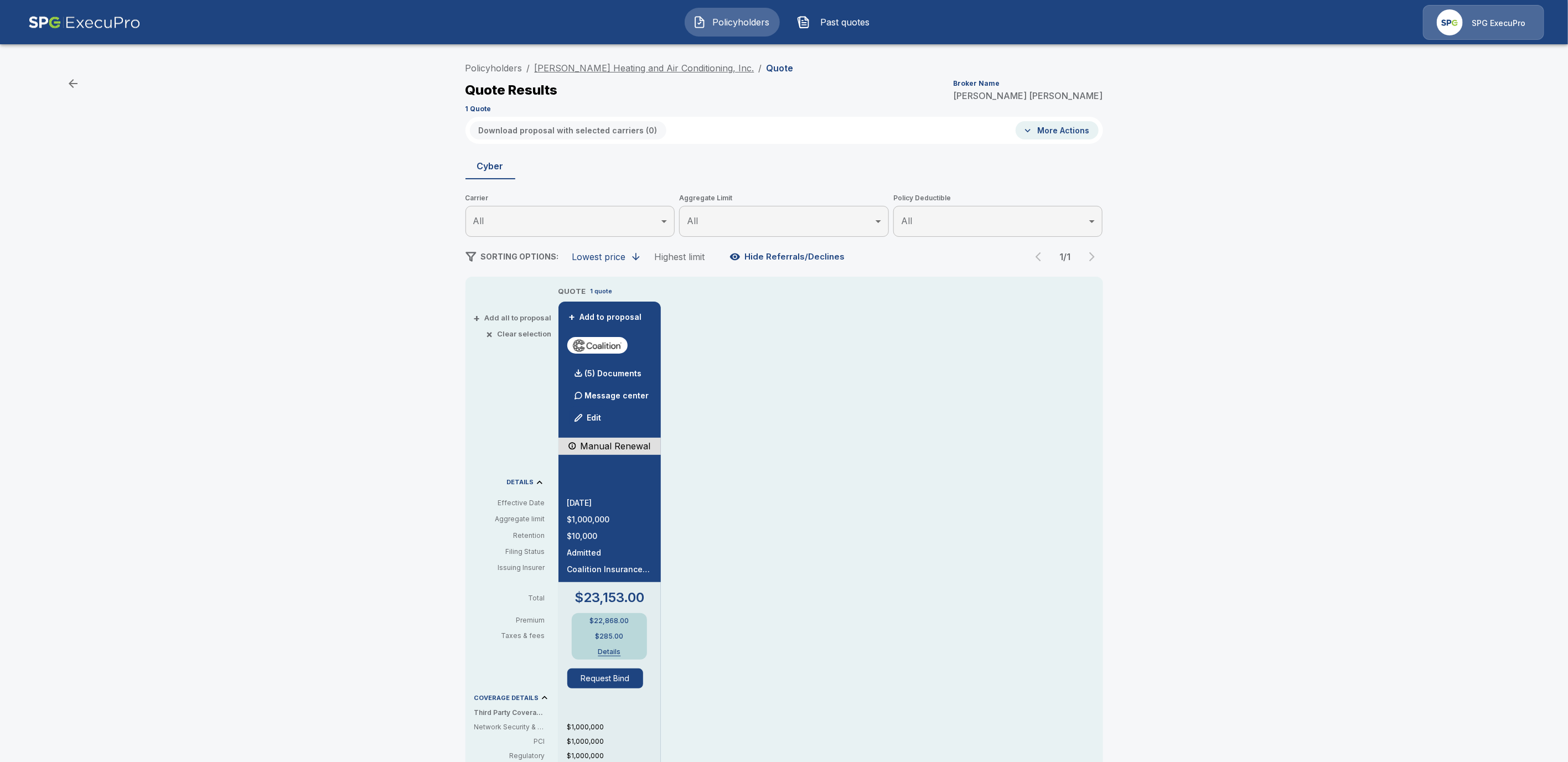
click at [590, 72] on link "[PERSON_NAME] Heating and Air Conditioning, Inc." at bounding box center [644, 68] width 220 height 11
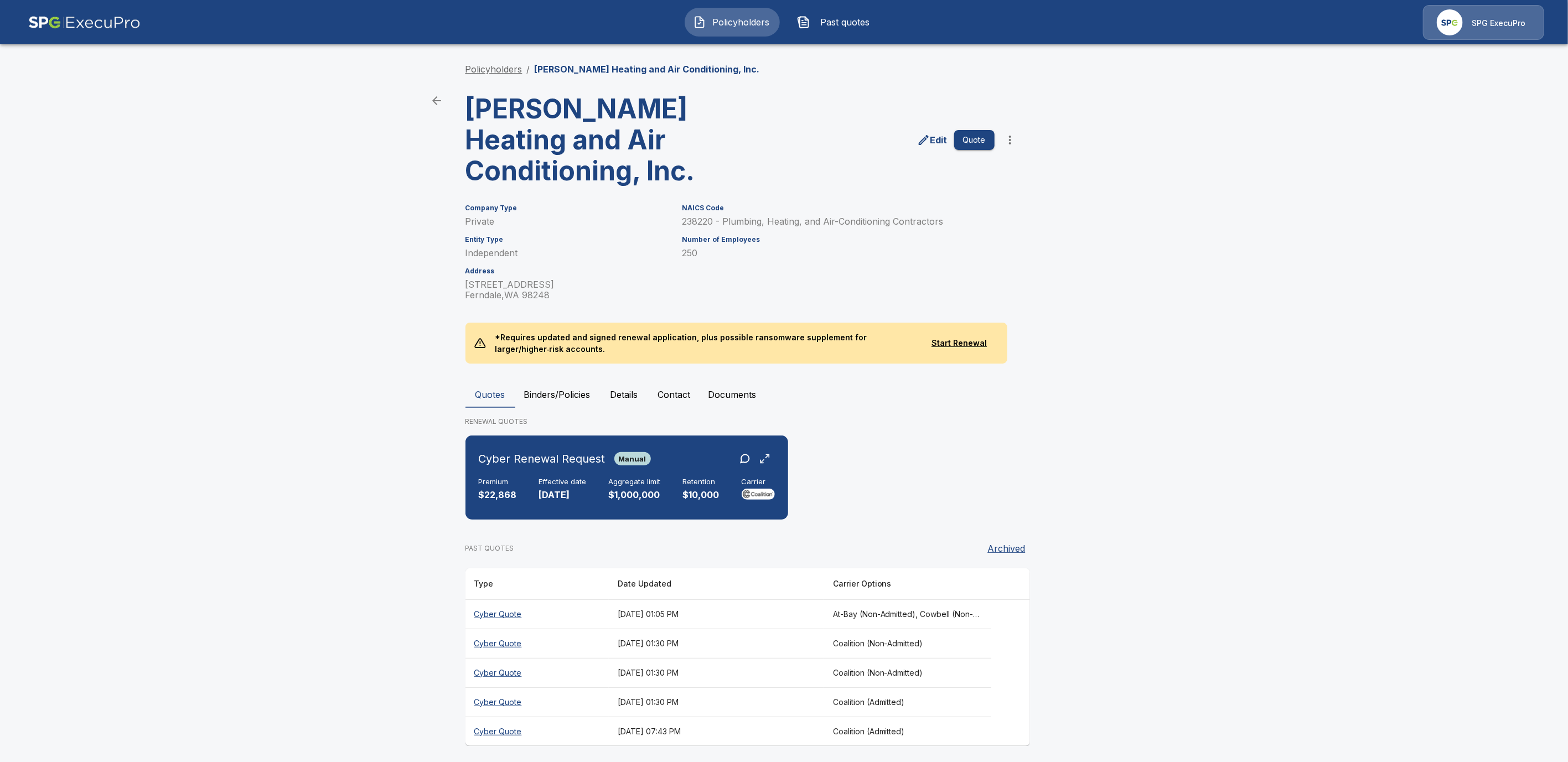
click at [509, 69] on link "Policyholders" at bounding box center [494, 69] width 57 height 11
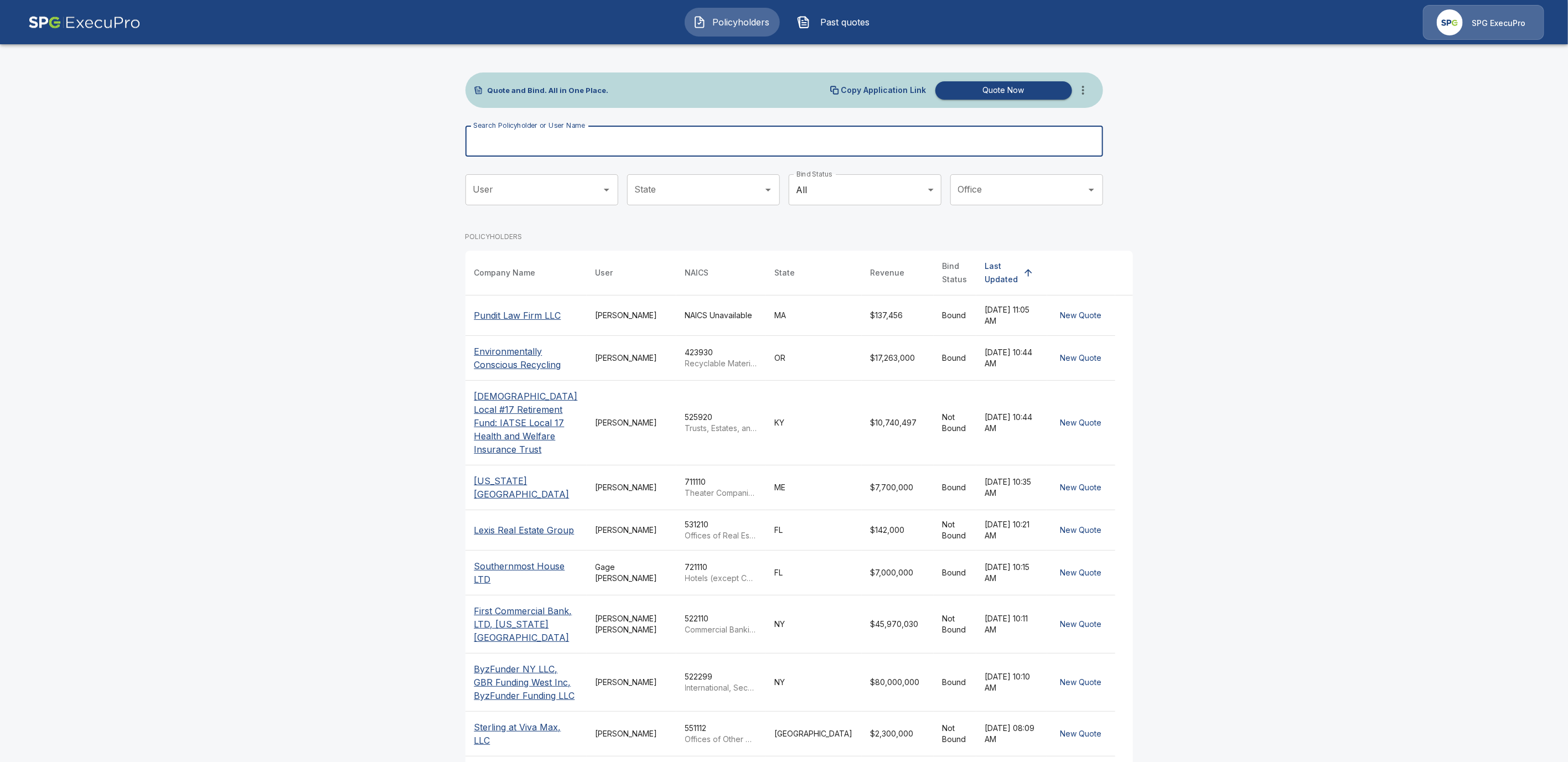
click at [595, 136] on input "Search Policyholder or User Name" at bounding box center [778, 141] width 625 height 31
paste input "**********"
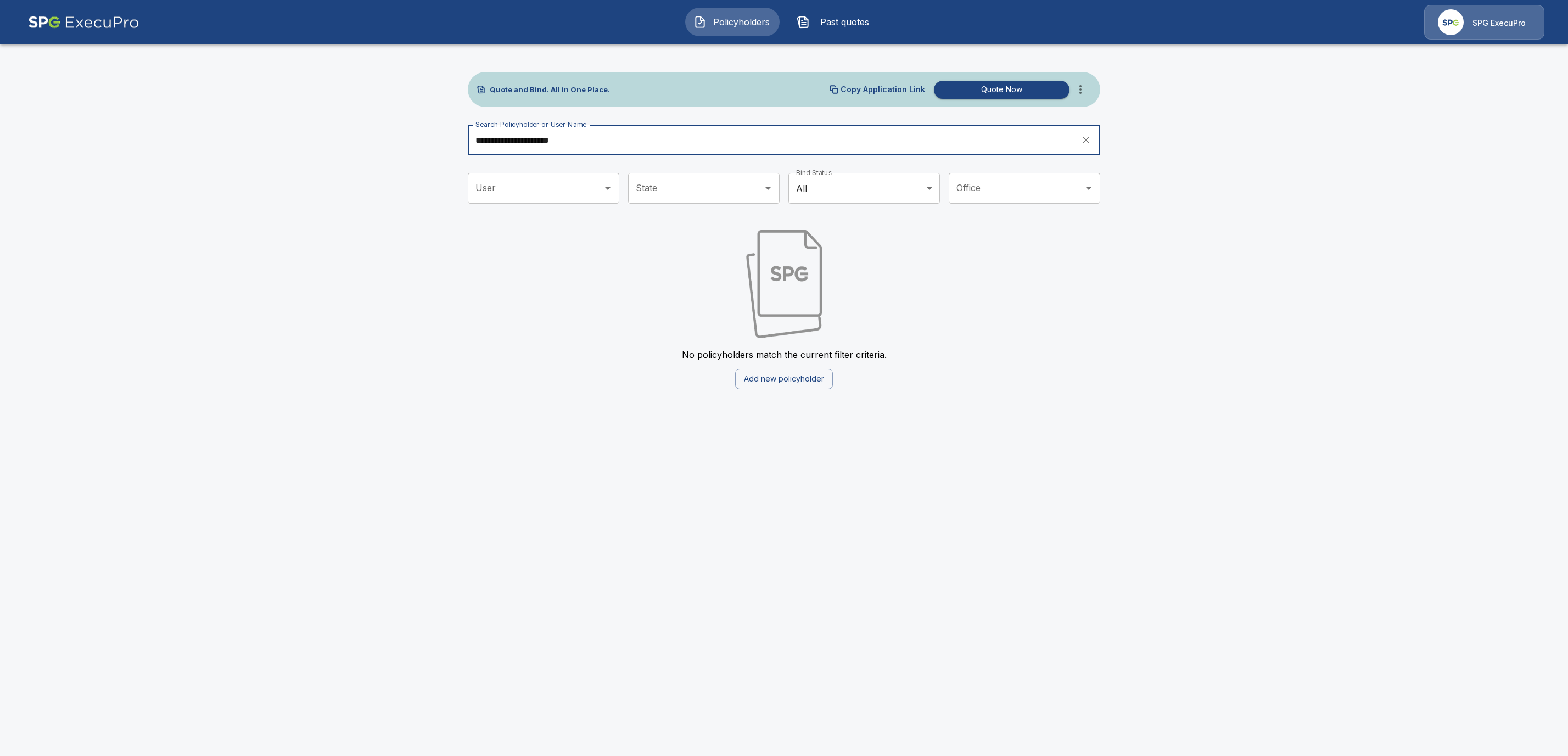
drag, startPoint x: 514, startPoint y: 139, endPoint x: 436, endPoint y: 140, distance: 78.0
click at [436, 140] on main "**********" at bounding box center [784, 201] width 1568 height 402
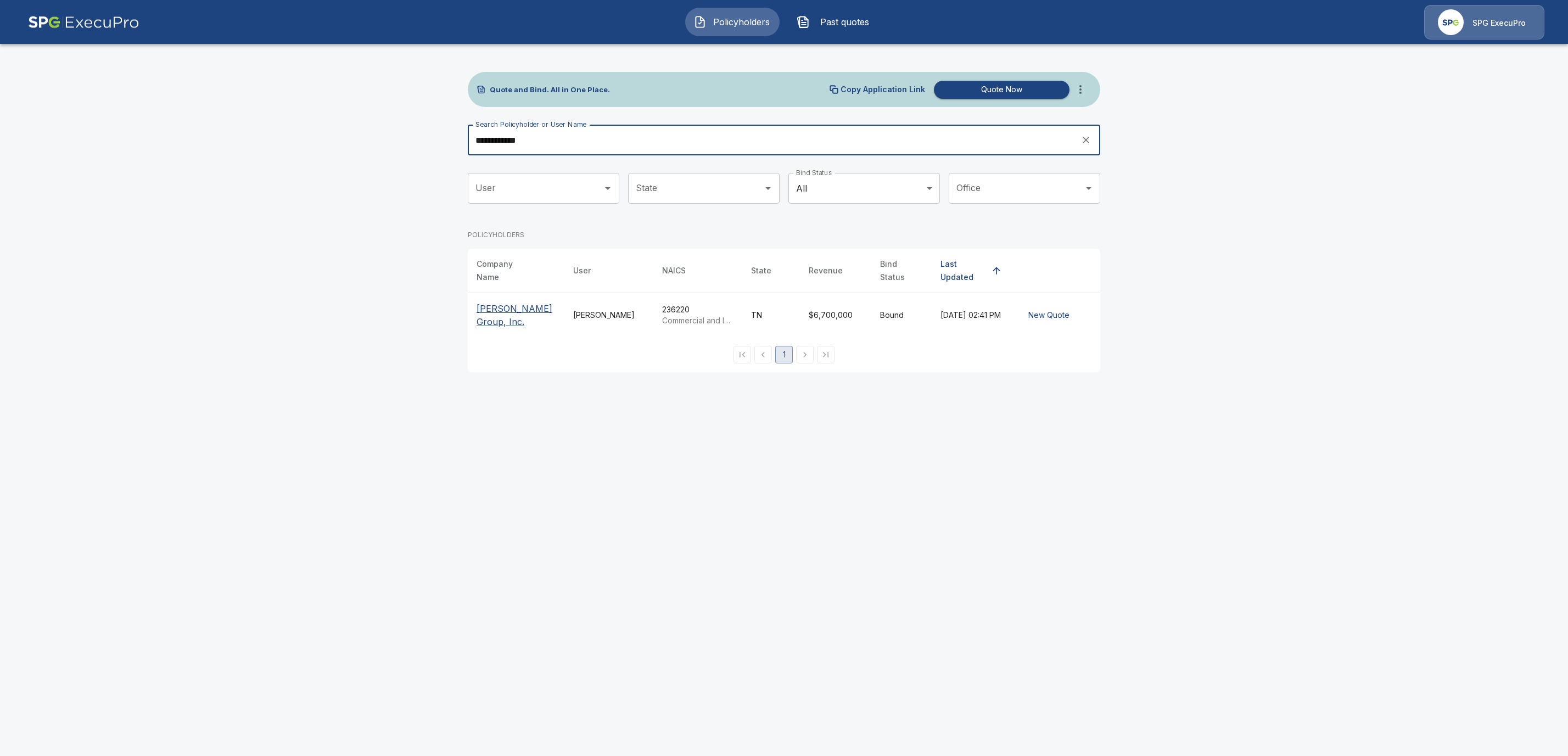
type input "**********"
click at [502, 302] on p "[PERSON_NAME] Group, Inc." at bounding box center [516, 315] width 79 height 26
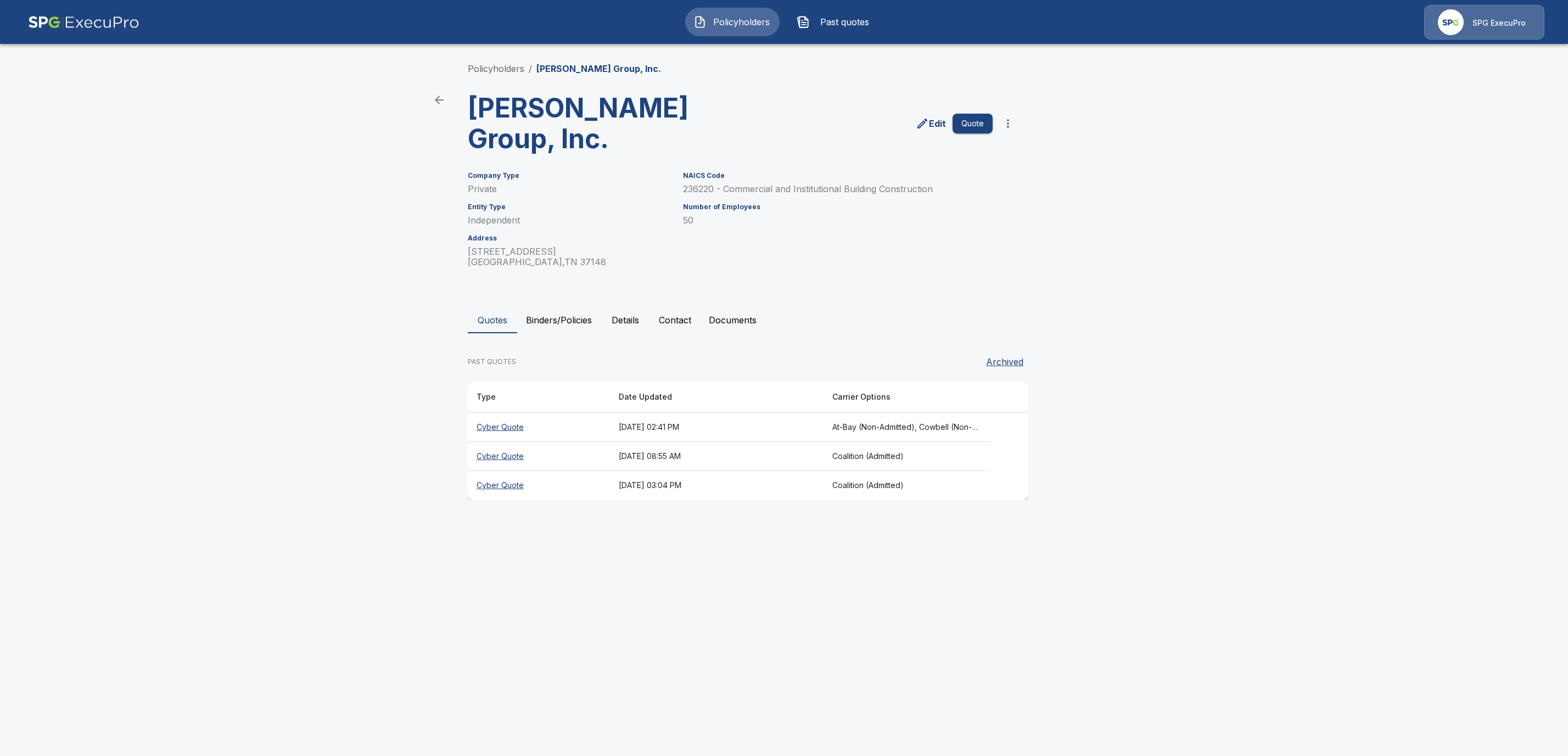
click at [541, 307] on button "Binders/Policies" at bounding box center [559, 320] width 83 height 26
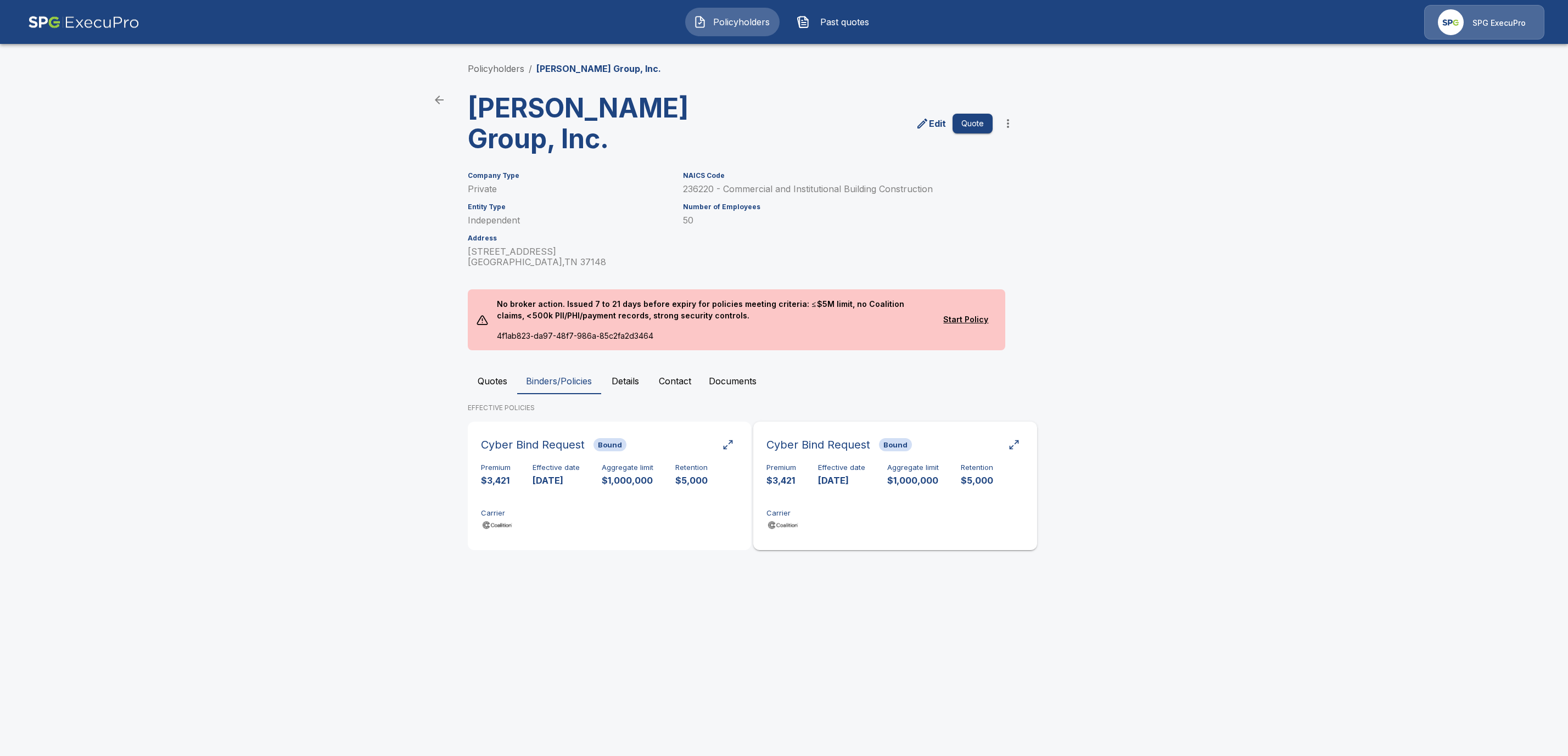
click at [913, 463] on div "Premium $3,421 Effective date [DATE] Aggregate limit $1,000,000 Retention $5,00…" at bounding box center [895, 498] width 257 height 69
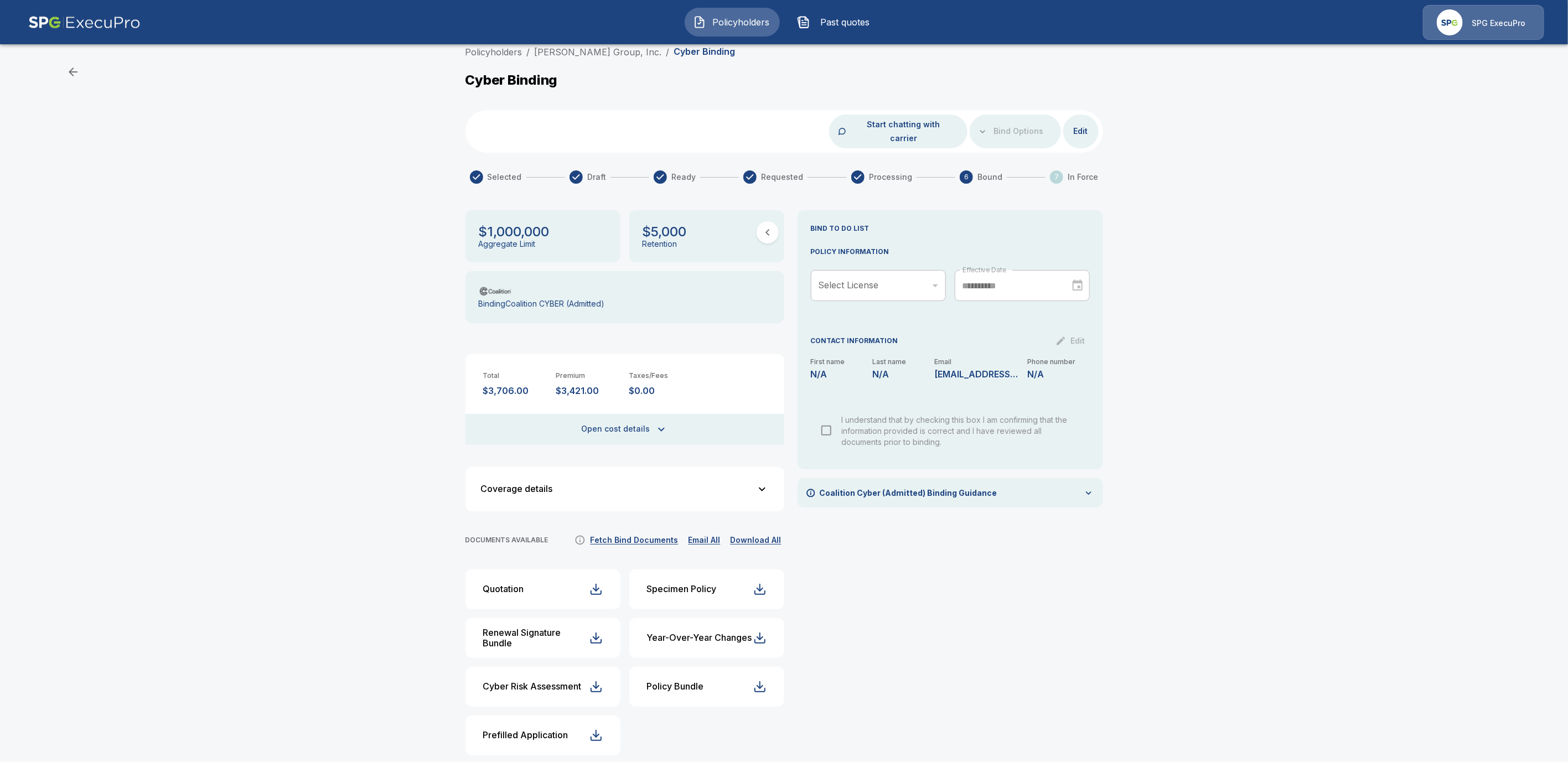
scroll to position [13, 0]
click at [663, 532] on div "$1,000,000 Aggregate Limit $5,000 Retention Binding Coalition CYBER (Admitted) …" at bounding box center [625, 485] width 319 height 554
click at [662, 532] on button "Fetch Bind Documents" at bounding box center [635, 539] width 93 height 14
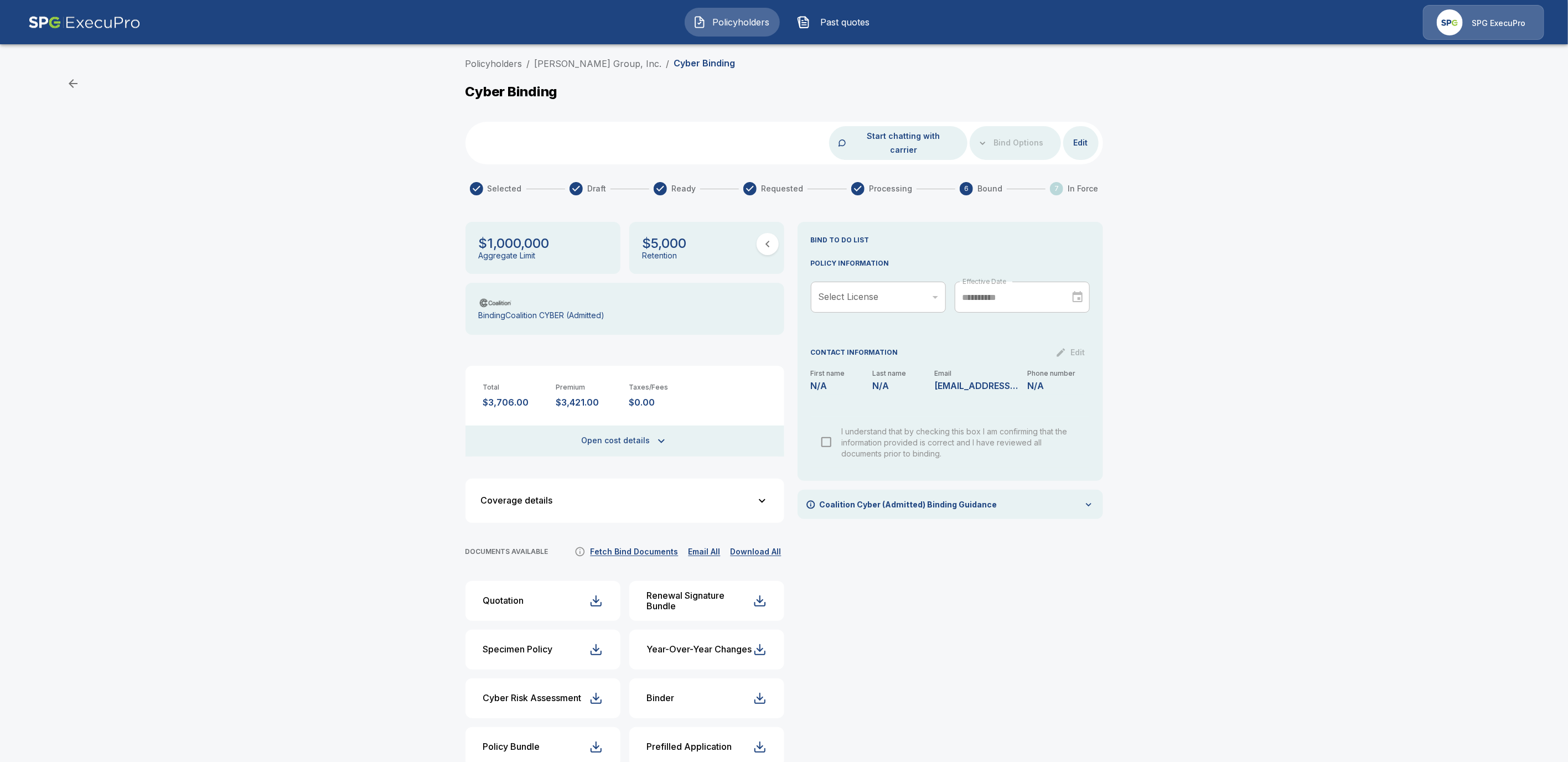
scroll to position [13, 0]
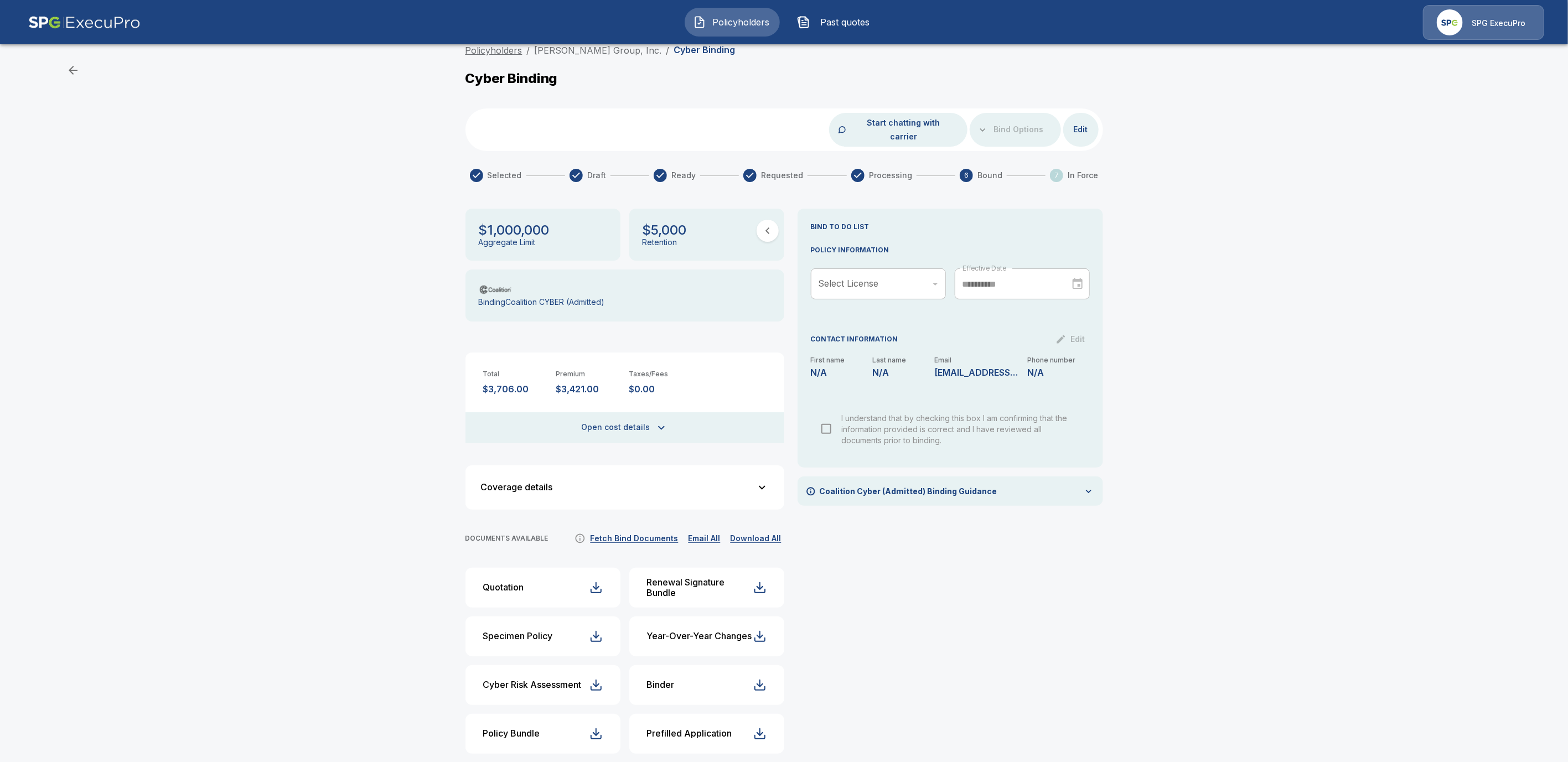
click at [522, 47] on link "Policyholders" at bounding box center [494, 50] width 57 height 11
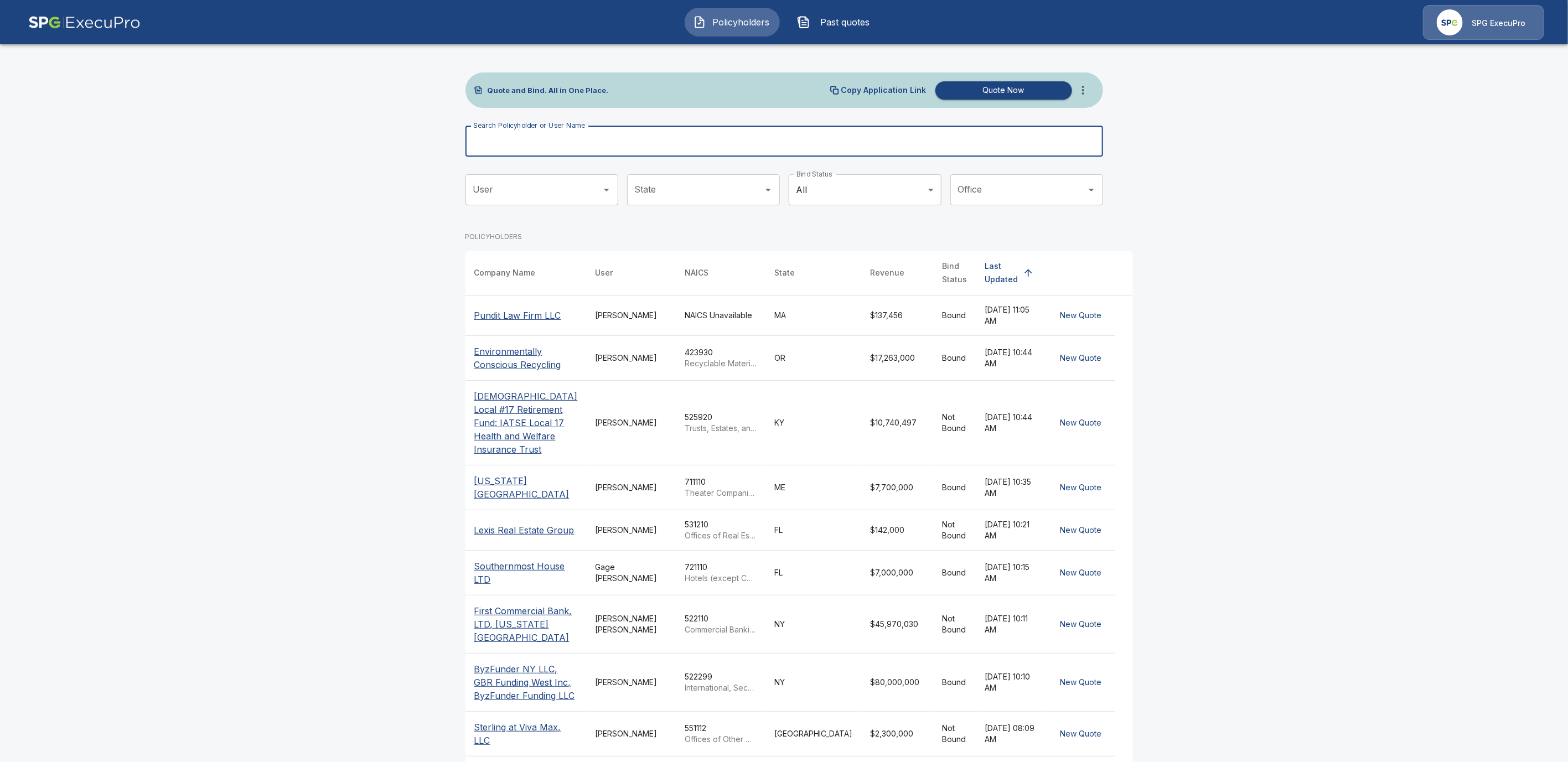
click at [602, 140] on input "Search Policyholder or User Name" at bounding box center [778, 141] width 625 height 31
paste input "**********"
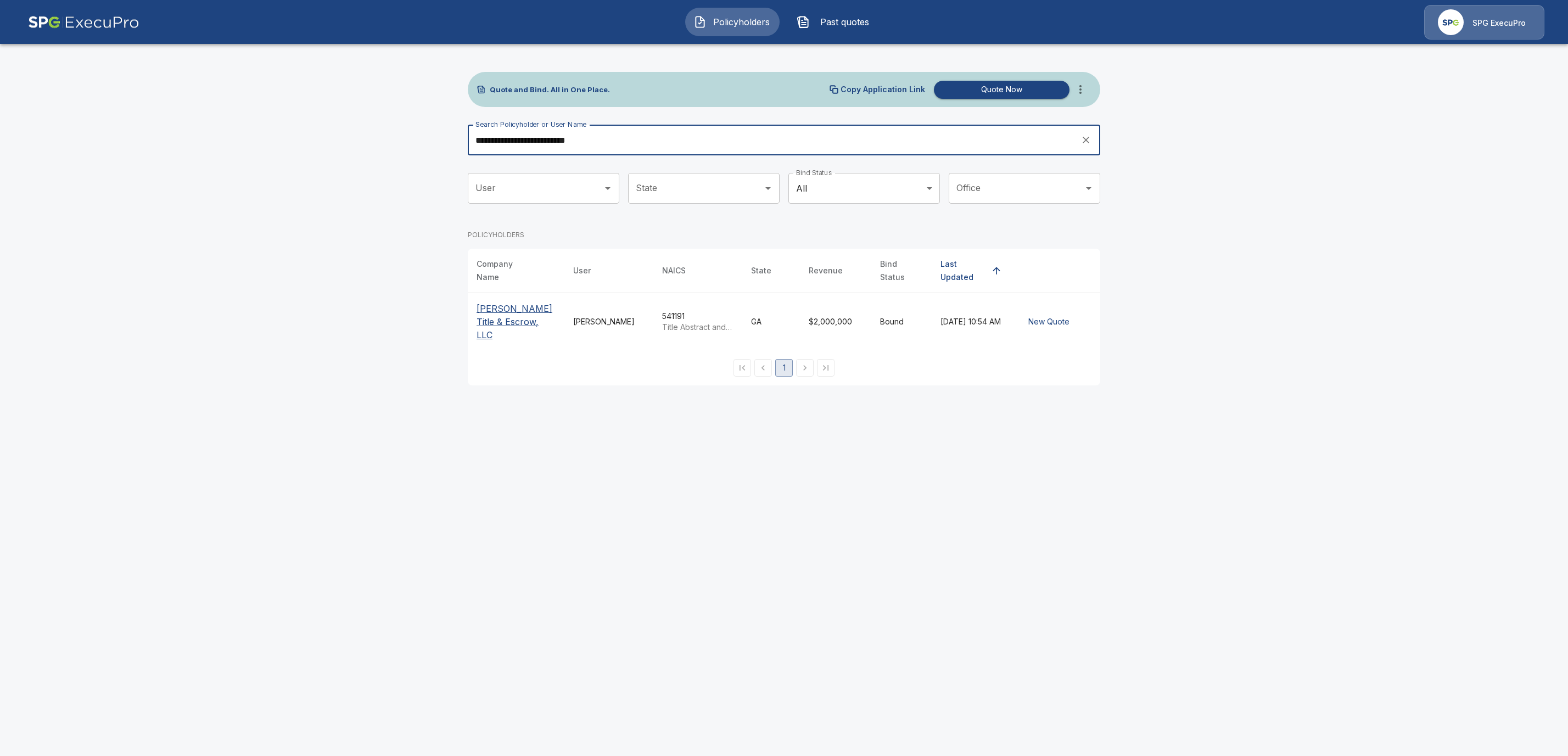
type input "**********"
drag, startPoint x: 495, startPoint y: 290, endPoint x: 395, endPoint y: 323, distance: 105.3
click at [495, 293] on th "[PERSON_NAME] Title & Escrow, LLC" at bounding box center [516, 322] width 97 height 58
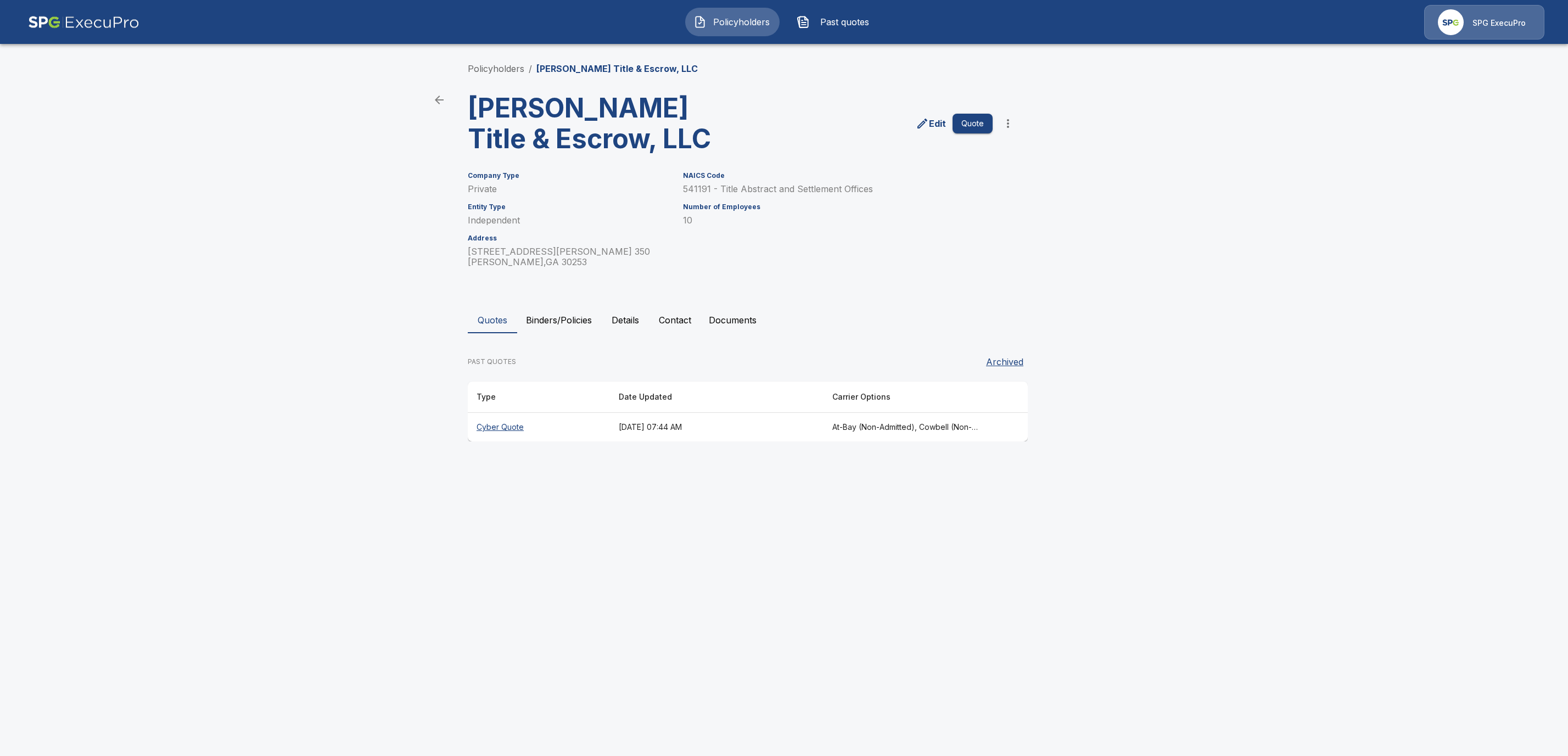
click at [499, 422] on th "Cyber Quote" at bounding box center [539, 427] width 142 height 29
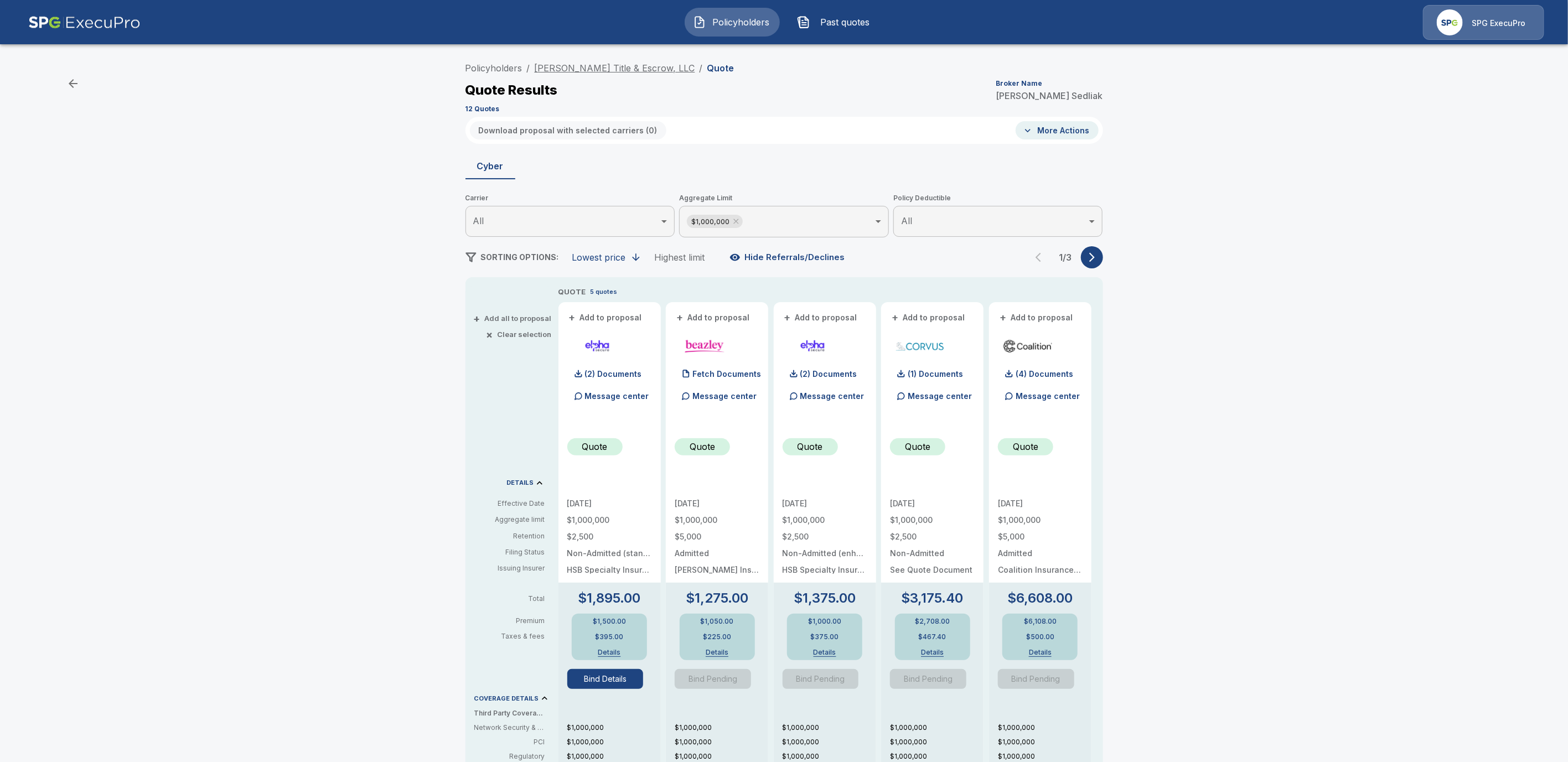
click at [566, 63] on link "[PERSON_NAME] Title & Escrow, LLC" at bounding box center [615, 68] width 161 height 11
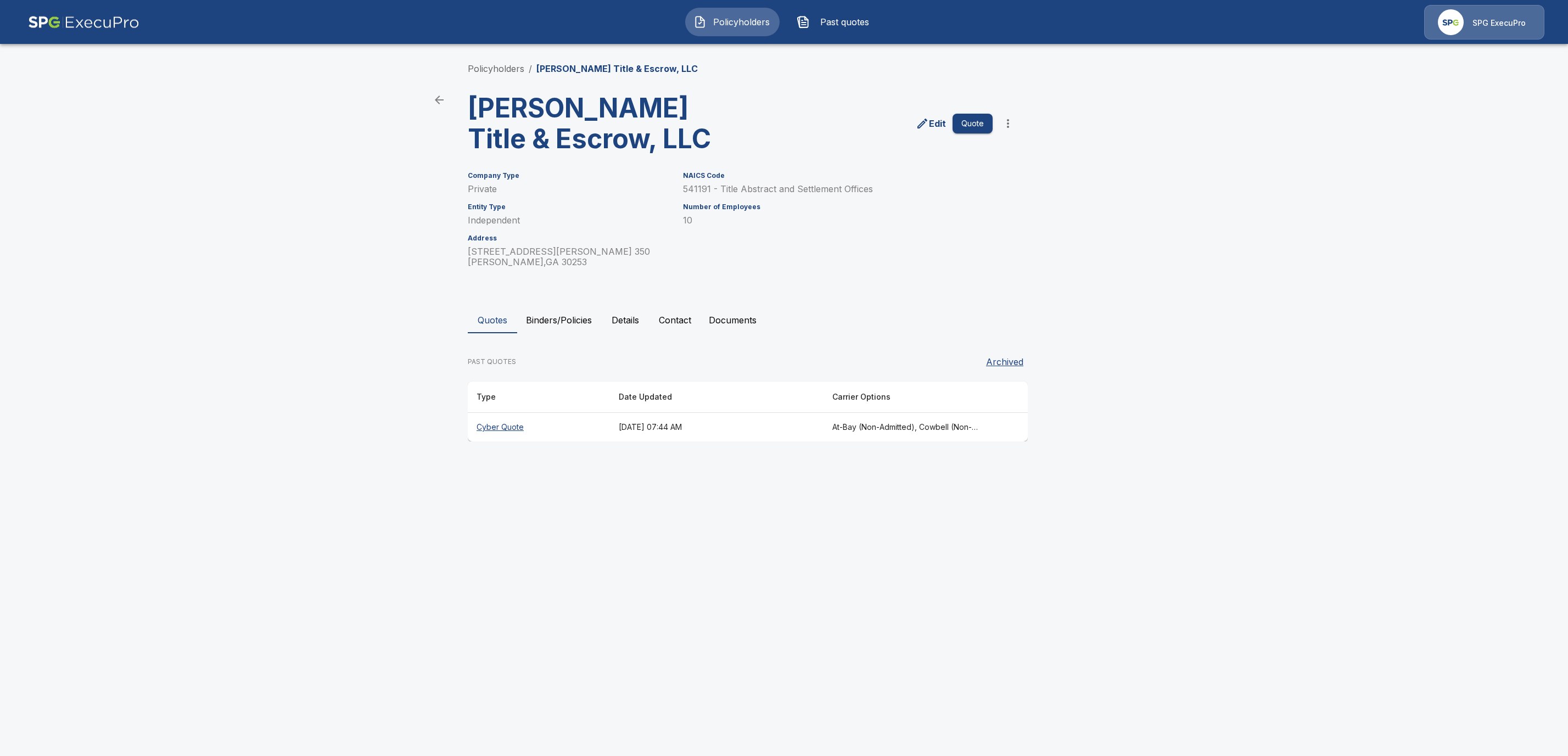
click at [560, 317] on button "Binders/Policies" at bounding box center [559, 320] width 83 height 26
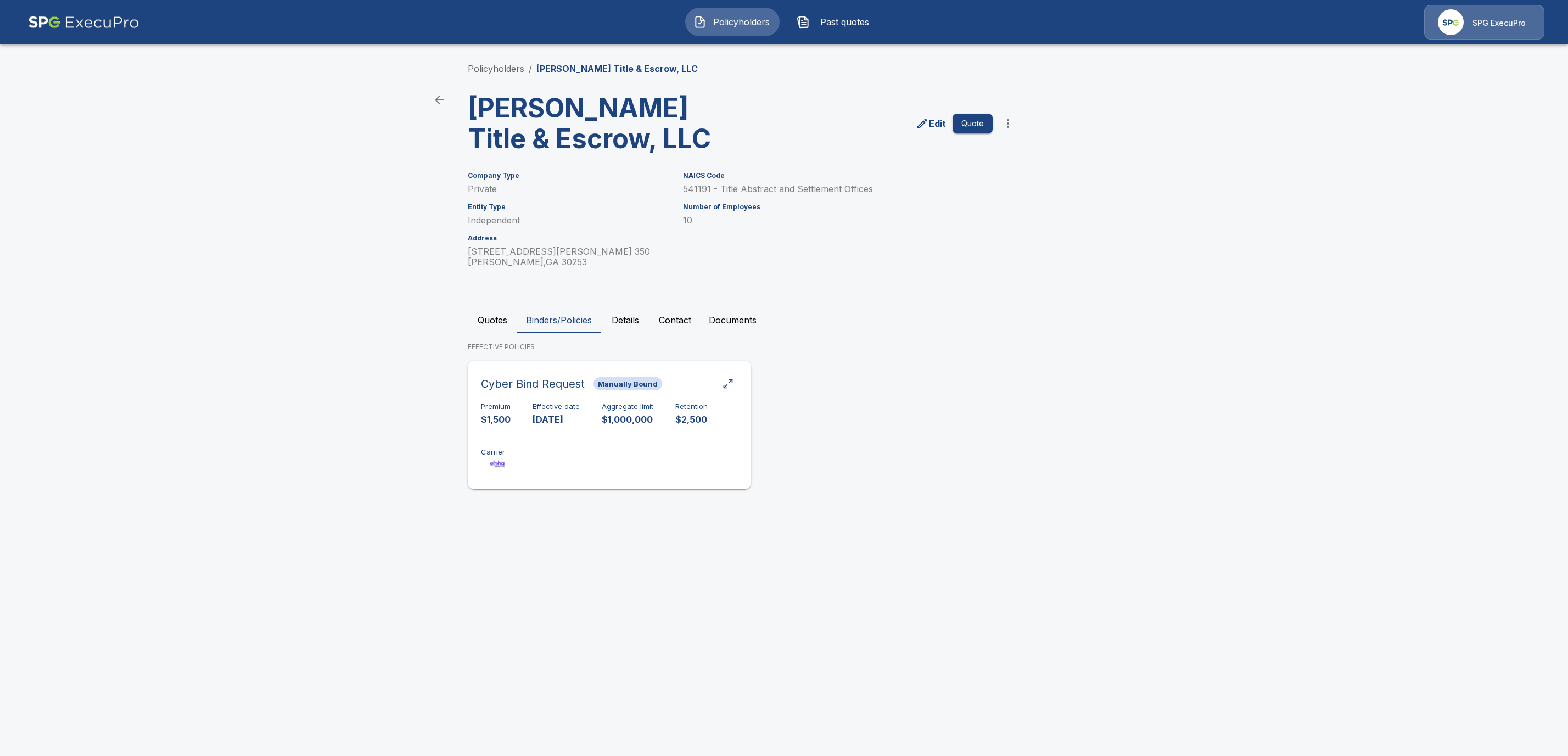
click at [610, 439] on div "Premium $1,500 Effective date 9/9/2025 Aggregate limit $1,000,000 Retention $2,…" at bounding box center [609, 437] width 257 height 69
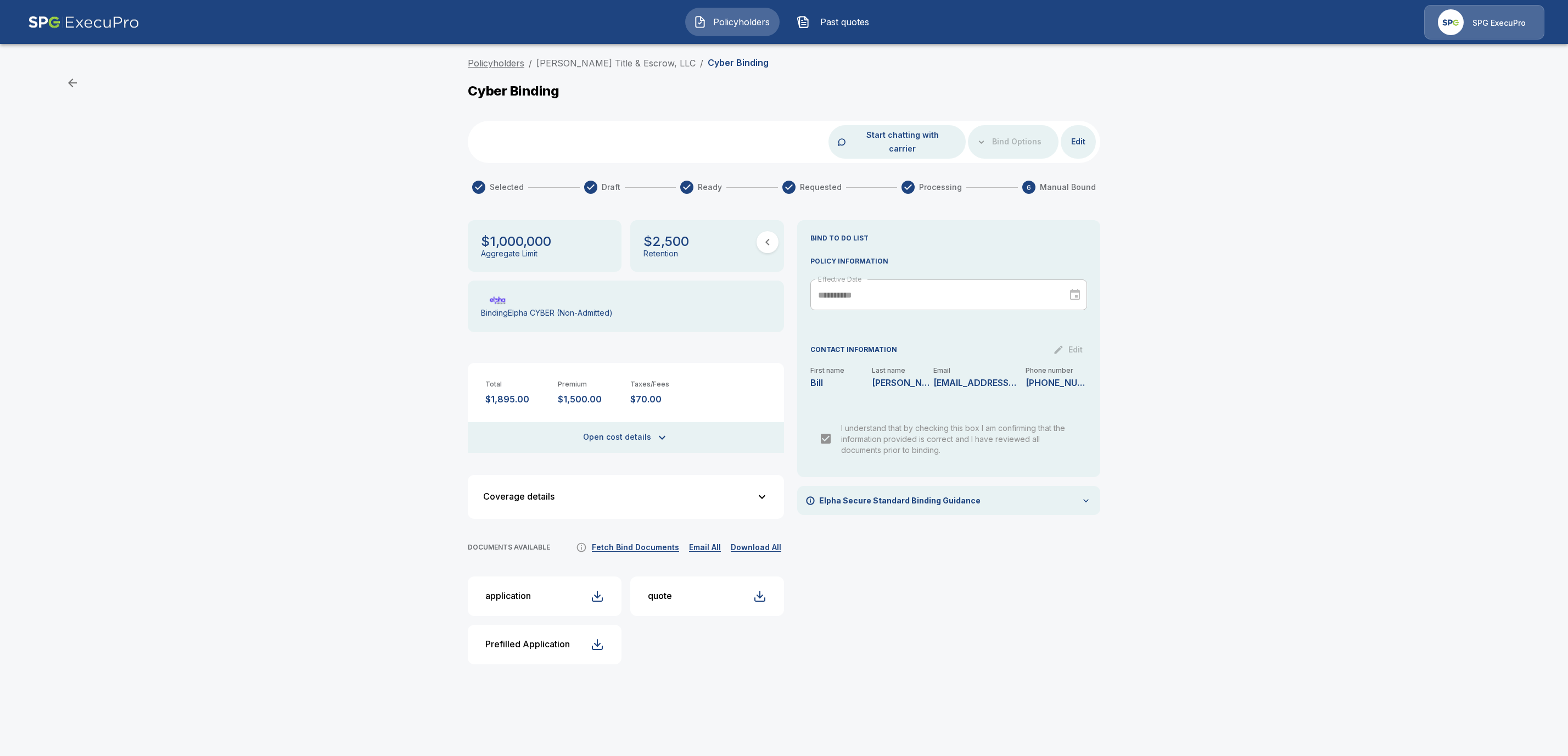
click at [482, 66] on link "Policyholders" at bounding box center [495, 63] width 57 height 11
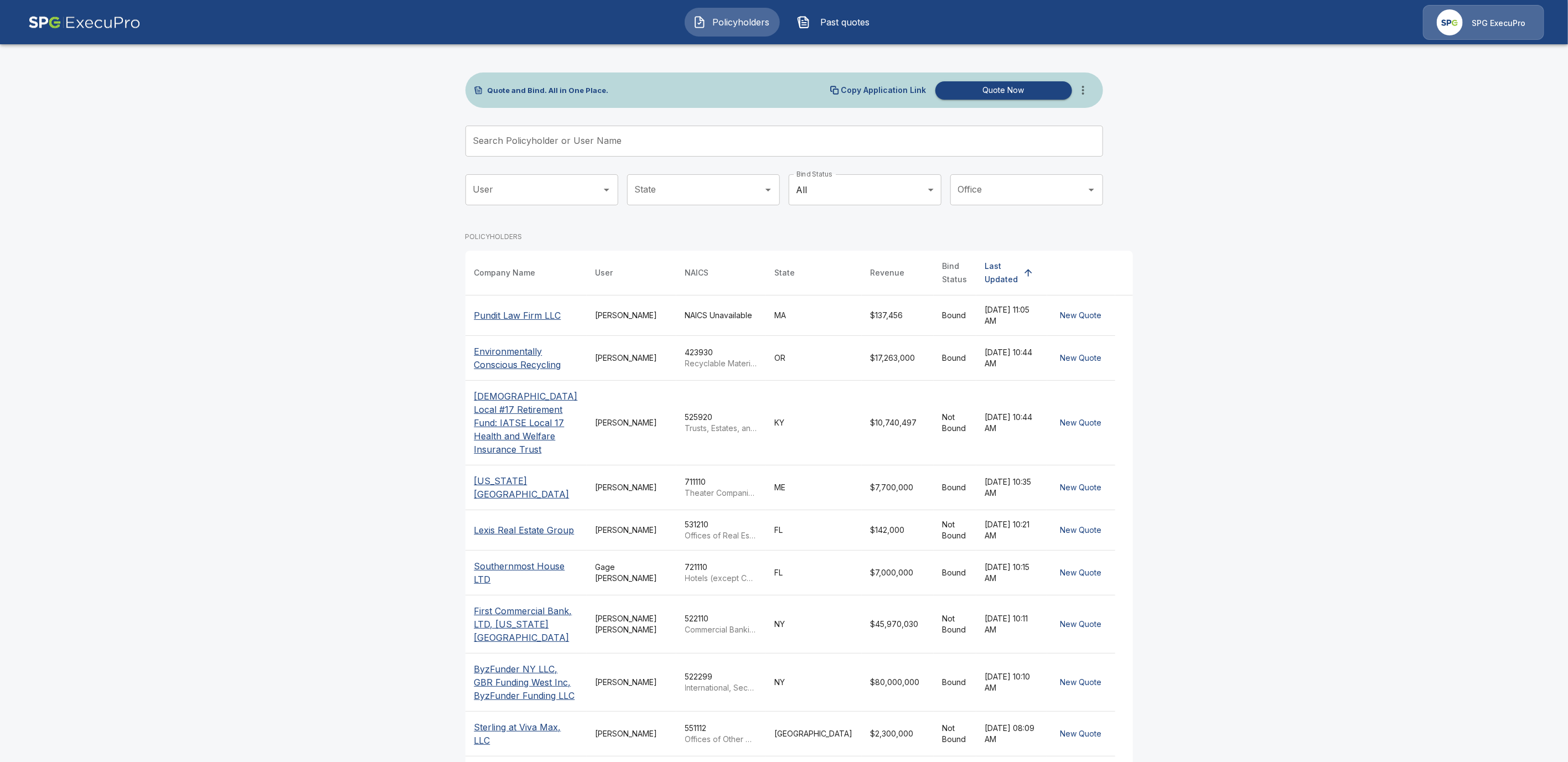
click at [528, 133] on div "Search Policyholder or User Name Search Policyholder or User Name" at bounding box center [784, 141] width 638 height 31
paste input "**********"
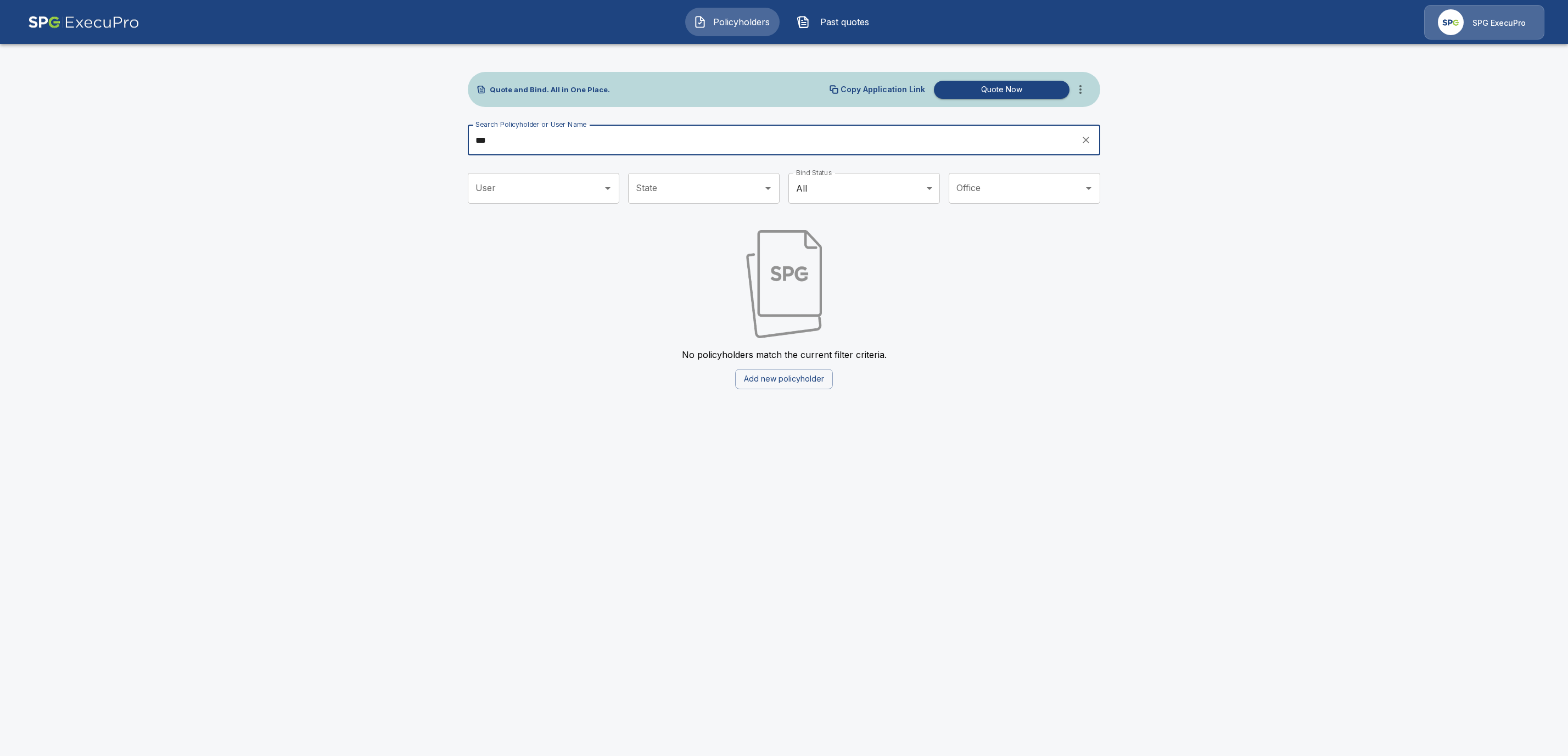
type input "***"
drag, startPoint x: 651, startPoint y: 298, endPoint x: 533, endPoint y: 205, distance: 150.2
click at [652, 298] on div "No policyholders match the current filter criteria. Add new policyholder" at bounding box center [783, 305] width 632 height 168
drag, startPoint x: 499, startPoint y: 146, endPoint x: 508, endPoint y: 145, distance: 9.1
click at [500, 146] on input "***" at bounding box center [770, 140] width 606 height 31
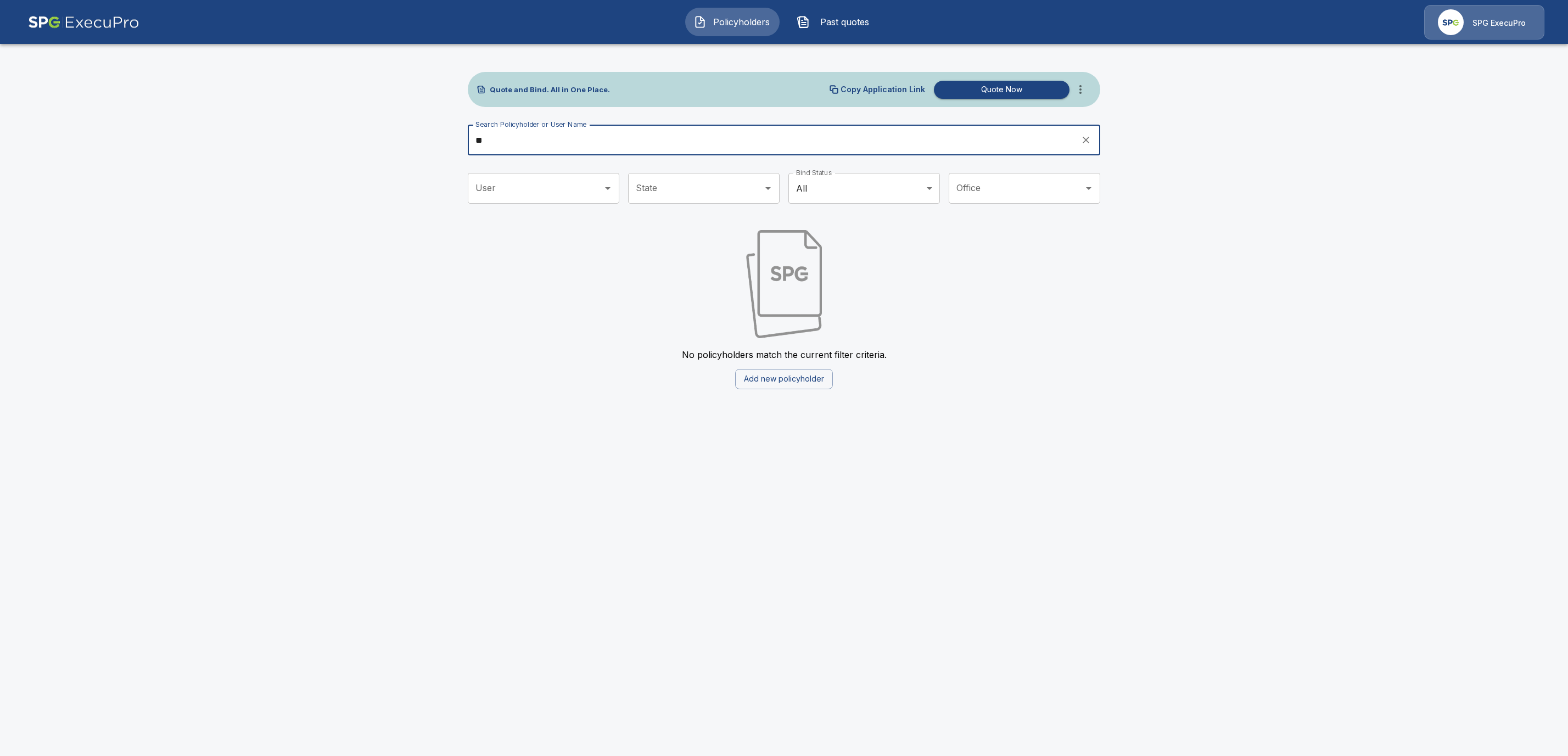
type input "*"
type input "***"
drag, startPoint x: 513, startPoint y: 141, endPoint x: 401, endPoint y: 141, distance: 112.0
click at [401, 141] on main "Quote and Bind. All in One Place. Copy Application Link Quote Now Search Policy…" at bounding box center [784, 201] width 1568 height 402
paste input "**********"
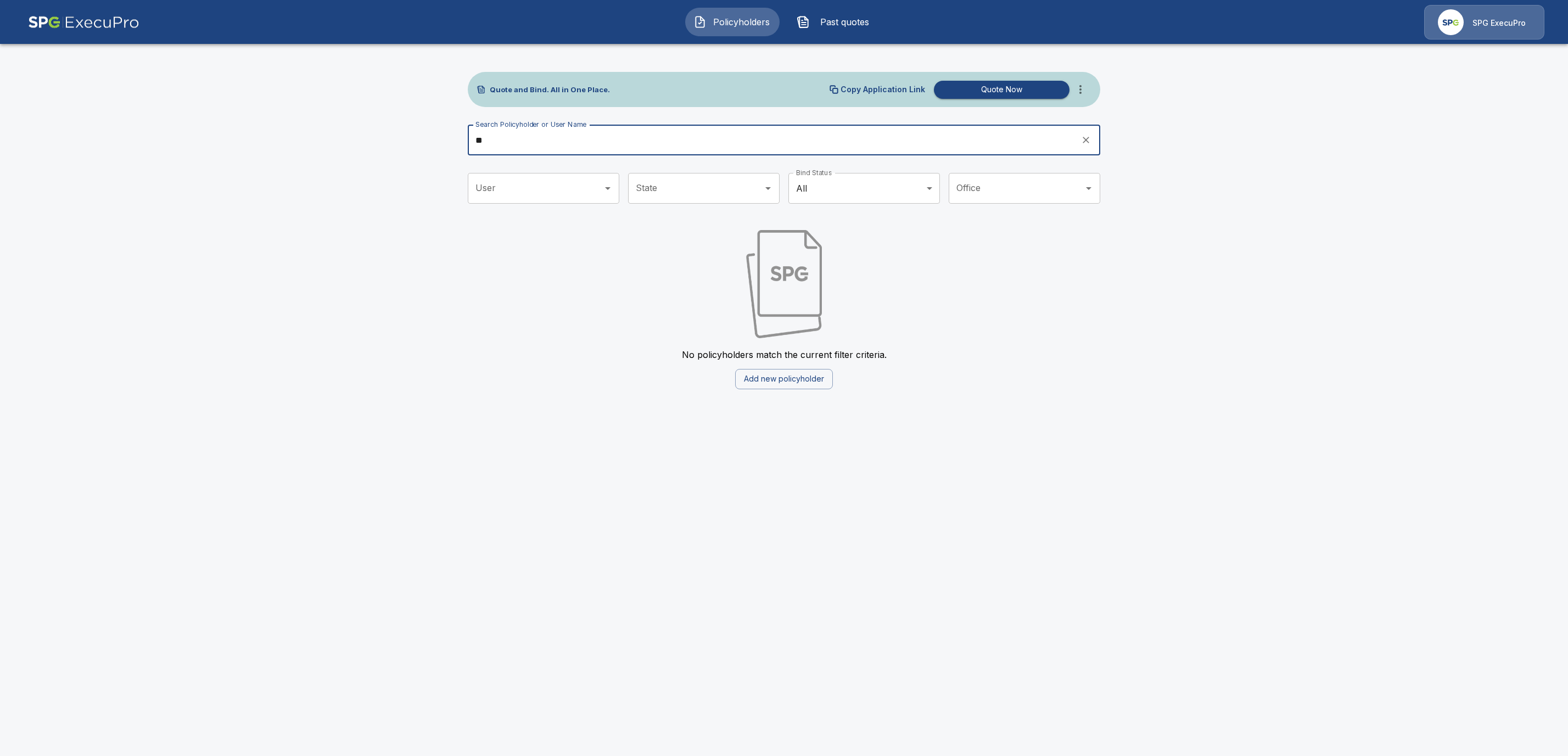
type input "*"
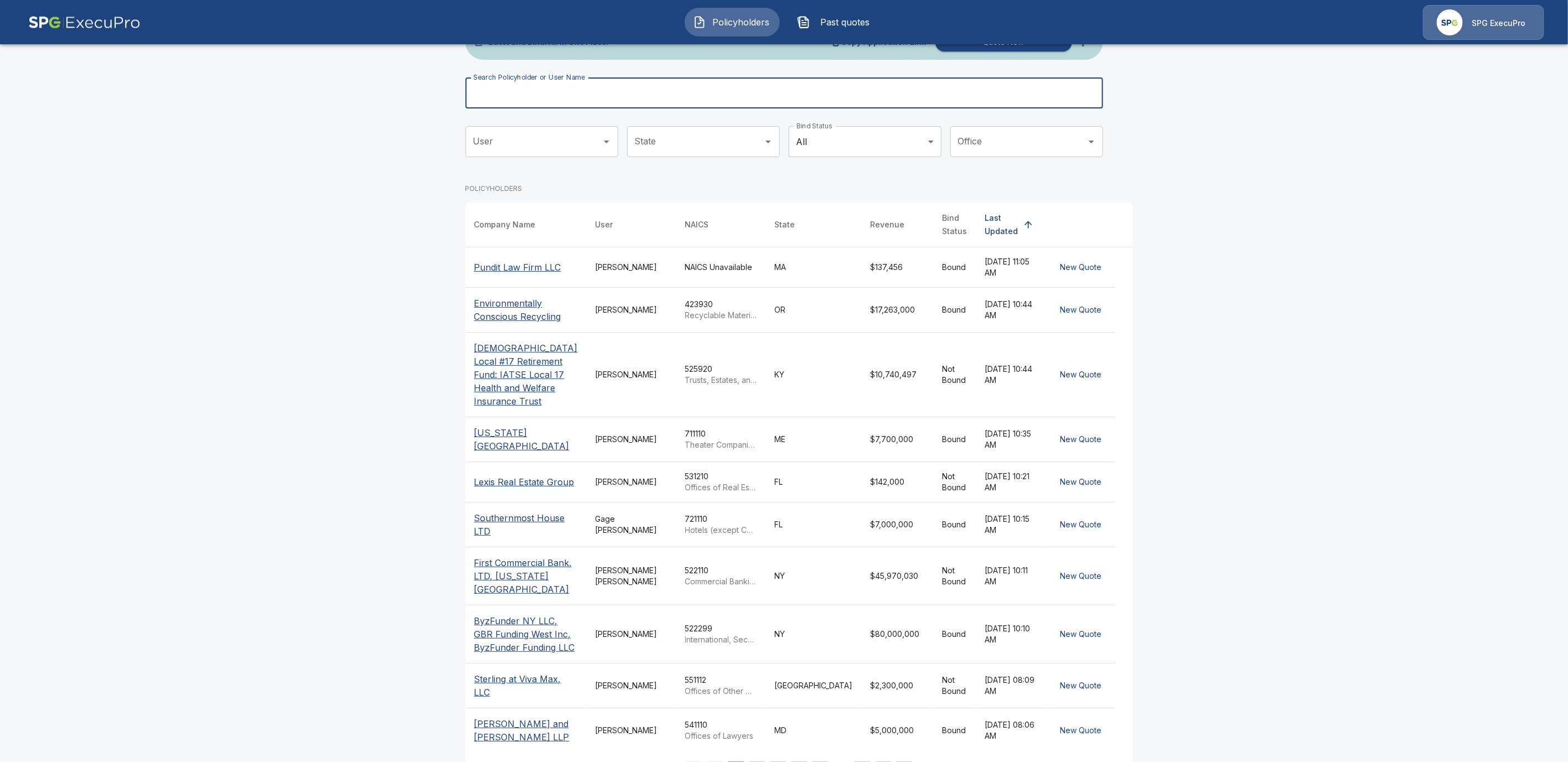
scroll to position [9, 0]
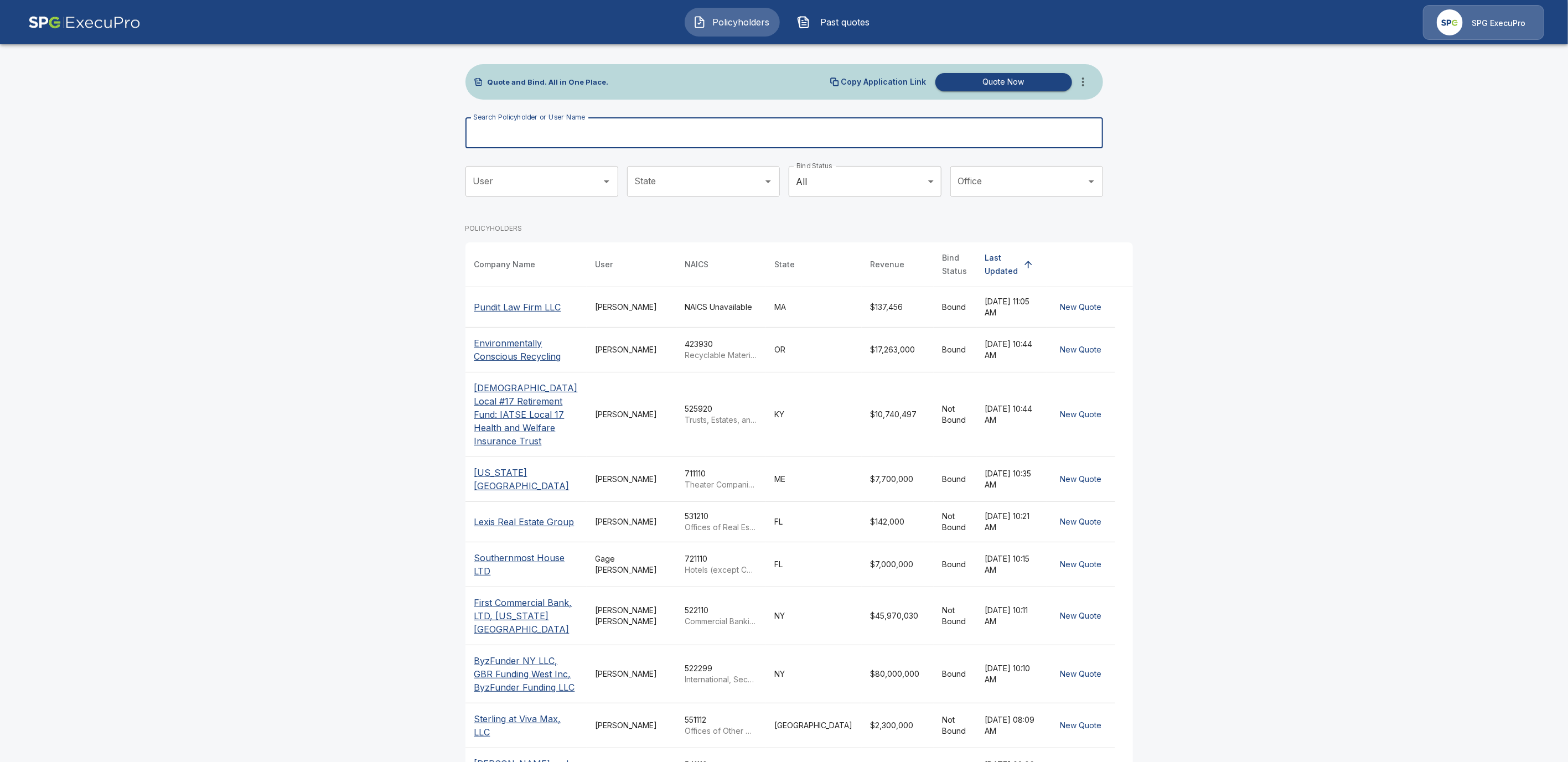
paste input "**********"
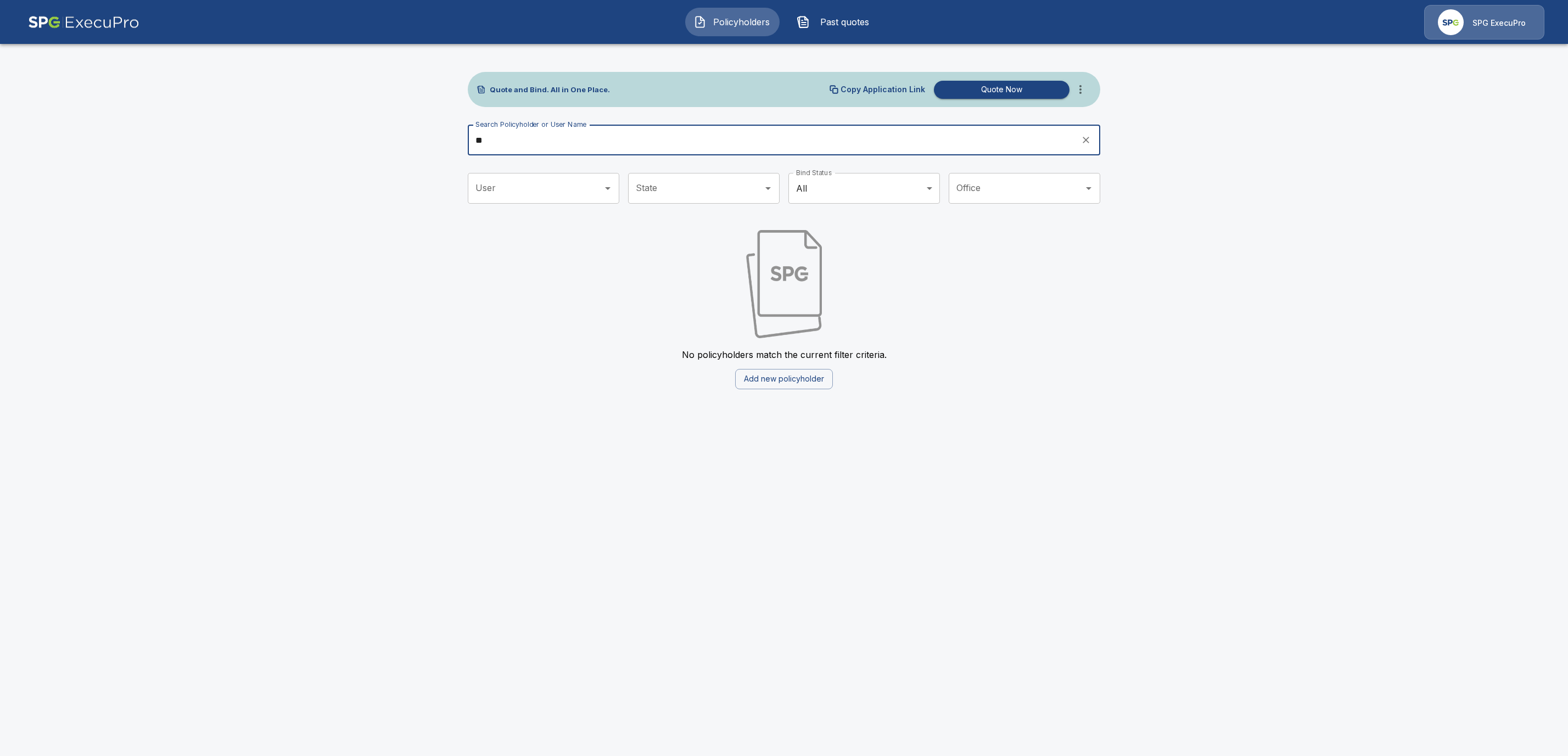
type input "*"
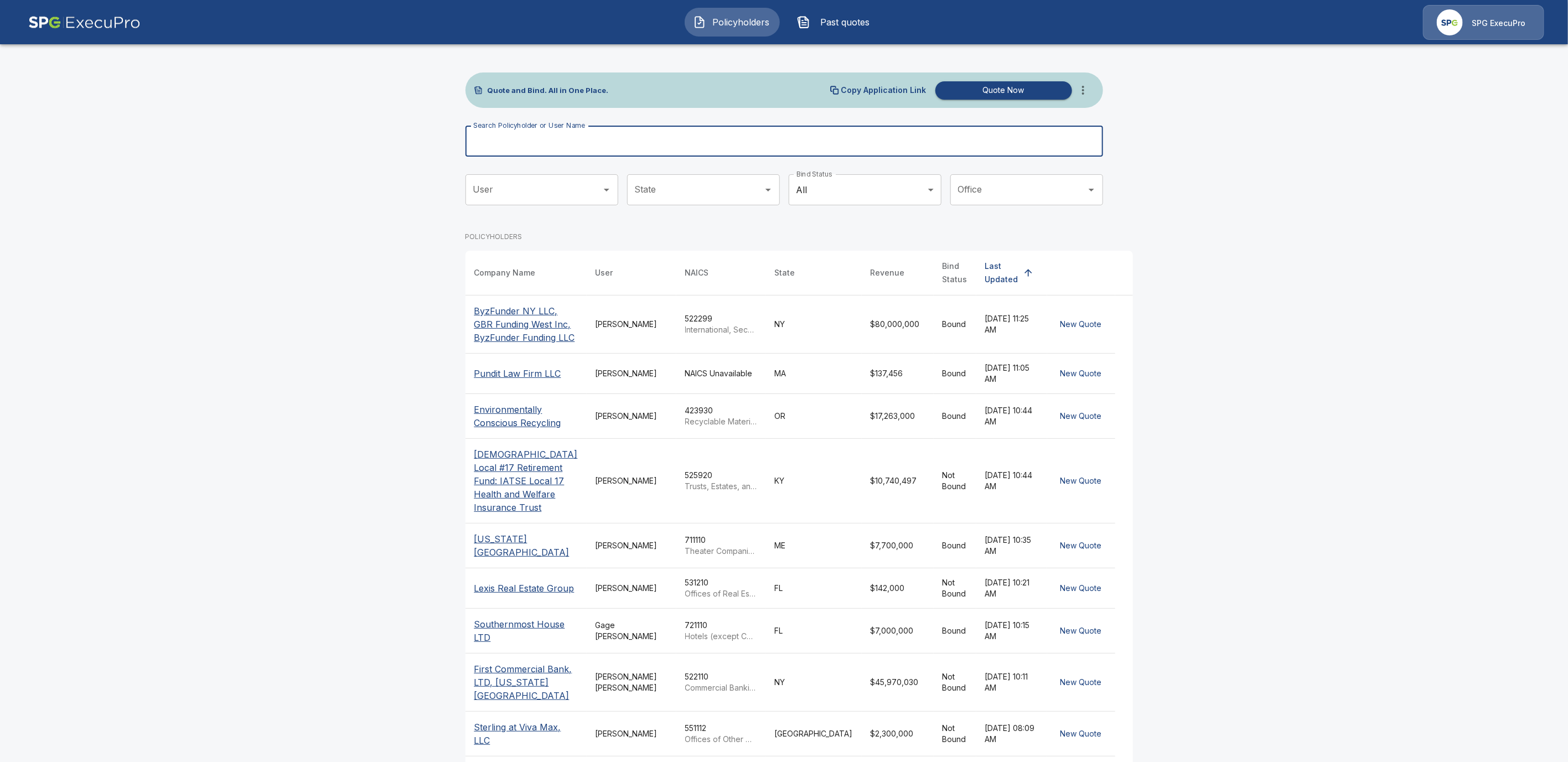
click at [516, 148] on input "Search Policyholder or User Name" at bounding box center [778, 141] width 625 height 31
paste input "**********"
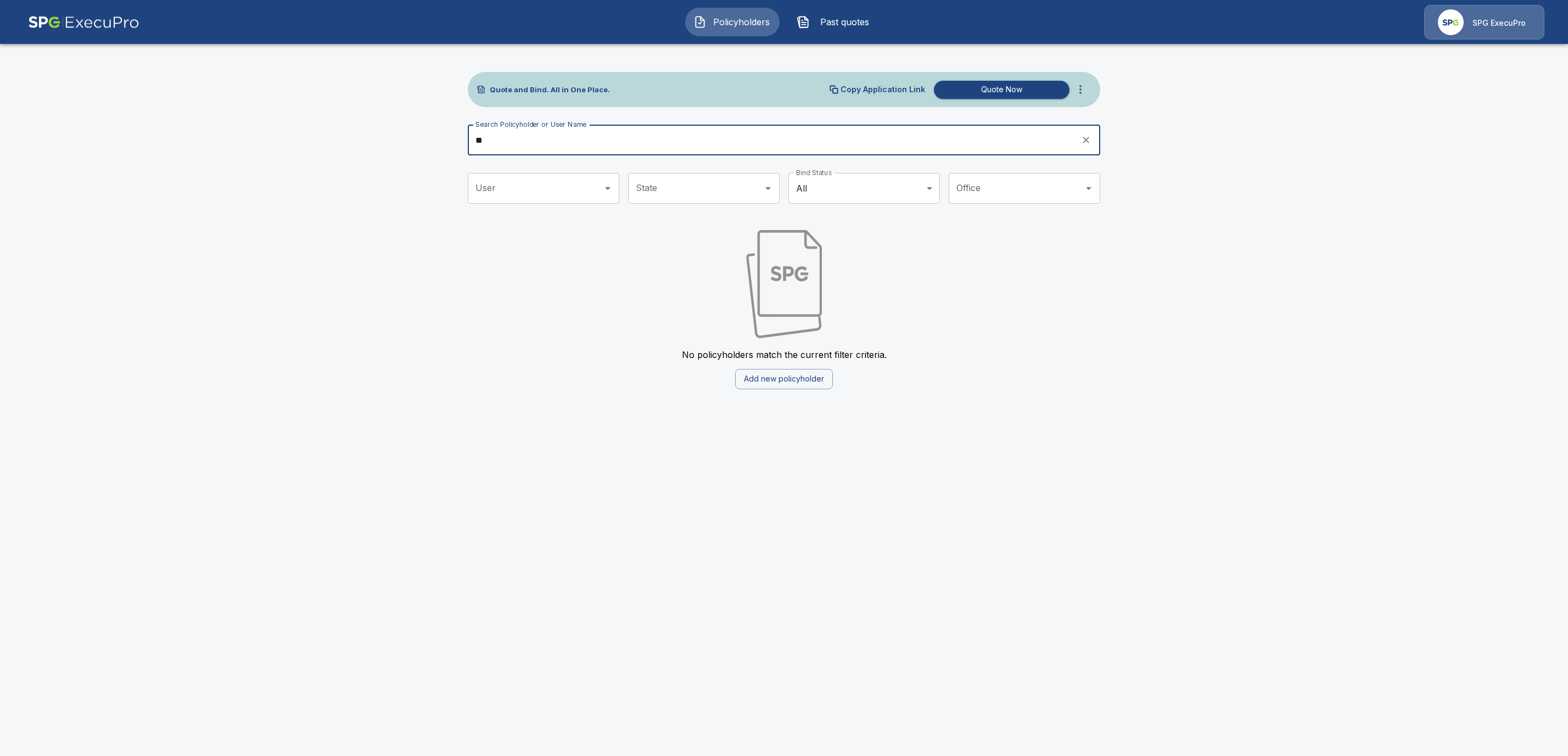
type input "*"
type input "********"
drag, startPoint x: 536, startPoint y: 146, endPoint x: 391, endPoint y: 144, distance: 145.0
click at [391, 144] on main "Quote and Bind. All in One Place. Copy Application Link Quote Now Search Policy…" at bounding box center [784, 201] width 1568 height 402
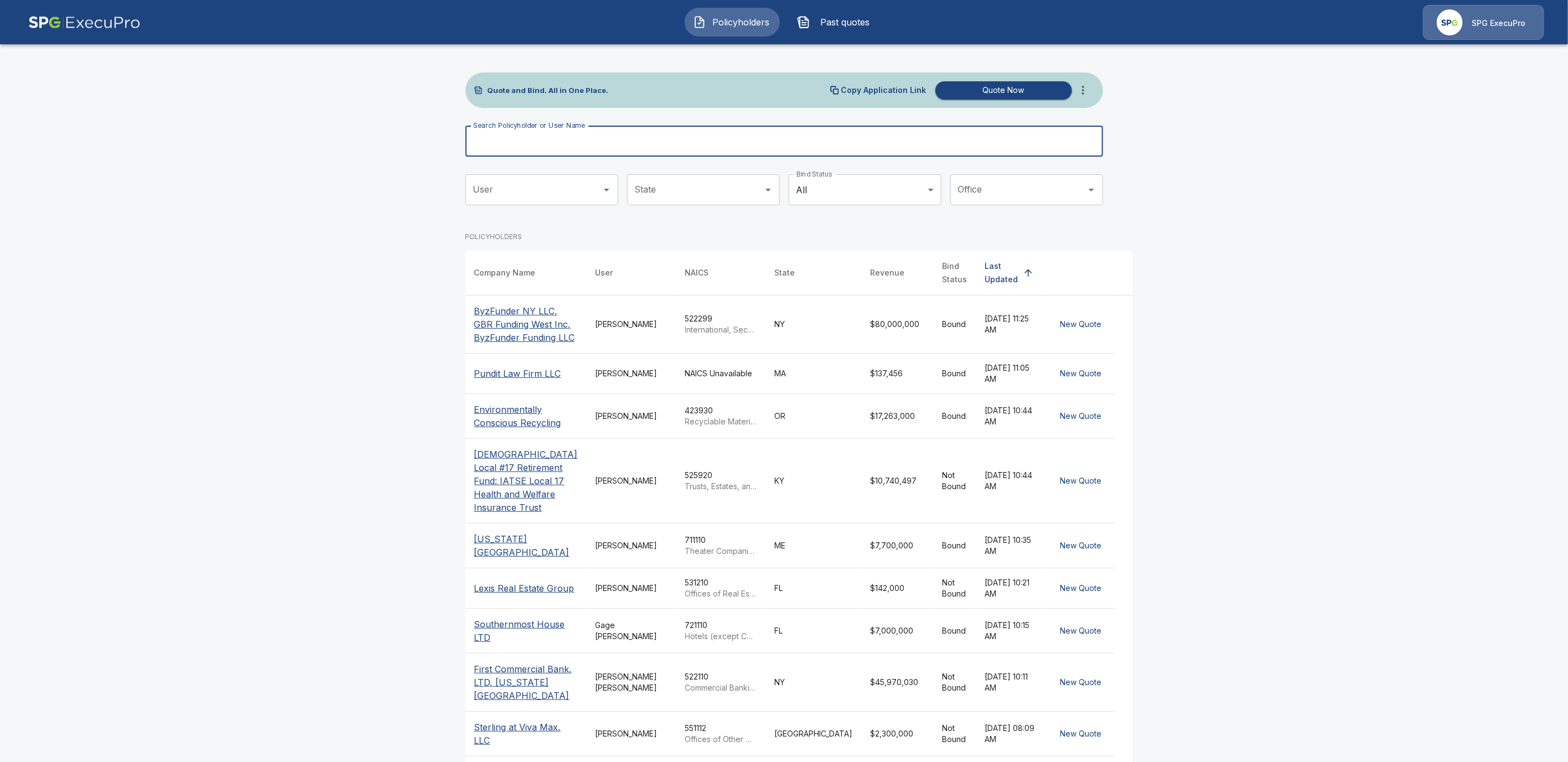
paste input "**********"
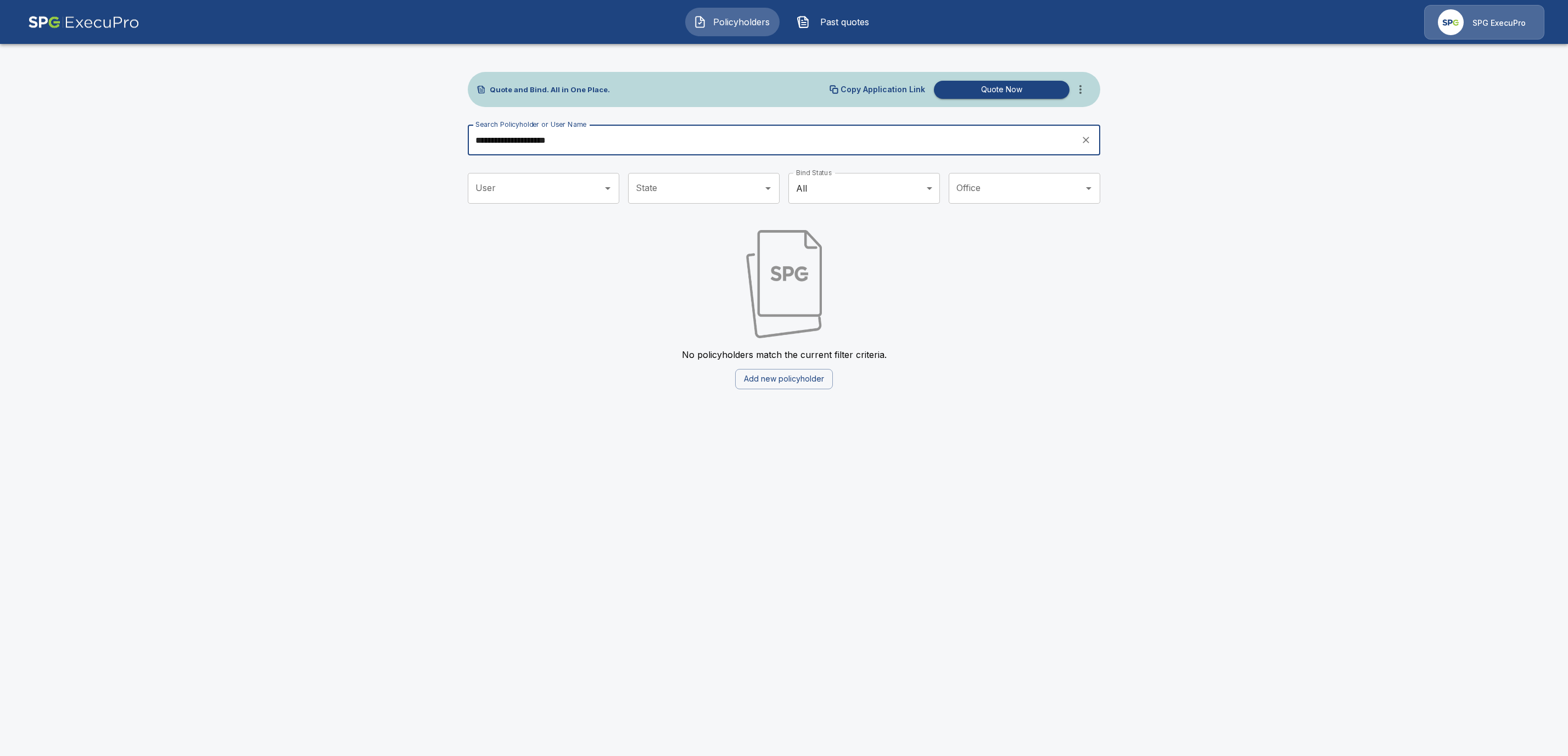
drag, startPoint x: 588, startPoint y: 139, endPoint x: 439, endPoint y: 137, distance: 149.0
click at [439, 137] on main "**********" at bounding box center [784, 201] width 1568 height 402
paste input "******"
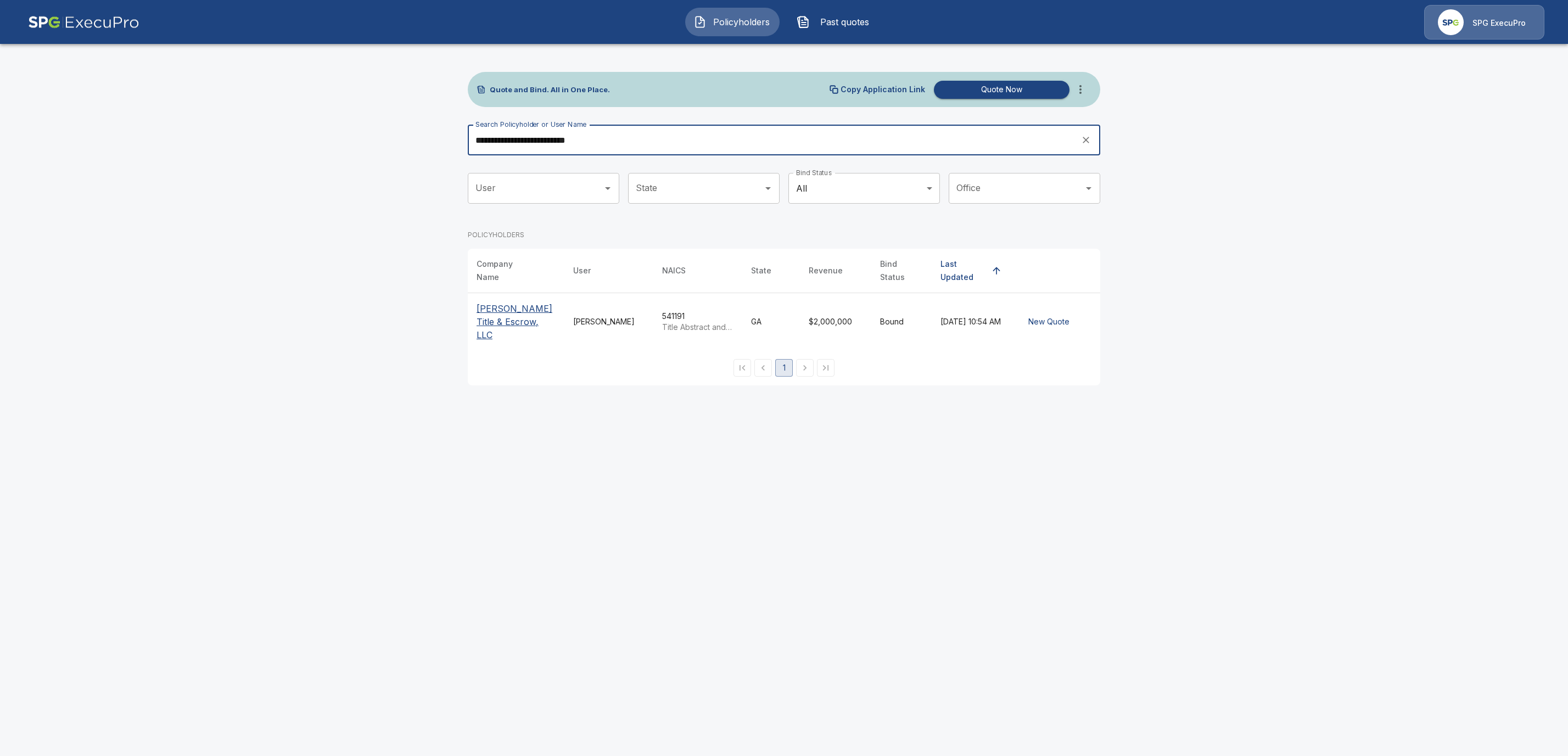
type input "**********"
click at [503, 317] on p "Burgess Title & Escrow, LLC" at bounding box center [516, 321] width 79 height 40
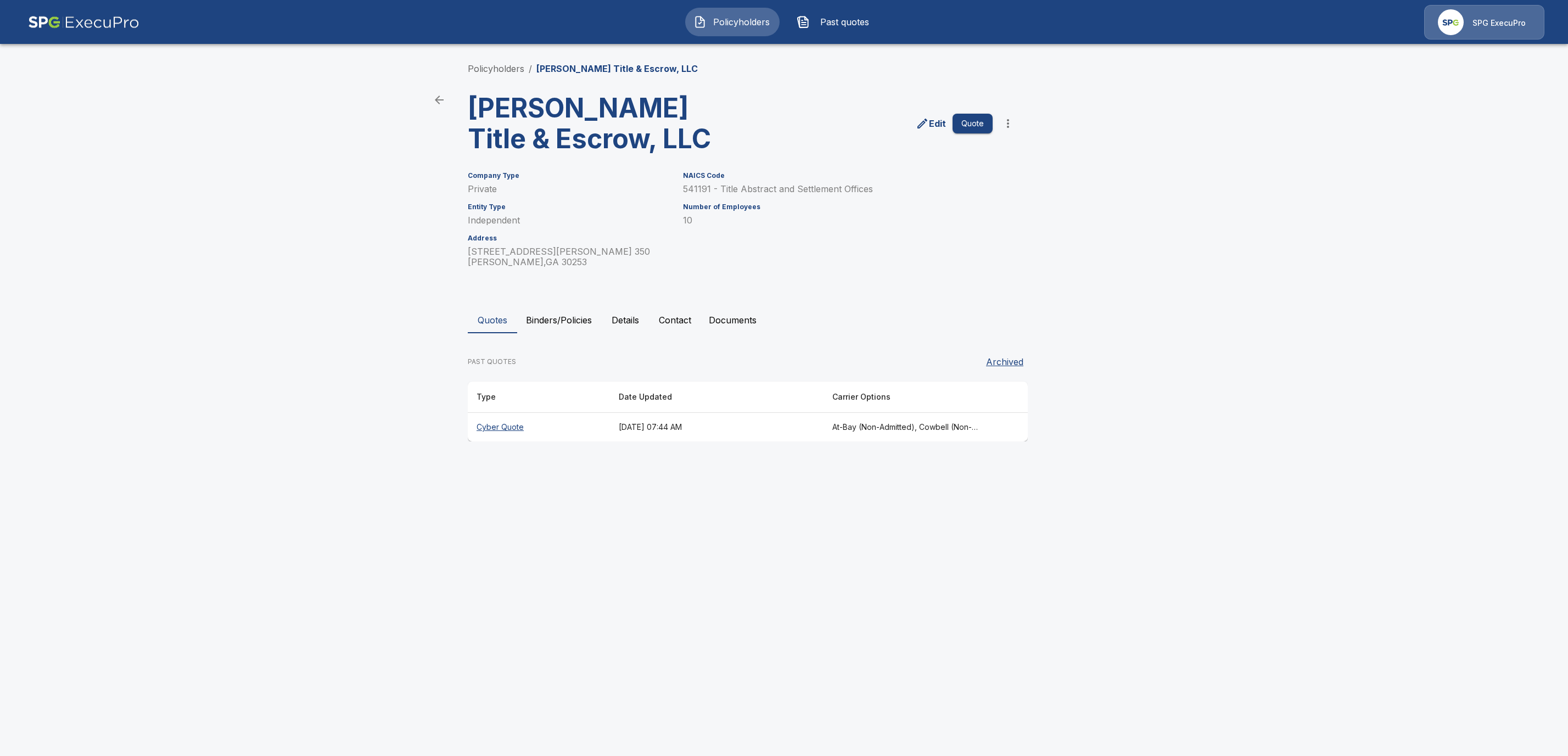
click at [548, 307] on button "Binders/Policies" at bounding box center [559, 320] width 83 height 26
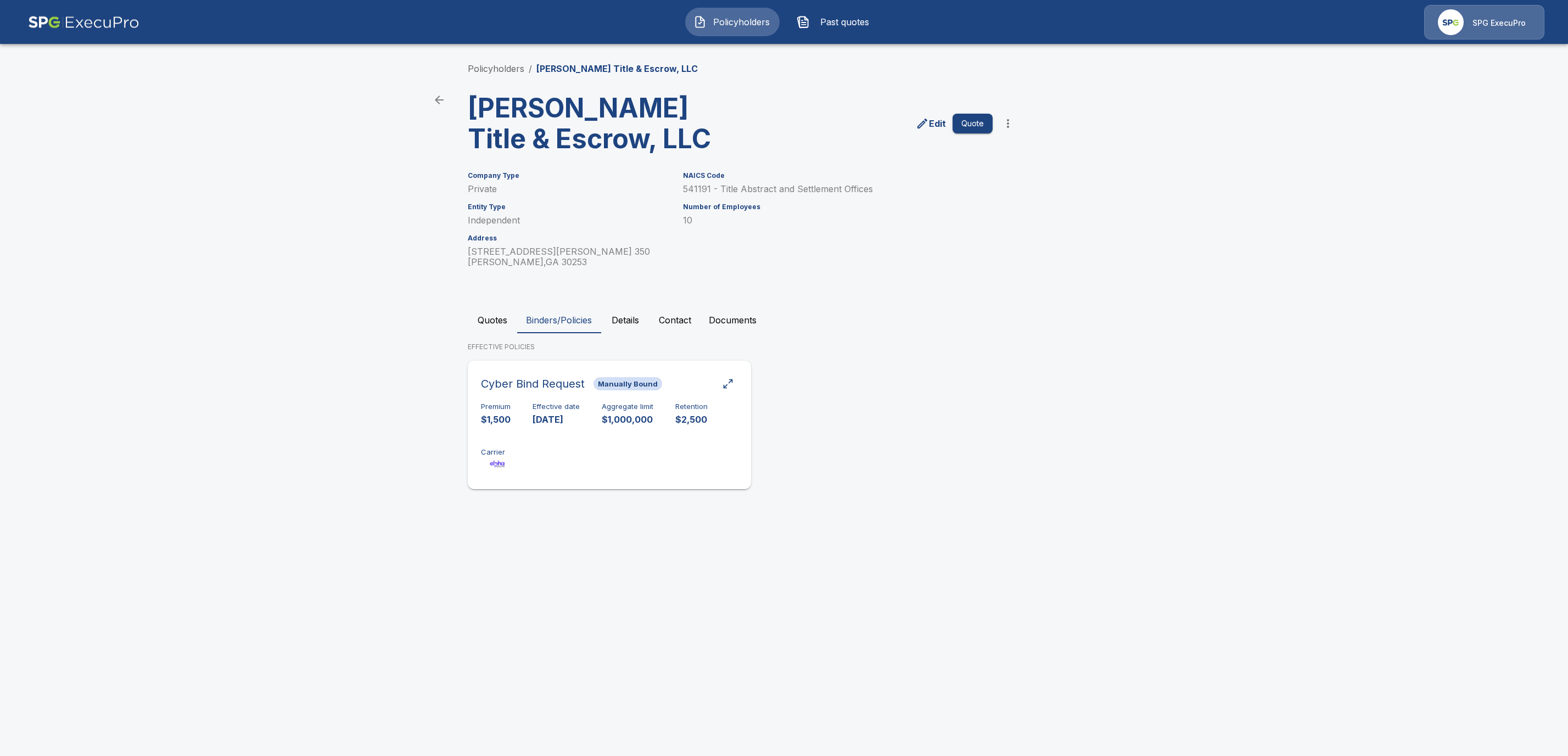
click at [556, 396] on div "Cyber Bind Request Manually Bound Premium $1,500 Effective date [DATE] Aggregat…" at bounding box center [609, 425] width 275 height 120
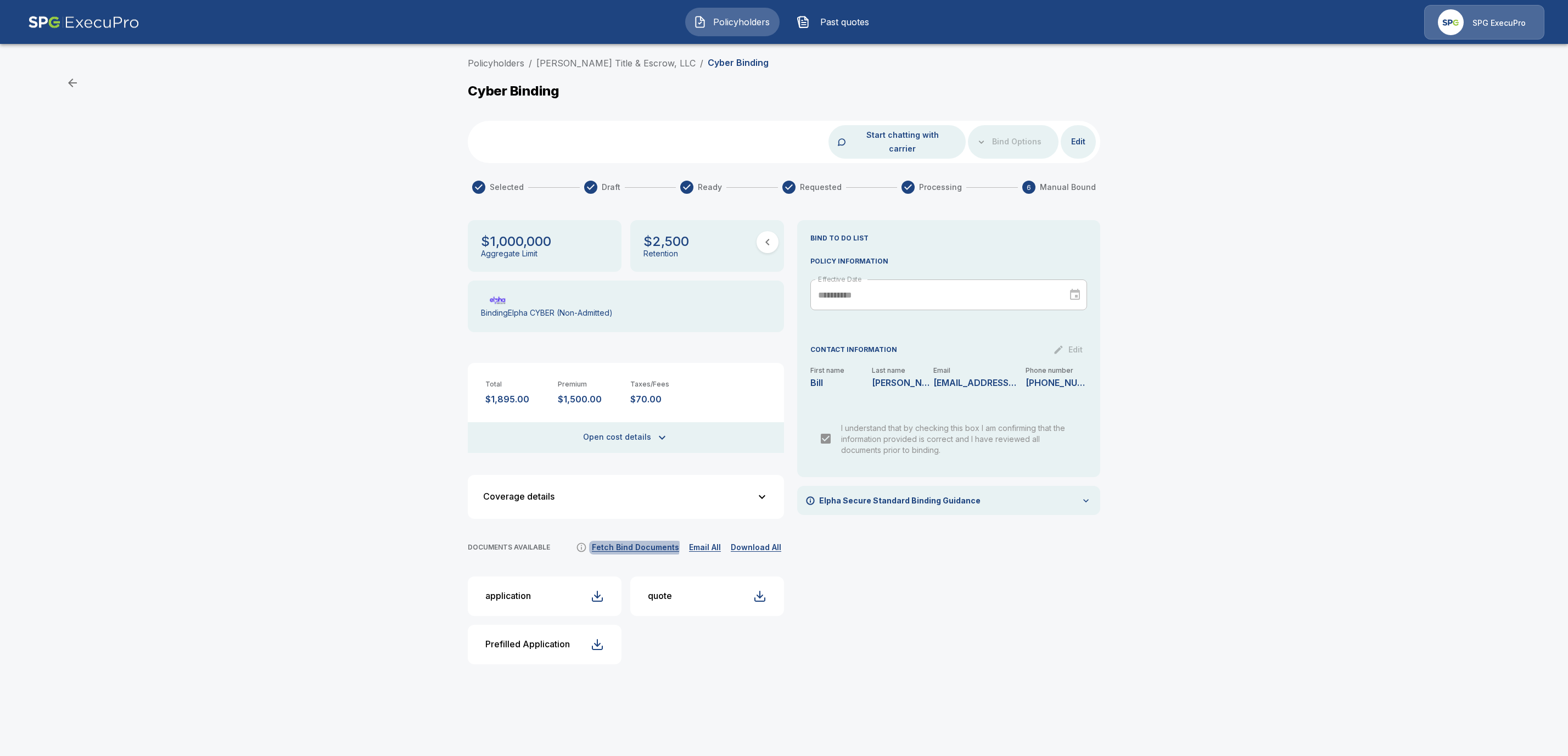
click at [635, 541] on button "Fetch Bind Documents" at bounding box center [635, 547] width 93 height 14
click at [644, 541] on button "Fetch Bind Documents" at bounding box center [635, 547] width 93 height 14
click at [651, 541] on button "Fetch Bind Documents" at bounding box center [635, 547] width 93 height 14
click at [489, 63] on link "Policyholders" at bounding box center [495, 63] width 57 height 11
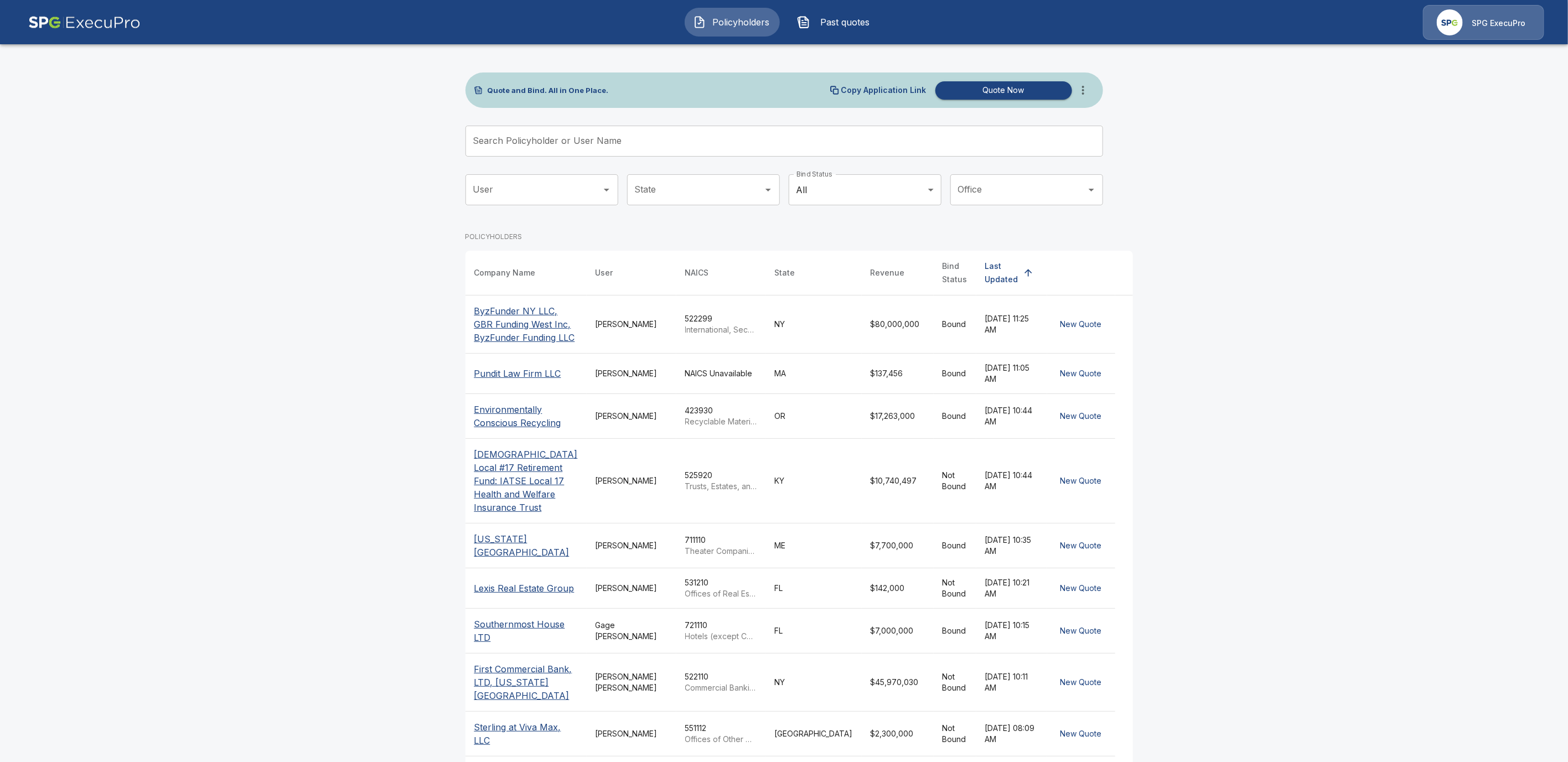
click at [521, 137] on input "Search Policyholder or User Name" at bounding box center [778, 141] width 625 height 31
paste input "**********"
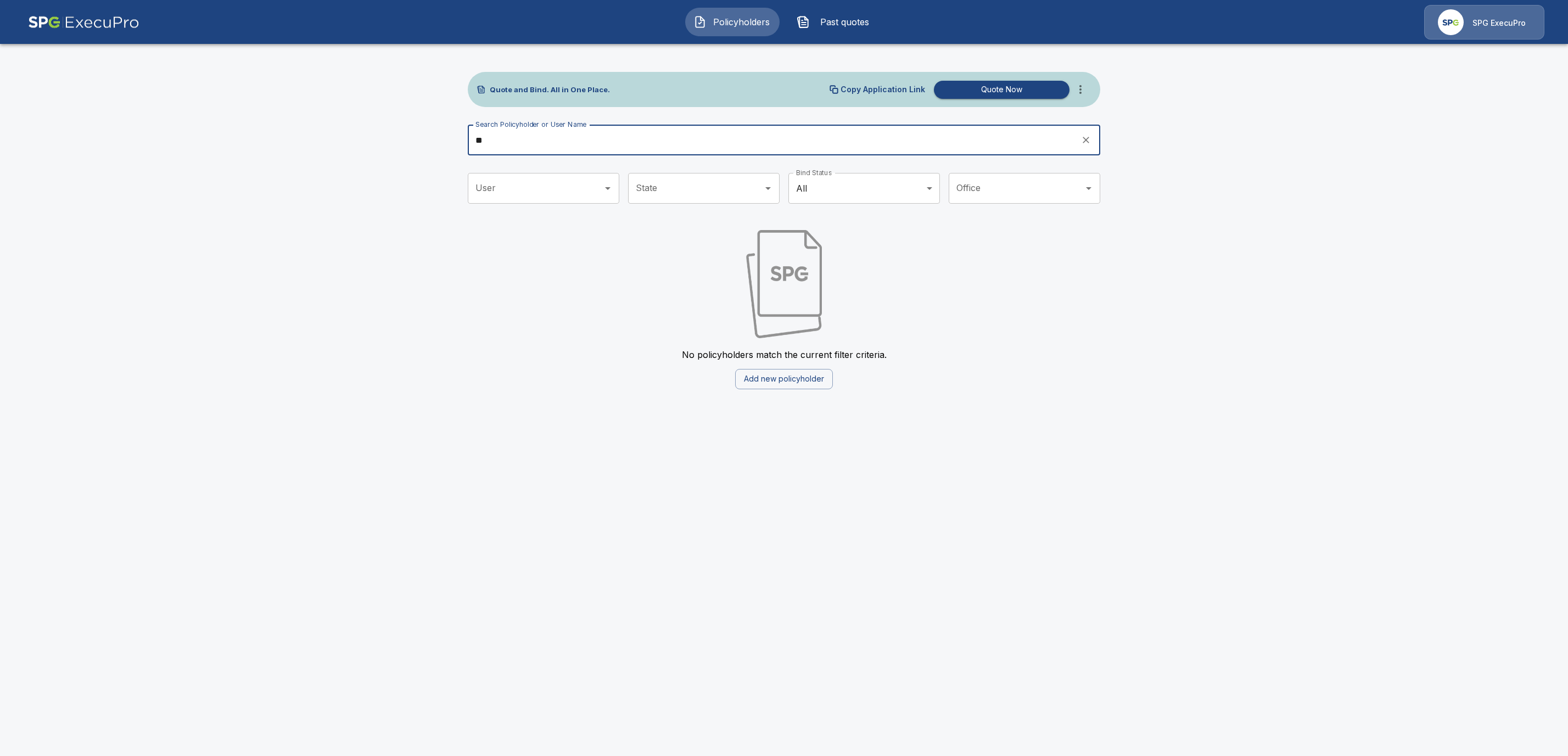
type input "*"
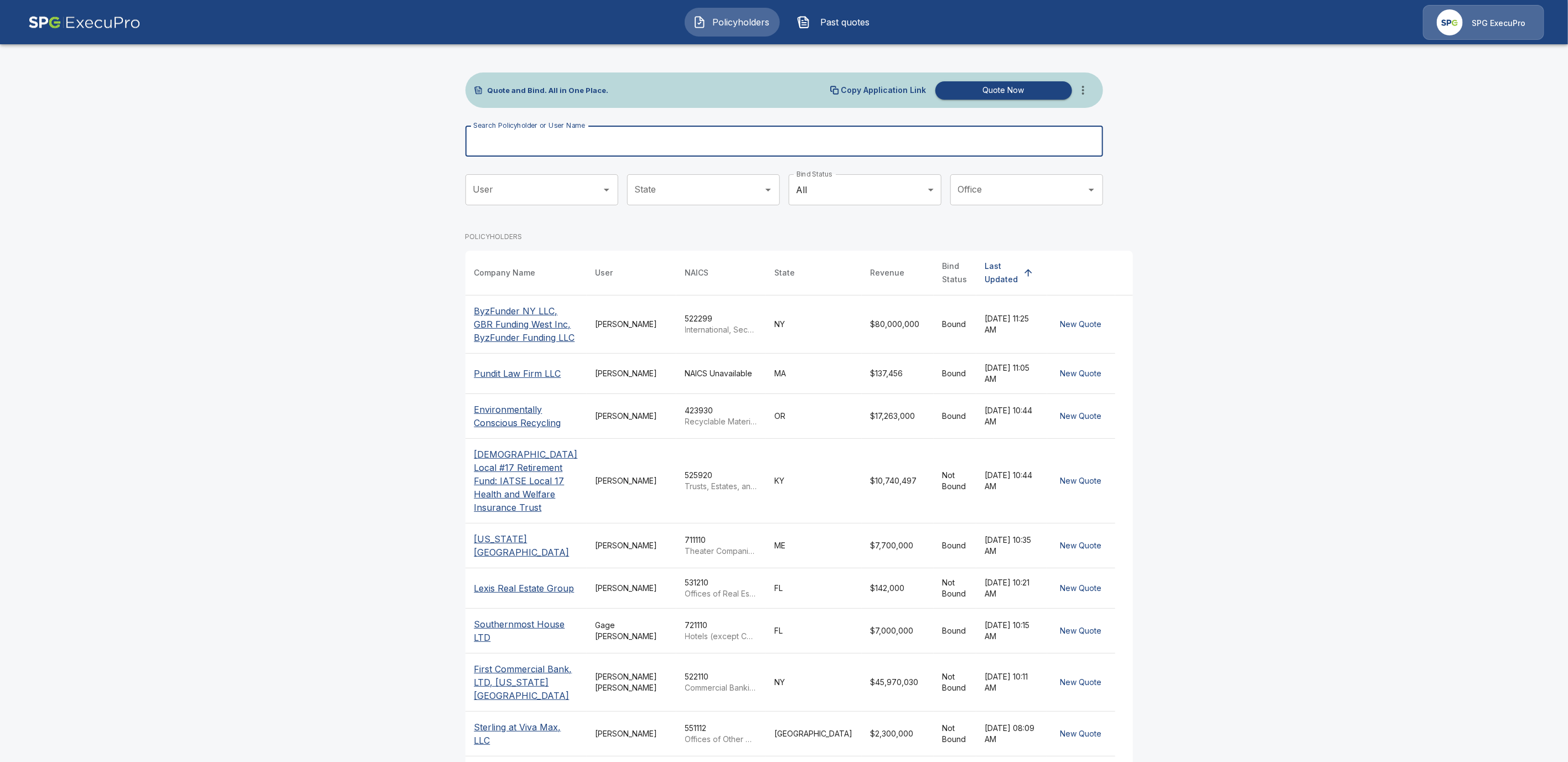
click at [552, 144] on input "Search Policyholder or User Name" at bounding box center [778, 141] width 625 height 31
paste input "**********"
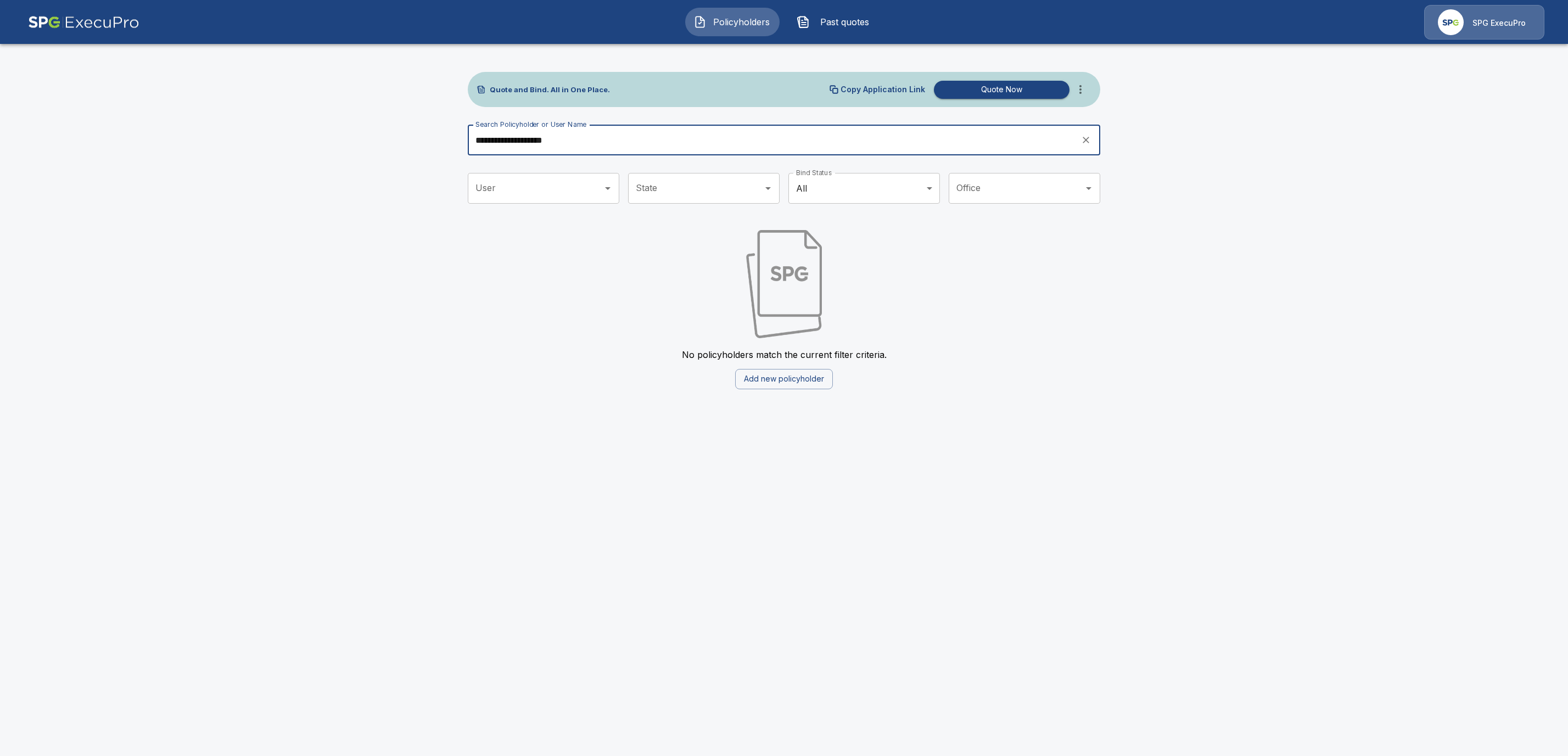
click at [597, 144] on input "**********" at bounding box center [770, 140] width 606 height 31
drag, startPoint x: 491, startPoint y: 143, endPoint x: 395, endPoint y: 143, distance: 96.0
click at [395, 143] on main "**********" at bounding box center [784, 201] width 1568 height 402
paste input "**********"
click at [713, 142] on input "**********" at bounding box center [770, 140] width 606 height 31
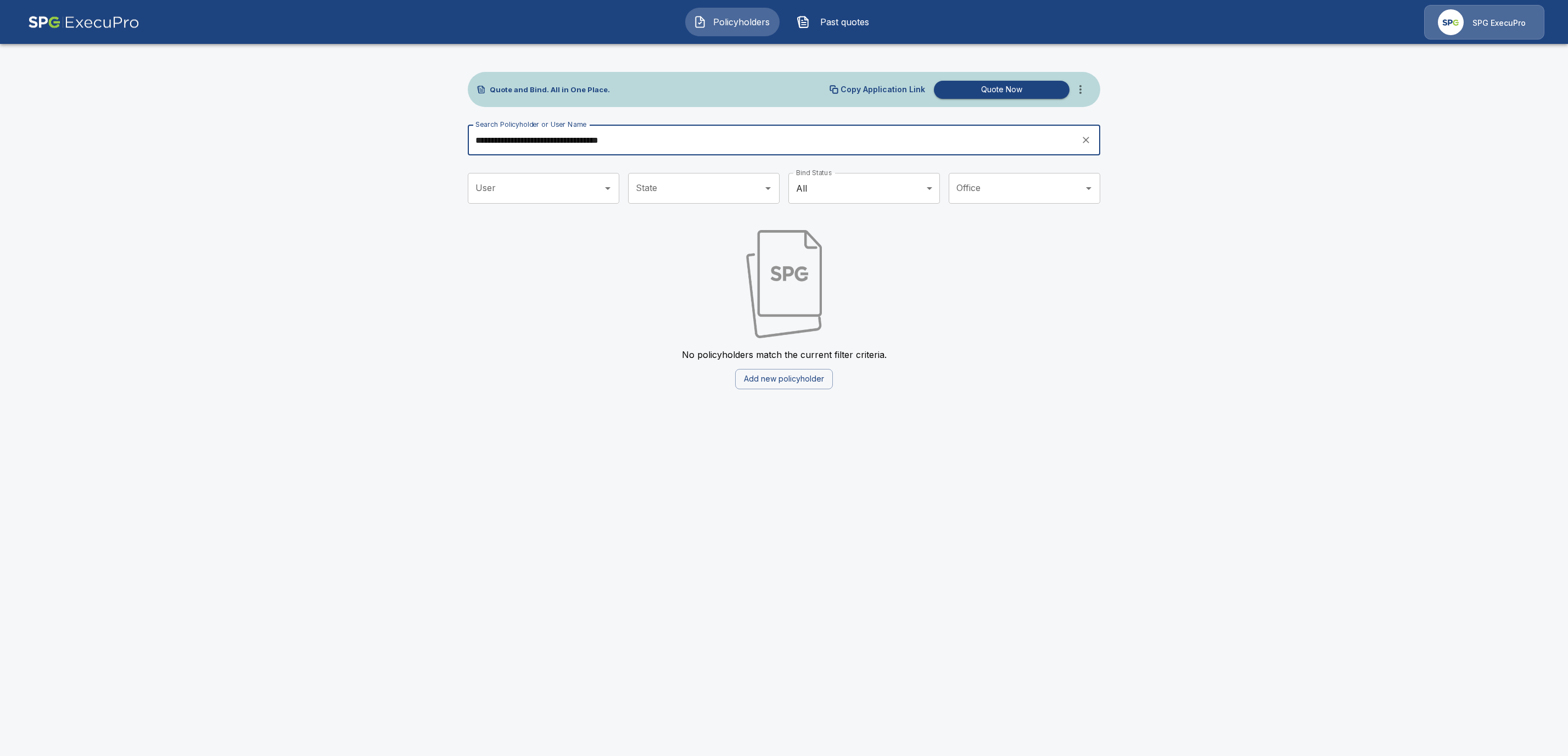
drag, startPoint x: 642, startPoint y: 138, endPoint x: 429, endPoint y: 138, distance: 213.0
click at [429, 138] on main "**********" at bounding box center [784, 201] width 1568 height 402
paste input "text"
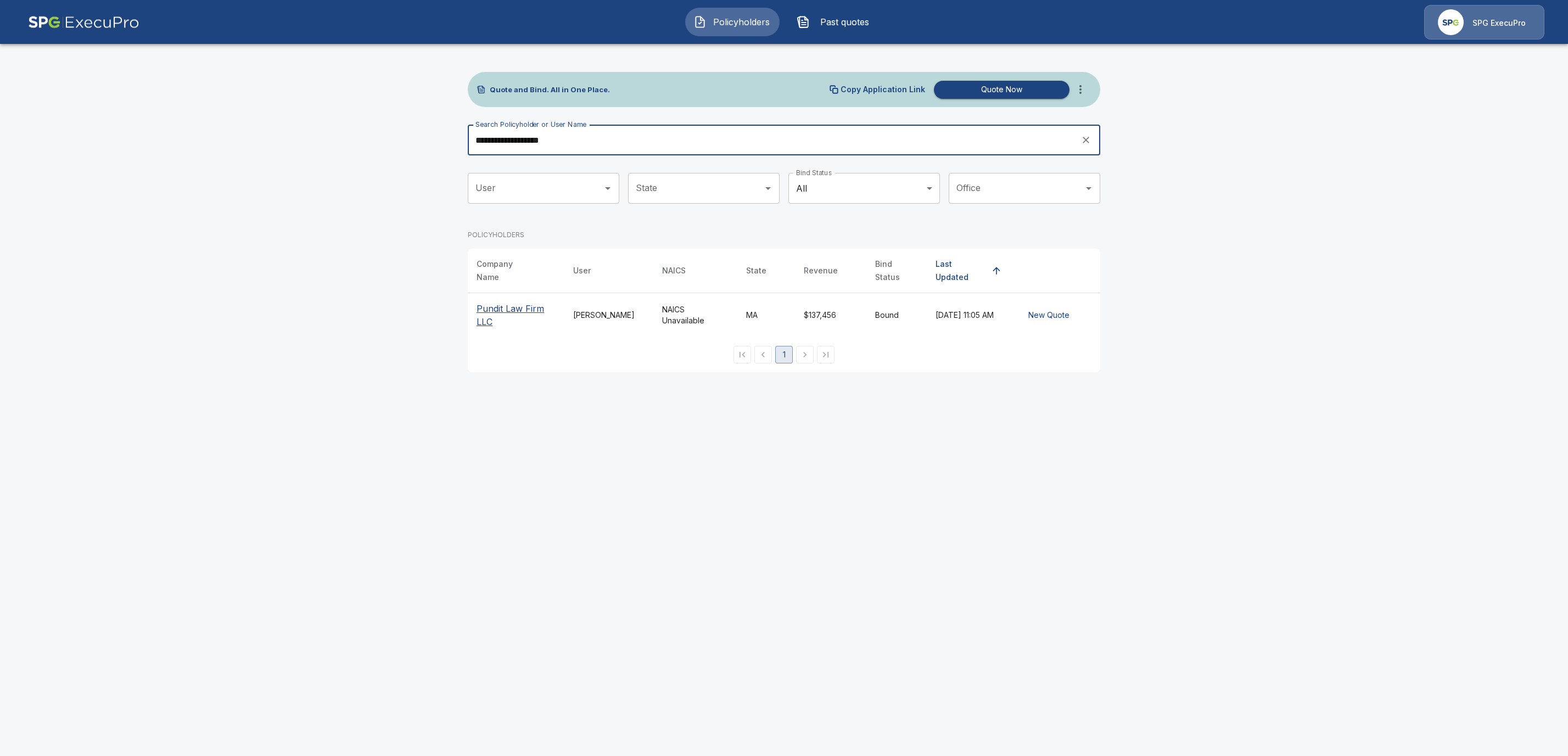
type input "**********"
drag, startPoint x: 512, startPoint y: 298, endPoint x: 255, endPoint y: 302, distance: 257.0
click at [512, 302] on p "Pundit Law Firm LLC" at bounding box center [516, 315] width 79 height 26
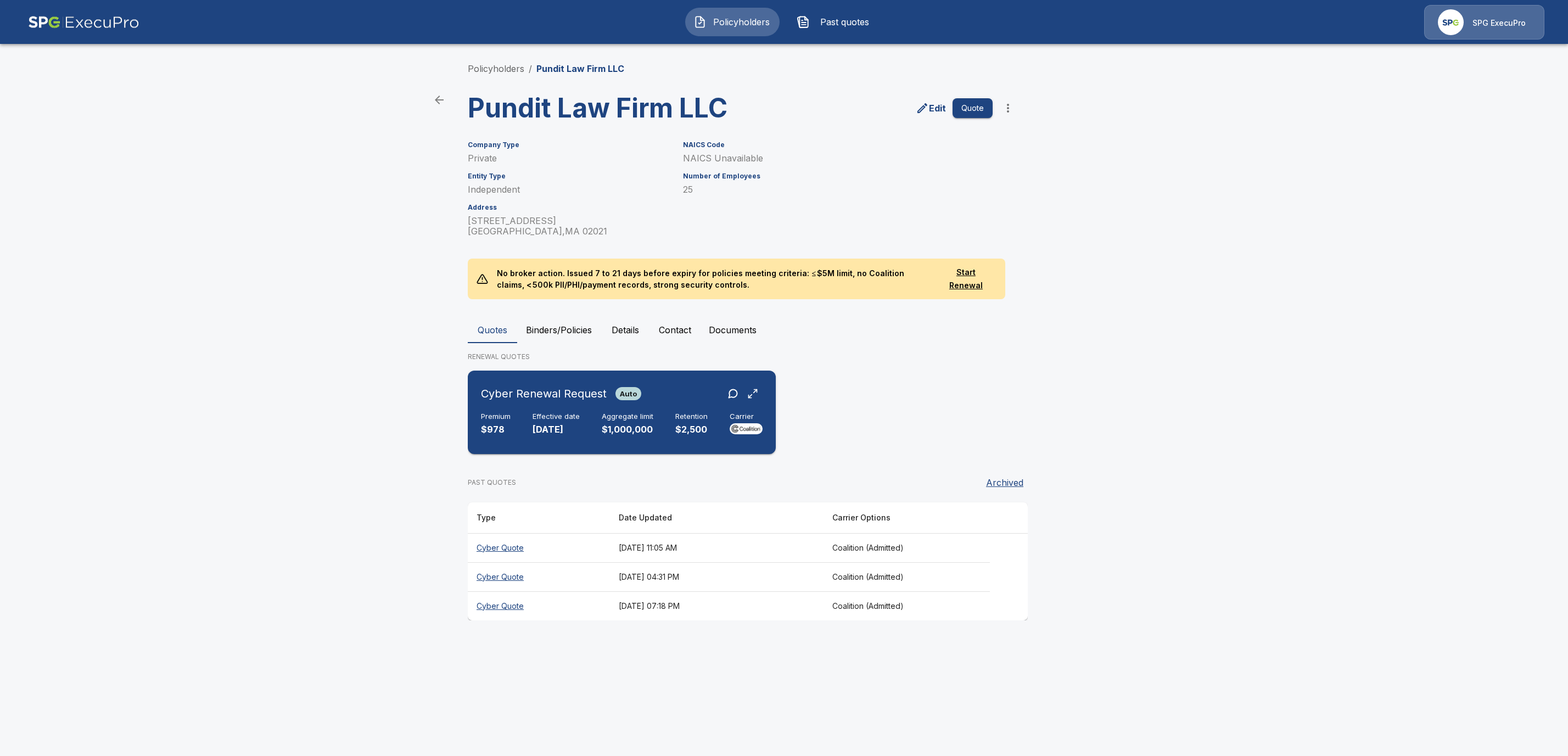
click at [569, 415] on h6 "Effective date" at bounding box center [556, 416] width 47 height 9
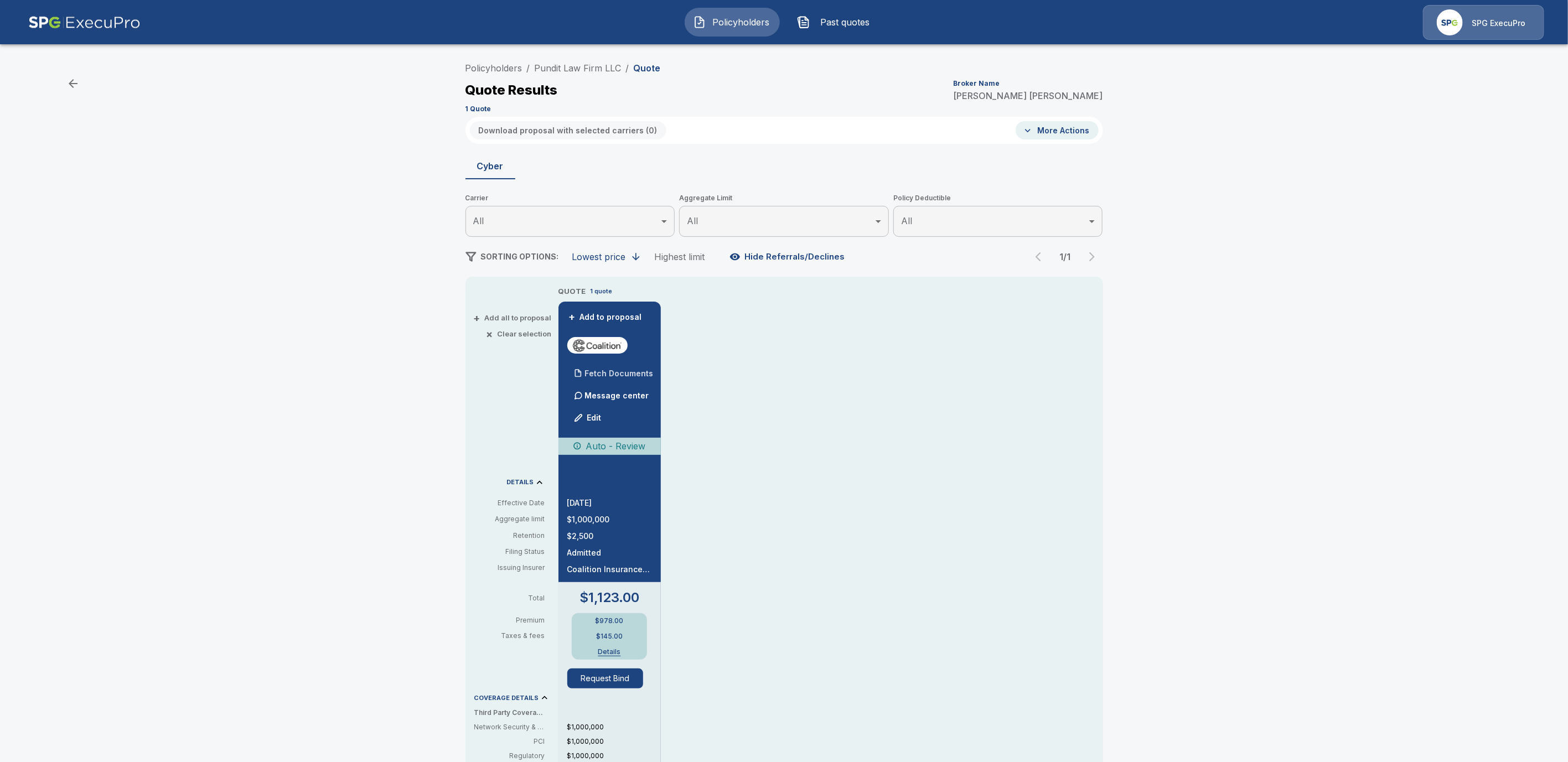
click at [622, 375] on p "Fetch Documents" at bounding box center [619, 374] width 69 height 8
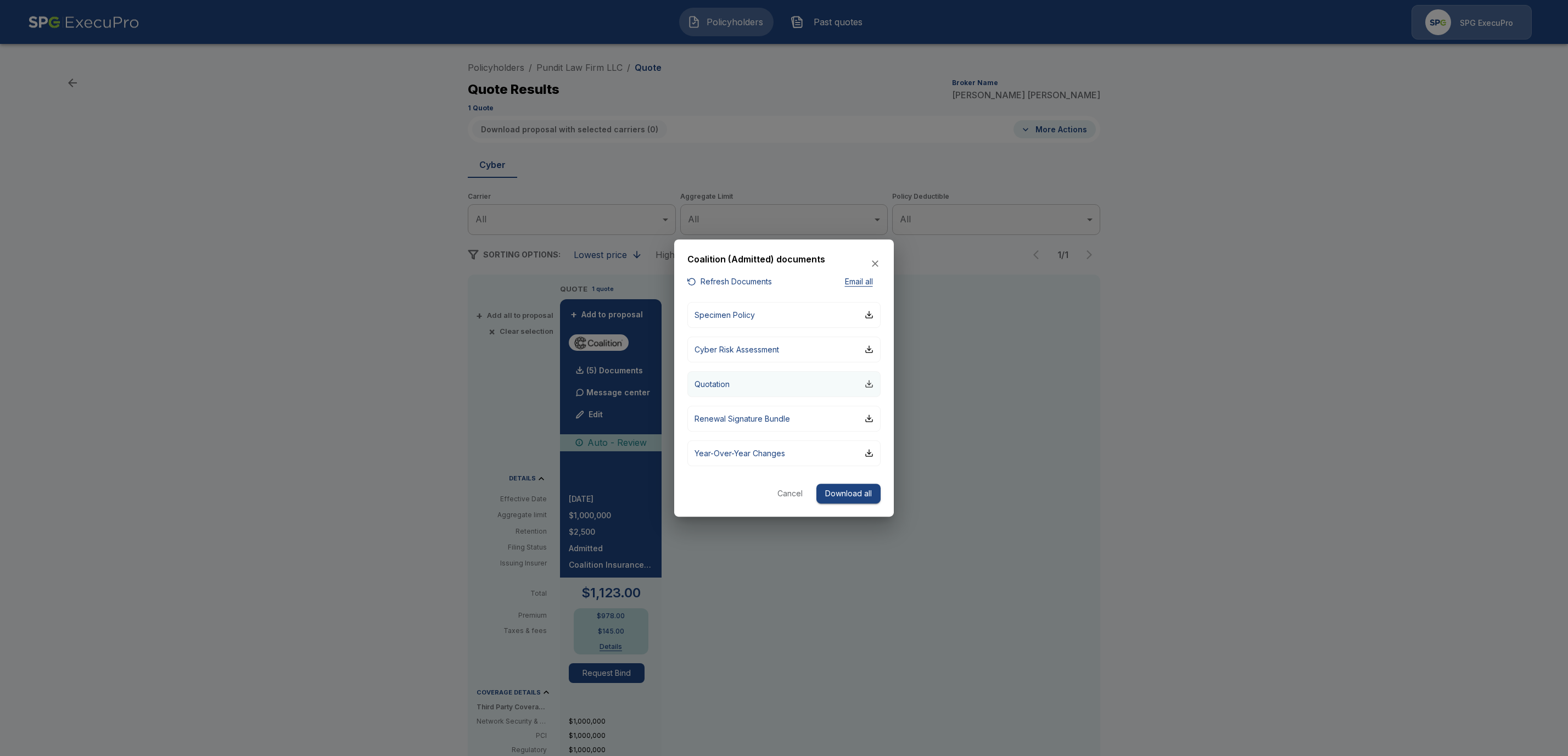
click at [871, 384] on div "button" at bounding box center [869, 383] width 9 height 9
click at [841, 499] on button "Download all" at bounding box center [849, 494] width 65 height 20
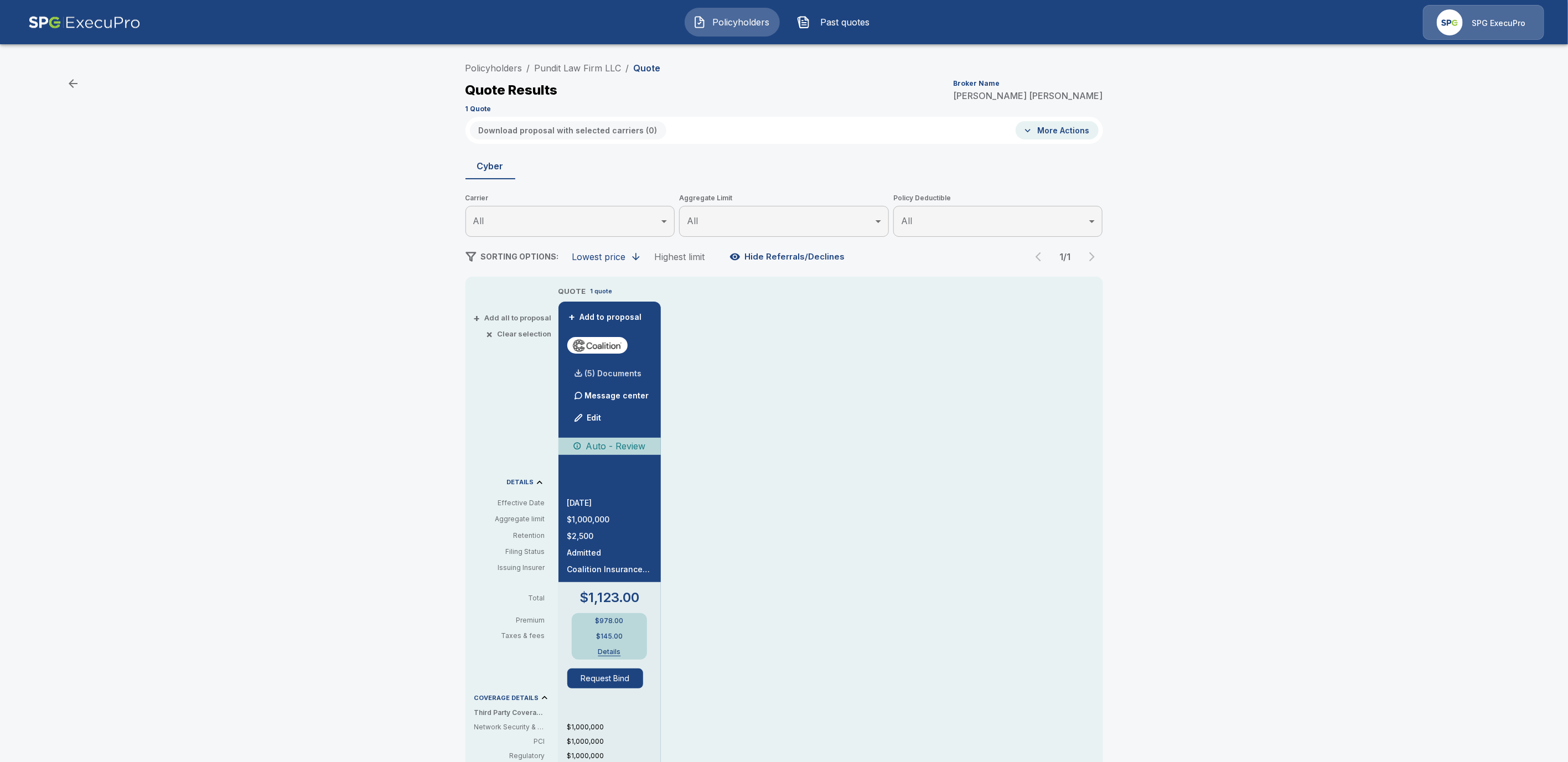
click at [614, 370] on p "(5) Documents" at bounding box center [613, 374] width 57 height 8
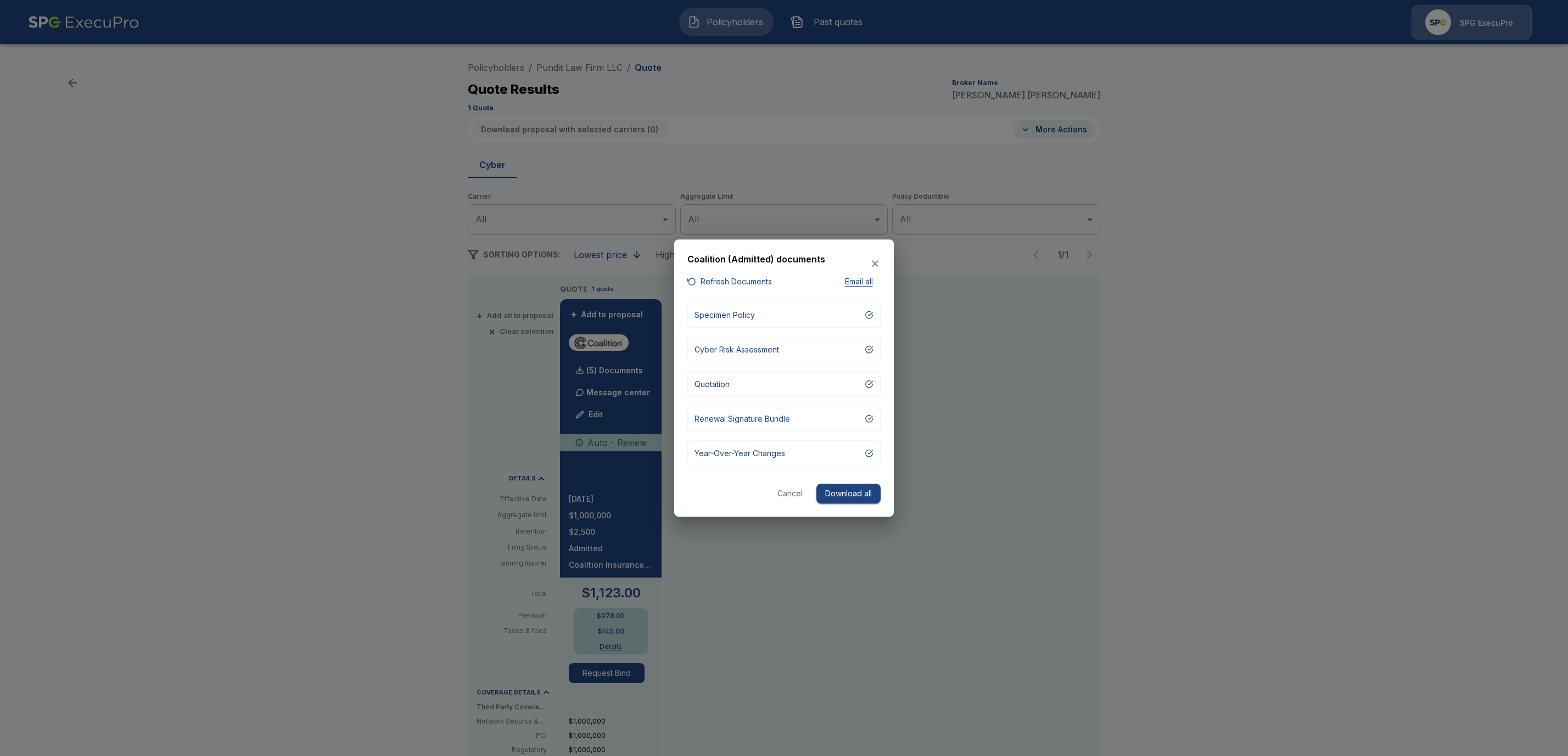
click at [867, 490] on button "Download all" at bounding box center [849, 494] width 65 height 20
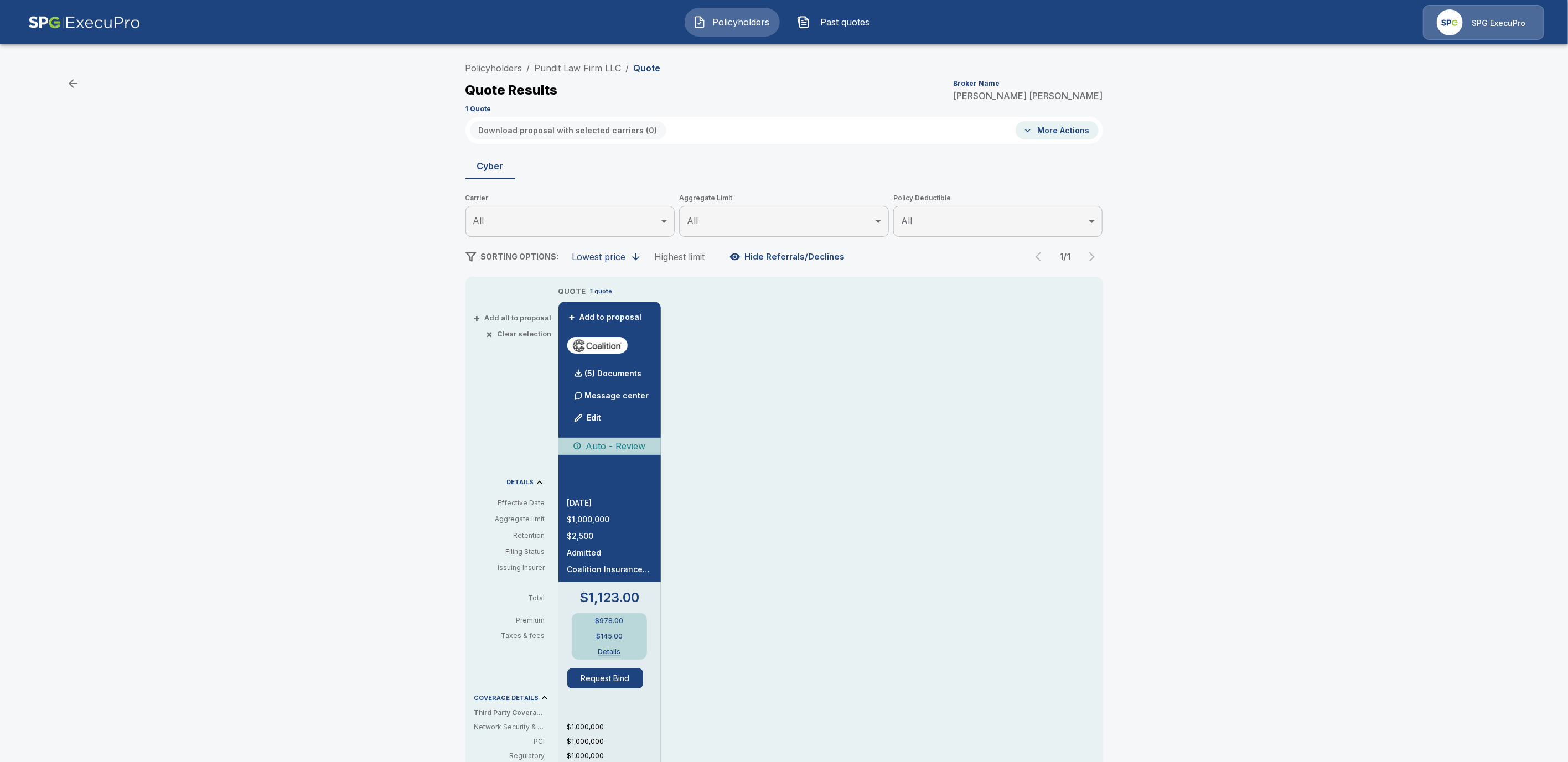
drag, startPoint x: 495, startPoint y: 69, endPoint x: 614, endPoint y: 113, distance: 126.9
click at [495, 69] on link "Policyholders" at bounding box center [494, 68] width 57 height 11
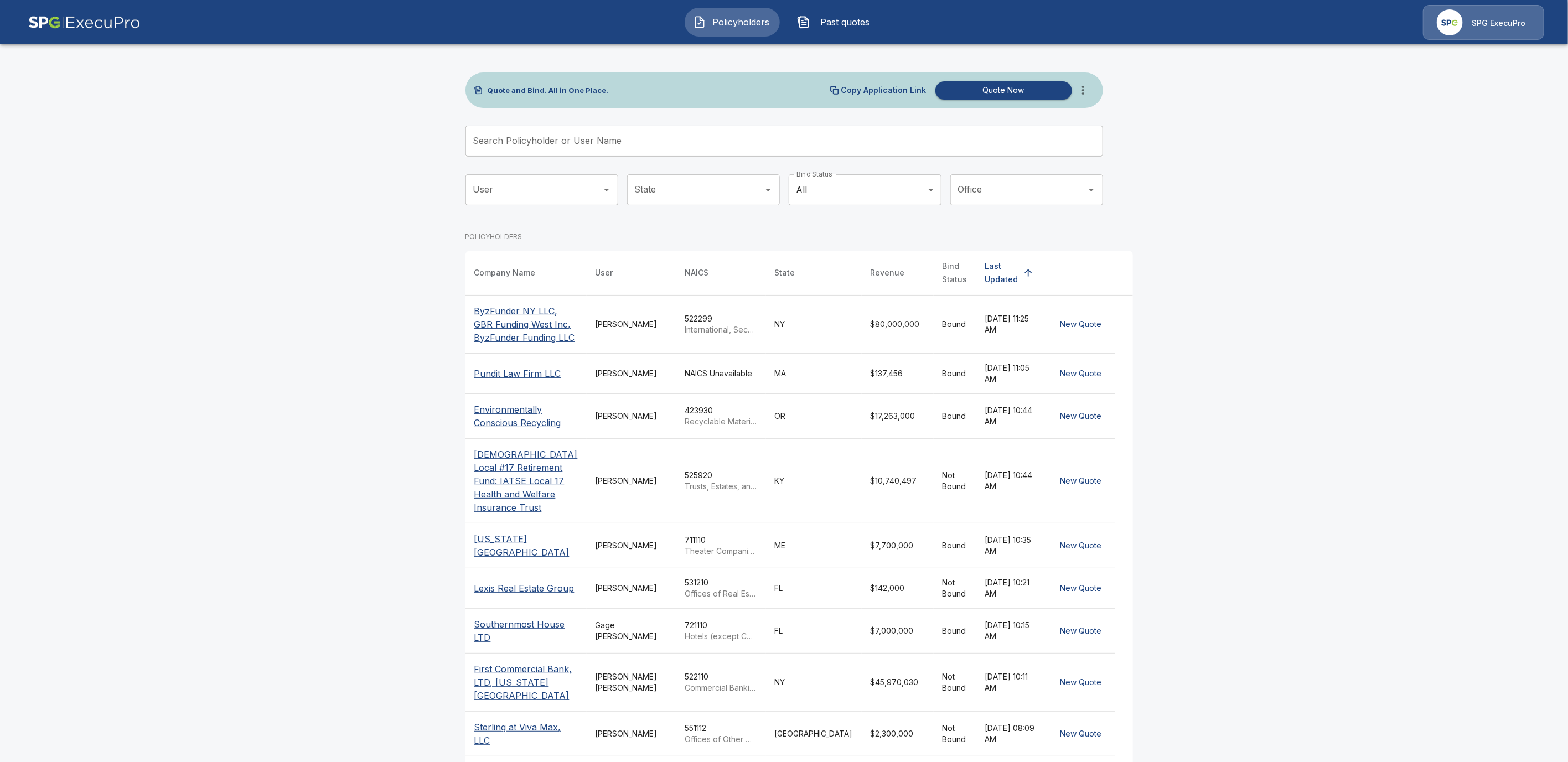
click at [551, 133] on div "Search Policyholder or User Name Search Policyholder or User Name" at bounding box center [784, 141] width 638 height 31
paste input "**********"
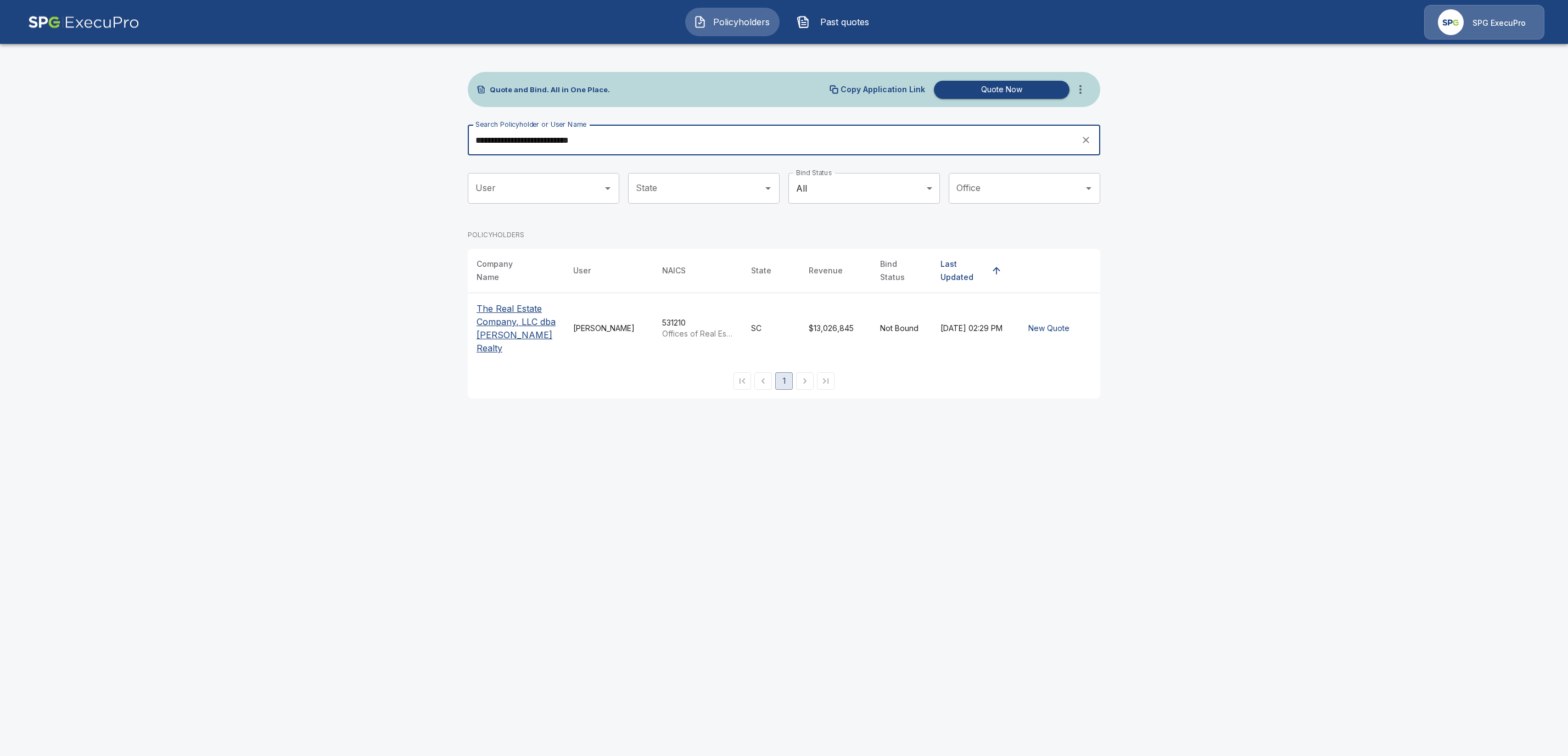
type input "**********"
click at [502, 316] on p "The Real Estate Company, LLC dba [PERSON_NAME] Realty" at bounding box center [516, 328] width 79 height 53
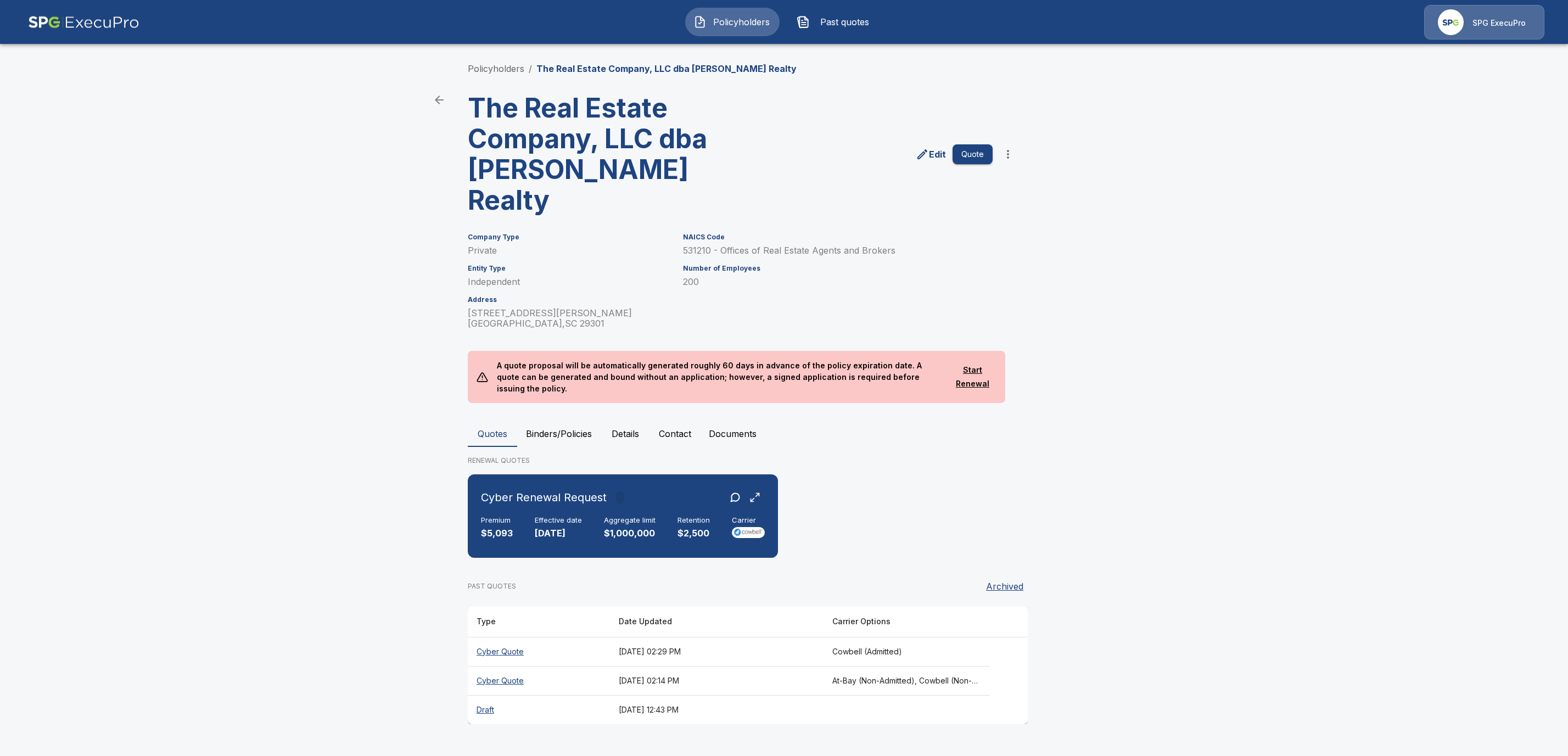
drag, startPoint x: 575, startPoint y: 418, endPoint x: 579, endPoint y: 434, distance: 16.5
click at [575, 421] on button "Binders/Policies" at bounding box center [559, 433] width 83 height 26
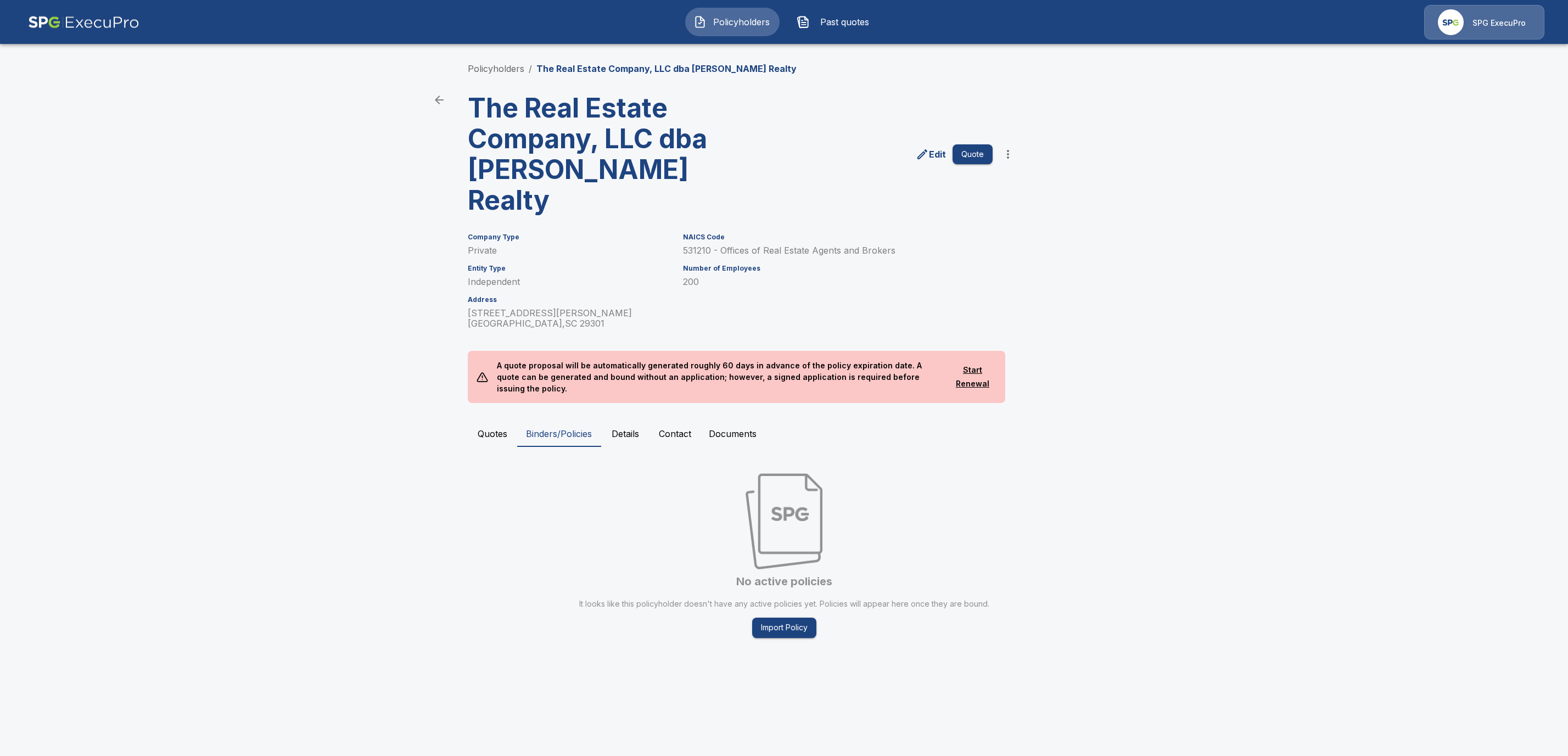
drag, startPoint x: 478, startPoint y: 417, endPoint x: 489, endPoint y: 430, distance: 17.0
click at [478, 421] on button "Quotes" at bounding box center [492, 433] width 49 height 26
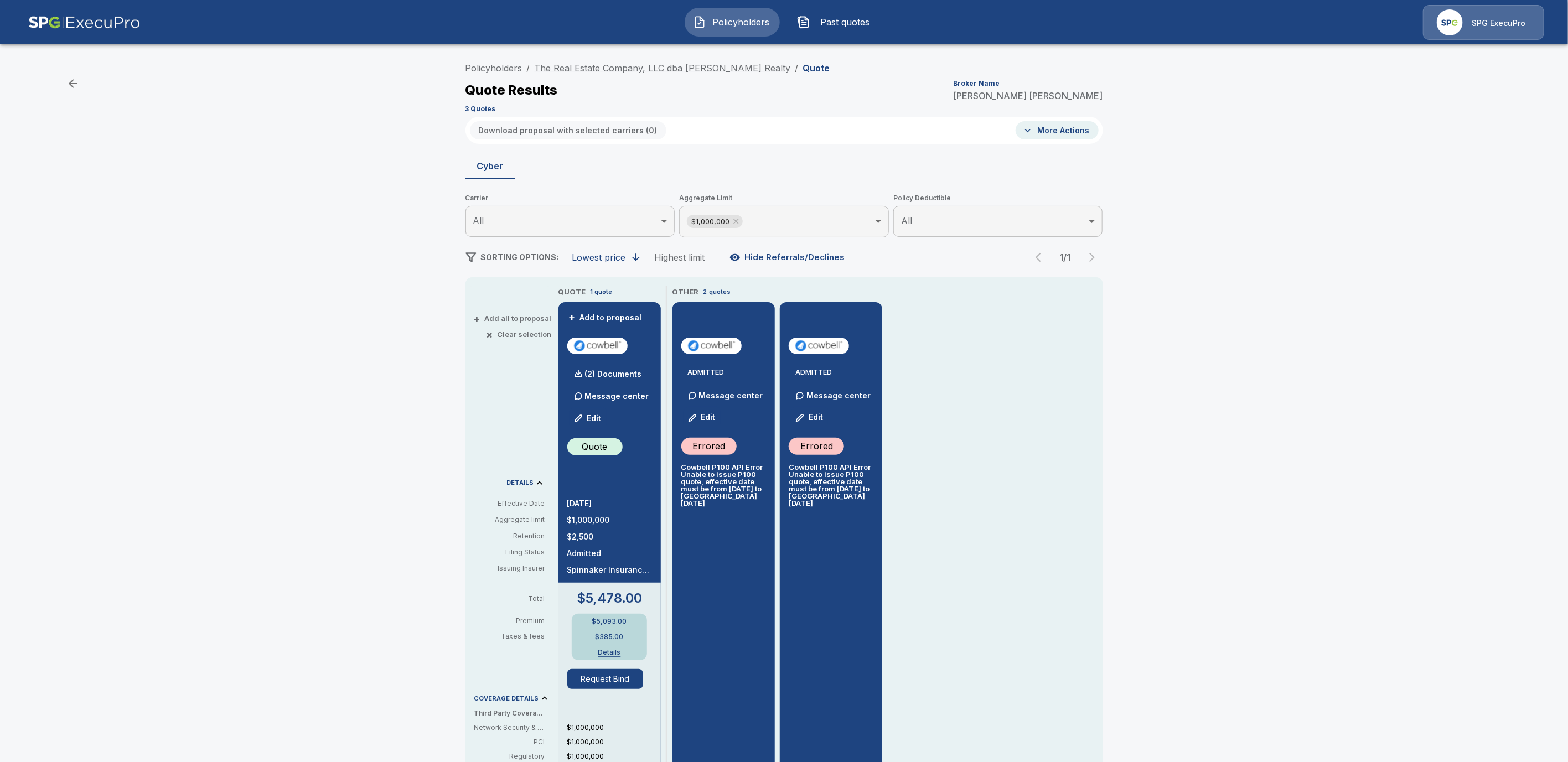
click at [630, 68] on link "The Real Estate Company, LLC dba [PERSON_NAME] Realty" at bounding box center [663, 68] width 257 height 11
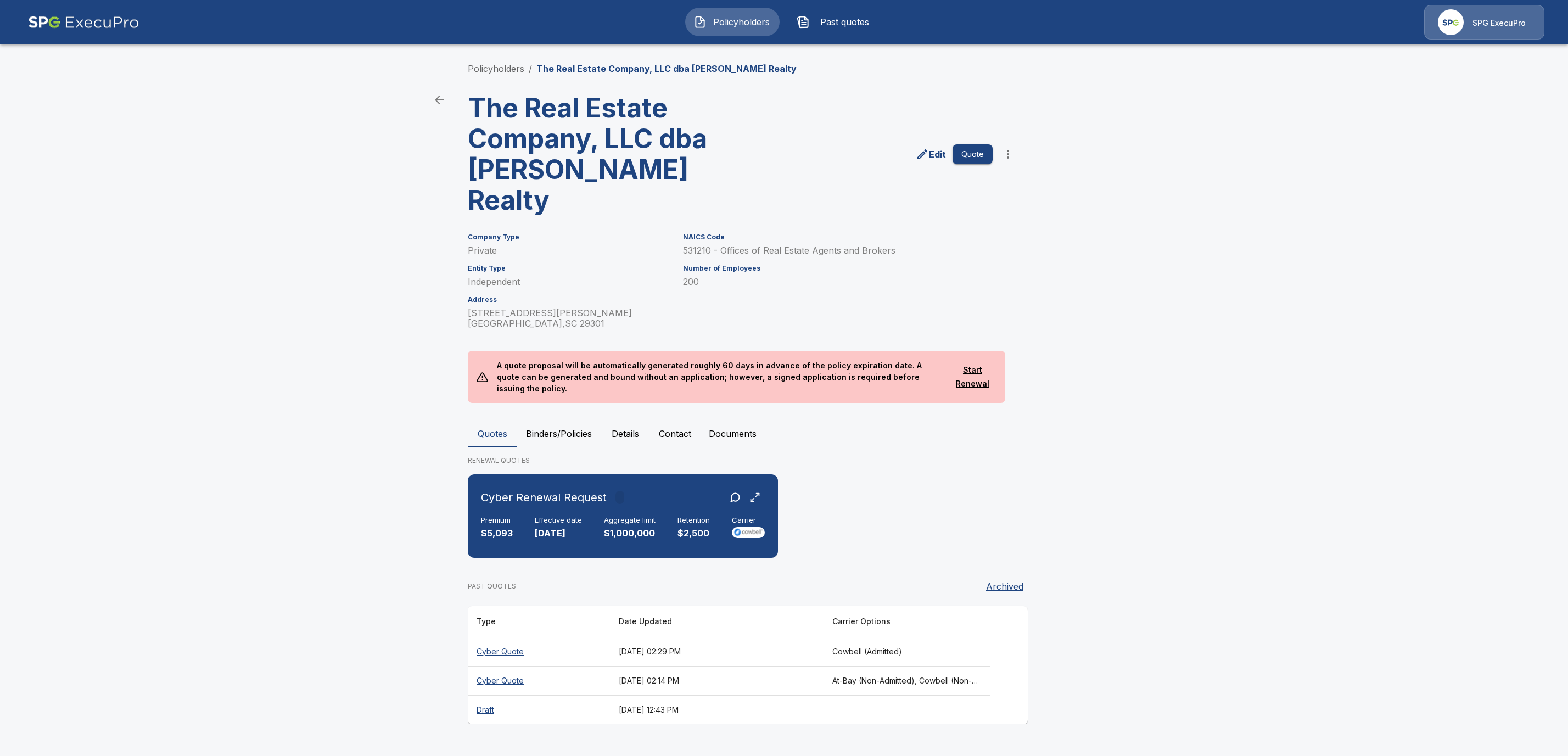
drag, startPoint x: 551, startPoint y: 422, endPoint x: 751, endPoint y: 533, distance: 228.7
click at [551, 422] on button "Binders/Policies" at bounding box center [559, 433] width 83 height 26
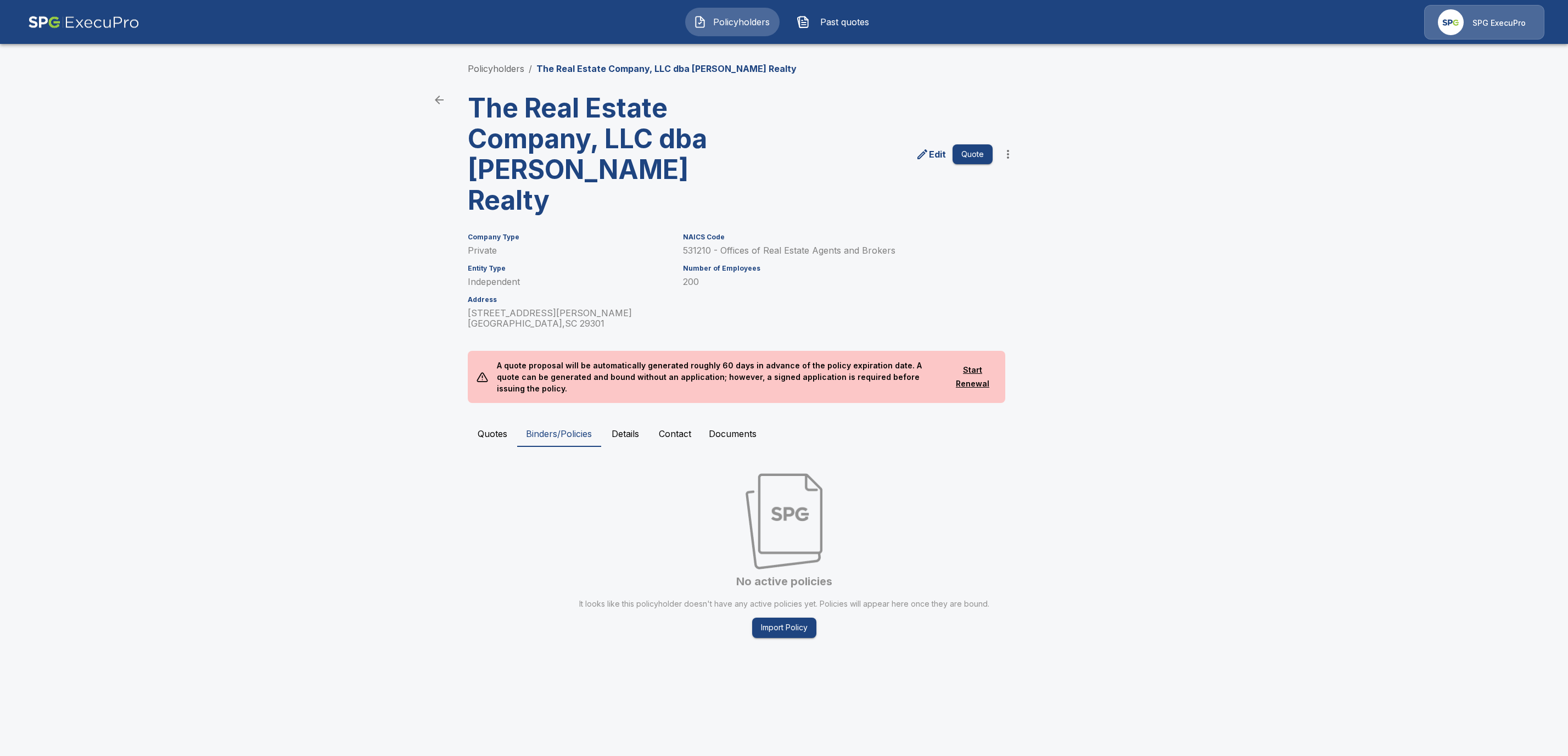
click at [480, 426] on button "Quotes" at bounding box center [492, 433] width 49 height 26
